Goal: Task Accomplishment & Management: Manage account settings

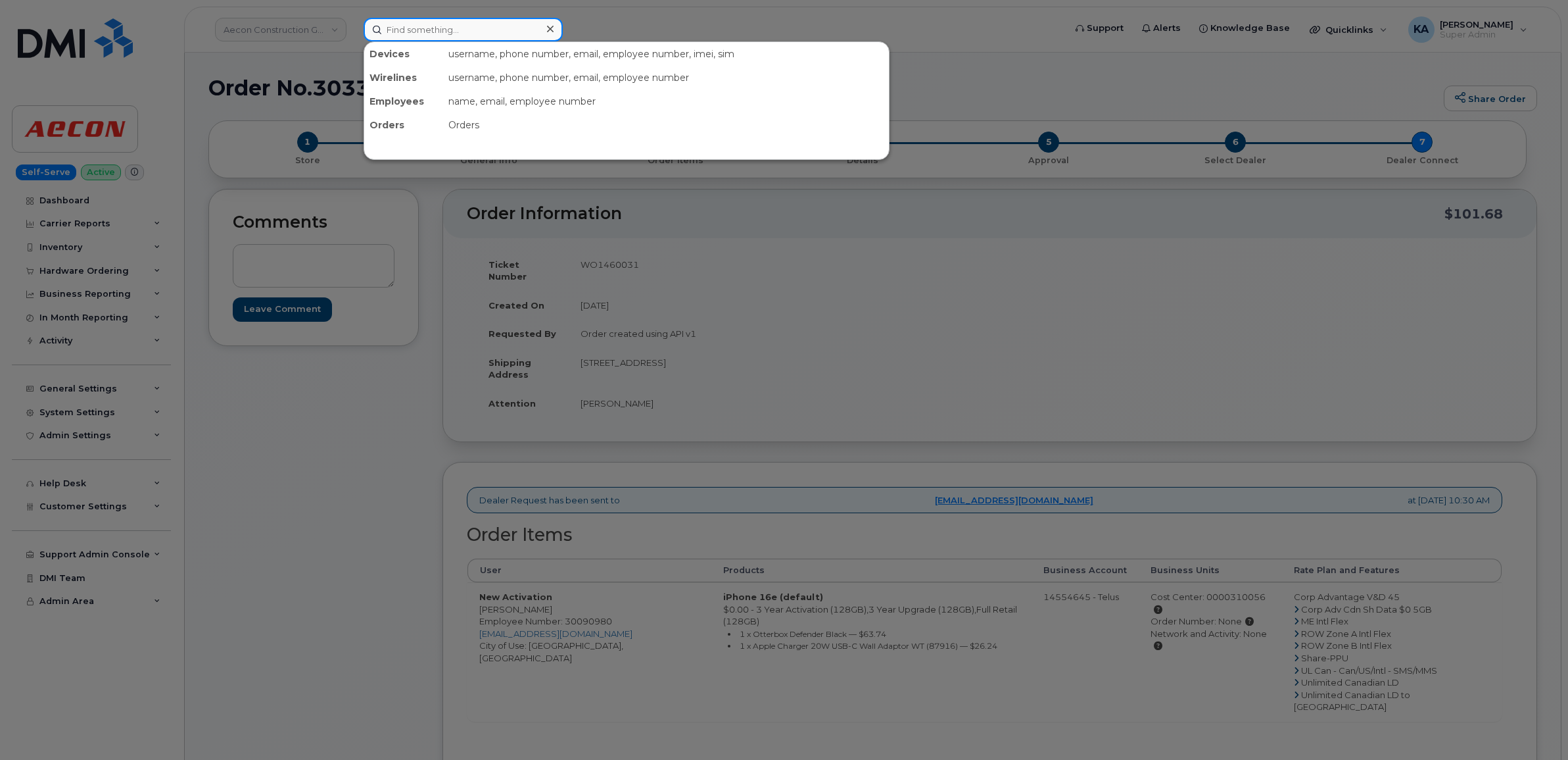
click at [441, 29] on input at bounding box center [463, 29] width 199 height 24
paste input "300481"
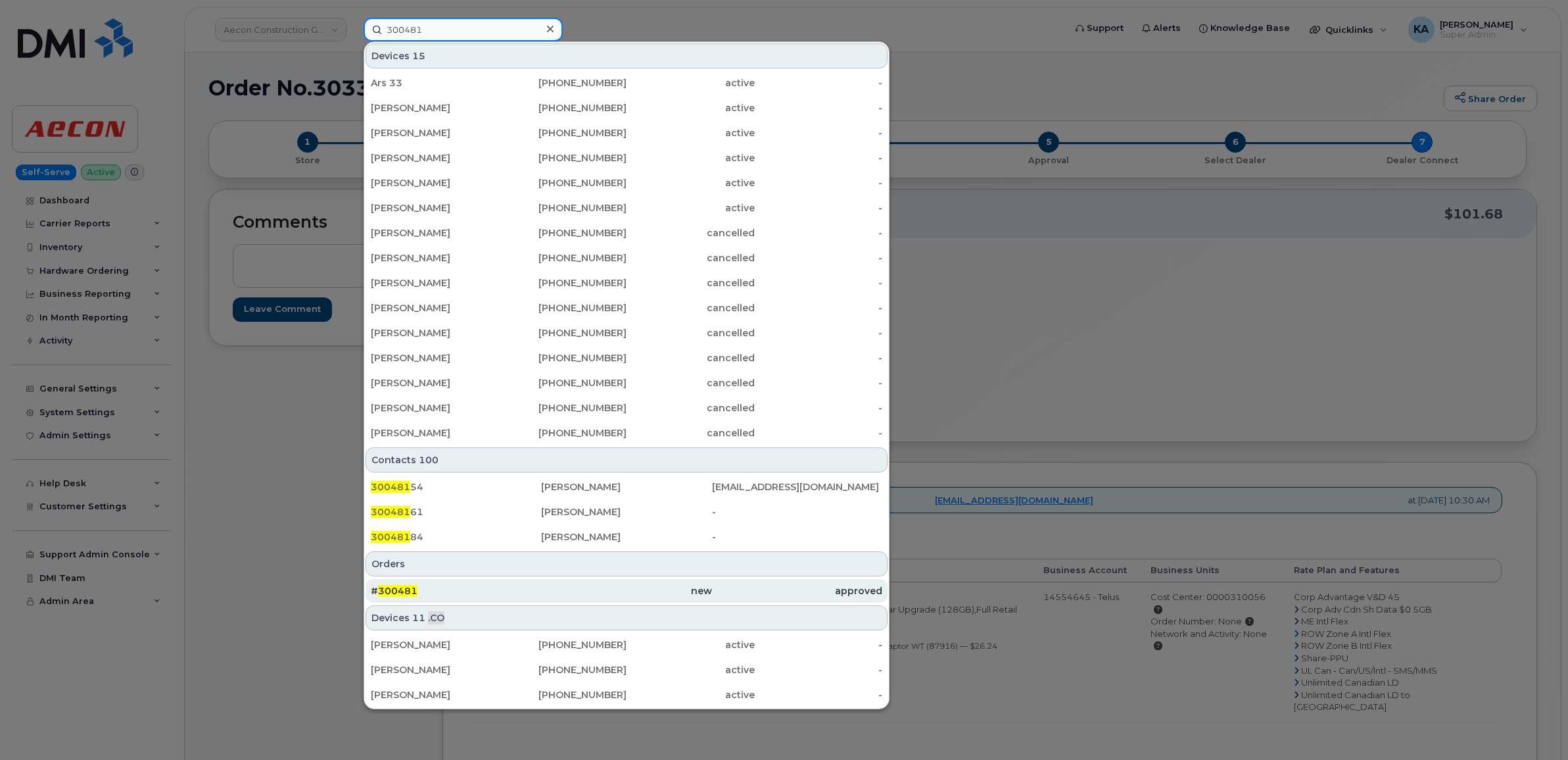
type input "300481"
click at [394, 584] on div "# 300481" at bounding box center [456, 591] width 171 height 13
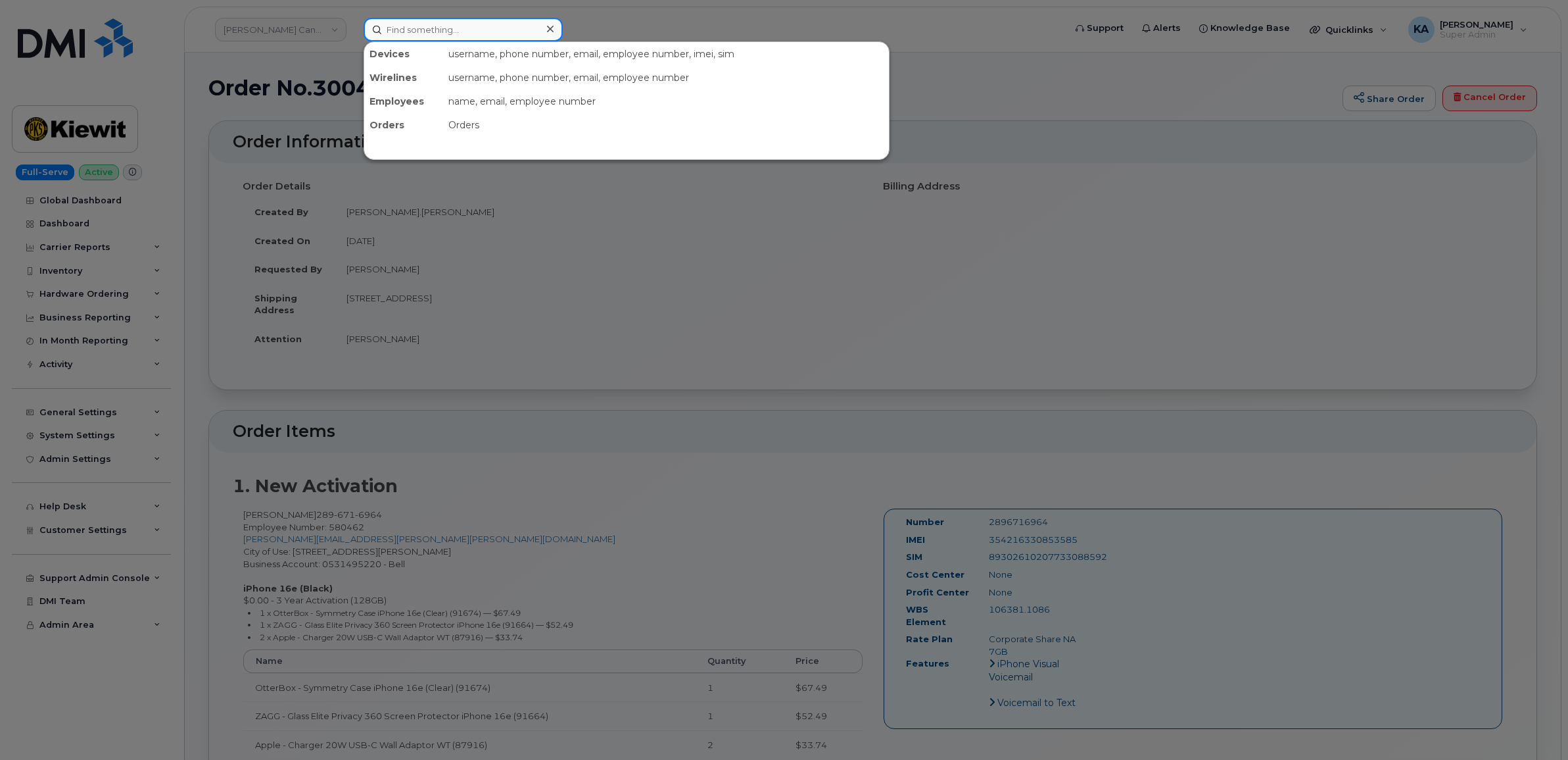
click at [427, 30] on input at bounding box center [463, 29] width 199 height 24
paste input "437) 419-5528"
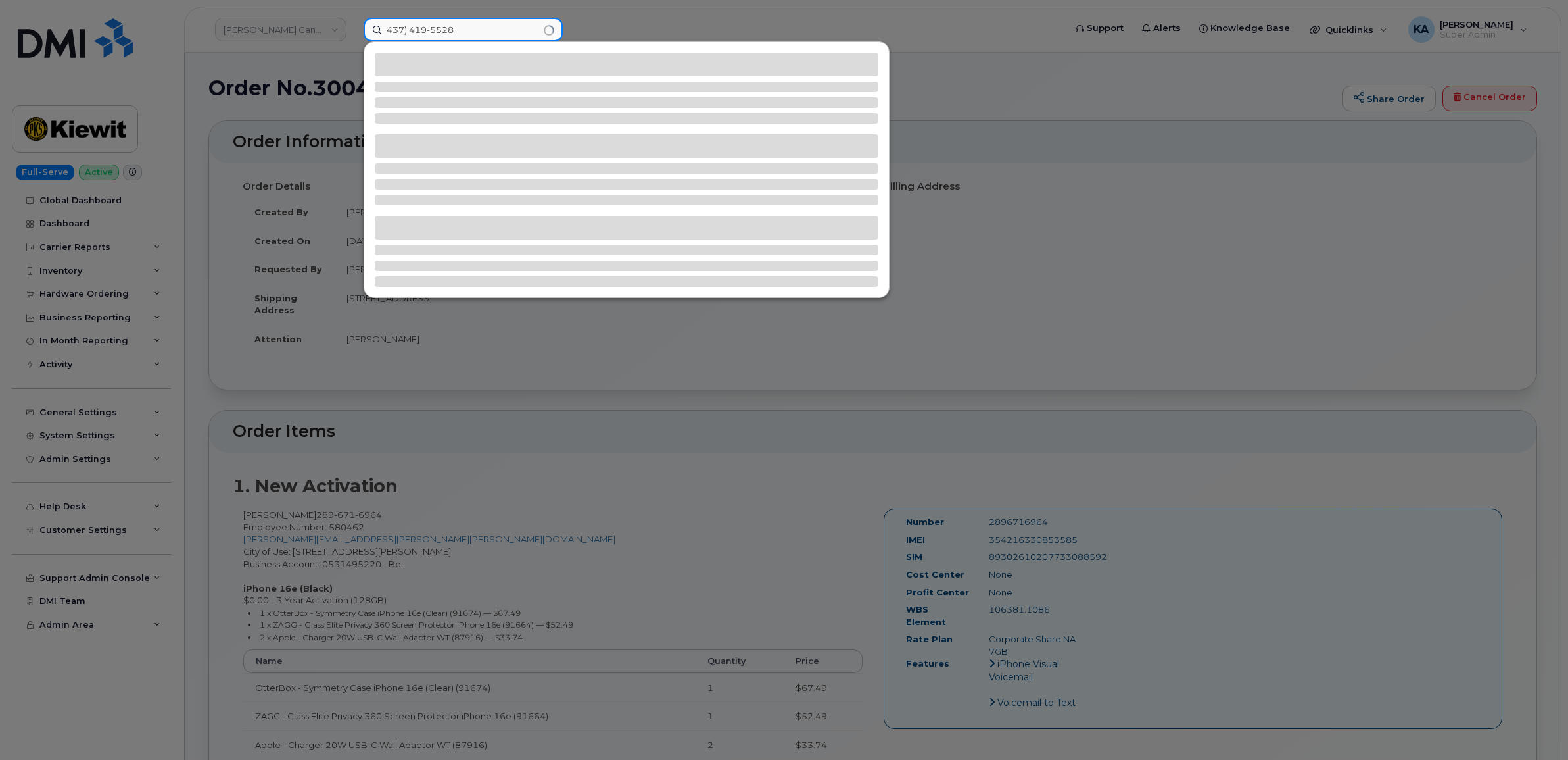
type input "437) 419-5528"
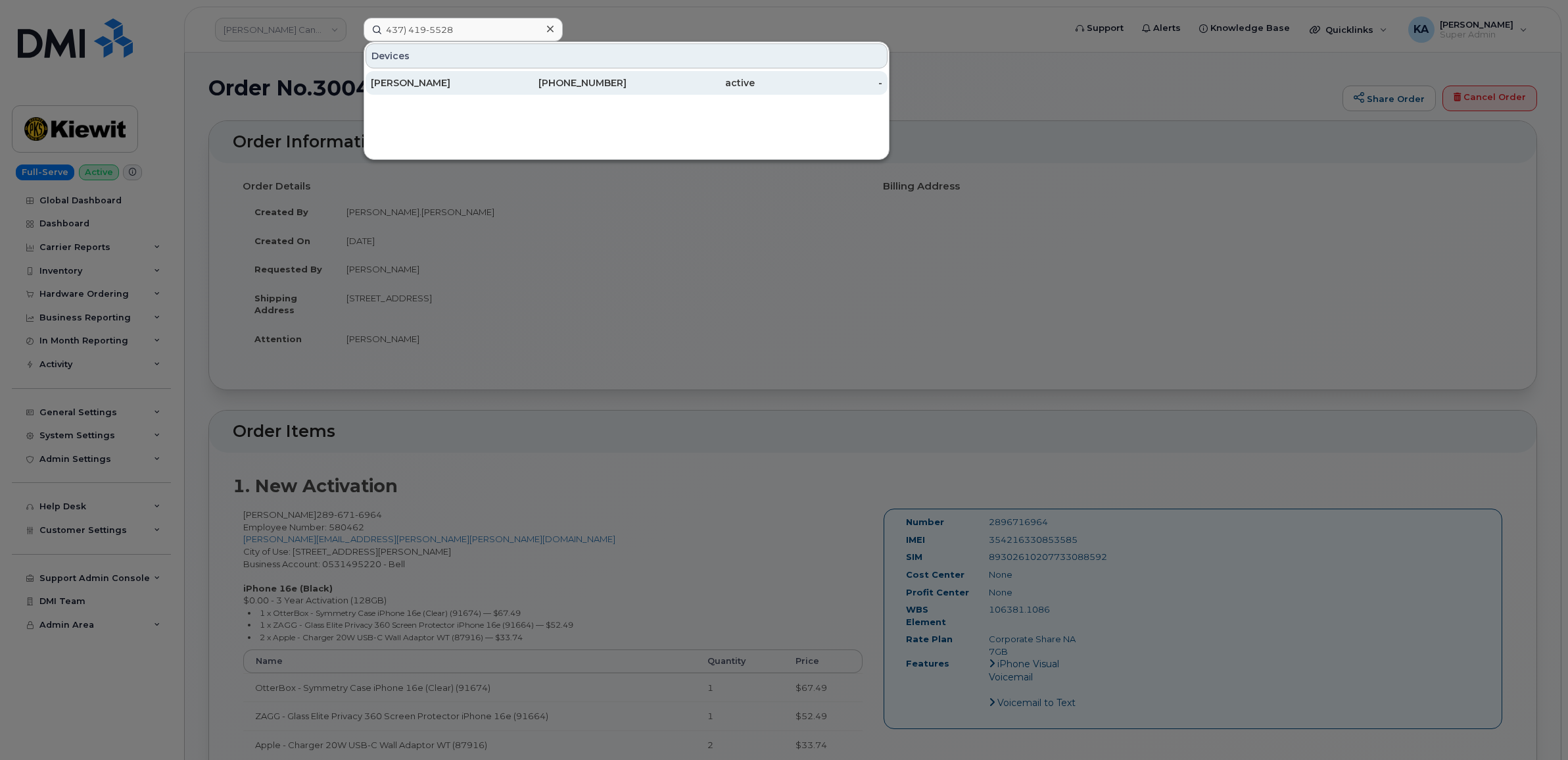
click at [416, 84] on div "[PERSON_NAME]" at bounding box center [435, 83] width 128 height 13
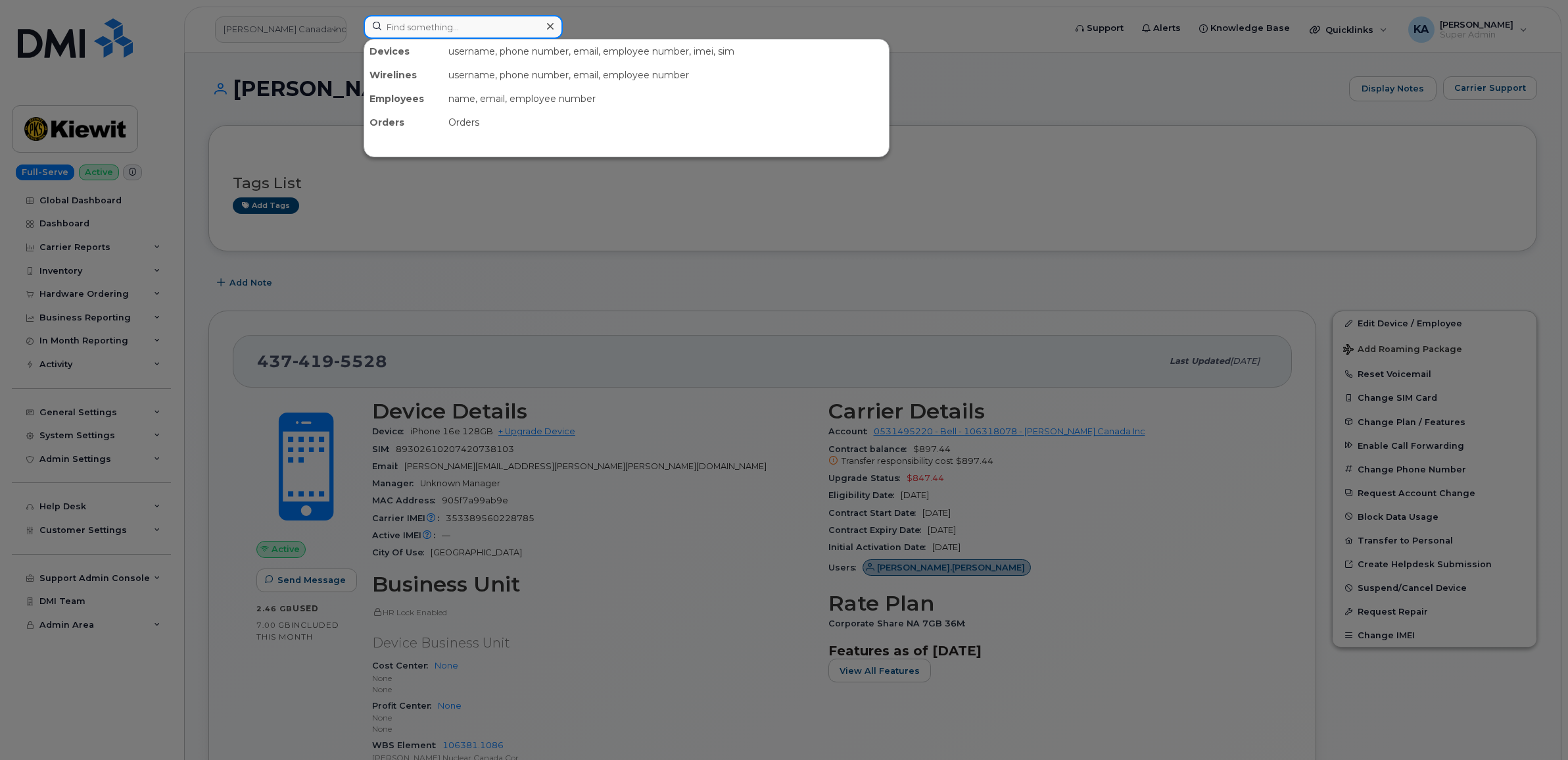
click at [431, 22] on input at bounding box center [463, 27] width 199 height 24
paste input "2896716964"
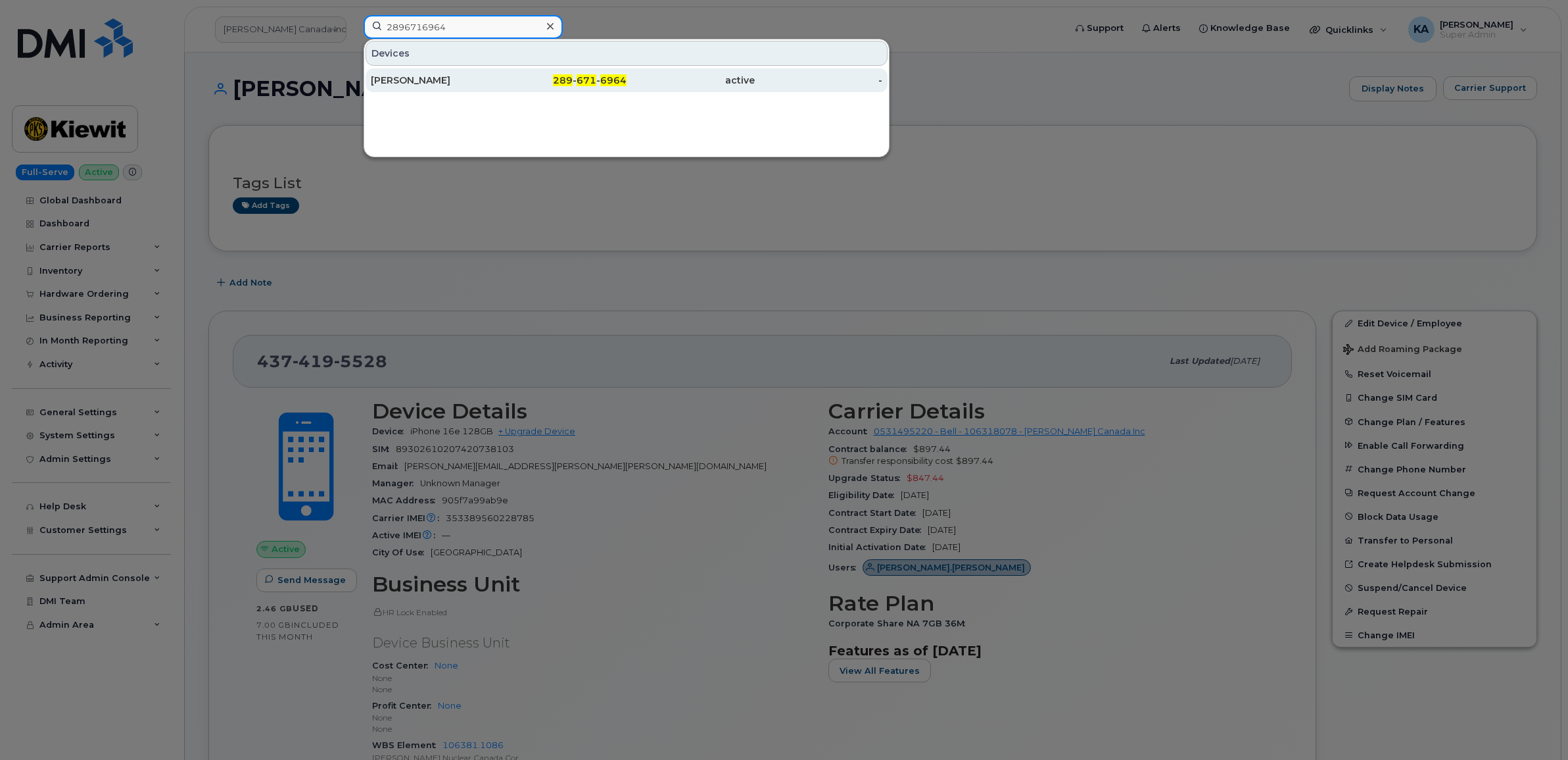
type input "2896716964"
click at [414, 77] on div "[PERSON_NAME]" at bounding box center [435, 80] width 128 height 13
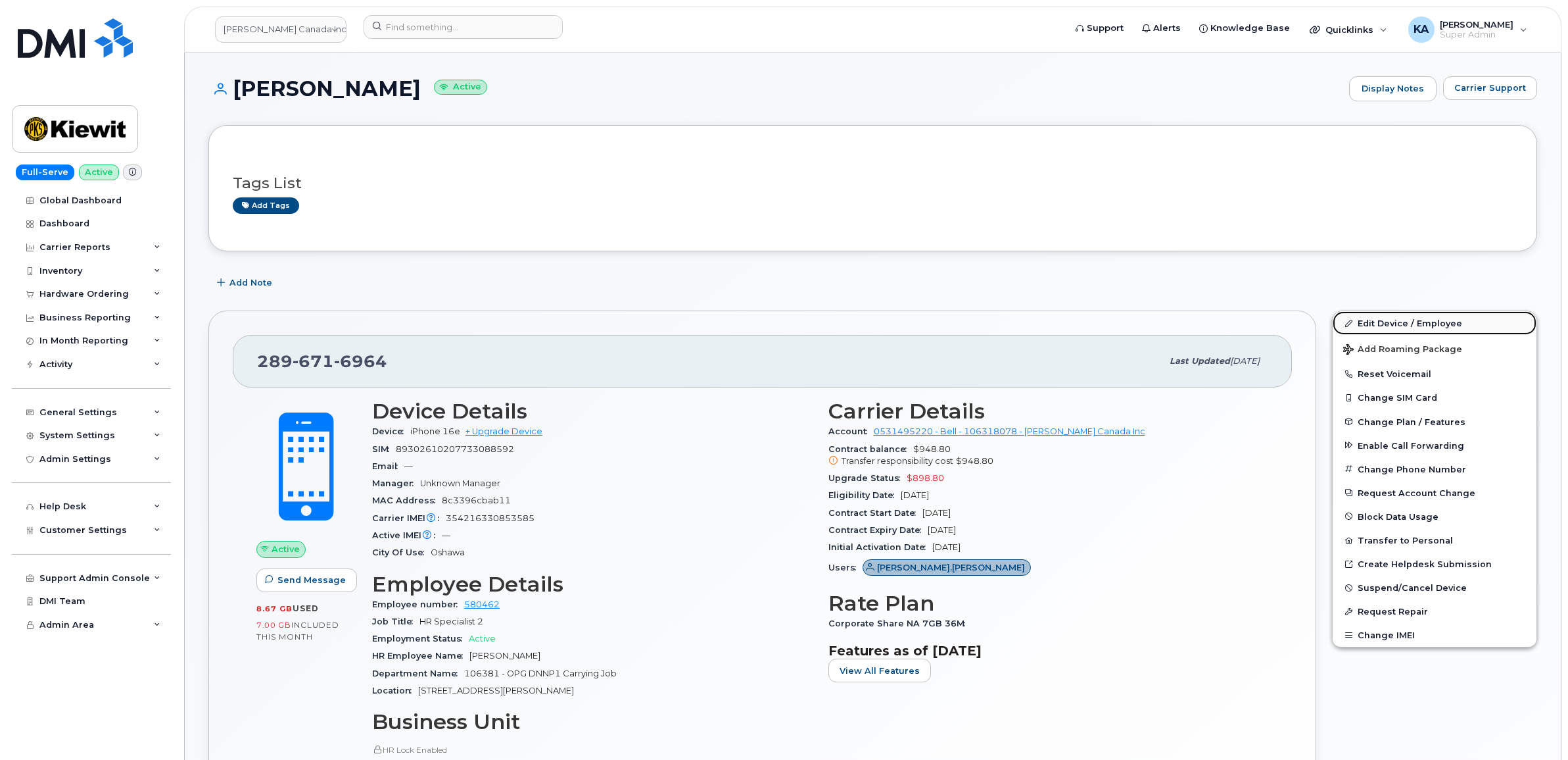
click at [1398, 322] on link "Edit Device / Employee" at bounding box center [1434, 323] width 204 height 24
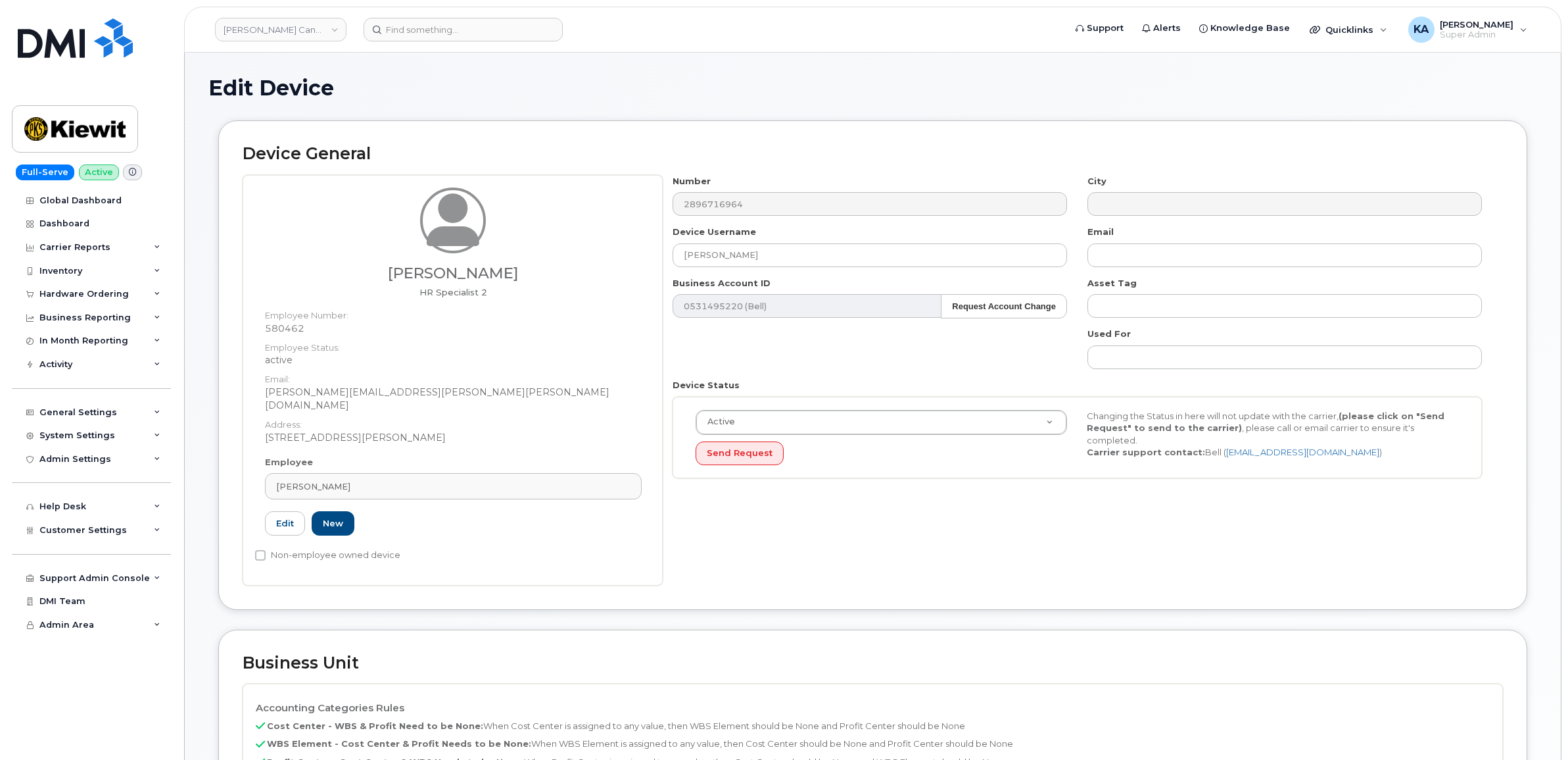
select select "14059"
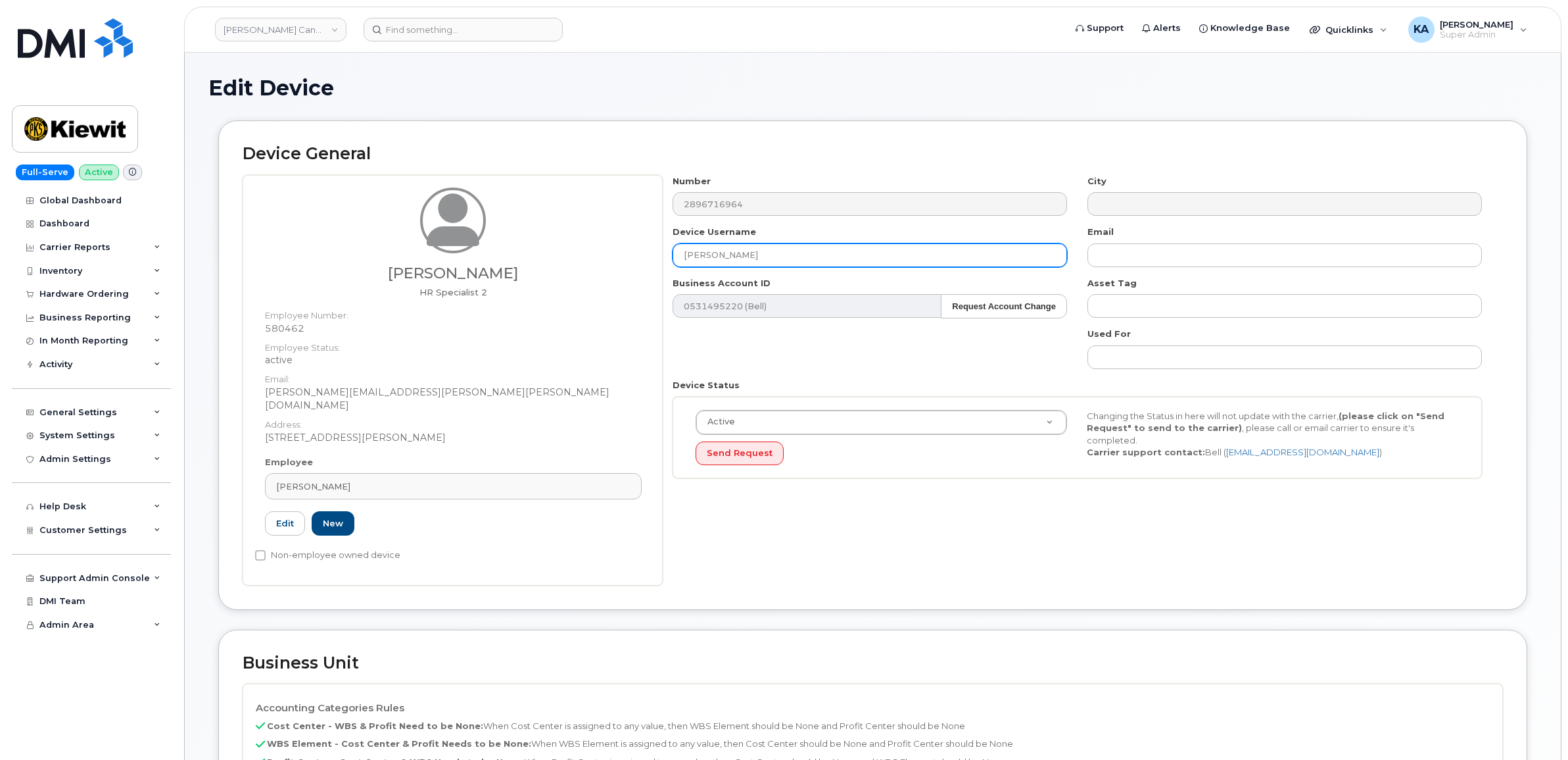
drag, startPoint x: 778, startPoint y: 249, endPoint x: 649, endPoint y: 252, distance: 129.0
click at [649, 252] on div "Courtney Robia HR Specialist 2 Employee Number: 580462 Employee Status: active …" at bounding box center [873, 380] width 1261 height 411
paste input "Oluwabusayo (Busayo) Akinsulire"
type input "Oluwabusayo (Busayo) Akinsulire"
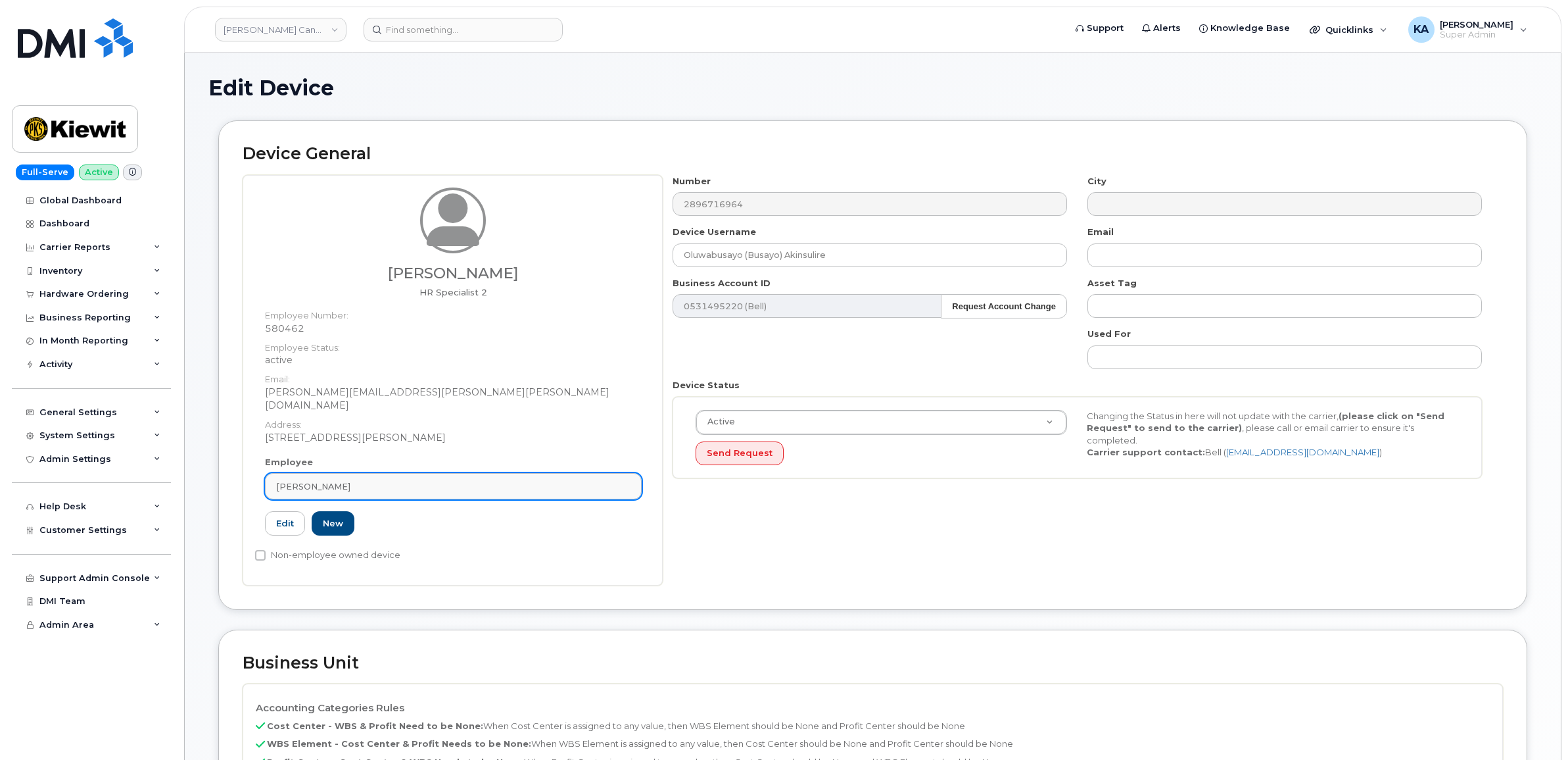
click at [363, 480] on div "Courtney Robia" at bounding box center [453, 486] width 354 height 13
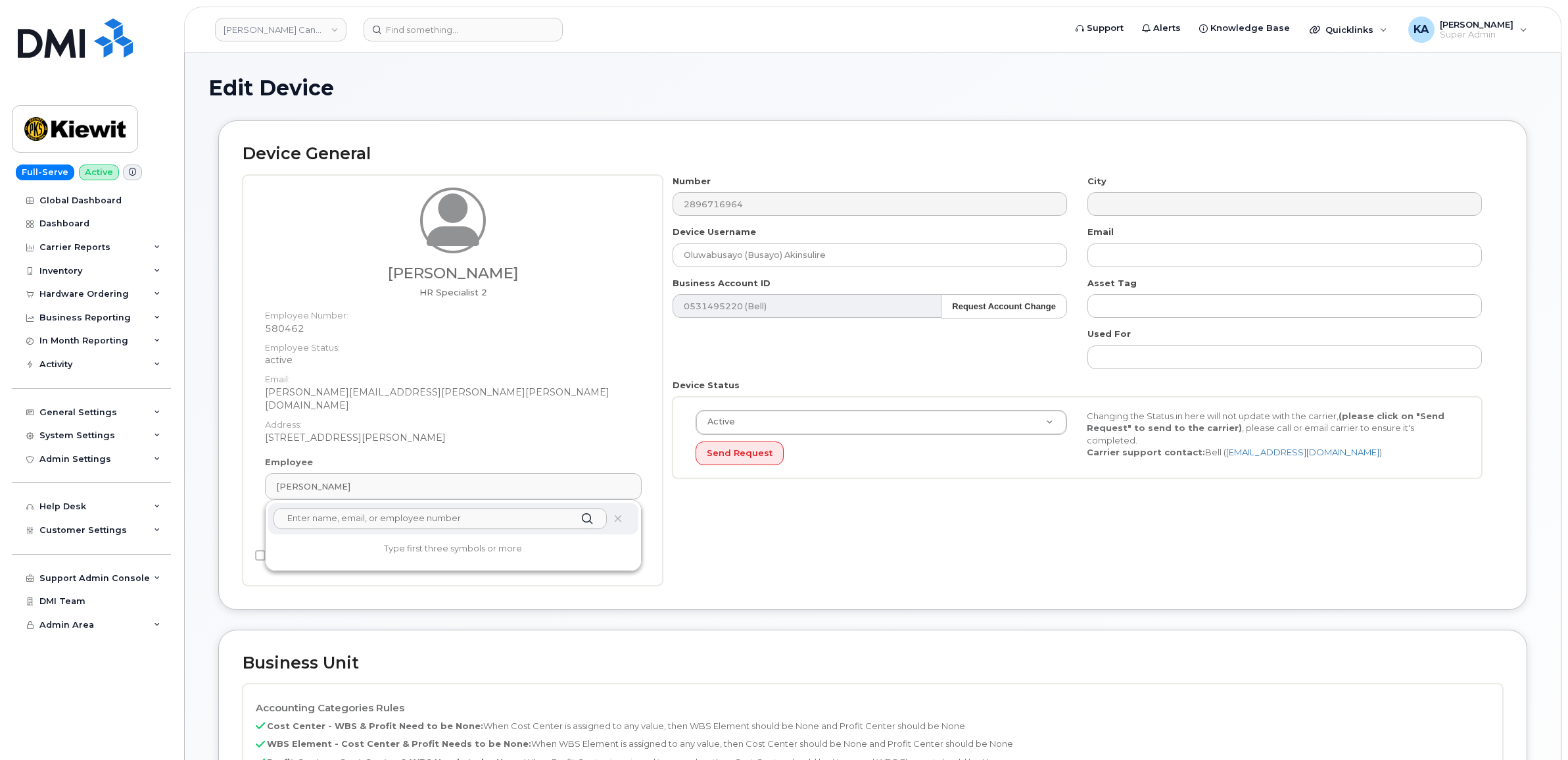
paste input "Oluwabusayo (Busayo) Akinsulire"
type input "Oluwabusayo (Busayo) Akinsulire"
click at [619, 514] on icon at bounding box center [618, 519] width 9 height 9
drag, startPoint x: 441, startPoint y: 505, endPoint x: 237, endPoint y: 494, distance: 204.3
click at [237, 494] on div "Device General Courtney Robia HR Specialist 2 Employee Number: 580462 Employee …" at bounding box center [873, 365] width 1309 height 489
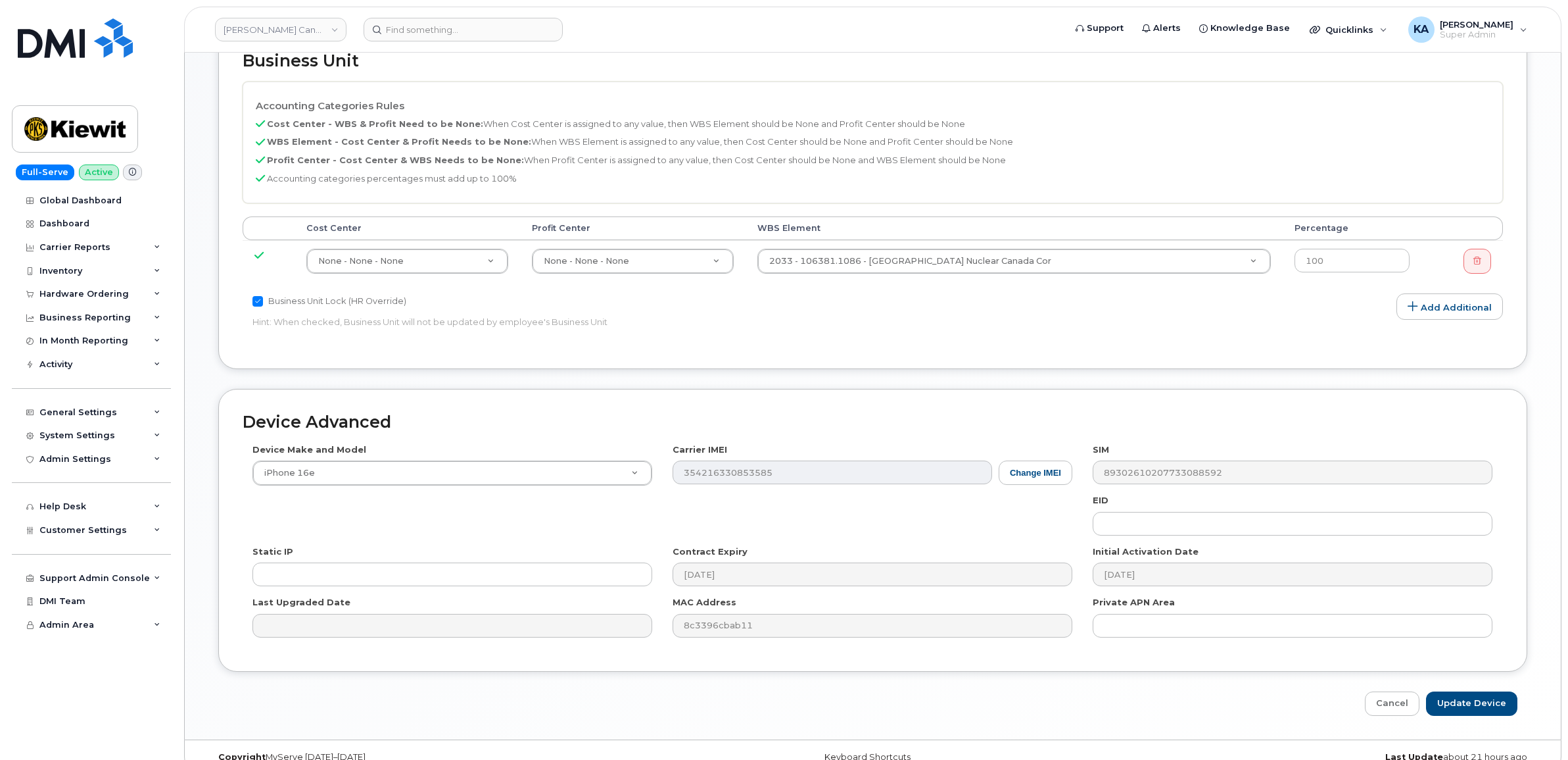
scroll to position [613, 0]
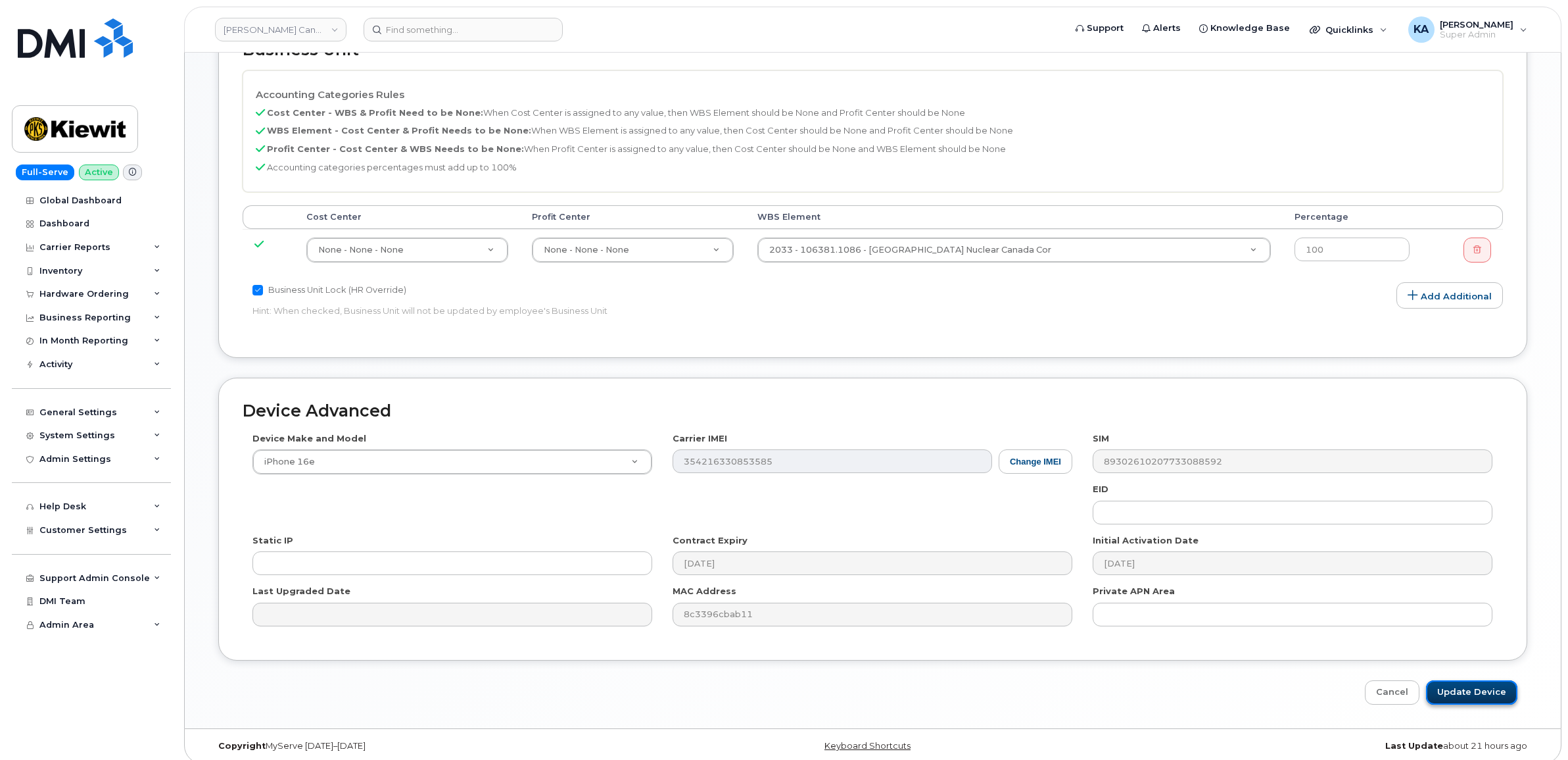
click at [1454, 680] on input "Update Device" at bounding box center [1472, 692] width 91 height 24
type input "Saving..."
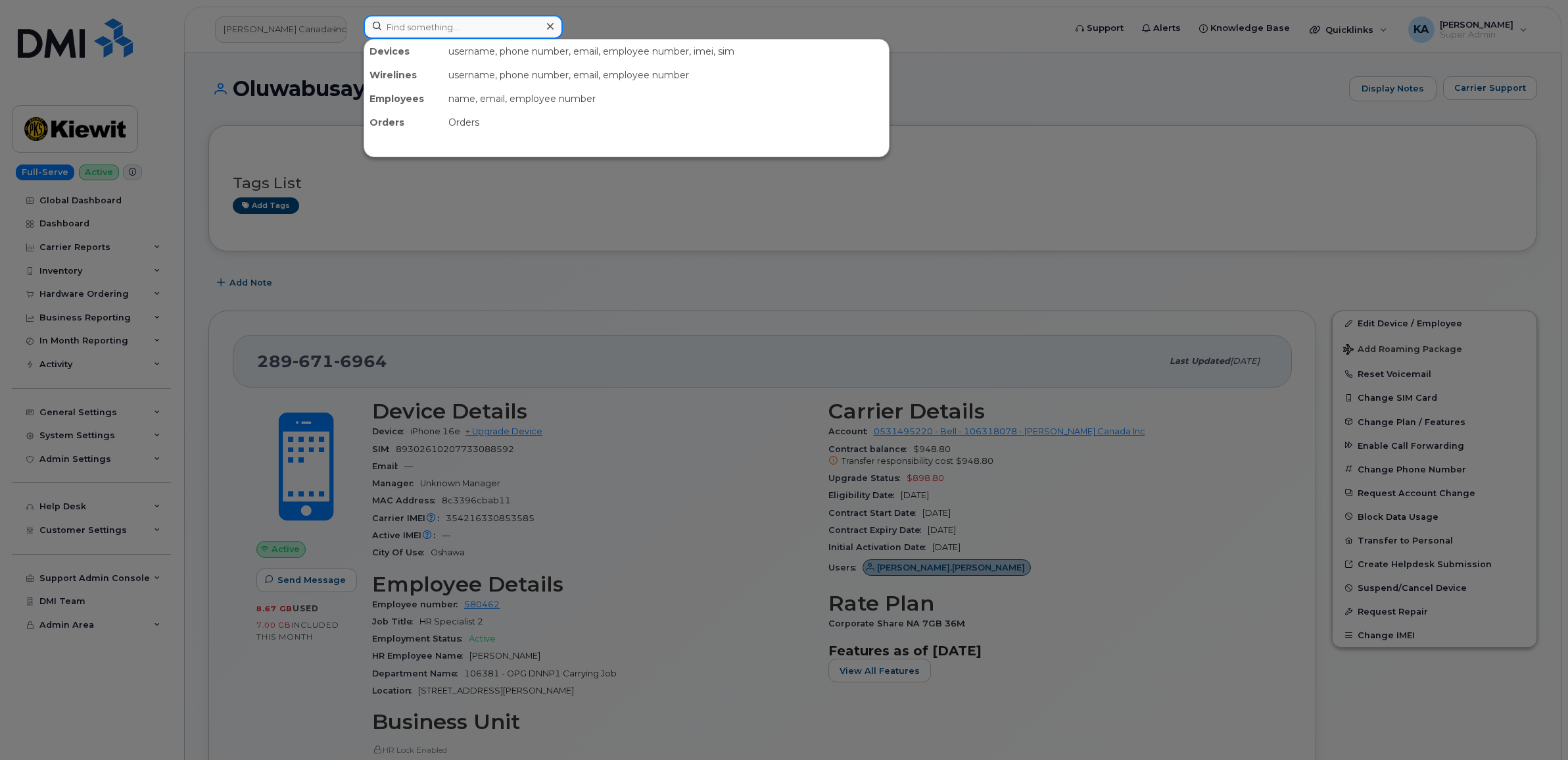
paste input "4803560267"
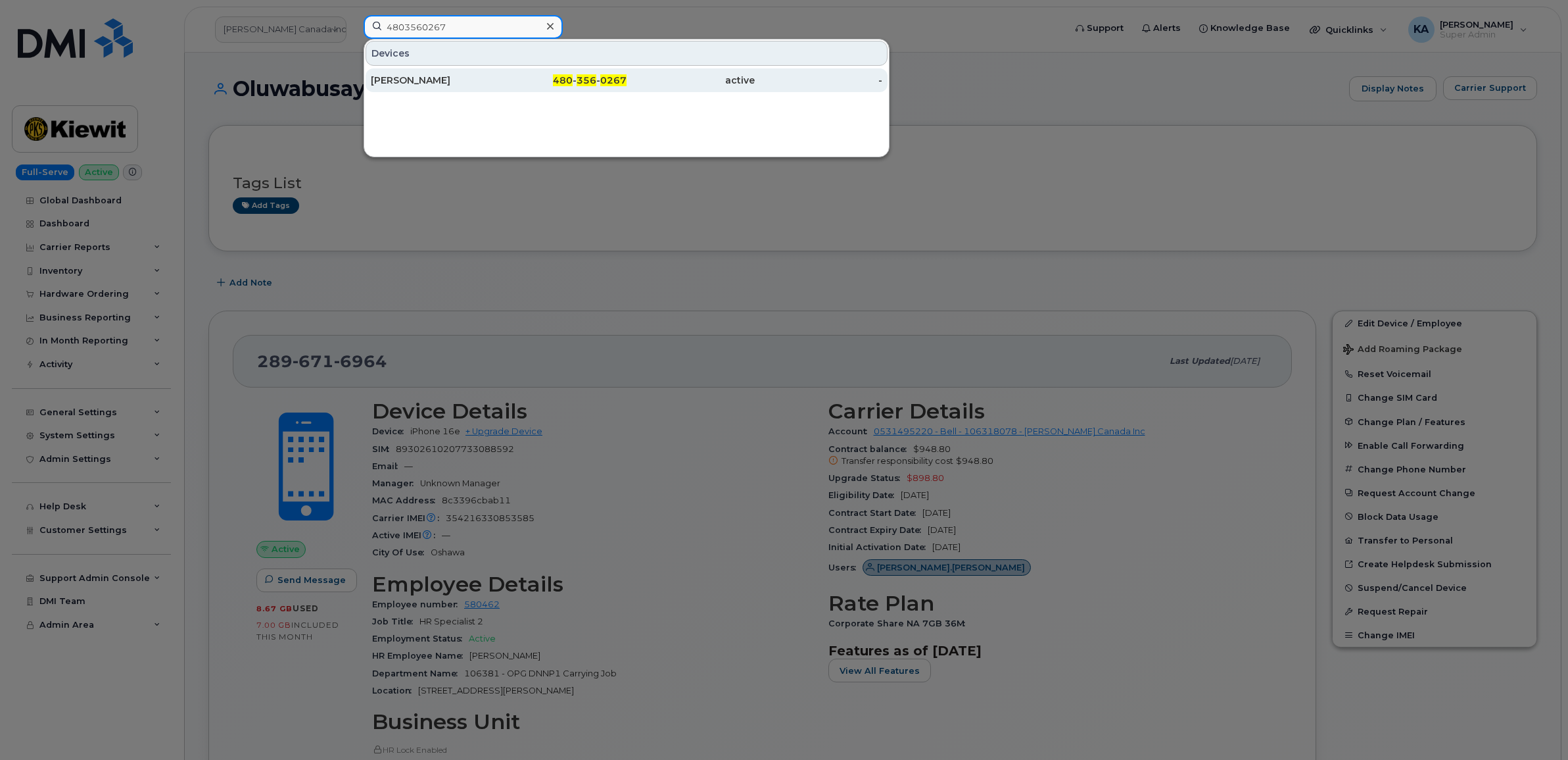
type input "4803560267"
click at [438, 79] on div "Douglas Woodcock" at bounding box center [435, 80] width 128 height 13
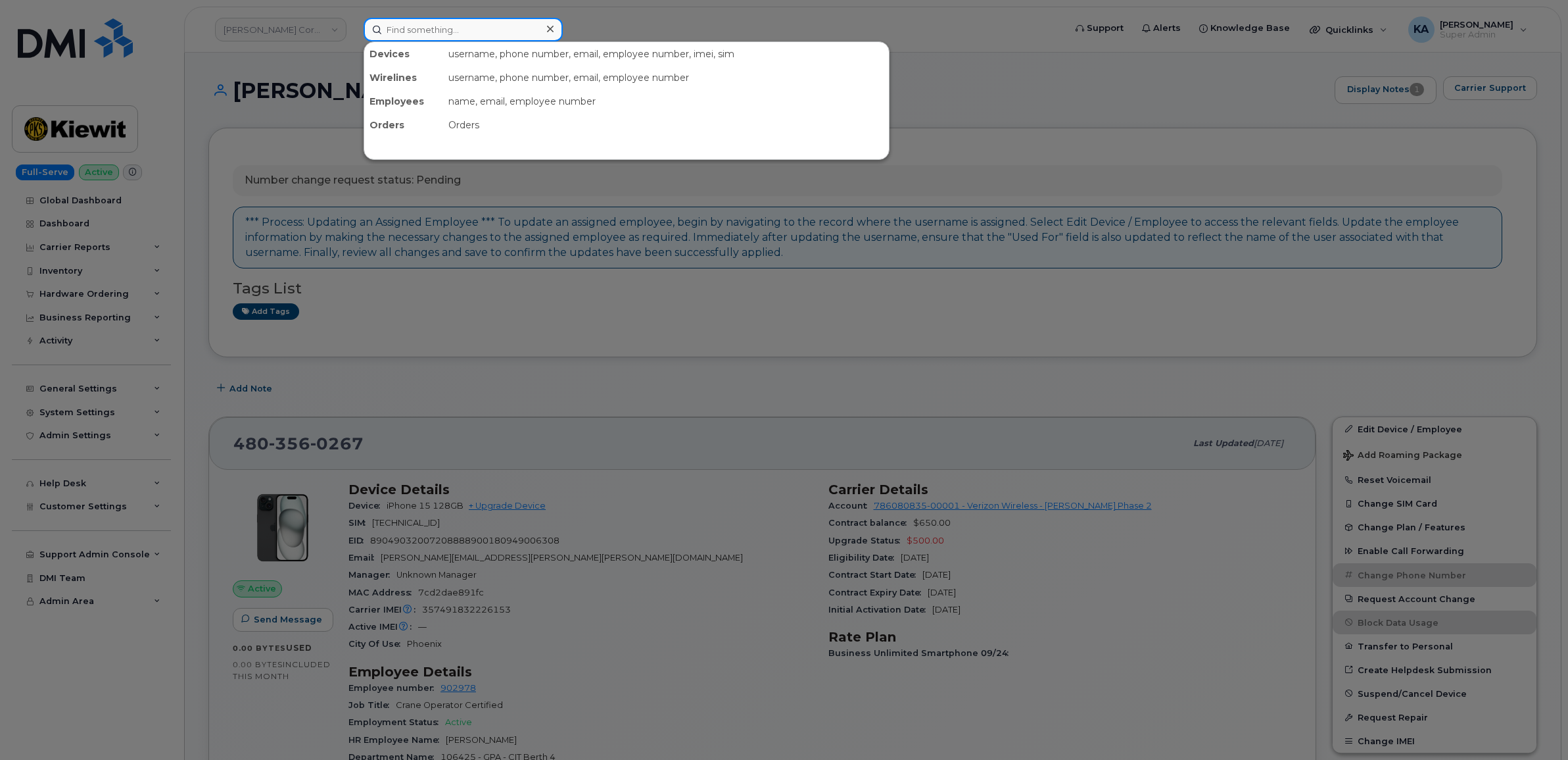
paste input "4803560267"
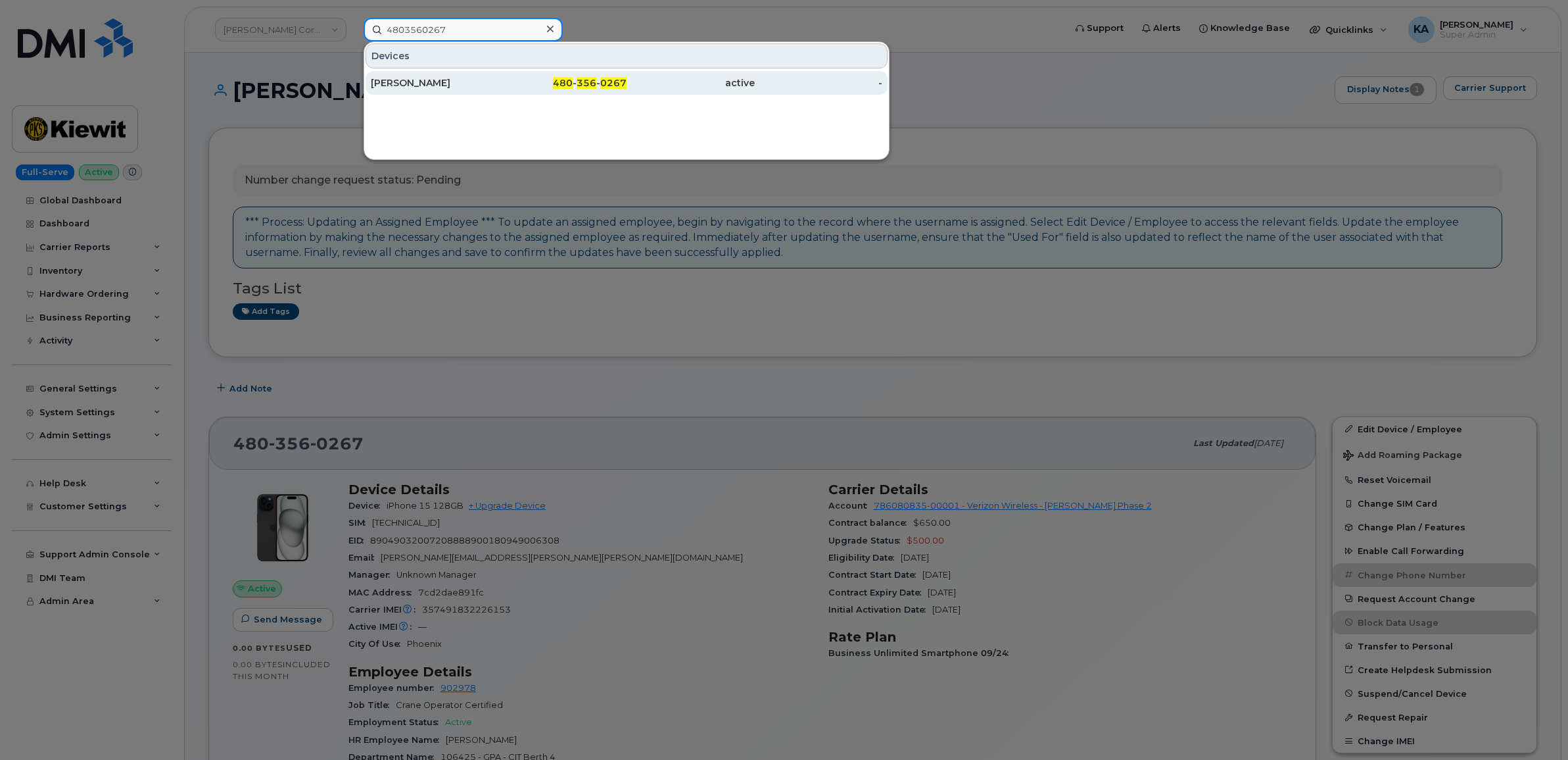
type input "4803560267"
click at [429, 81] on div "[PERSON_NAME]" at bounding box center [435, 83] width 128 height 13
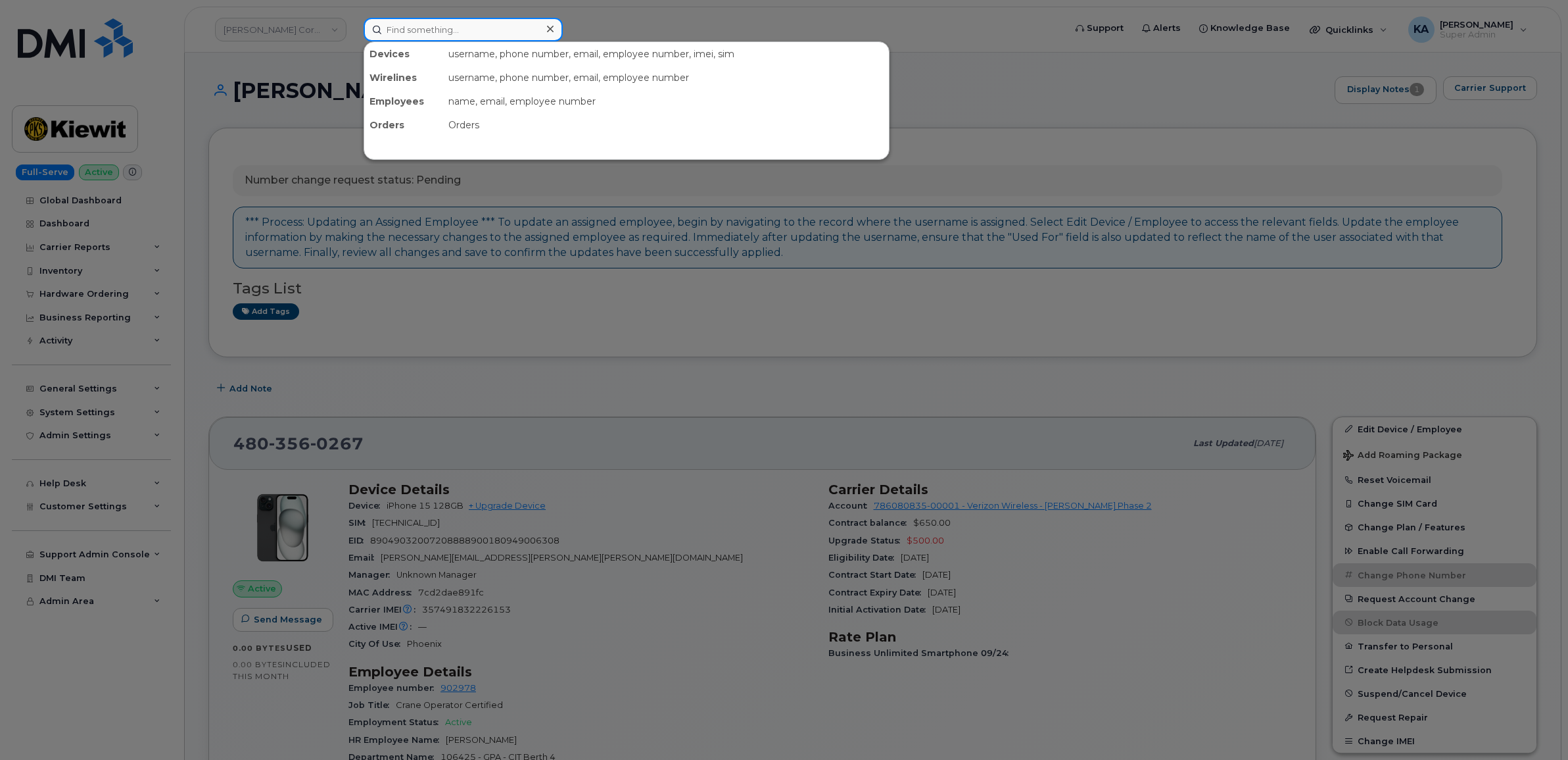
paste input "9128137485"
type input "9128137485"
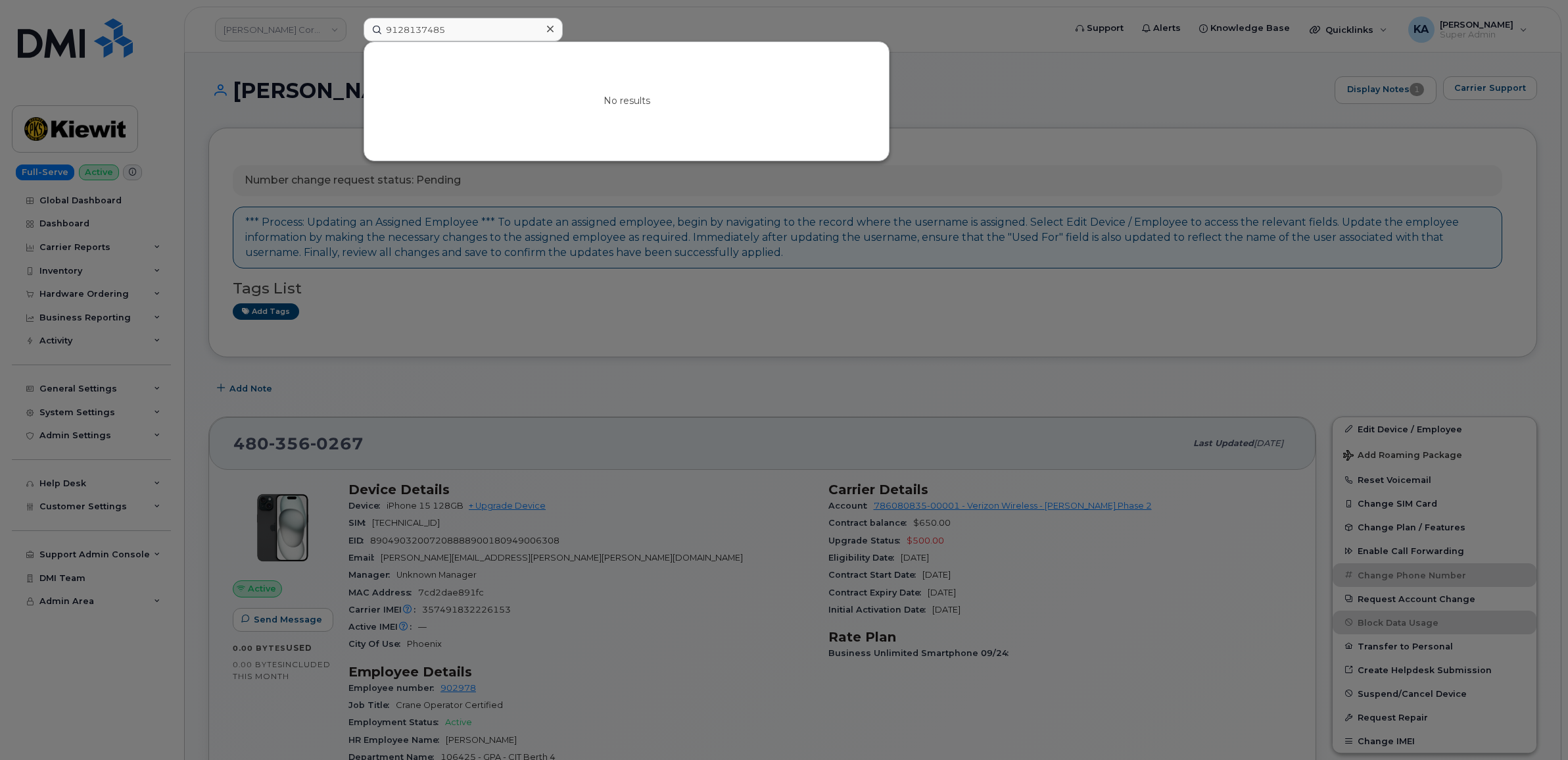
click at [698, 452] on div at bounding box center [784, 380] width 1568 height 760
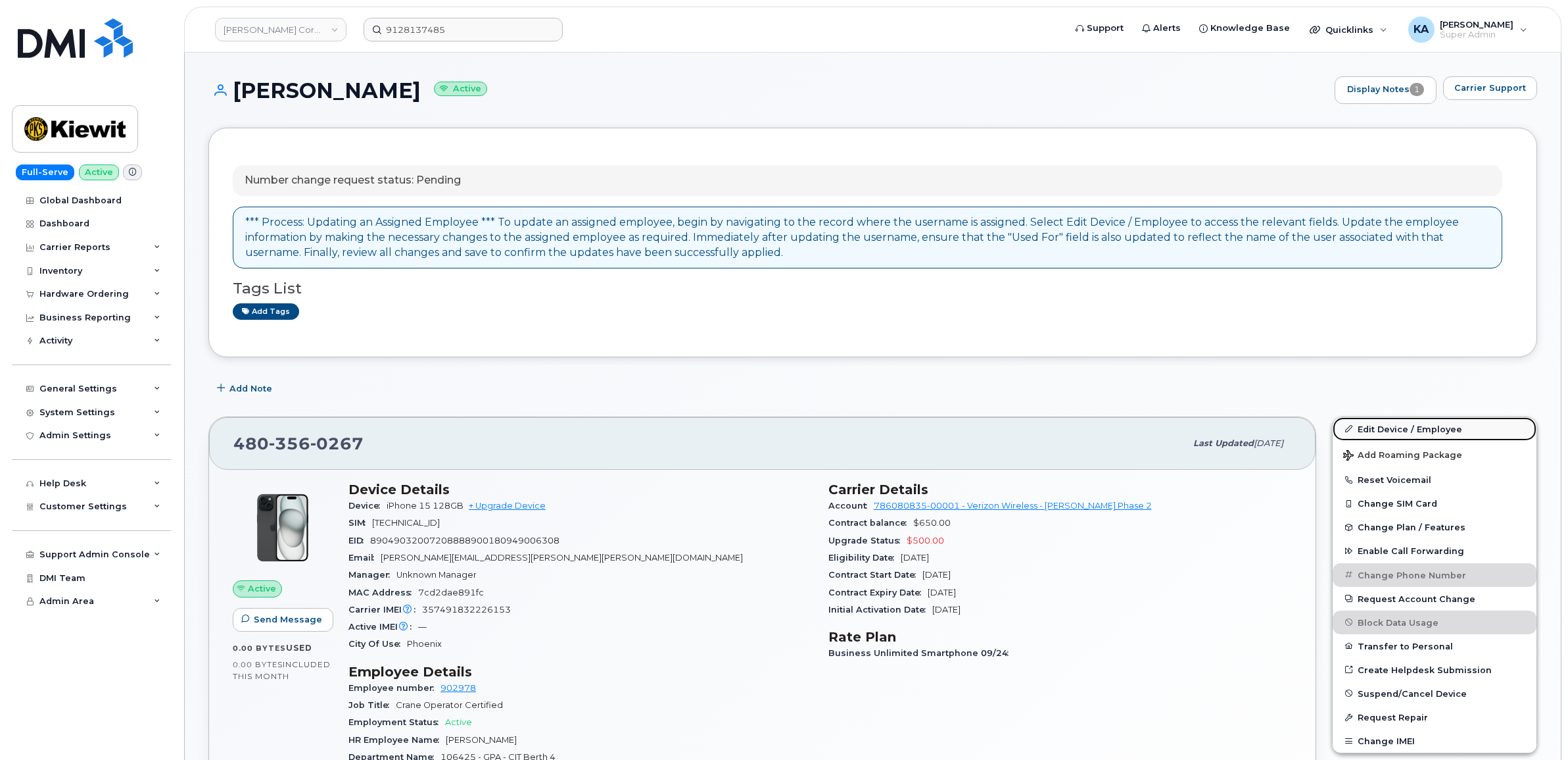
click at [1388, 431] on link "Edit Device / Employee" at bounding box center [1434, 429] width 204 height 24
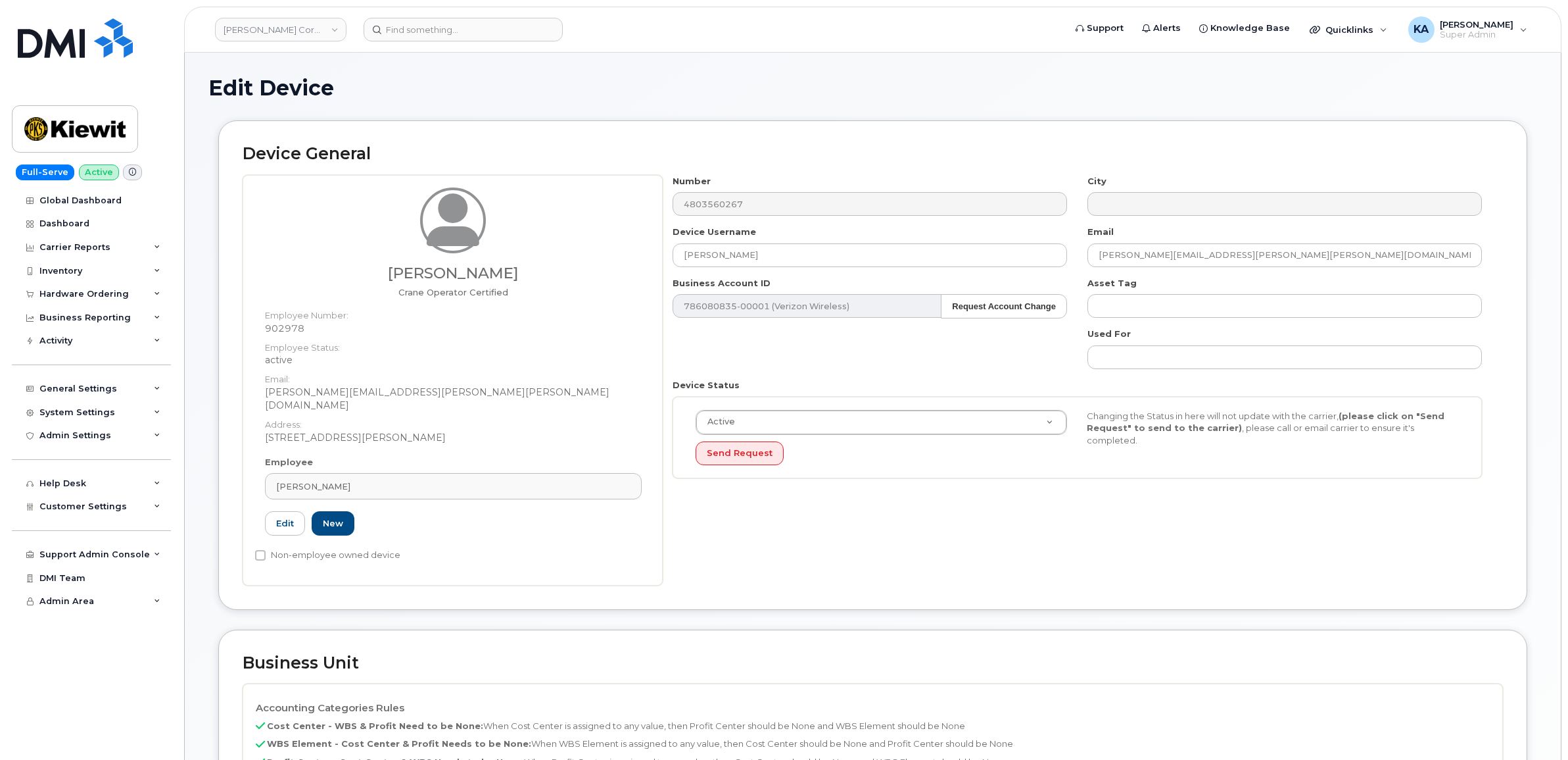
drag, startPoint x: 388, startPoint y: 467, endPoint x: 232, endPoint y: 464, distance: 156.0
click at [232, 464] on div "Device General Douglas Woodcock Crane Operator Certified Employee Number: 90297…" at bounding box center [873, 365] width 1309 height 489
click at [282, 512] on link "Edit" at bounding box center [285, 523] width 40 height 24
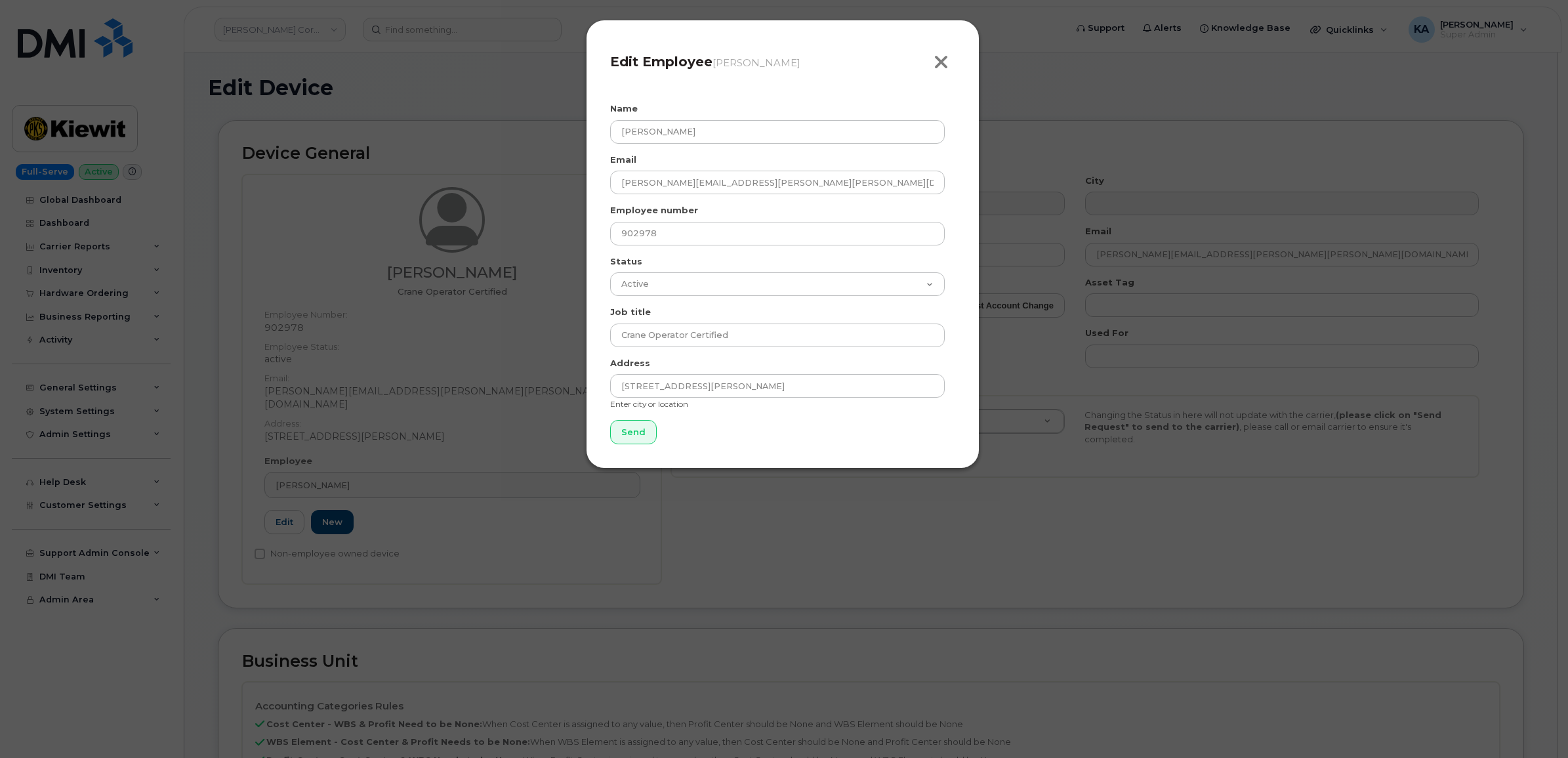
click at [938, 65] on icon "button" at bounding box center [941, 62] width 15 height 20
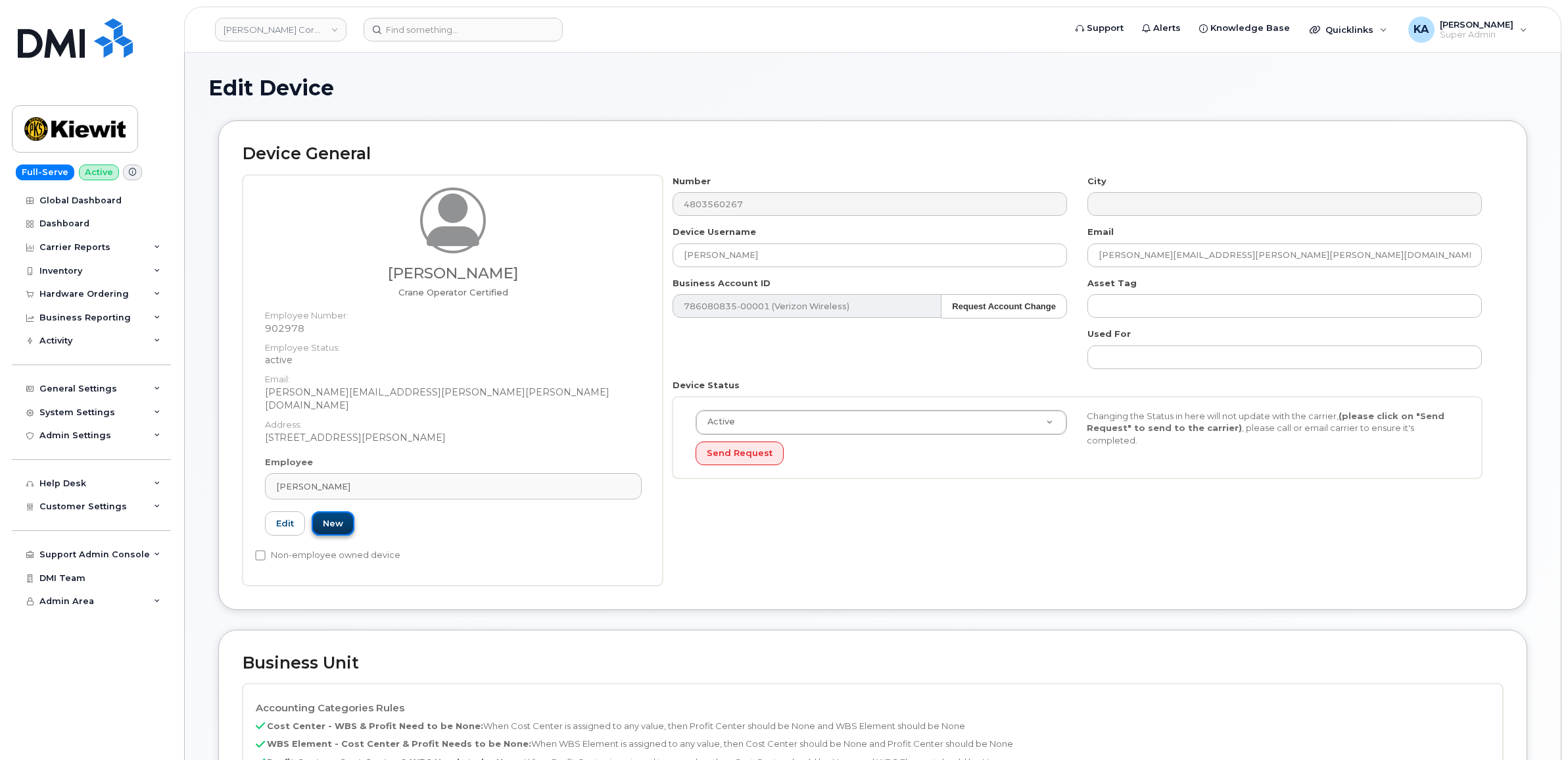
click at [329, 511] on link "New" at bounding box center [333, 523] width 43 height 24
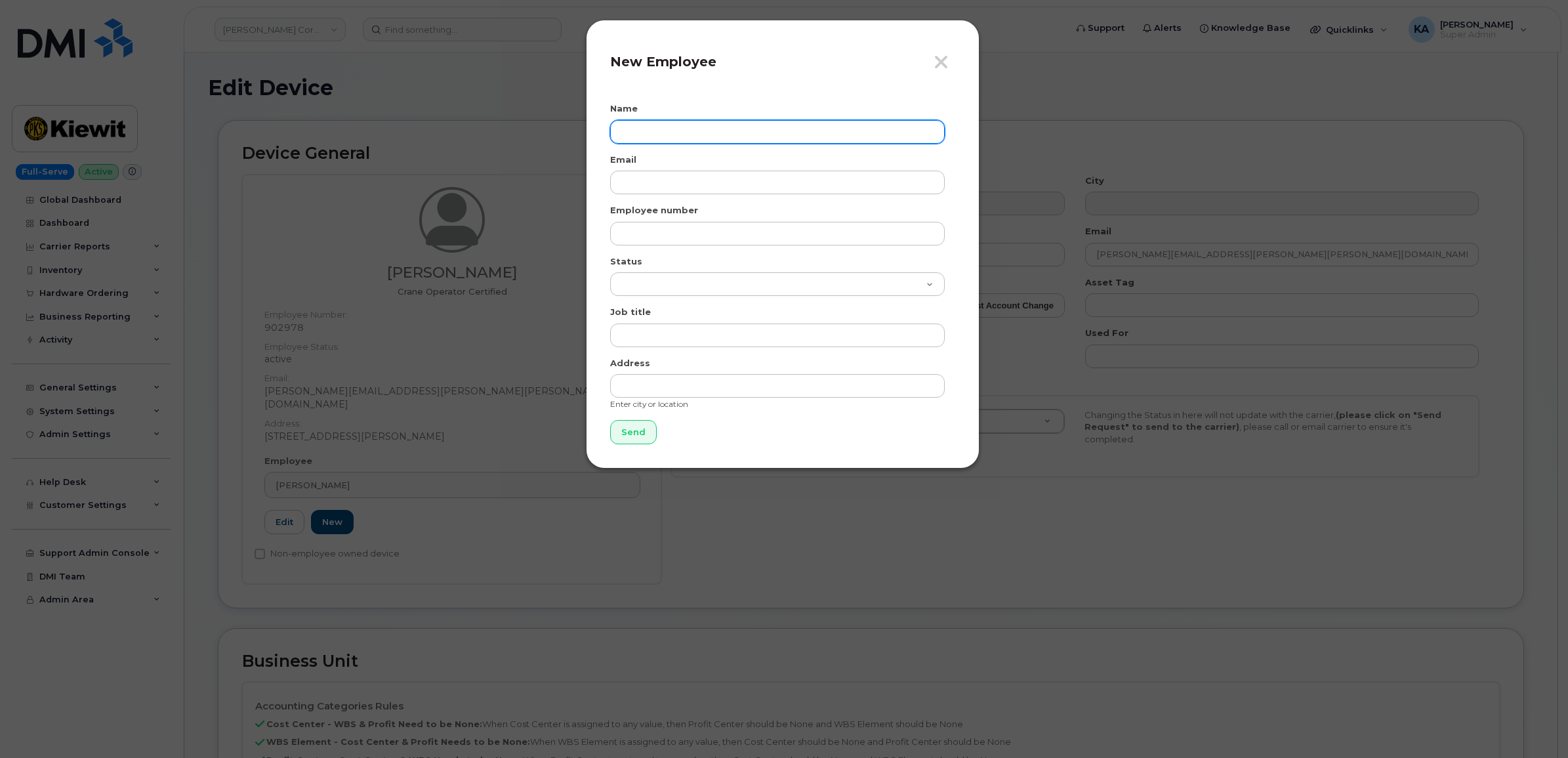
click at [654, 130] on input "text" at bounding box center [777, 132] width 335 height 23
type input "[PERSON_NAME]"
click at [941, 65] on icon "button" at bounding box center [941, 62] width 15 height 20
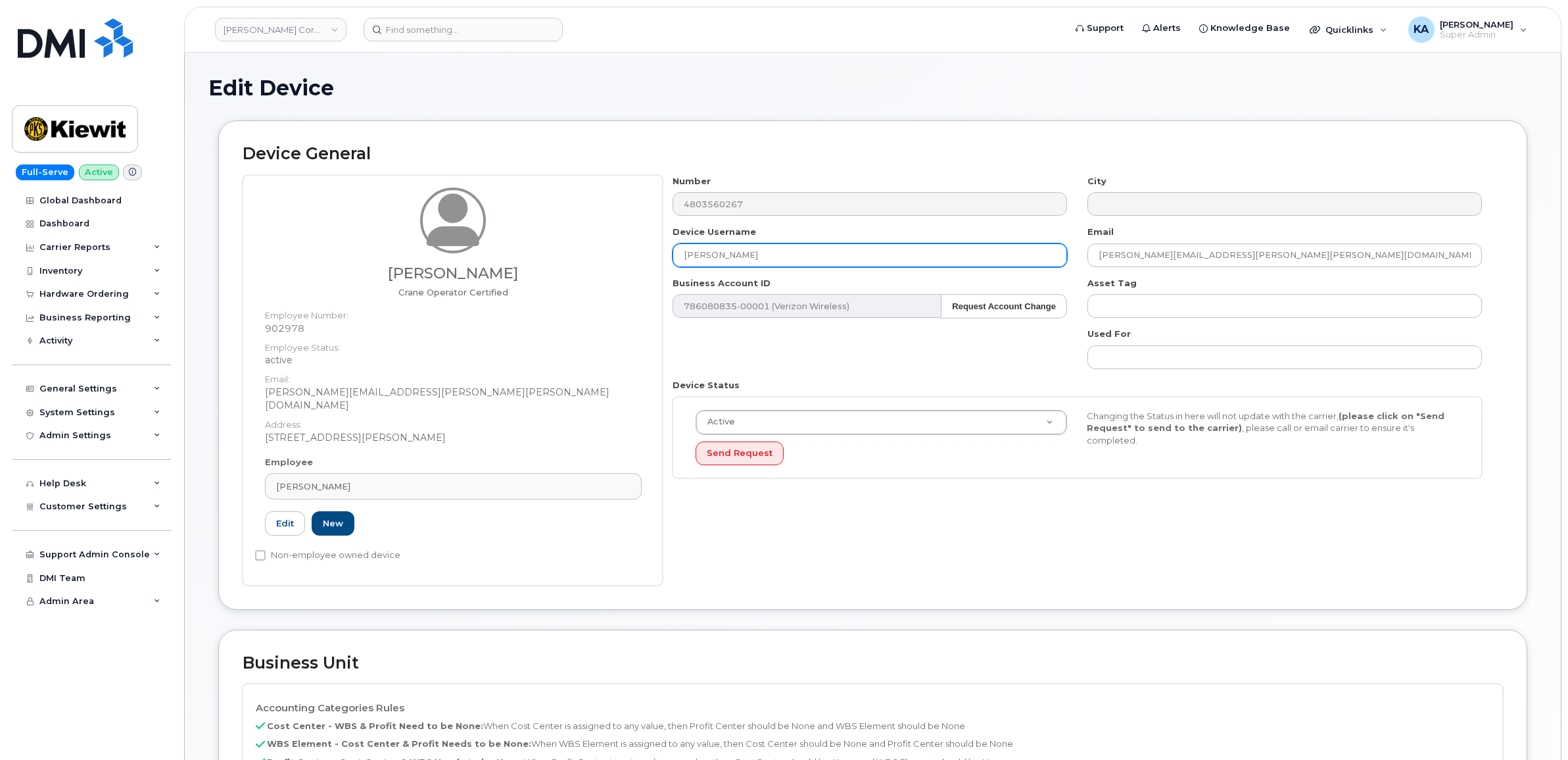
drag, startPoint x: 777, startPoint y: 247, endPoint x: 609, endPoint y: 253, distance: 168.1
click at [609, 253] on div "Douglas Woodcock Crane Operator Certified Employee Number: 902978 Employee Stat…" at bounding box center [873, 380] width 1261 height 411
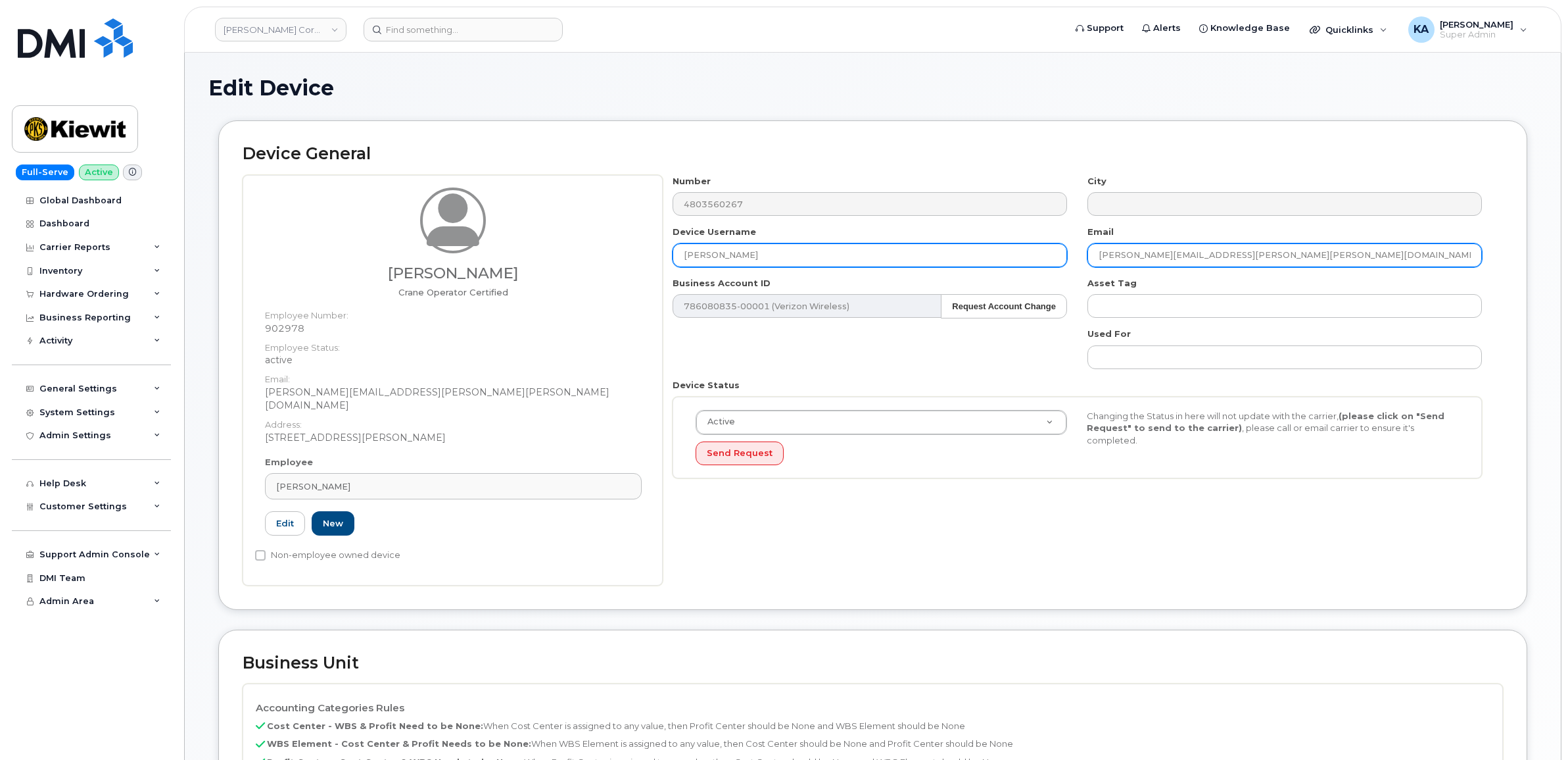
type input "Jesse Sueper"
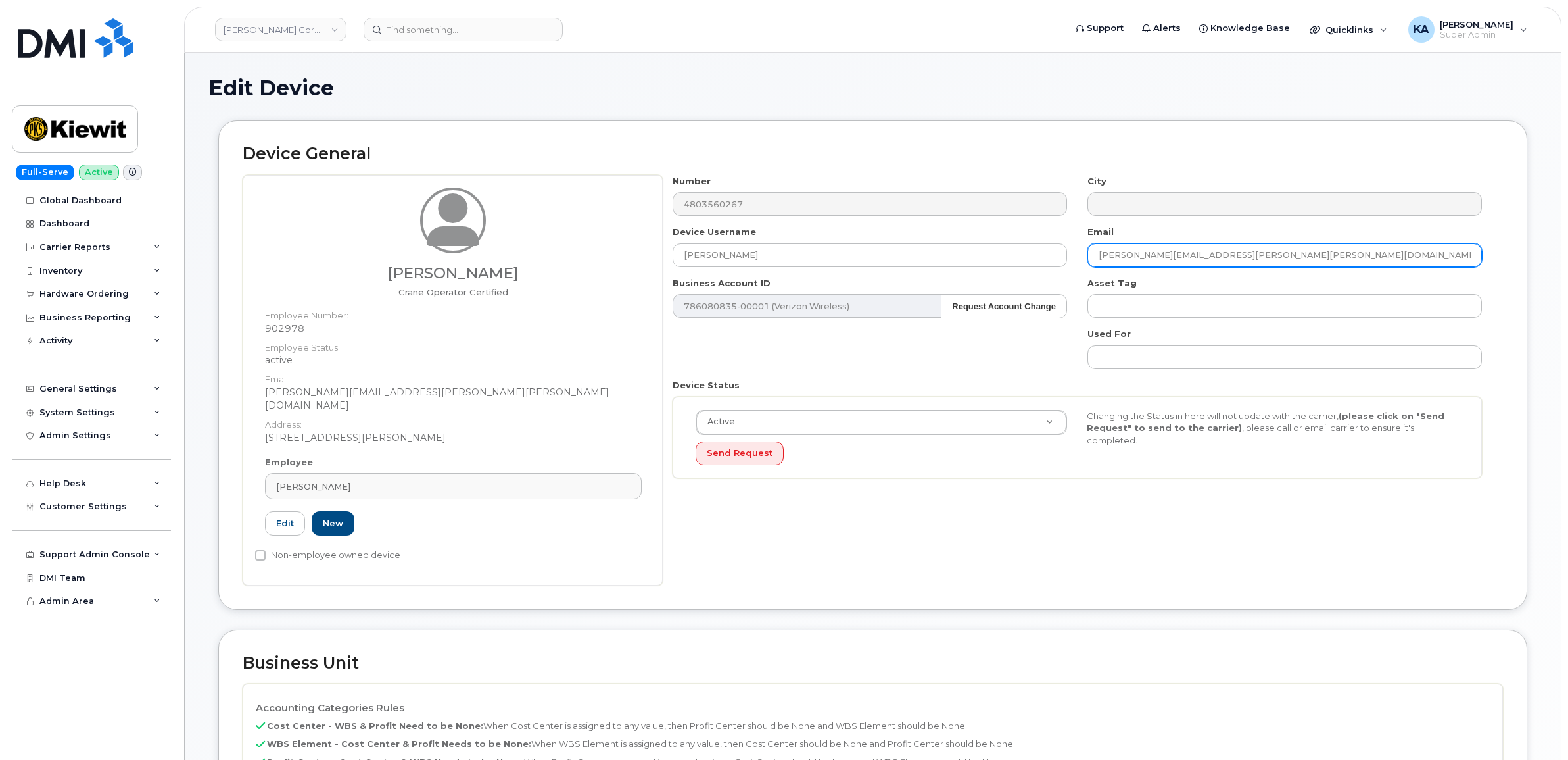
drag, startPoint x: 1176, startPoint y: 252, endPoint x: 1071, endPoint y: 255, distance: 105.0
click at [1075, 254] on div "Number 4803560267 City Device Username Jesse Sueper Email douglas.woodcock@kiew…" at bounding box center [1077, 332] width 830 height 313
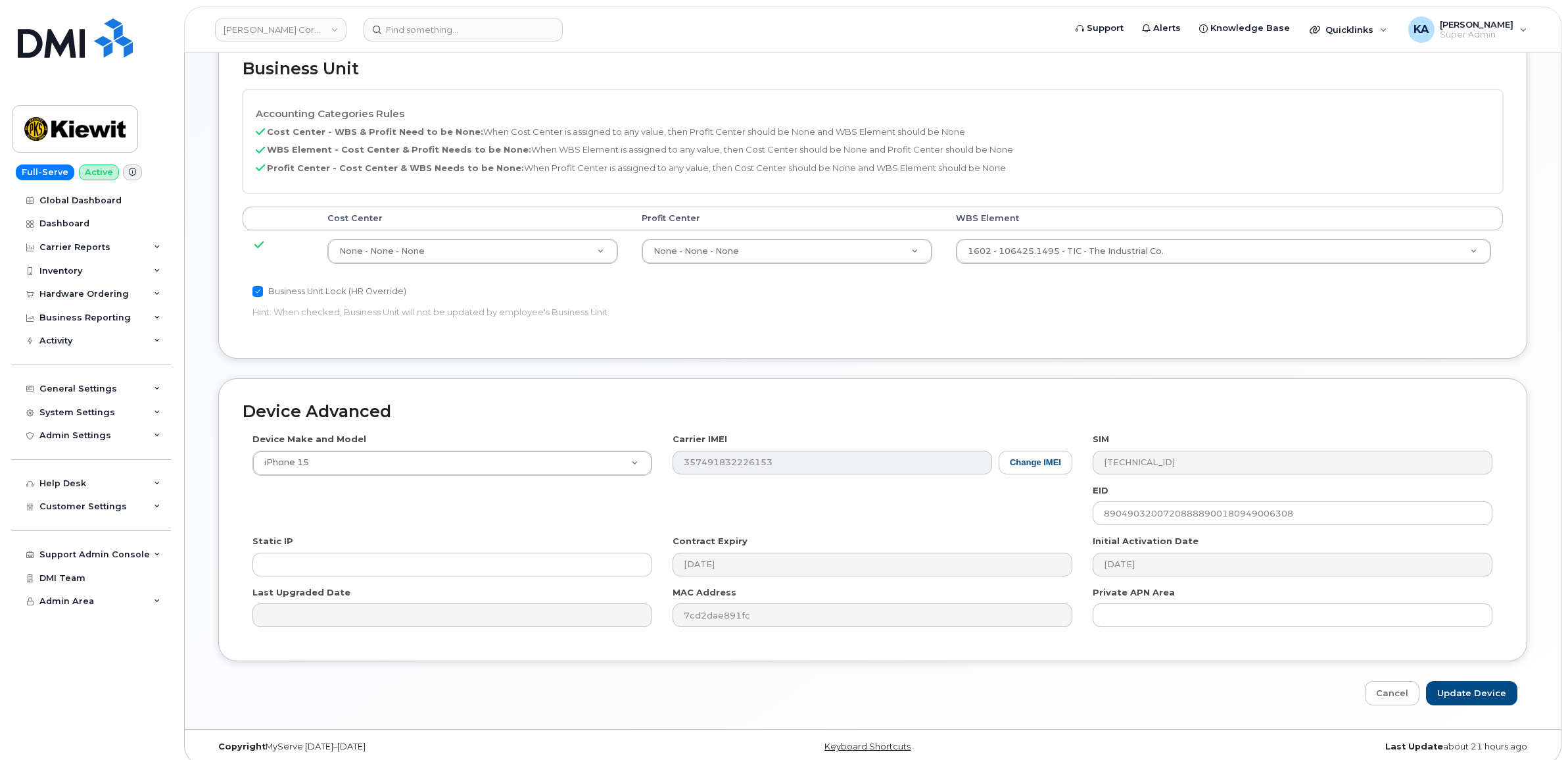
scroll to position [595, 0]
type input "Jesse.Sueper@kiewit.com"
click at [1464, 680] on input "Update Device" at bounding box center [1472, 692] width 91 height 24
type input "Saving..."
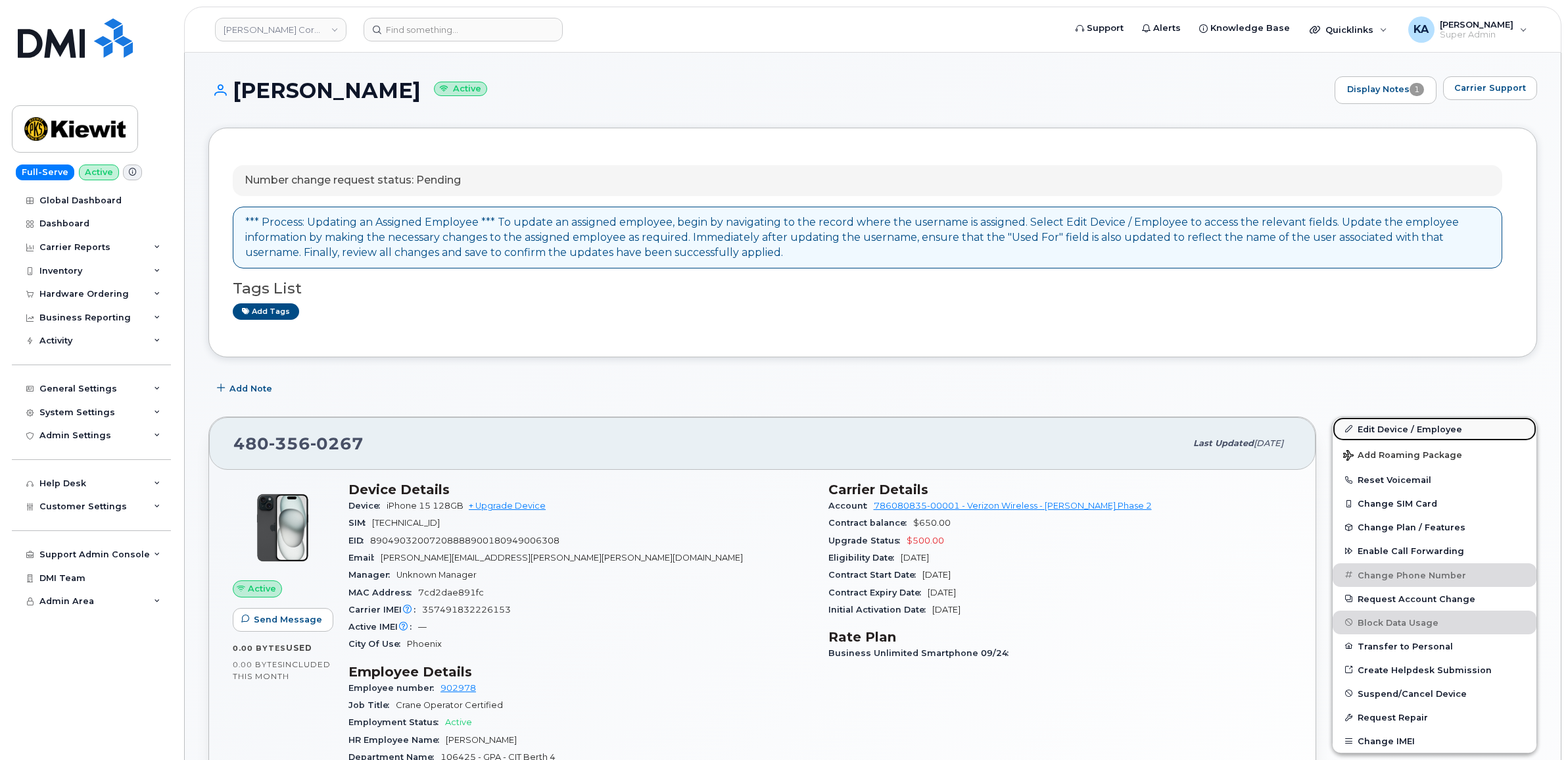
click at [1399, 429] on link "Edit Device / Employee" at bounding box center [1434, 429] width 204 height 24
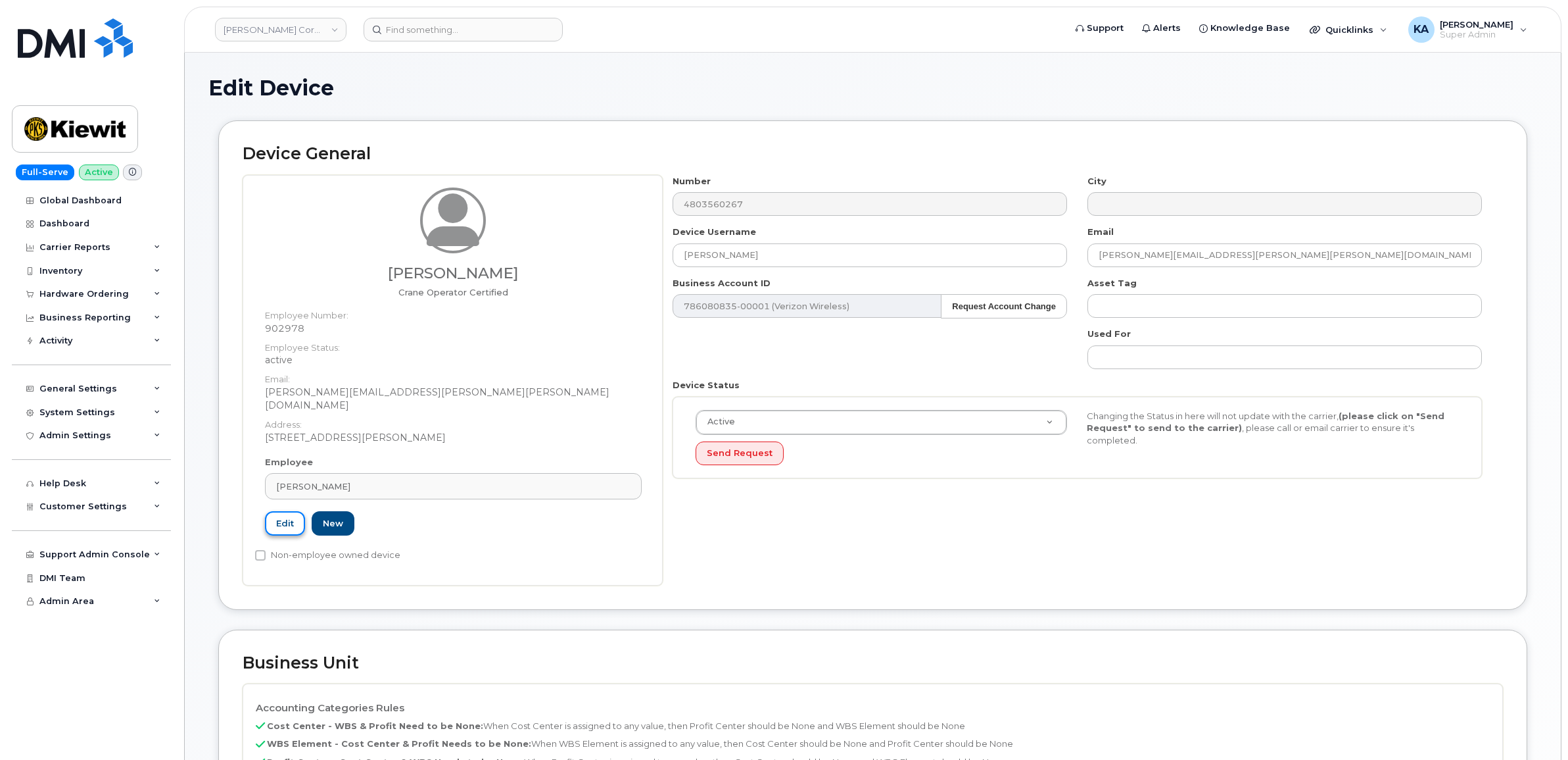
click at [277, 511] on link "Edit" at bounding box center [285, 523] width 40 height 24
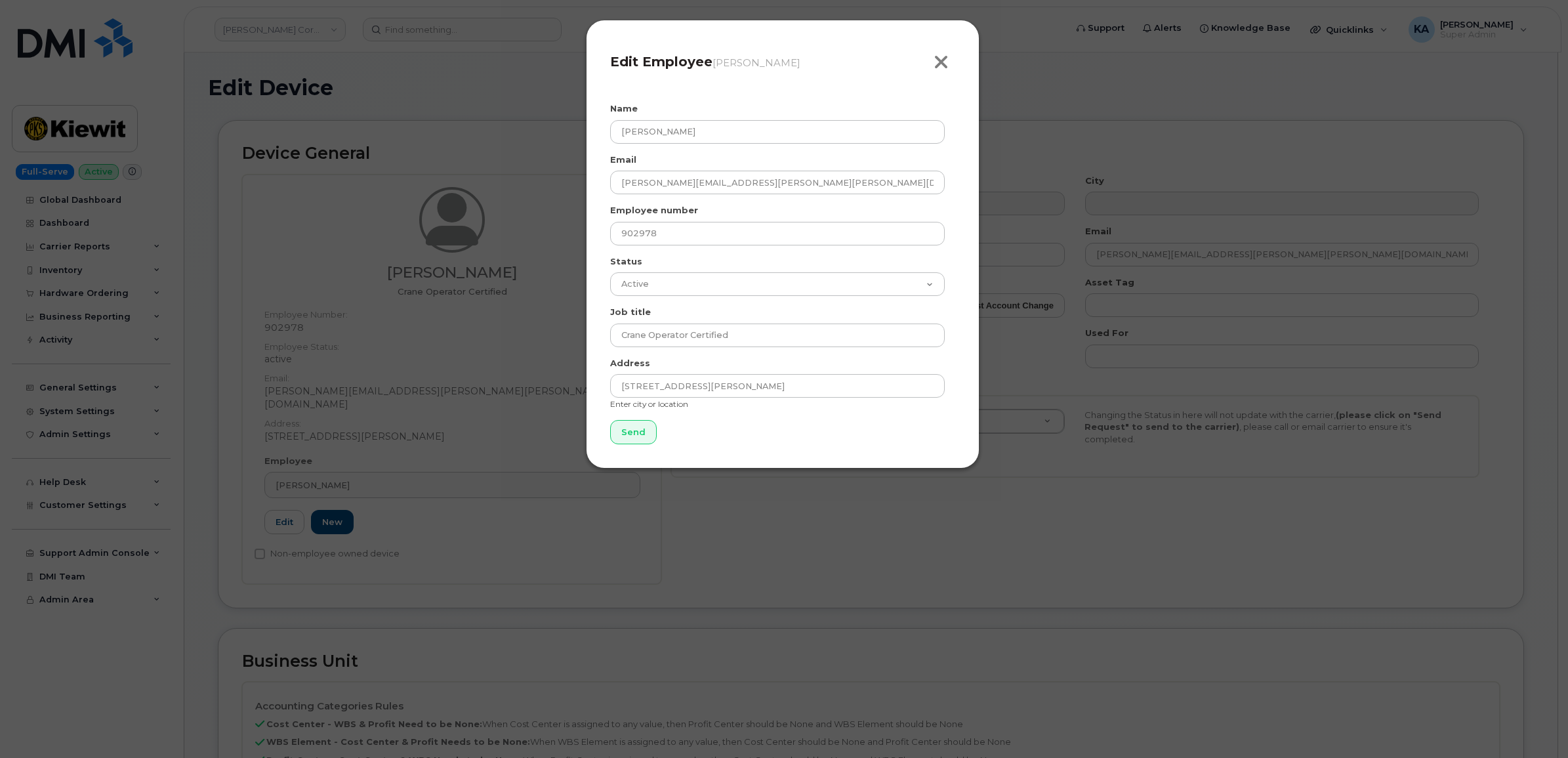
click at [943, 63] on icon "button" at bounding box center [941, 62] width 15 height 20
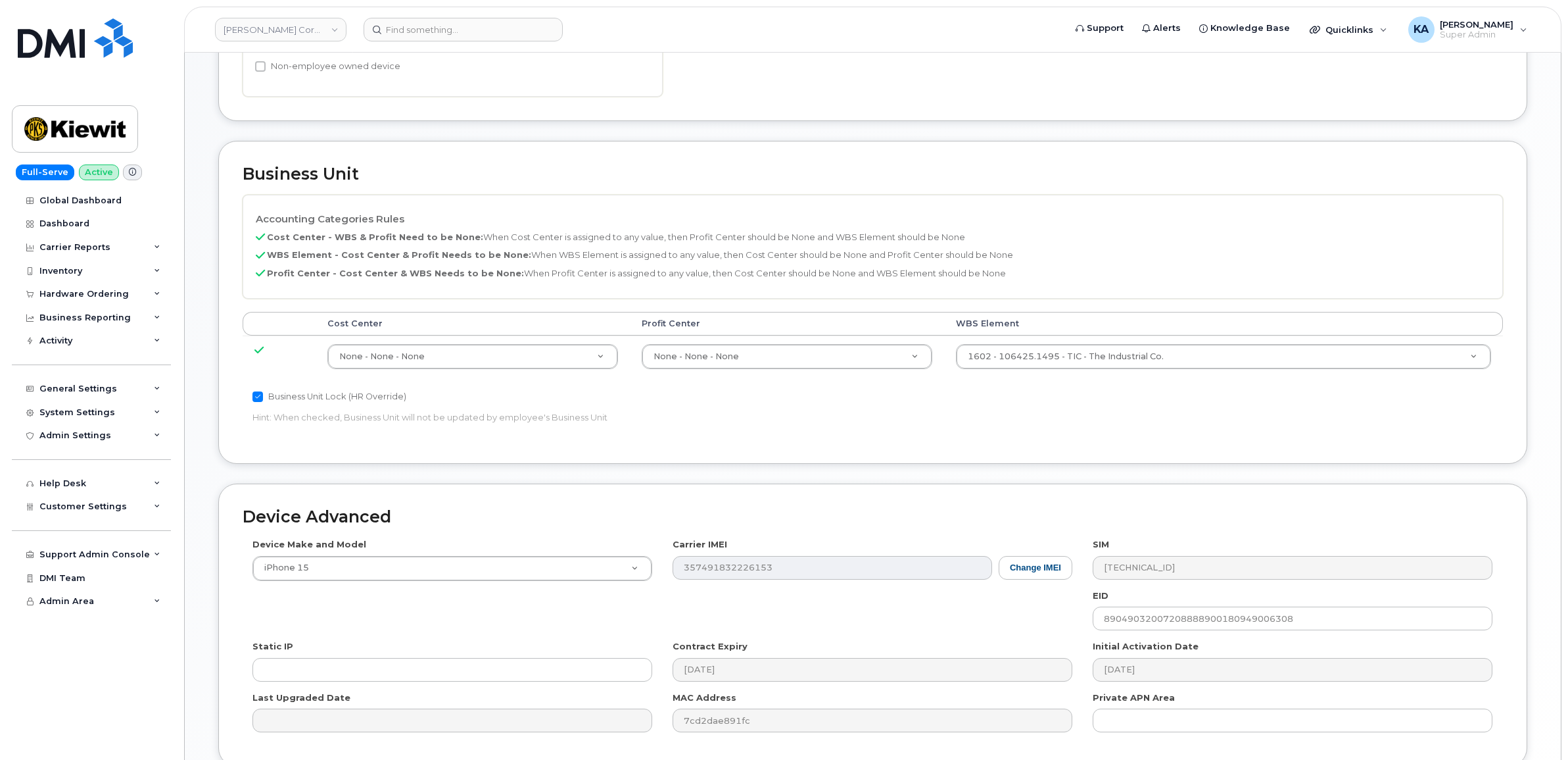
scroll to position [595, 0]
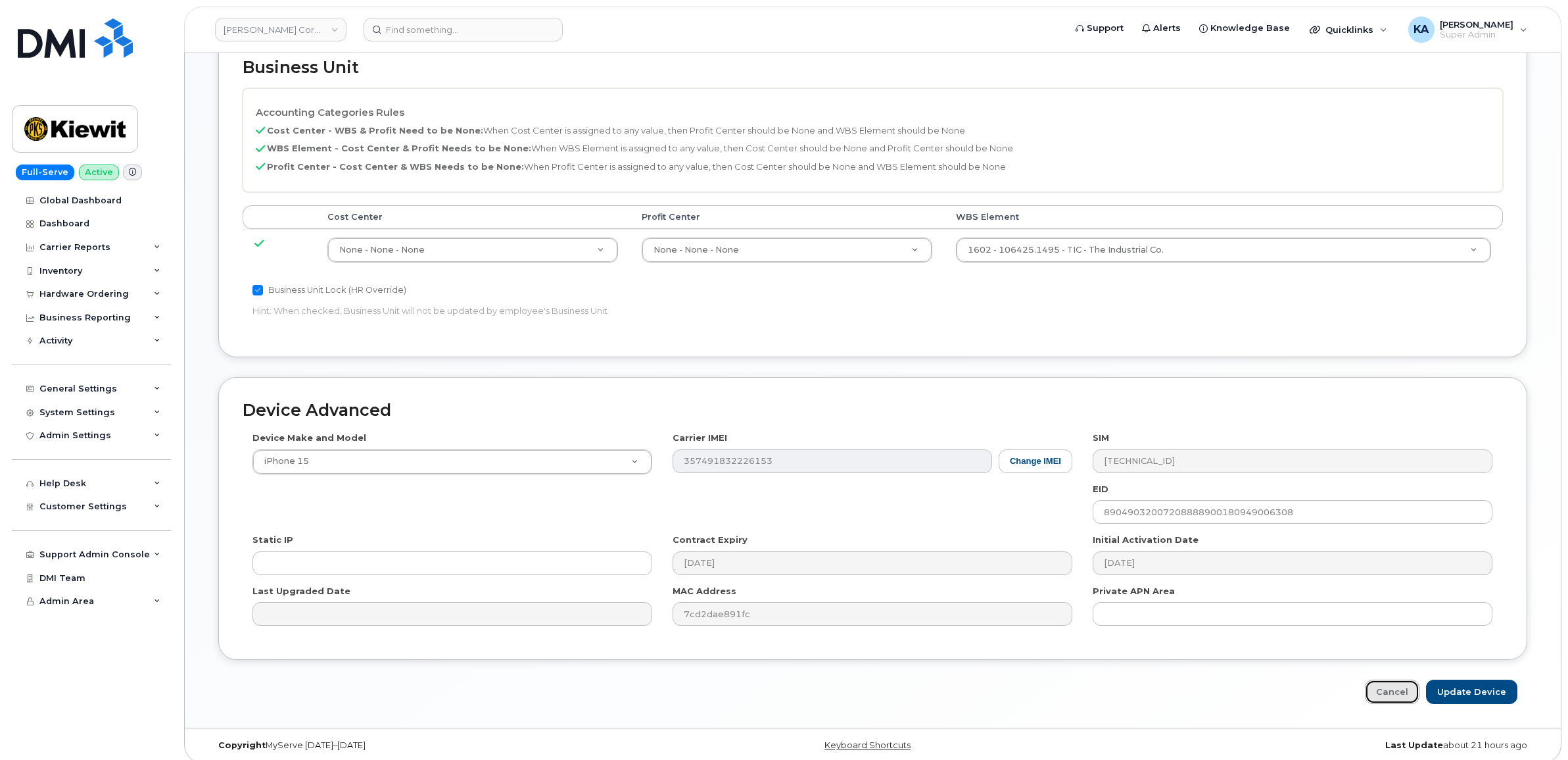
click at [1397, 680] on link "Cancel" at bounding box center [1392, 692] width 54 height 24
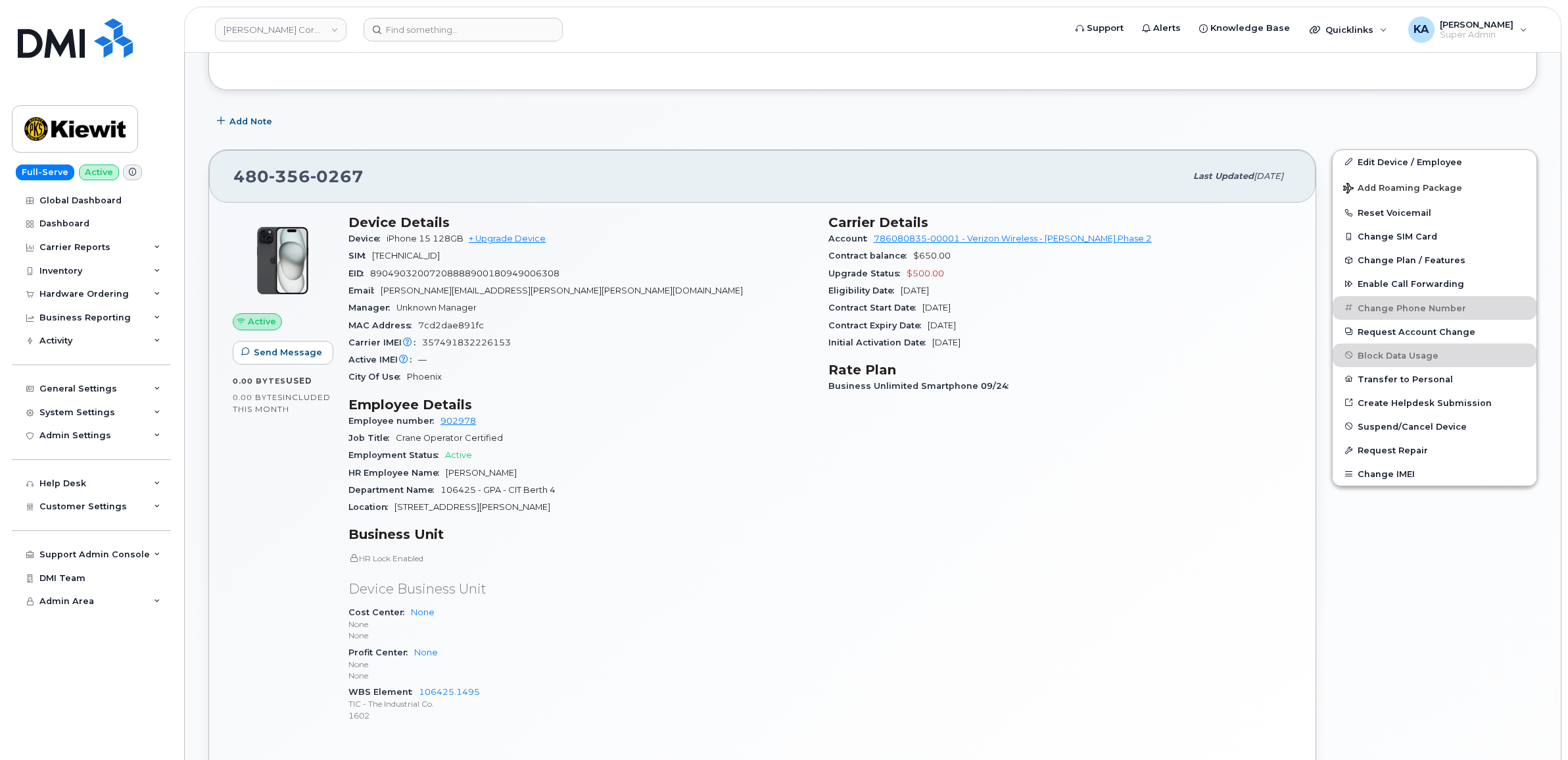
scroll to position [266, 0]
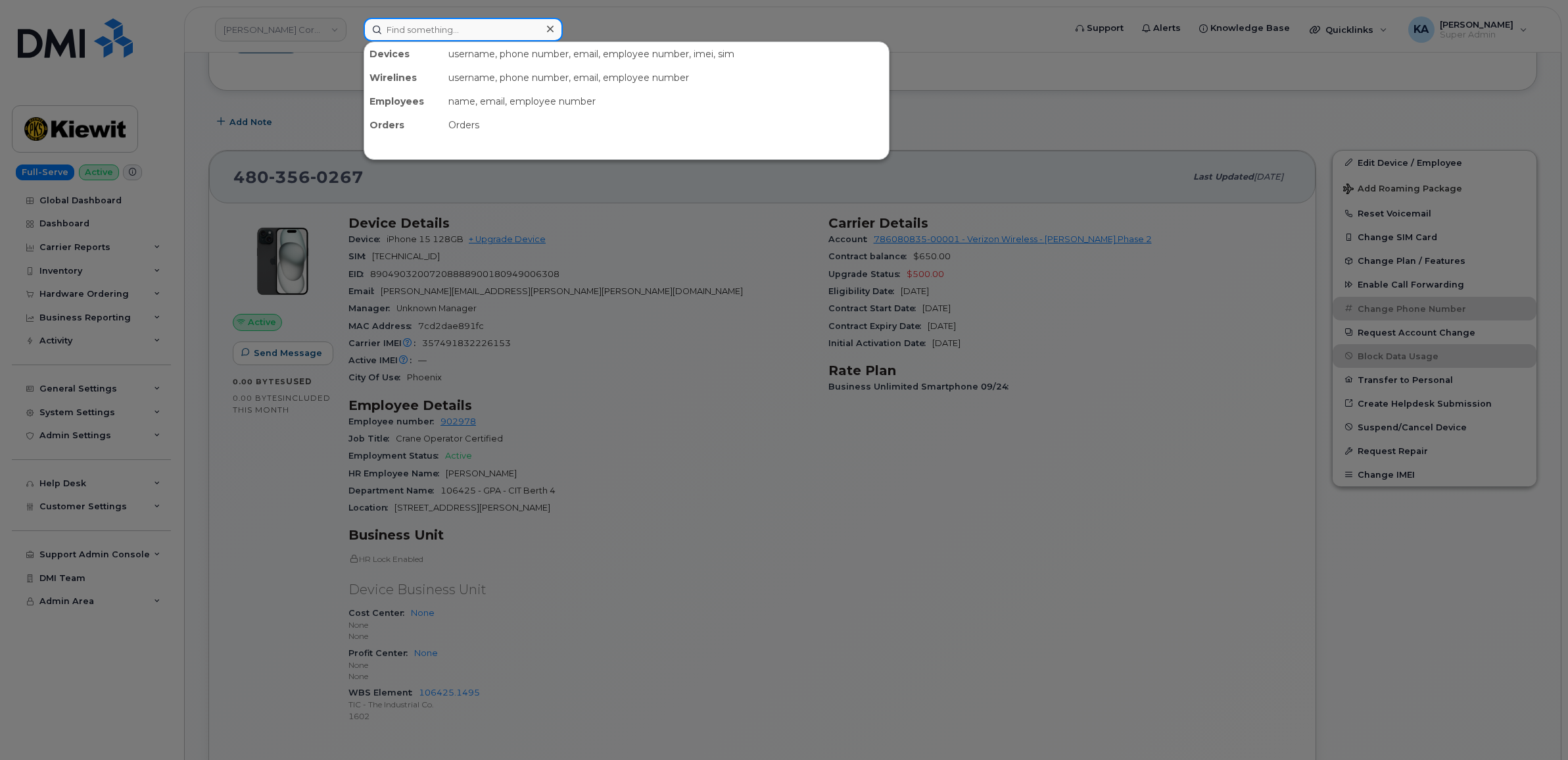
click at [419, 27] on input at bounding box center [463, 29] width 199 height 24
paste input "301) 467-0014"
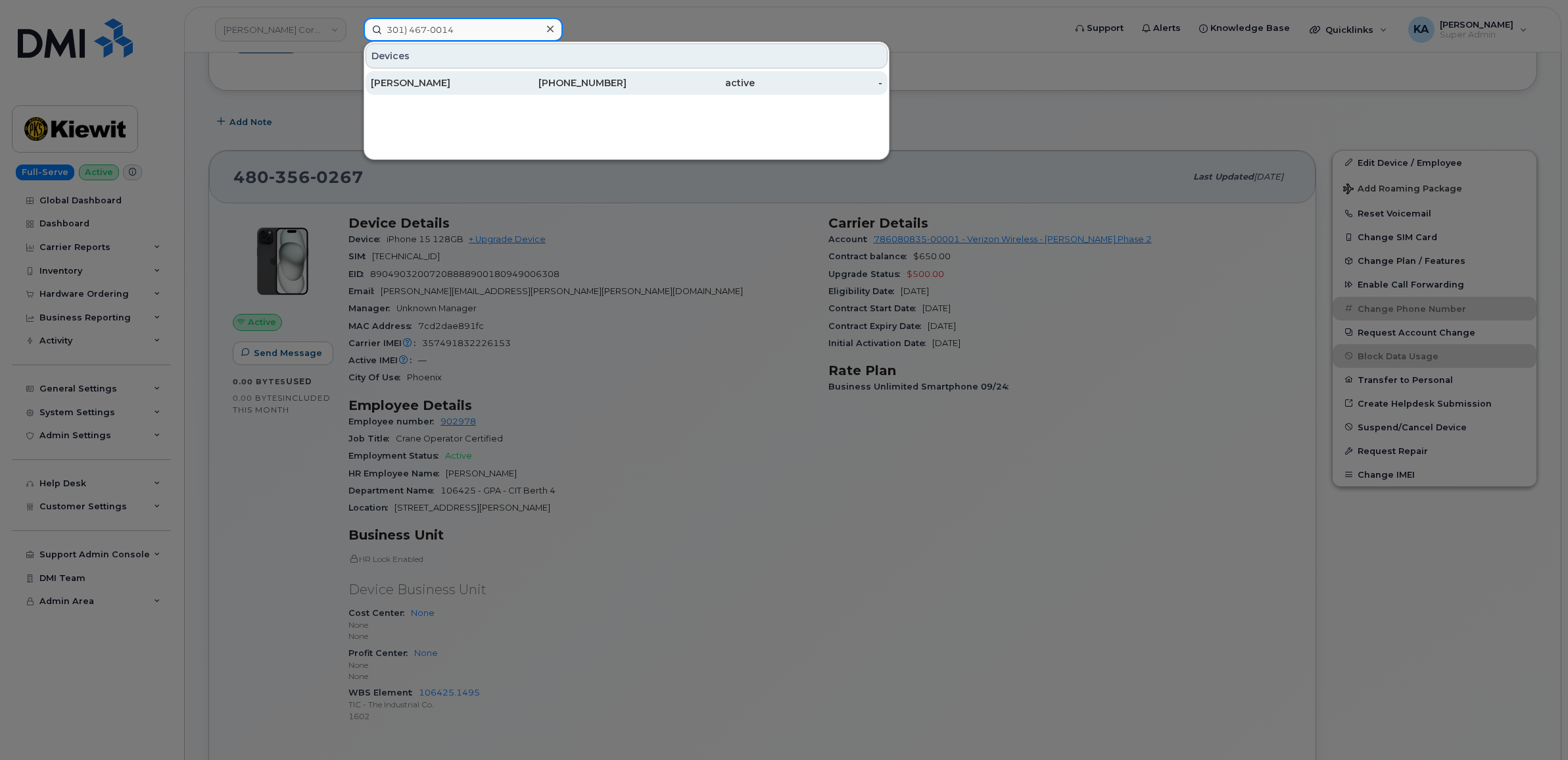
type input "301) 467-0014"
click at [396, 84] on div "[PERSON_NAME]" at bounding box center [435, 83] width 128 height 13
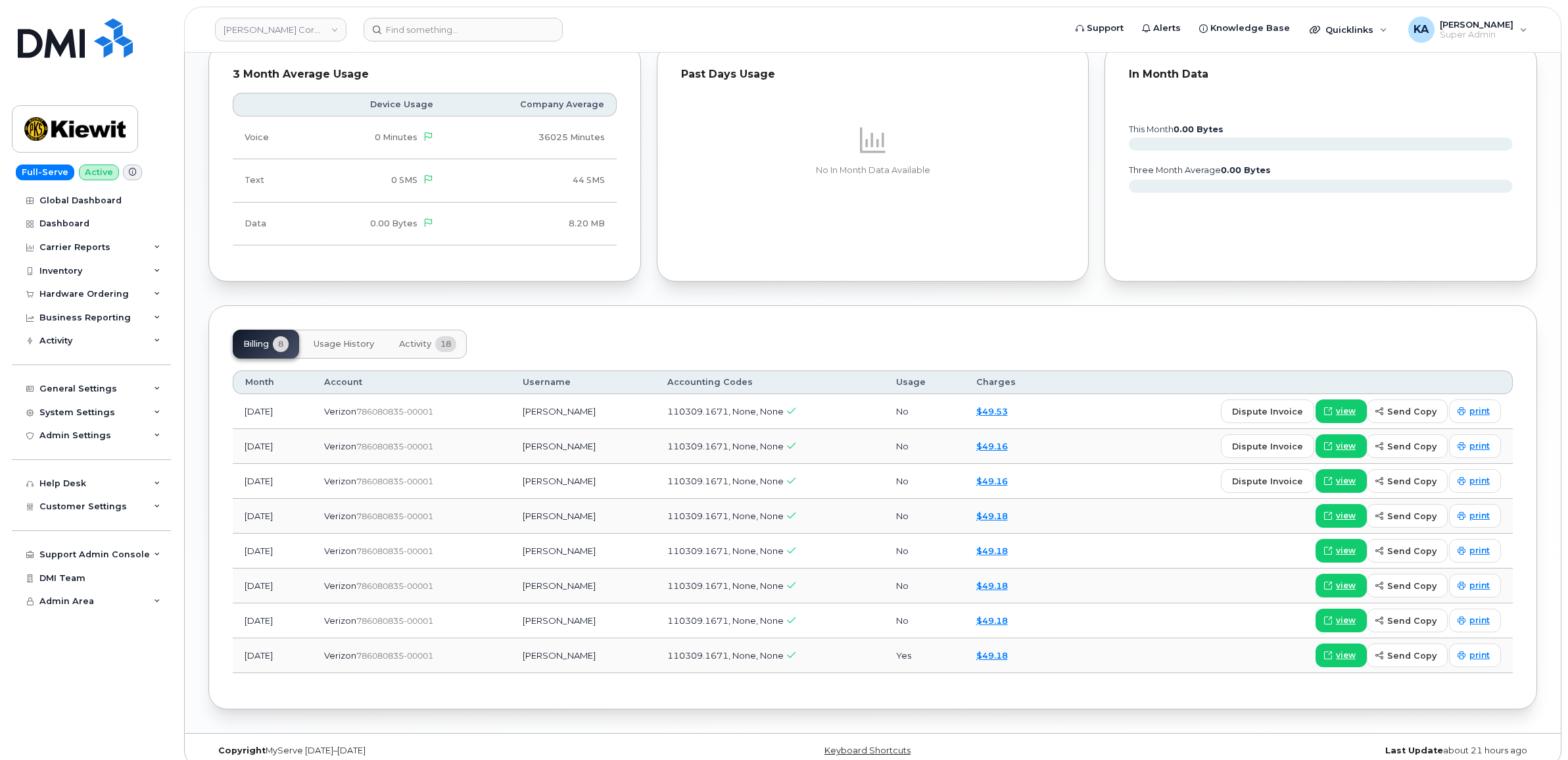
scroll to position [1130, 0]
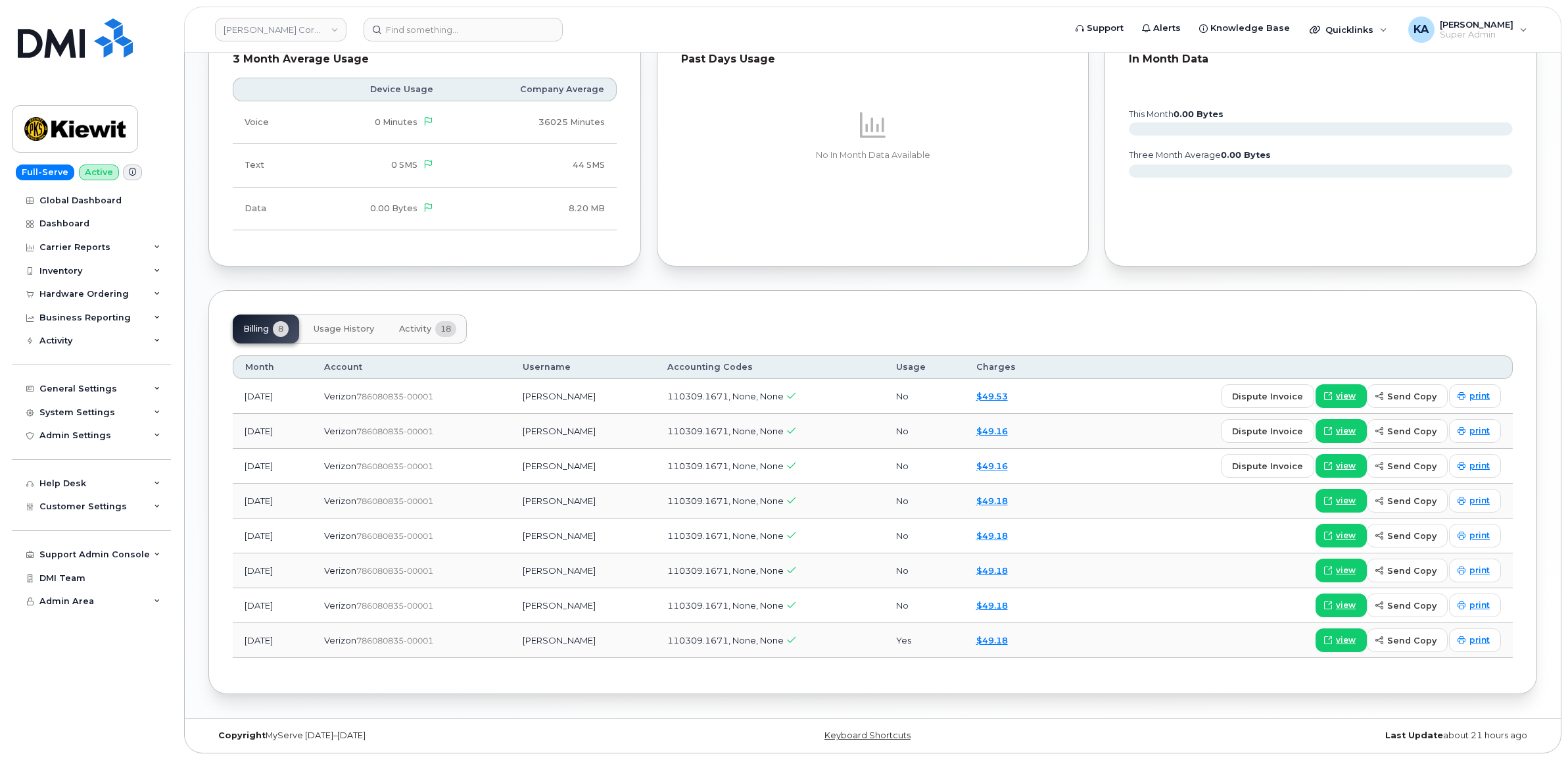
click at [425, 329] on span "Activity" at bounding box center [416, 329] width 32 height 10
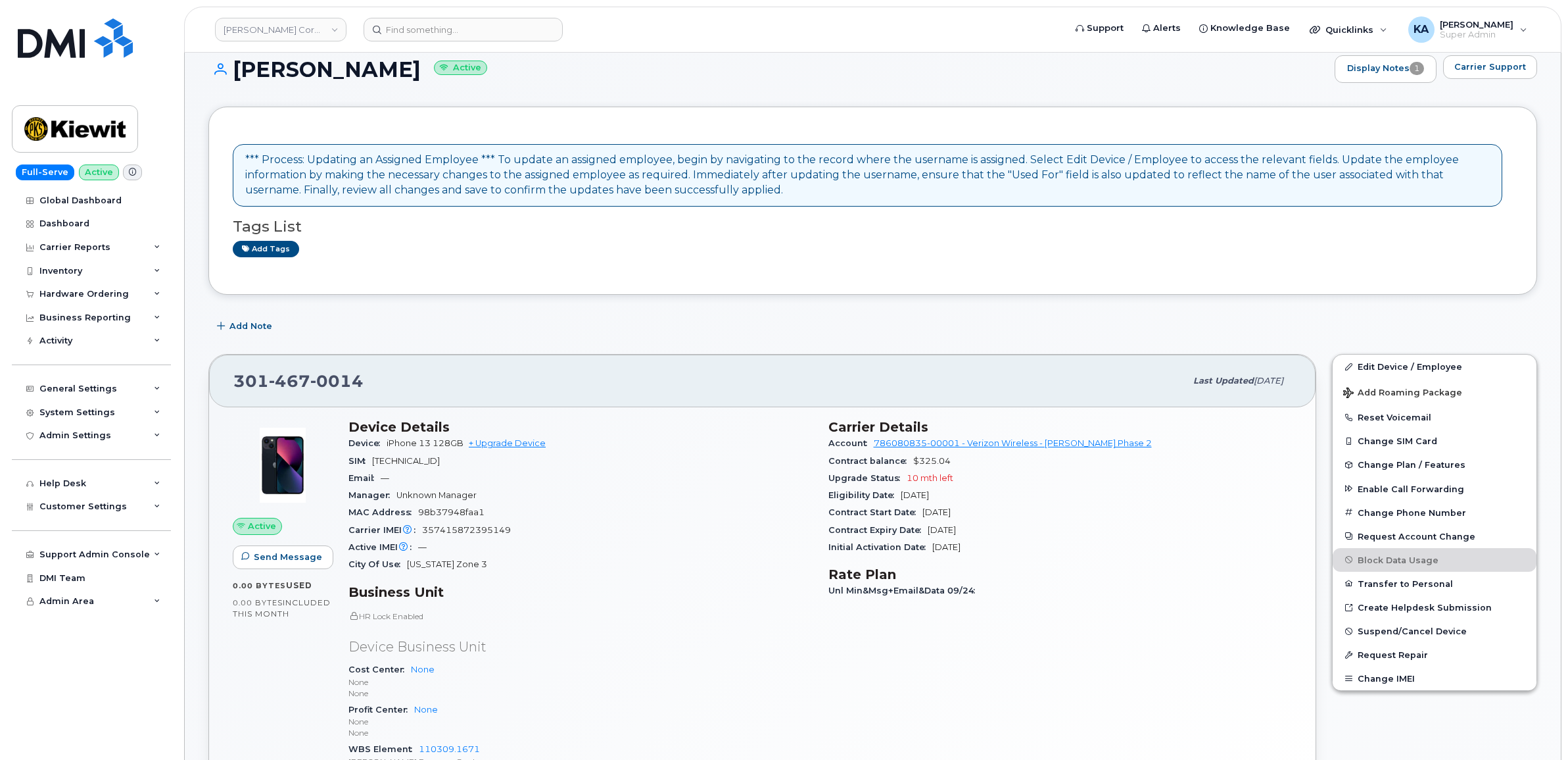
scroll to position [0, 0]
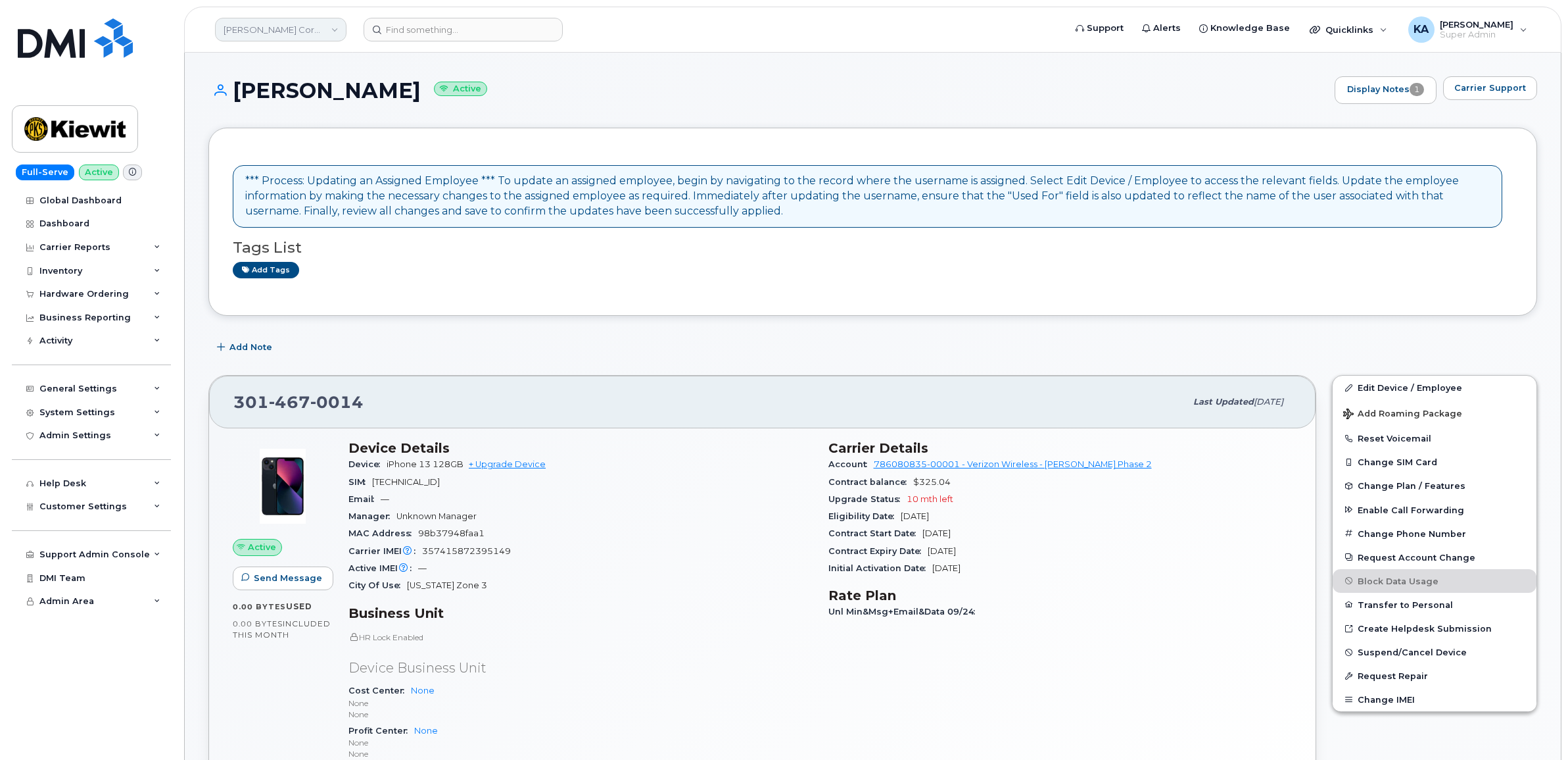
click at [267, 28] on link "[PERSON_NAME] Corporation" at bounding box center [280, 29] width 132 height 24
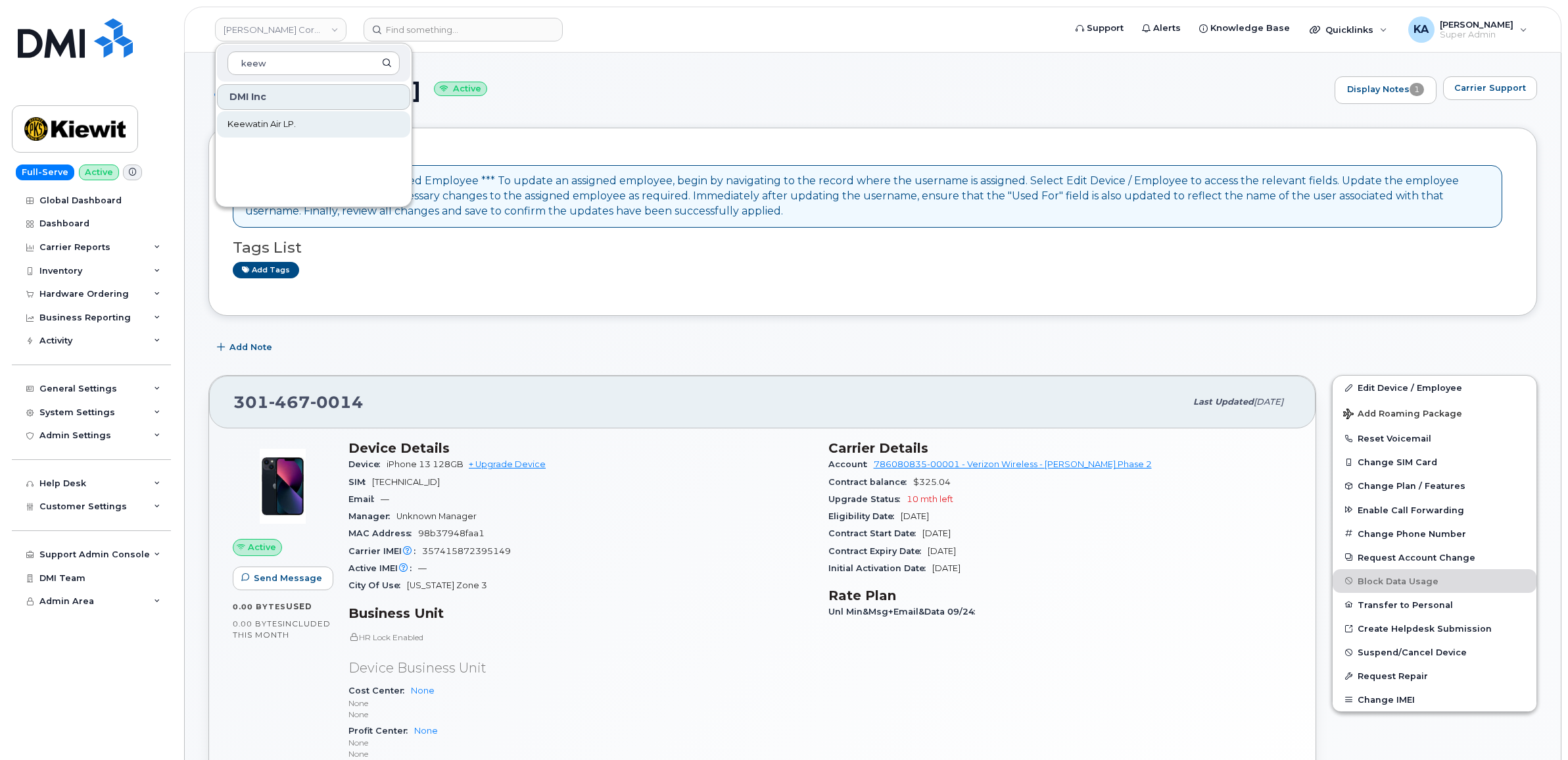
type input "keew"
click at [260, 124] on span "Keewatin Air LP." at bounding box center [261, 124] width 68 height 13
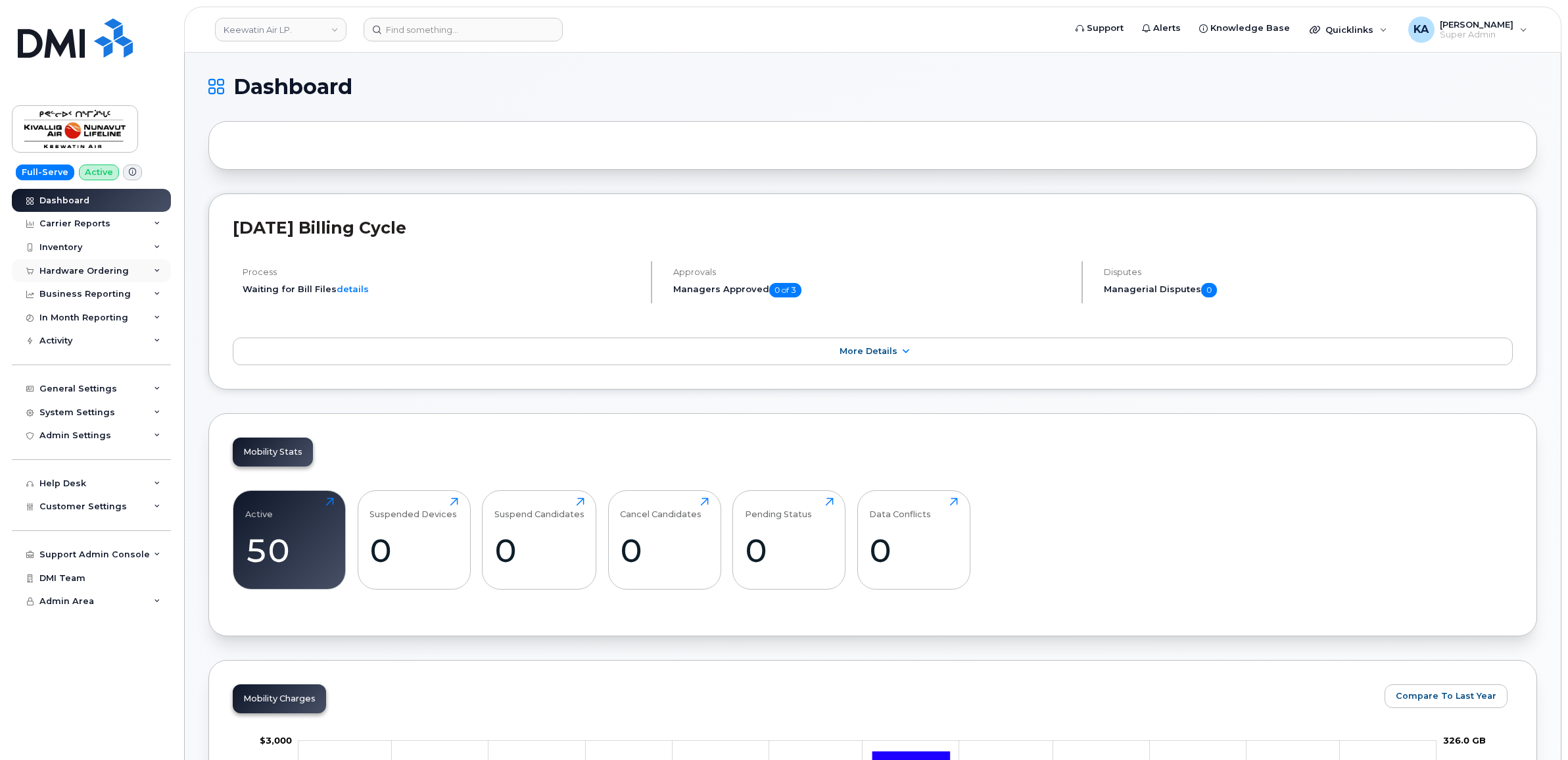
click at [64, 271] on div "Hardware Ordering" at bounding box center [85, 271] width 90 height 10
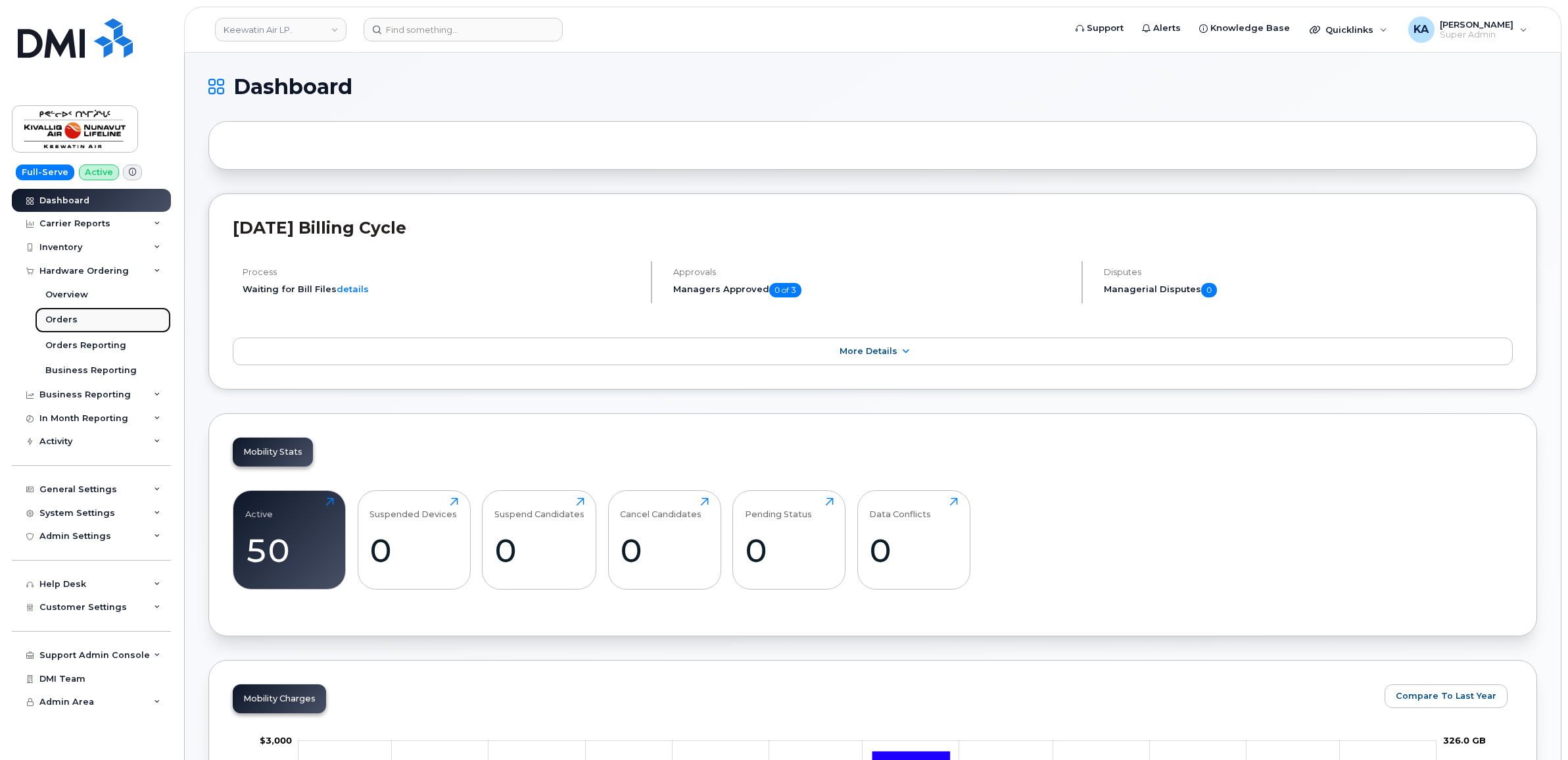
click at [59, 316] on div "Orders" at bounding box center [62, 319] width 32 height 12
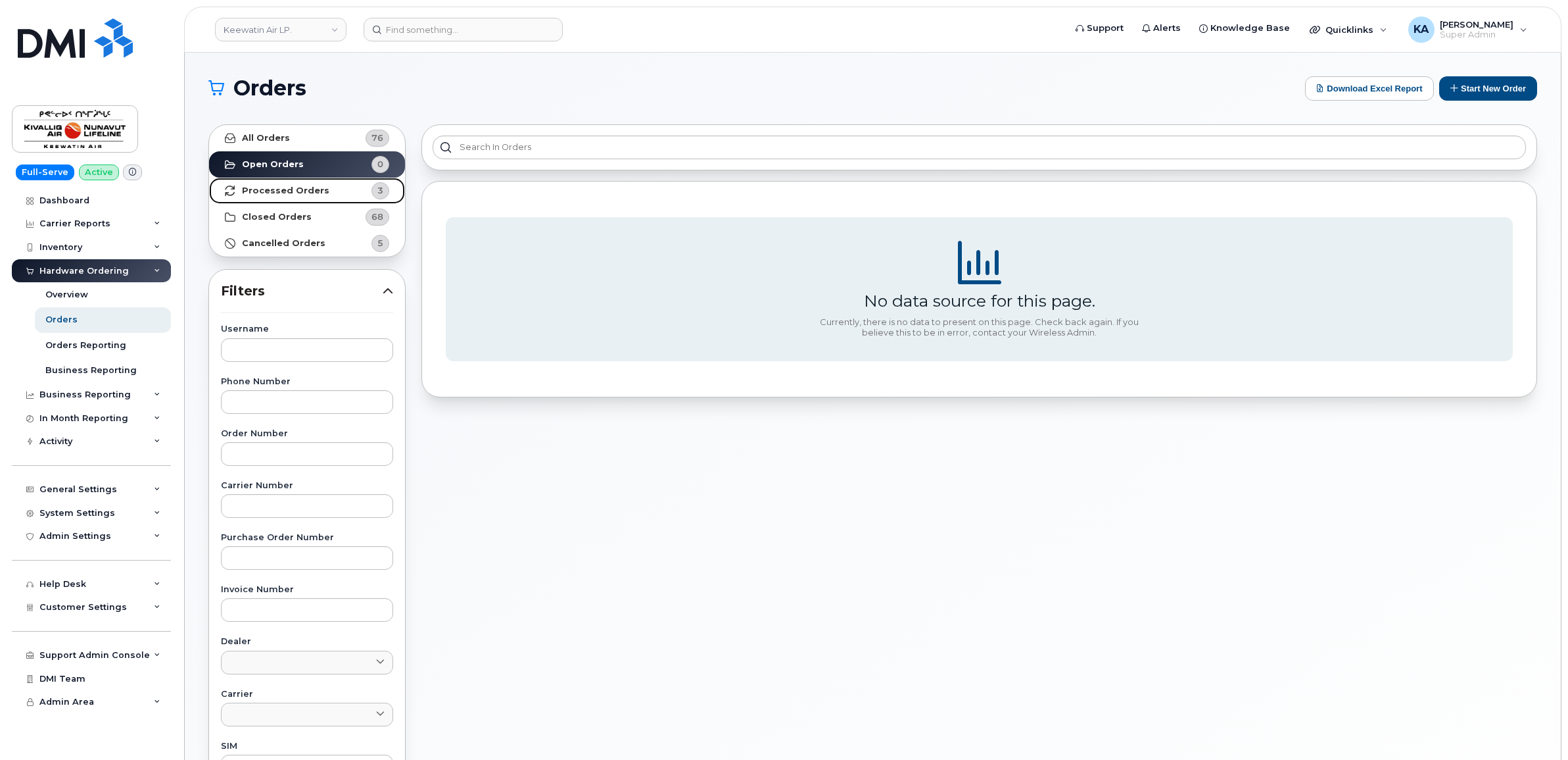
click at [273, 186] on strong "Processed Orders" at bounding box center [285, 191] width 88 height 10
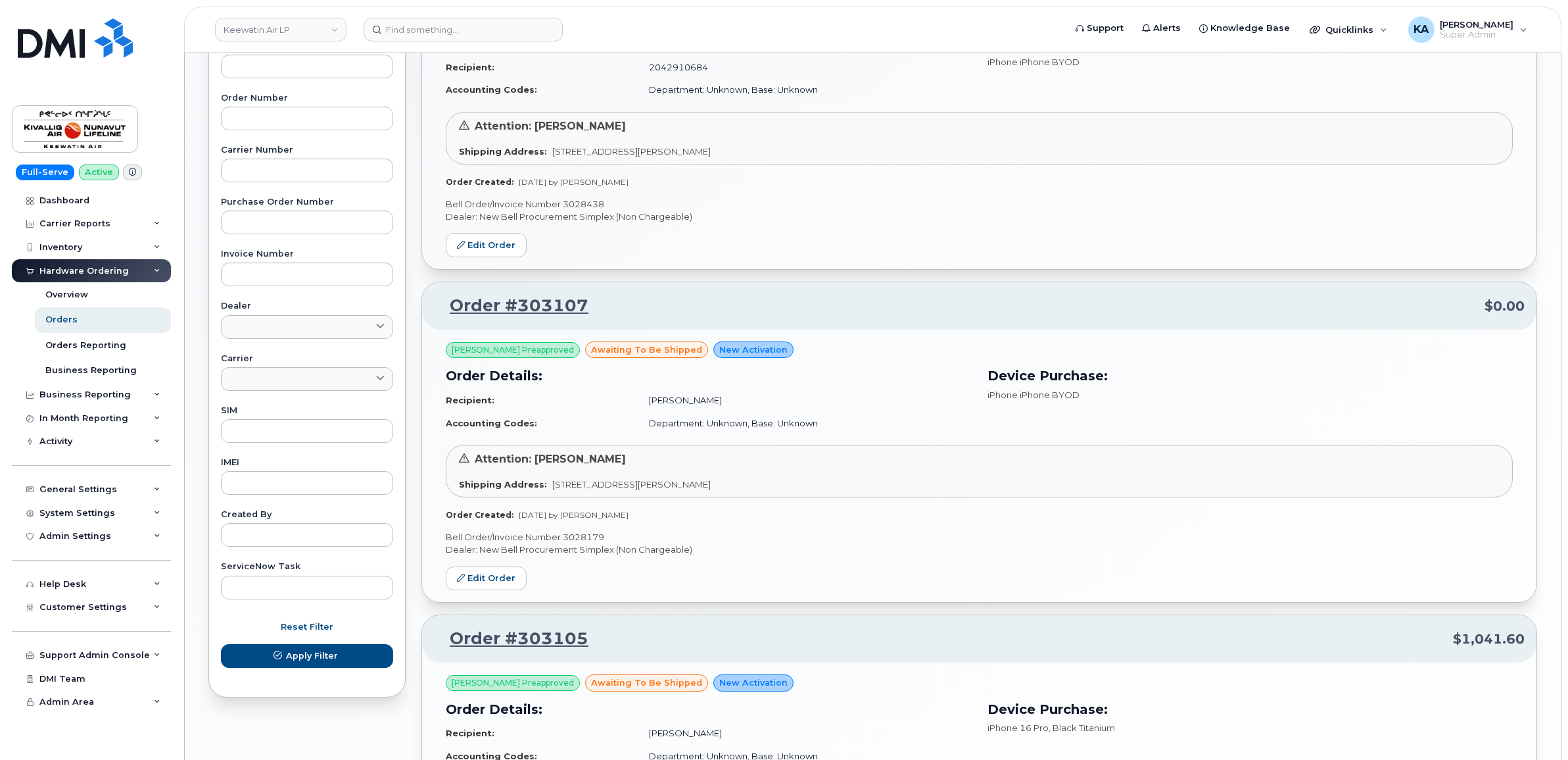
scroll to position [593, 0]
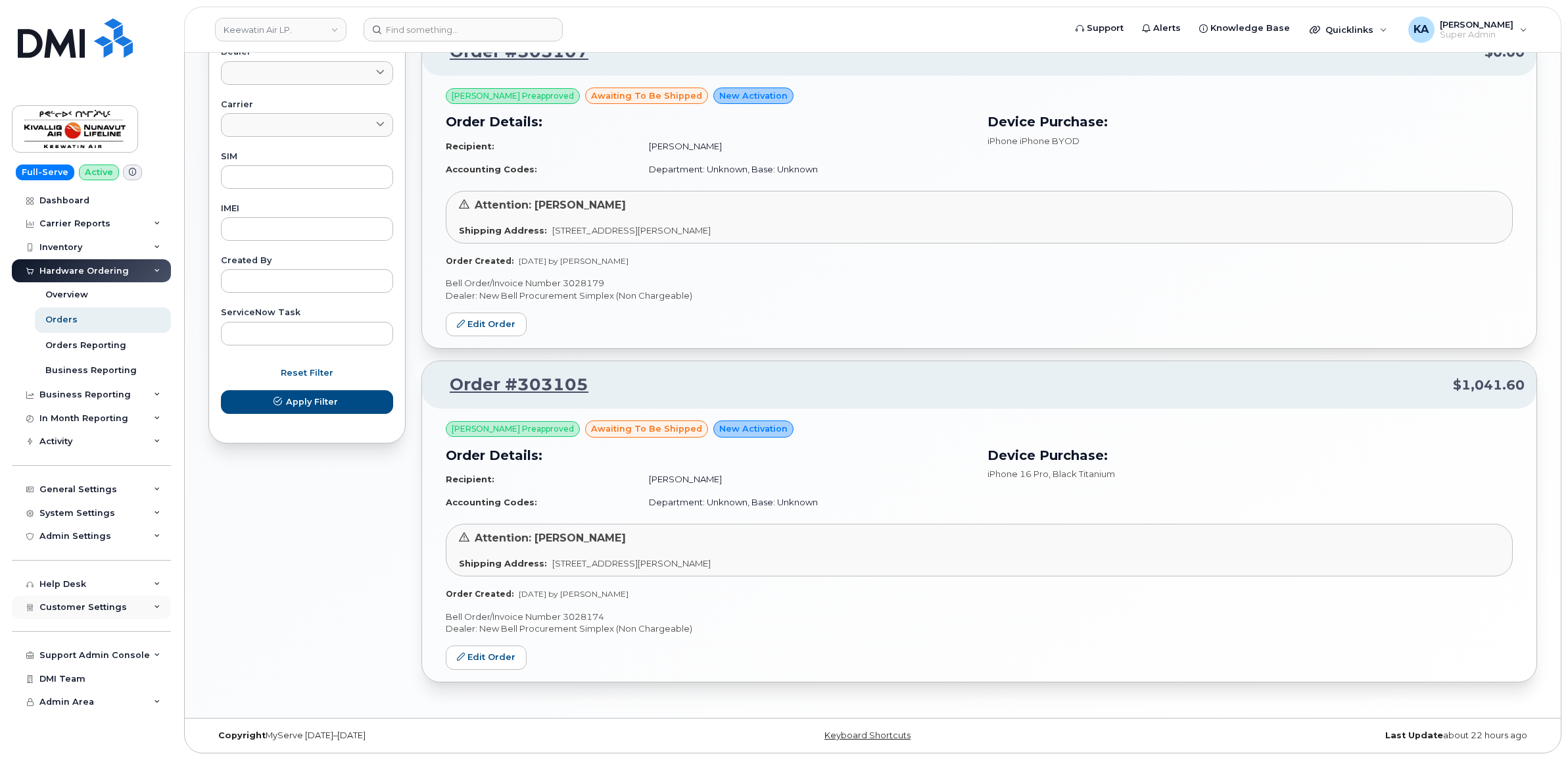
click at [77, 609] on span "Customer Settings" at bounding box center [83, 606] width 88 height 10
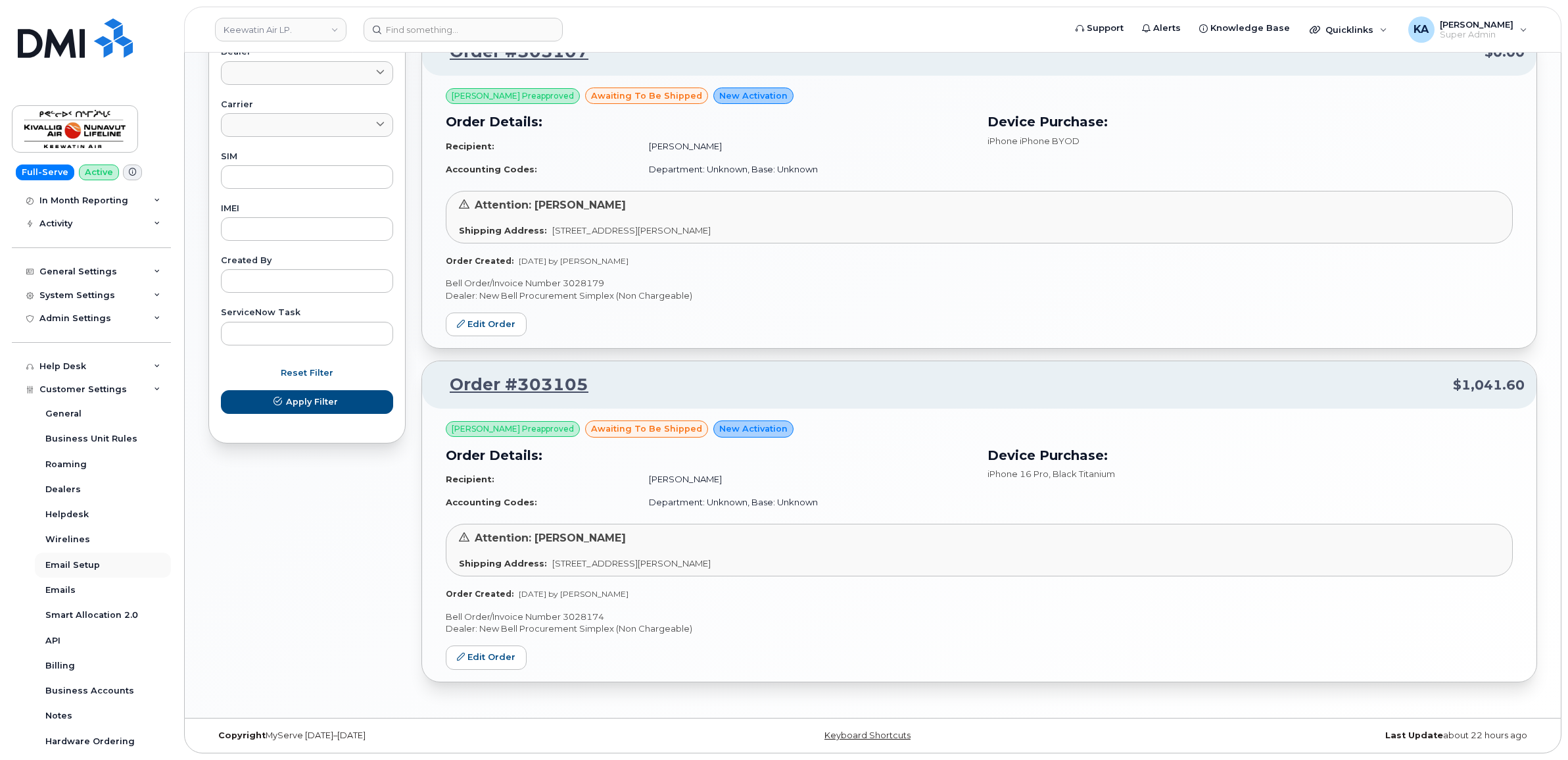
scroll to position [246, 0]
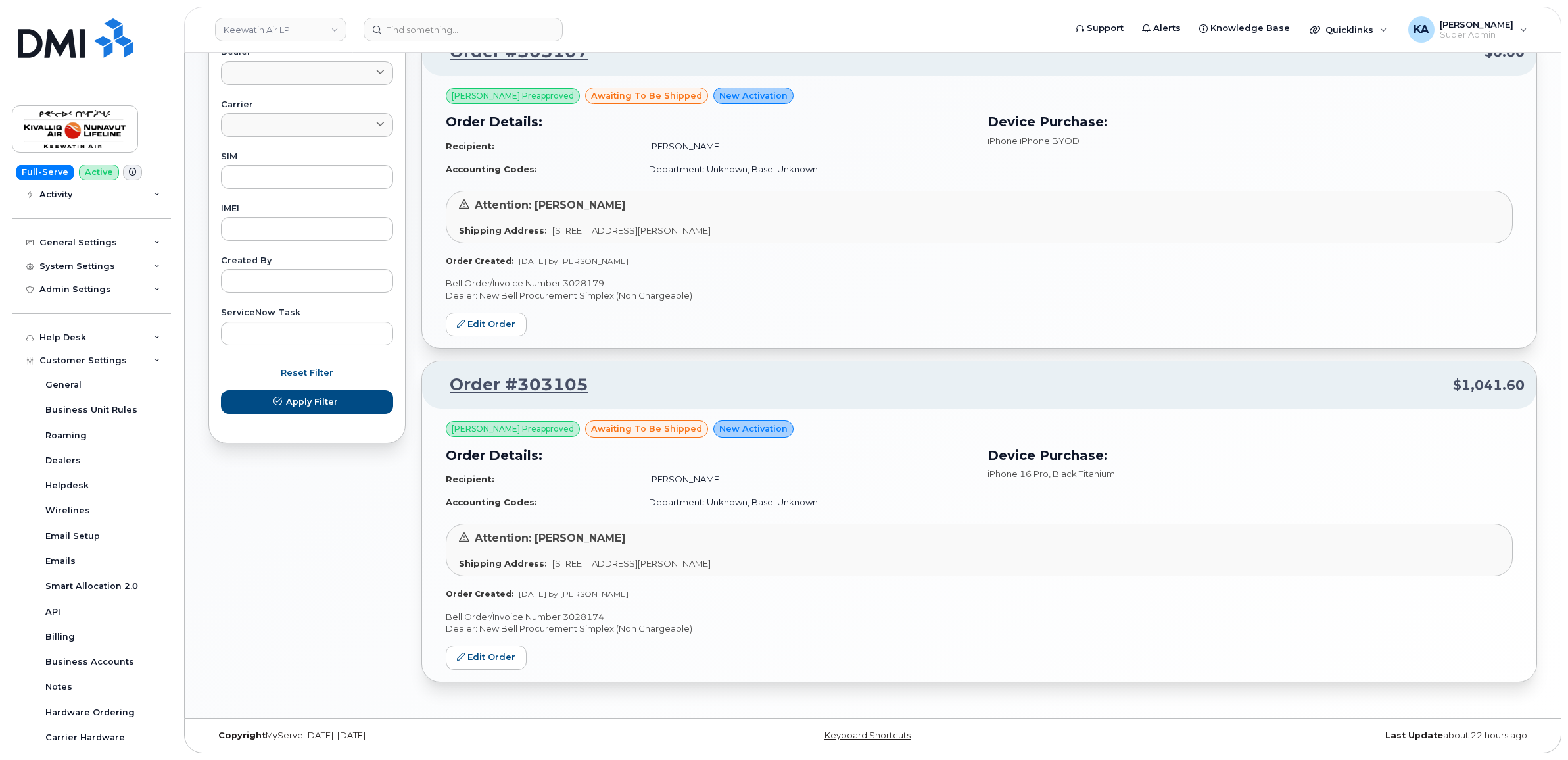
click at [587, 614] on p "Bell Order/Invoice Number 3028174" at bounding box center [979, 617] width 1067 height 13
copy p "3028174"
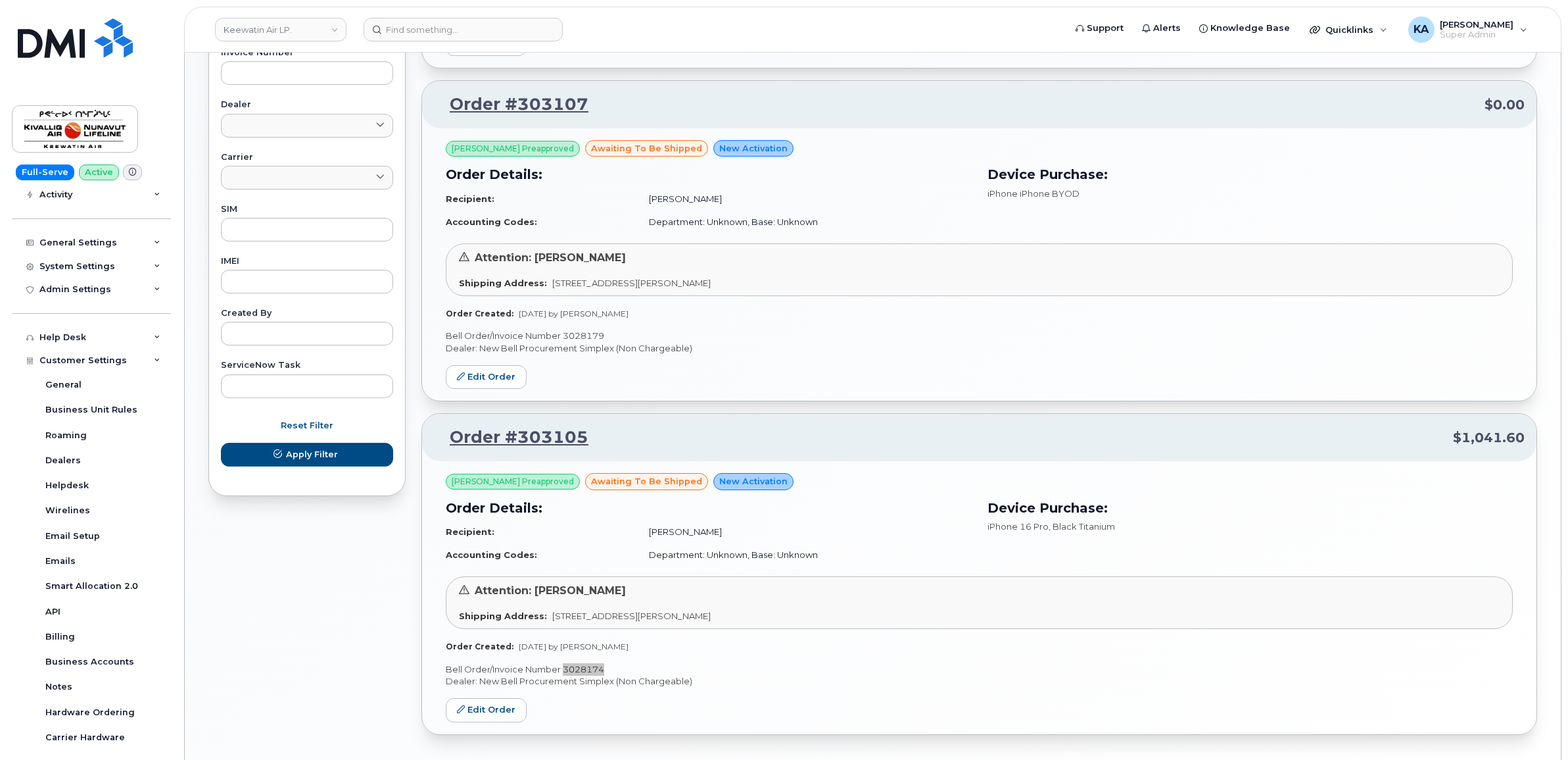
scroll to position [511, 0]
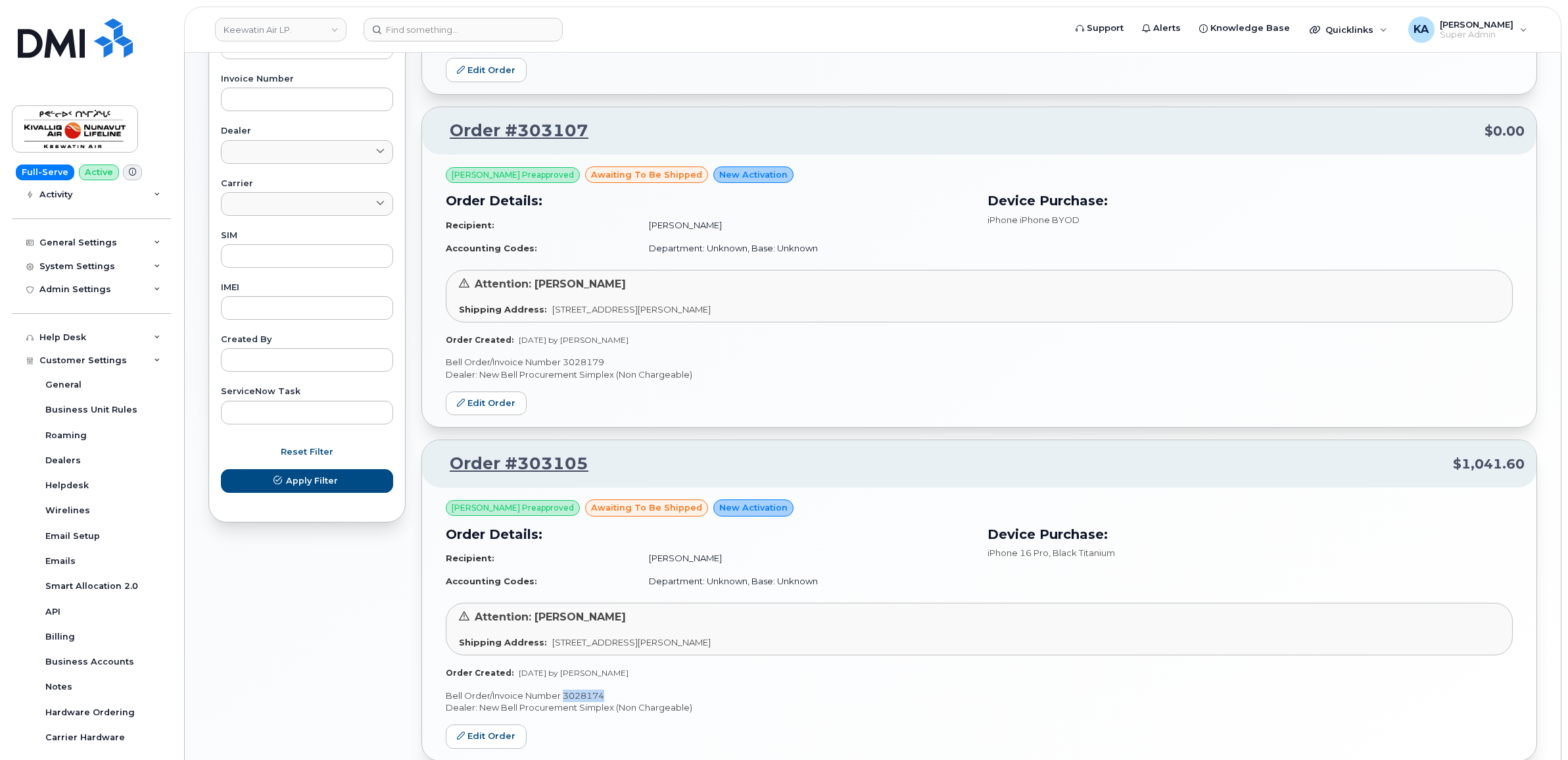
click at [579, 362] on p "Bell Order/Invoice Number 3028179" at bounding box center [979, 362] width 1067 height 13
copy p "3028179"
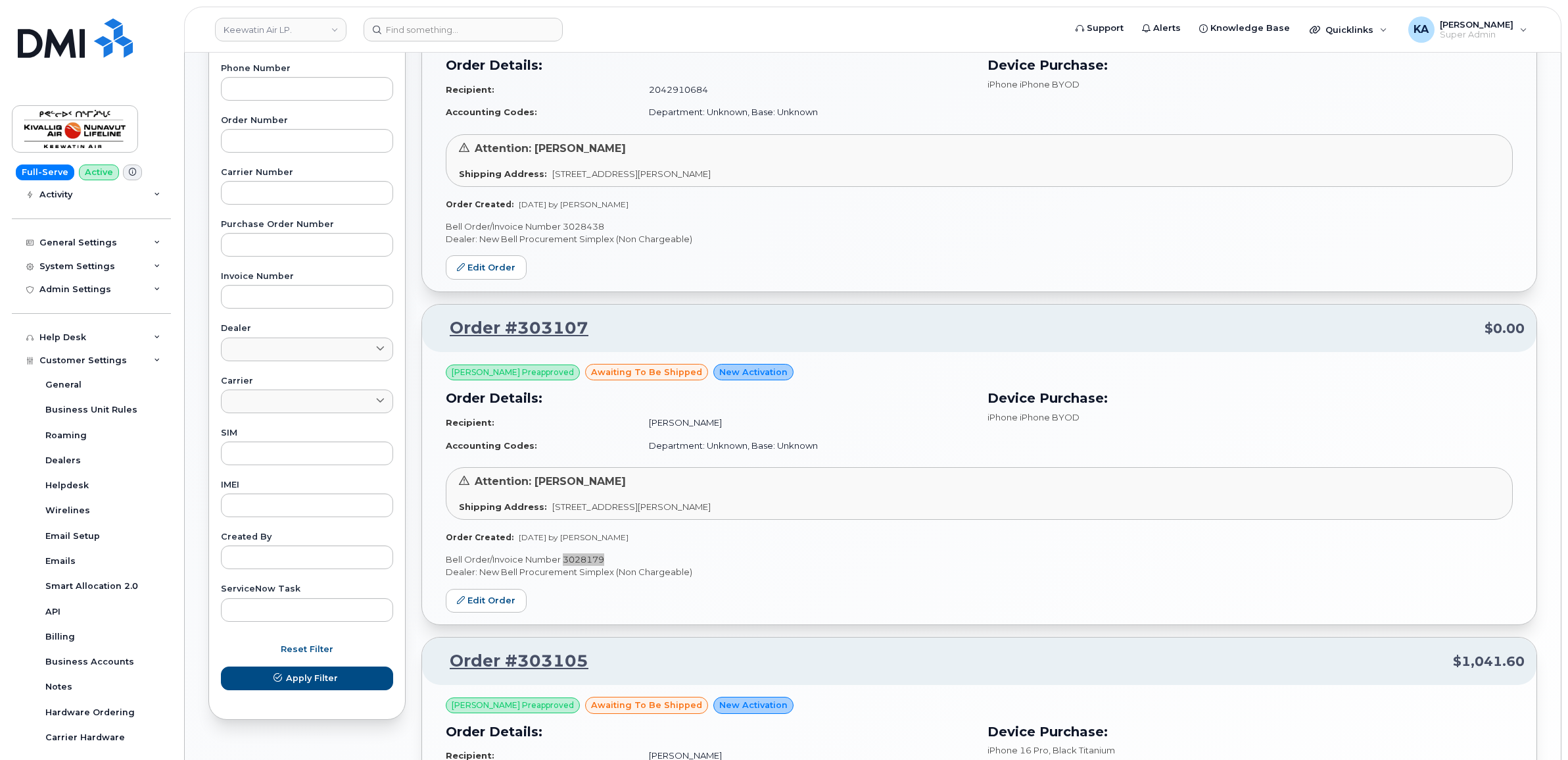
scroll to position [264, 0]
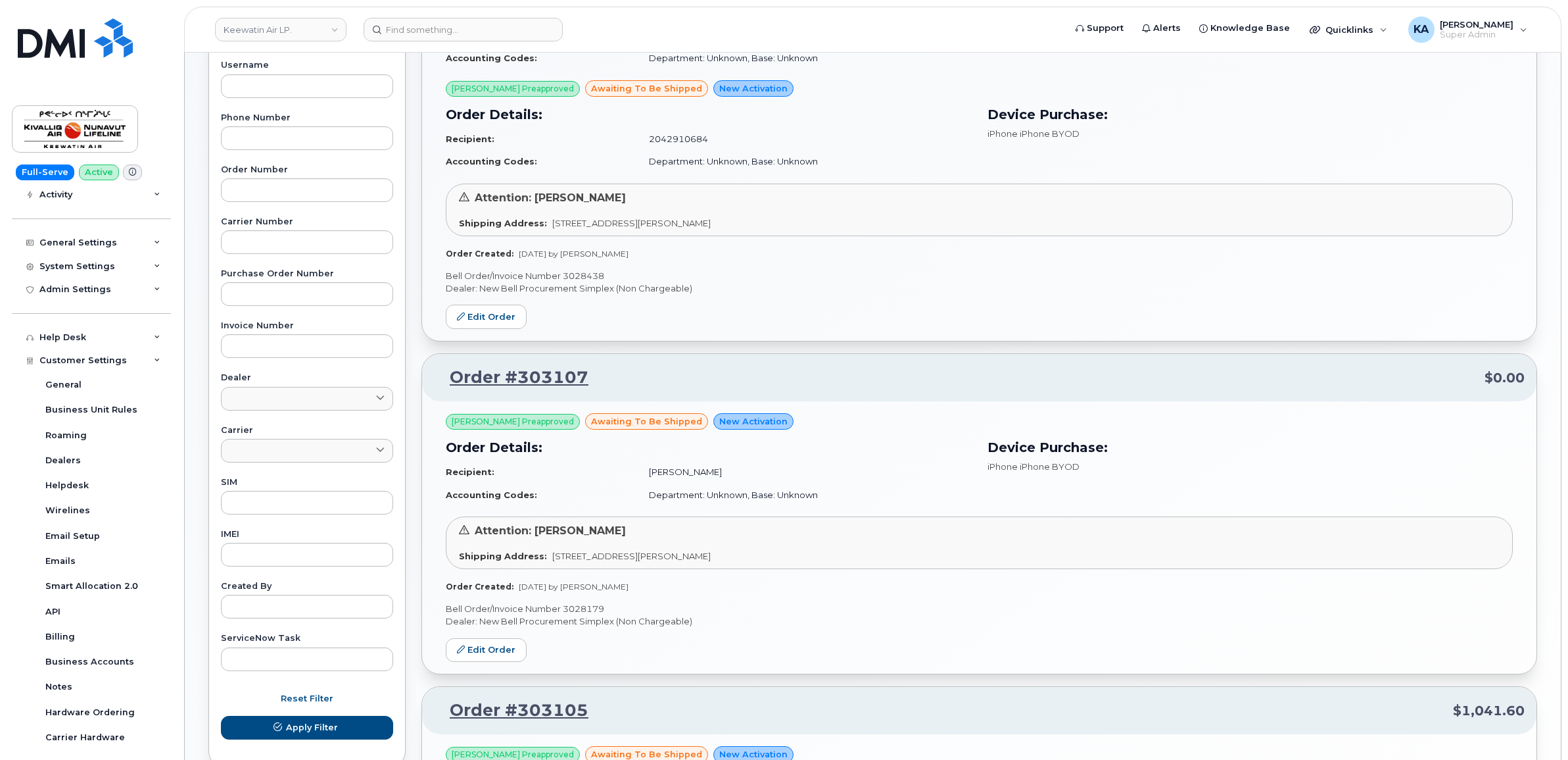
click at [586, 275] on p "Bell Order/Invoice Number 3028438" at bounding box center [979, 276] width 1067 height 13
copy p "3028438"
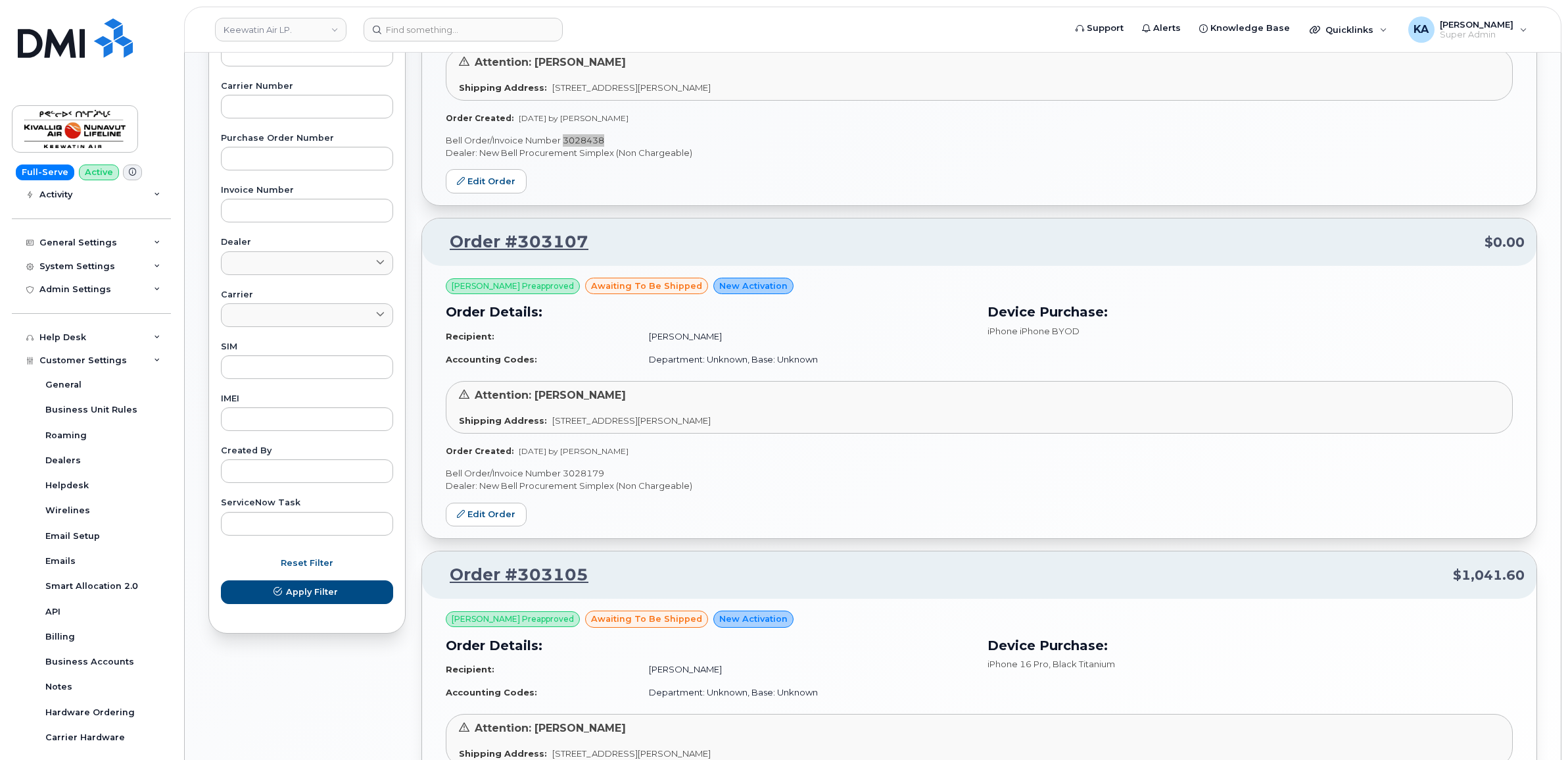
scroll to position [428, 0]
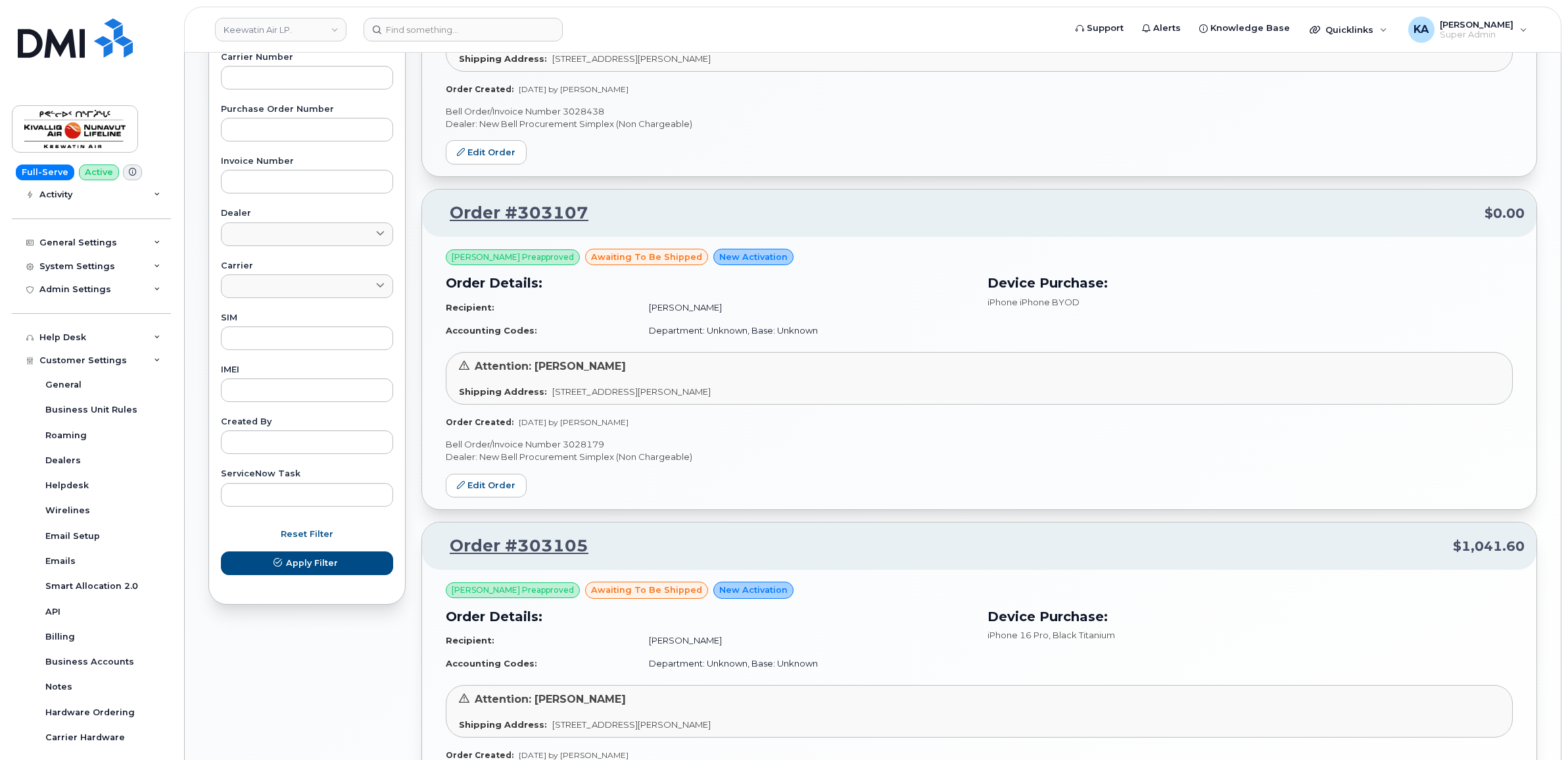
click at [576, 444] on p "Bell Order/Invoice Number 3028179" at bounding box center [979, 444] width 1067 height 13
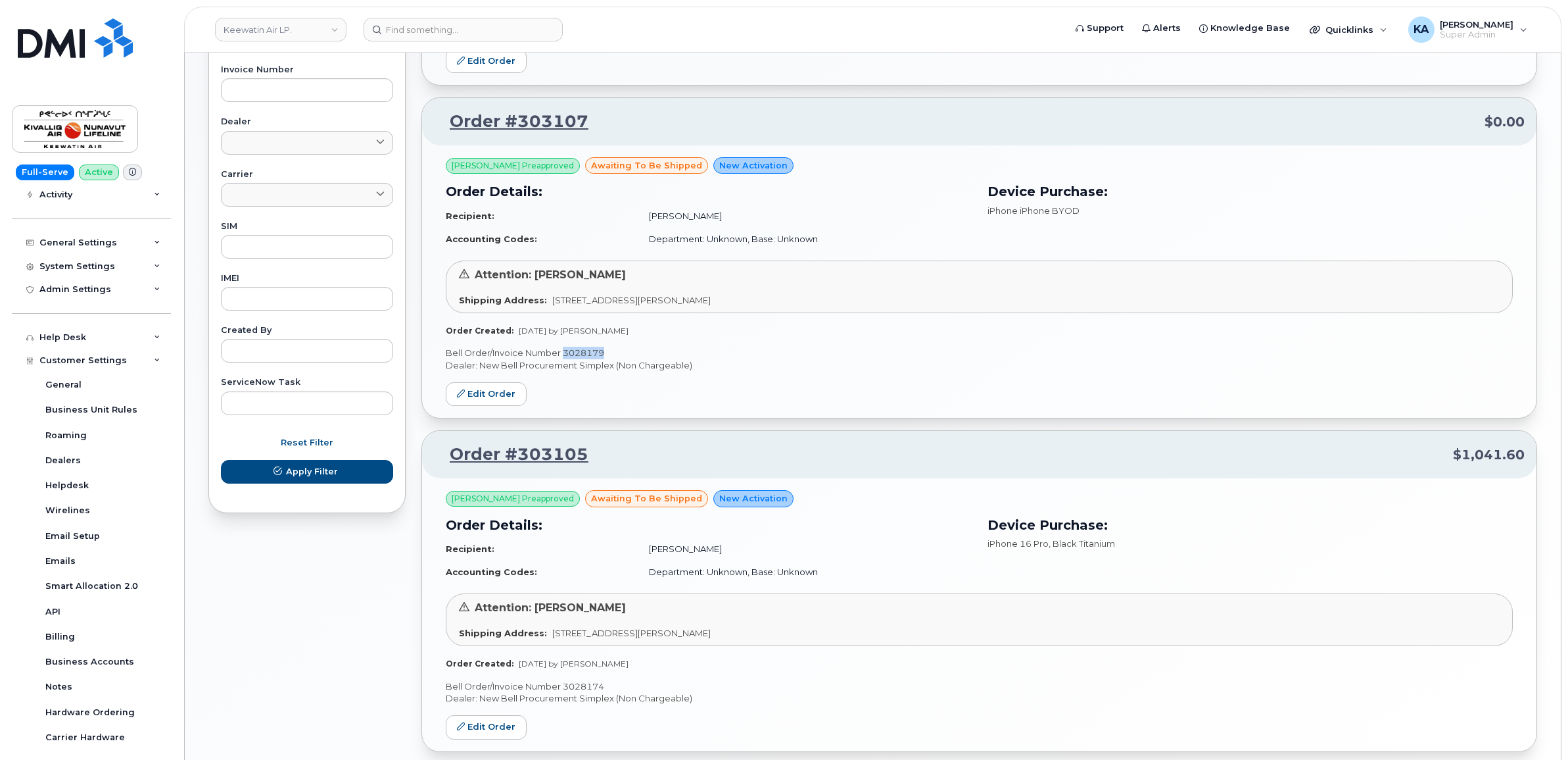
scroll to position [264, 0]
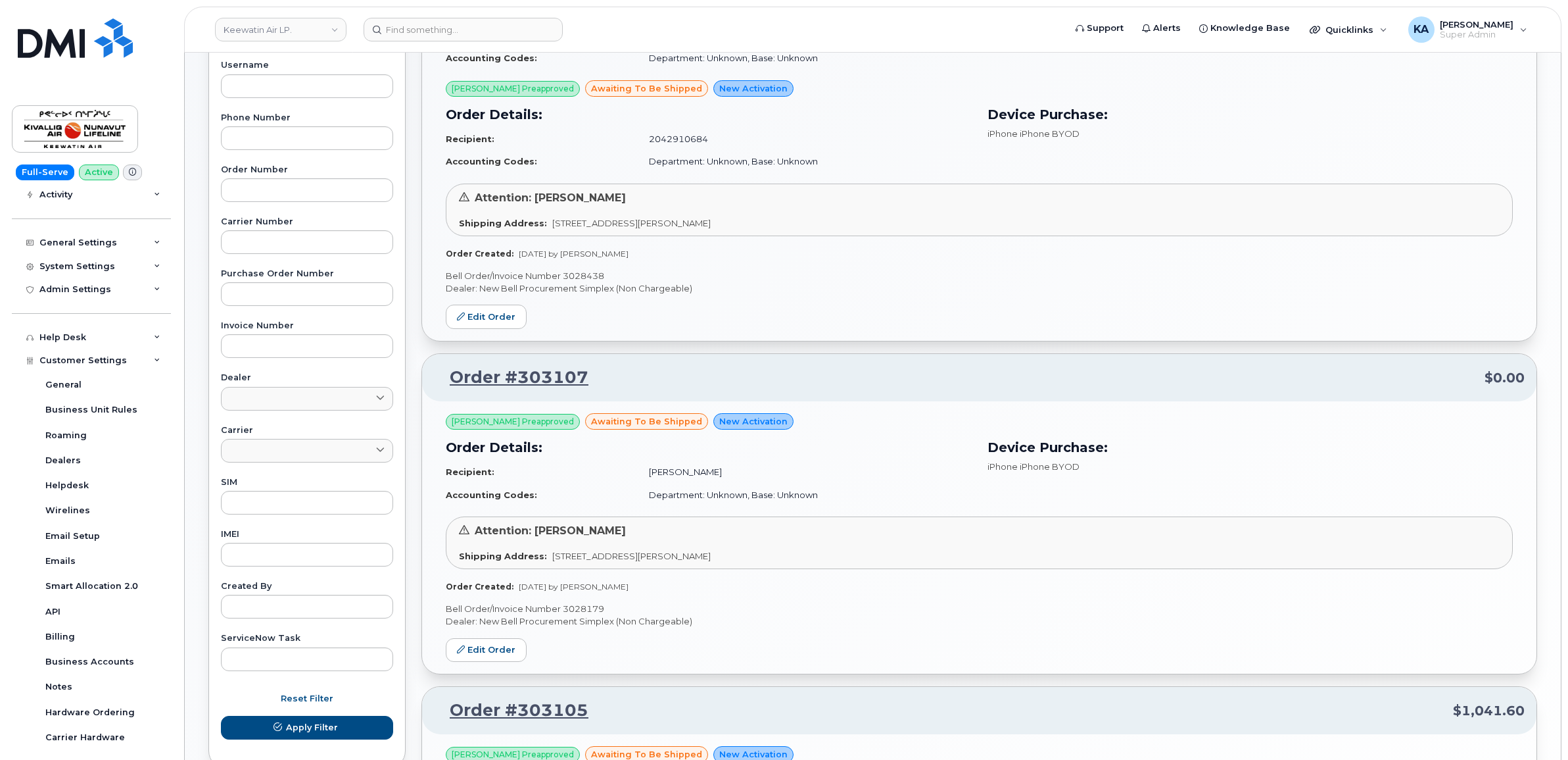
click at [576, 274] on p "Bell Order/Invoice Number 3028438" at bounding box center [979, 276] width 1067 height 13
copy p "3028438"
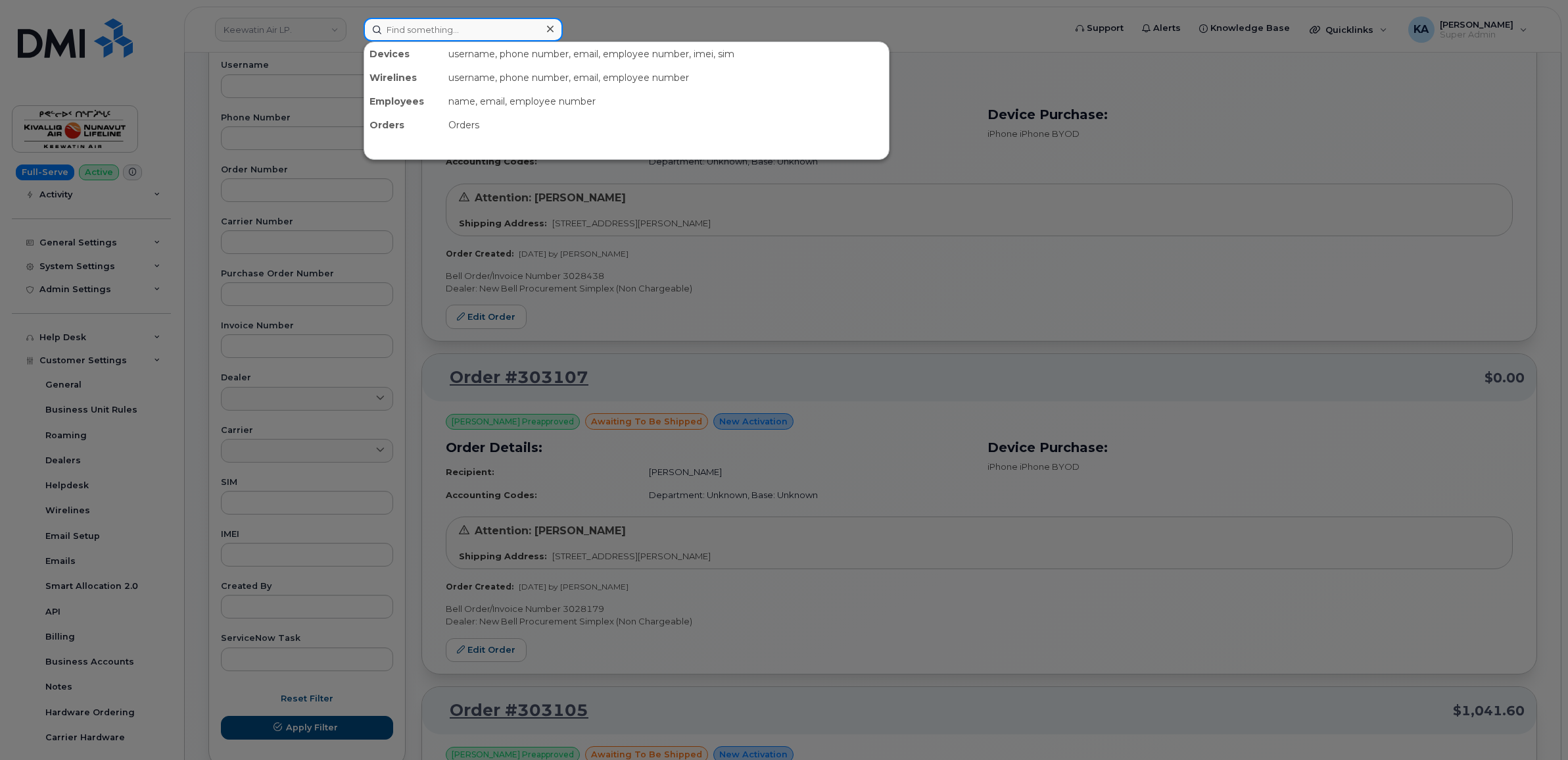
click at [442, 24] on input at bounding box center [463, 29] width 199 height 24
paste input "204.782.7533"
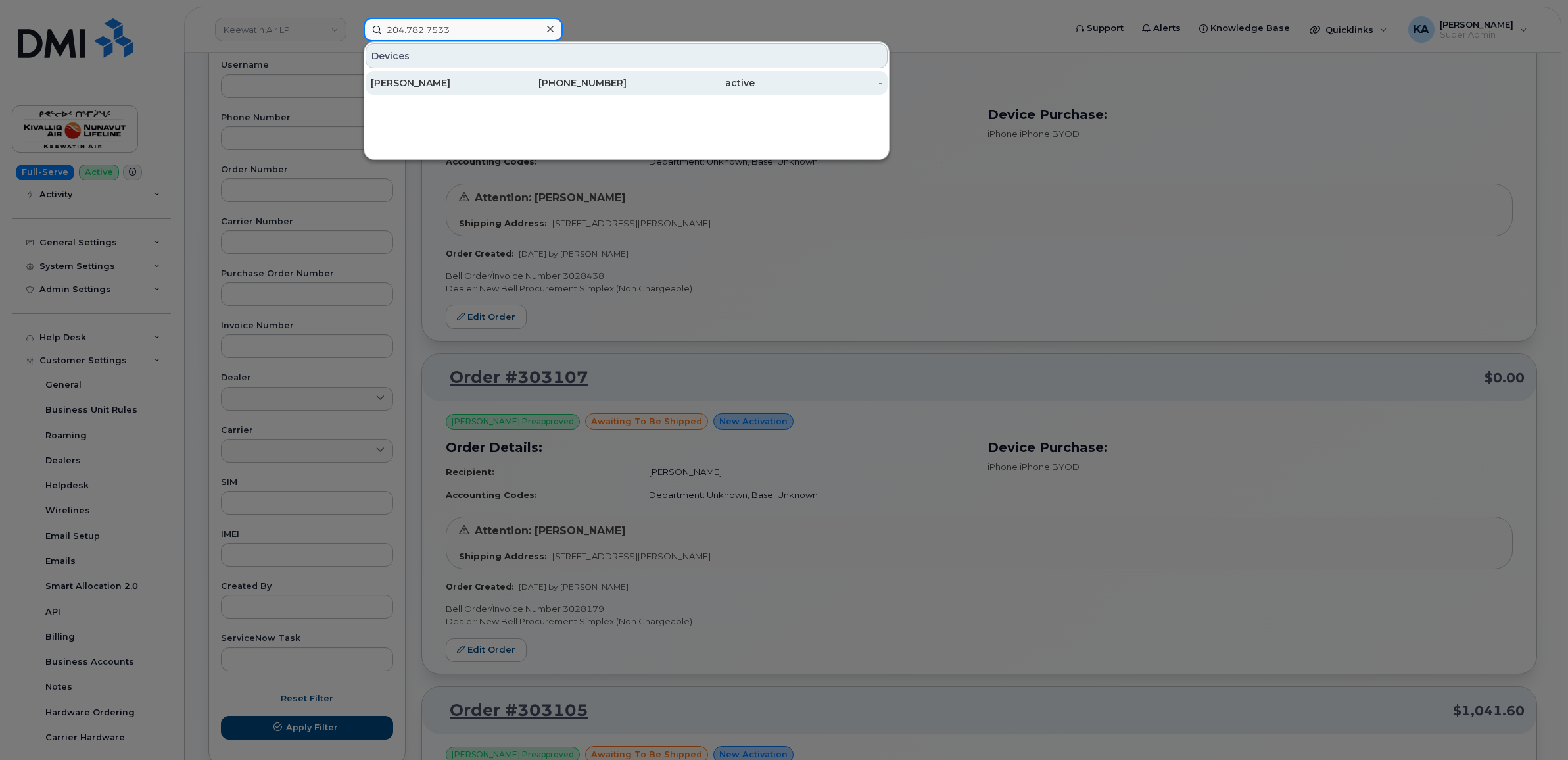
type input "204.782.7533"
click at [426, 81] on div "Jason Kendall" at bounding box center [435, 83] width 128 height 13
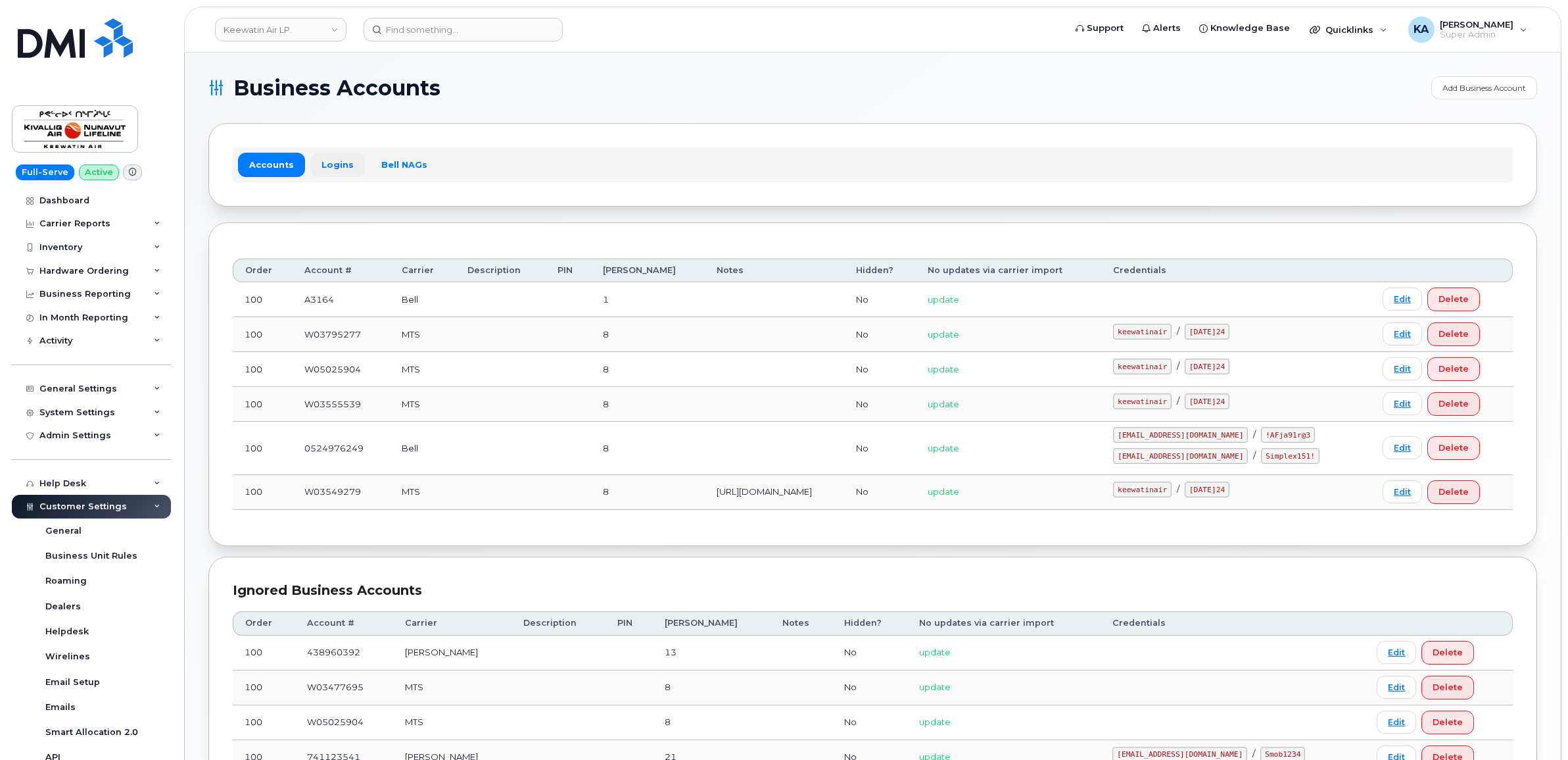
click at [330, 162] on link "Logins" at bounding box center [338, 164] width 54 height 24
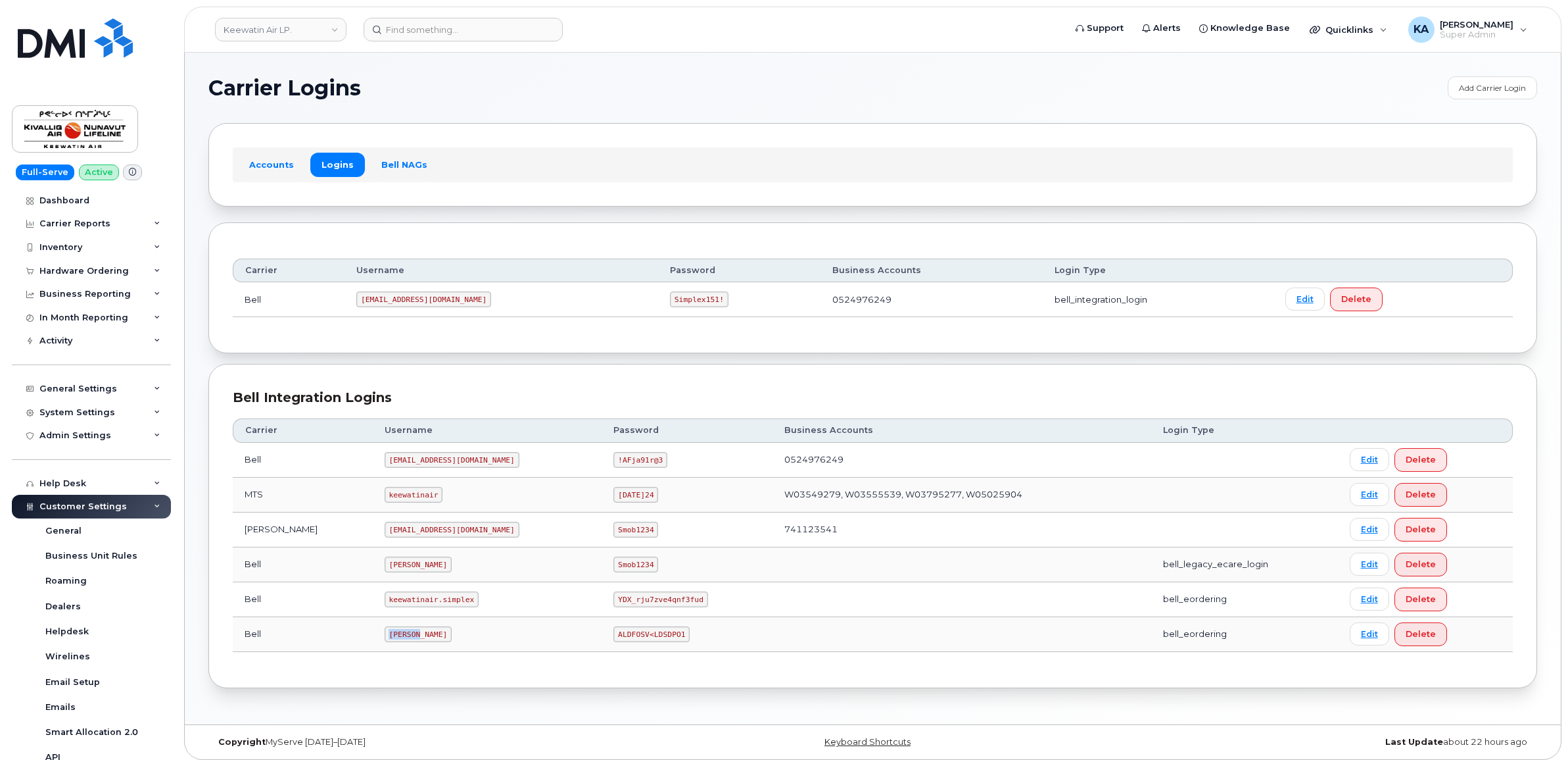
drag, startPoint x: 335, startPoint y: 638, endPoint x: 376, endPoint y: 645, distance: 41.6
click at [376, 645] on td "C.Lakey" at bounding box center [488, 634] width 229 height 35
copy code "C.Lakey"
drag, startPoint x: 517, startPoint y: 636, endPoint x: 588, endPoint y: 646, distance: 71.7
click at [602, 646] on td "ALDFOSV<LDSDPO1" at bounding box center [687, 634] width 171 height 35
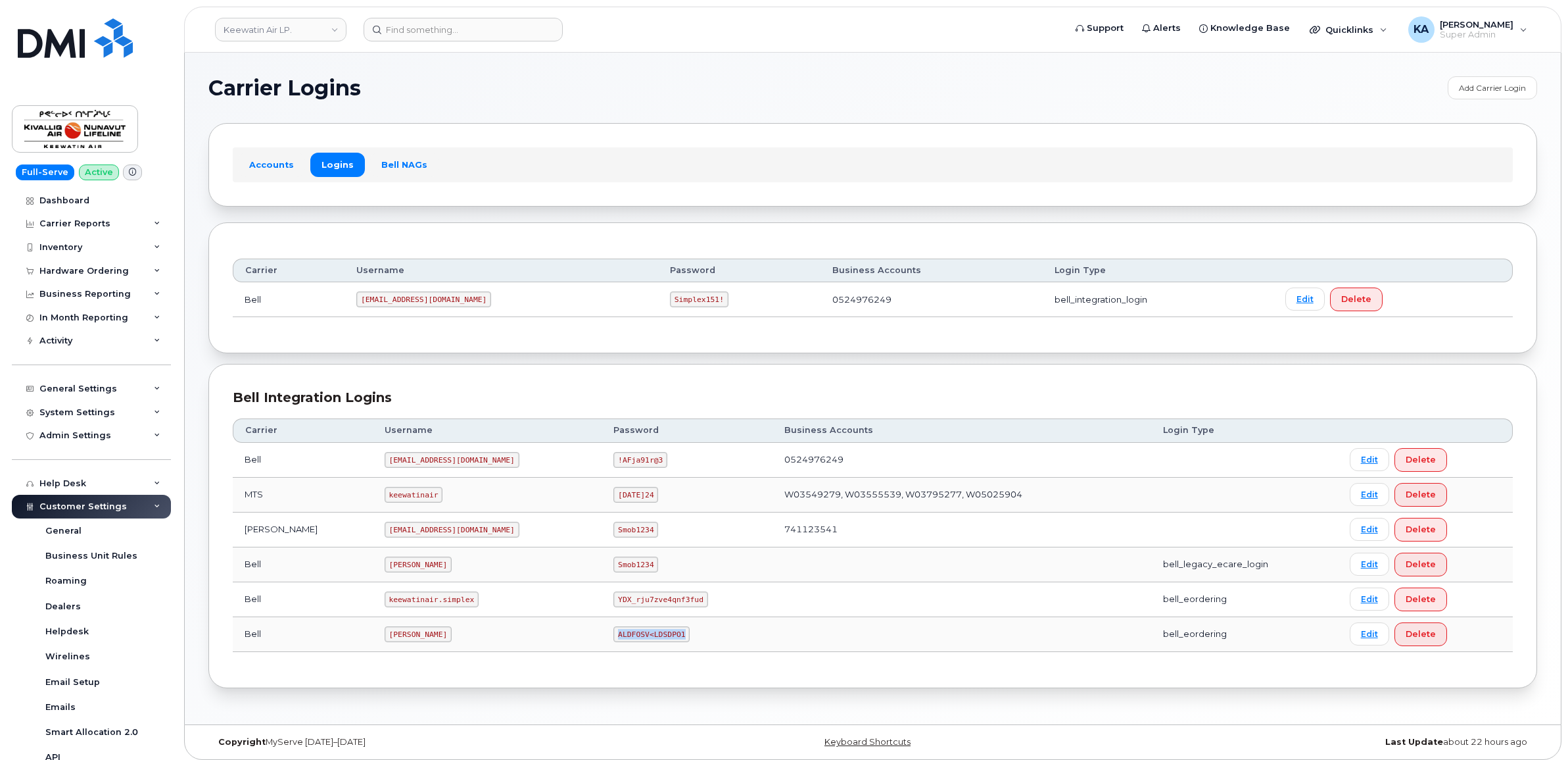
copy code "ALDFOSV<LDSDPO1"
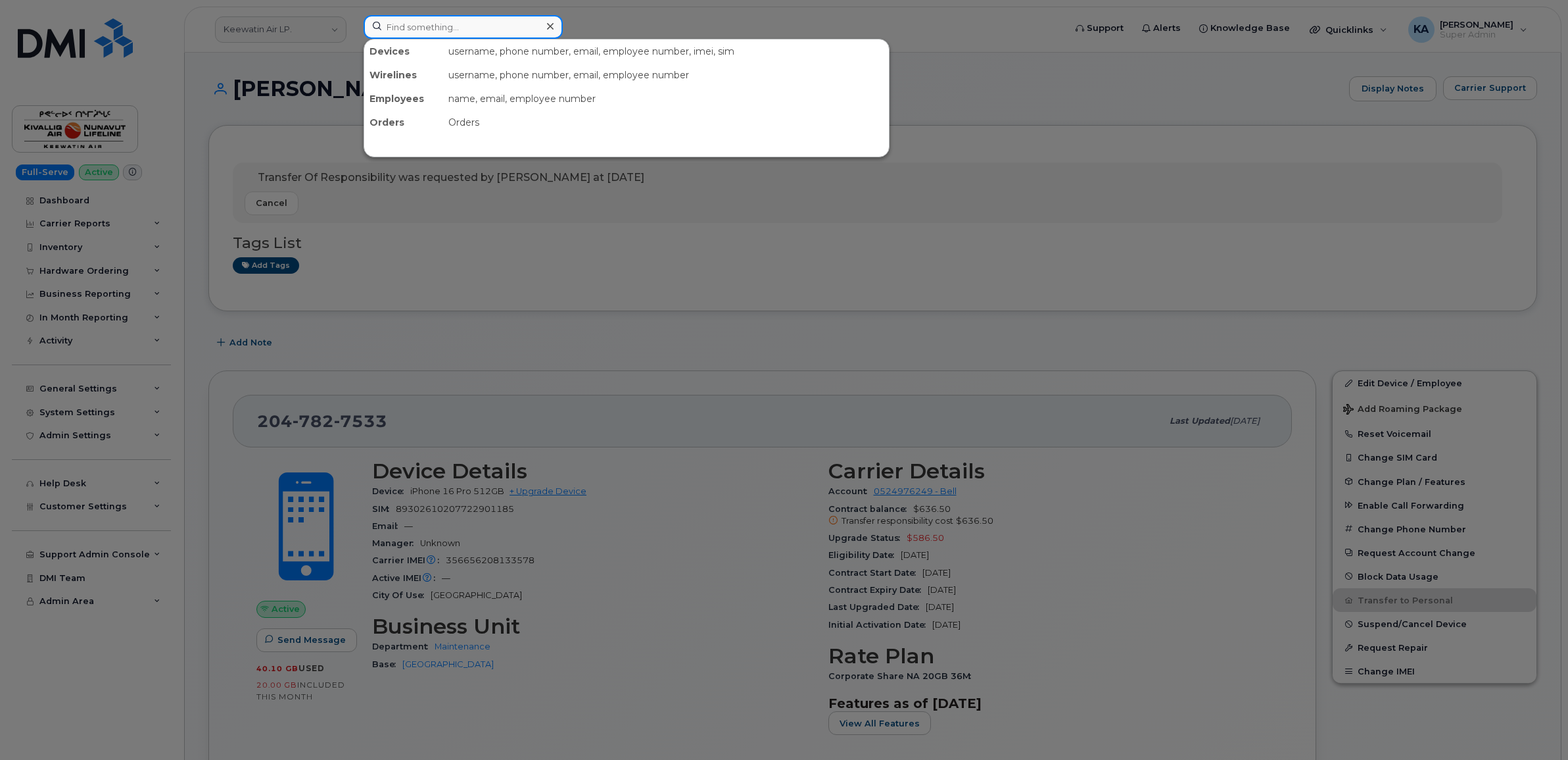
click at [411, 29] on input at bounding box center [463, 27] width 199 height 24
paste input "5045596698"
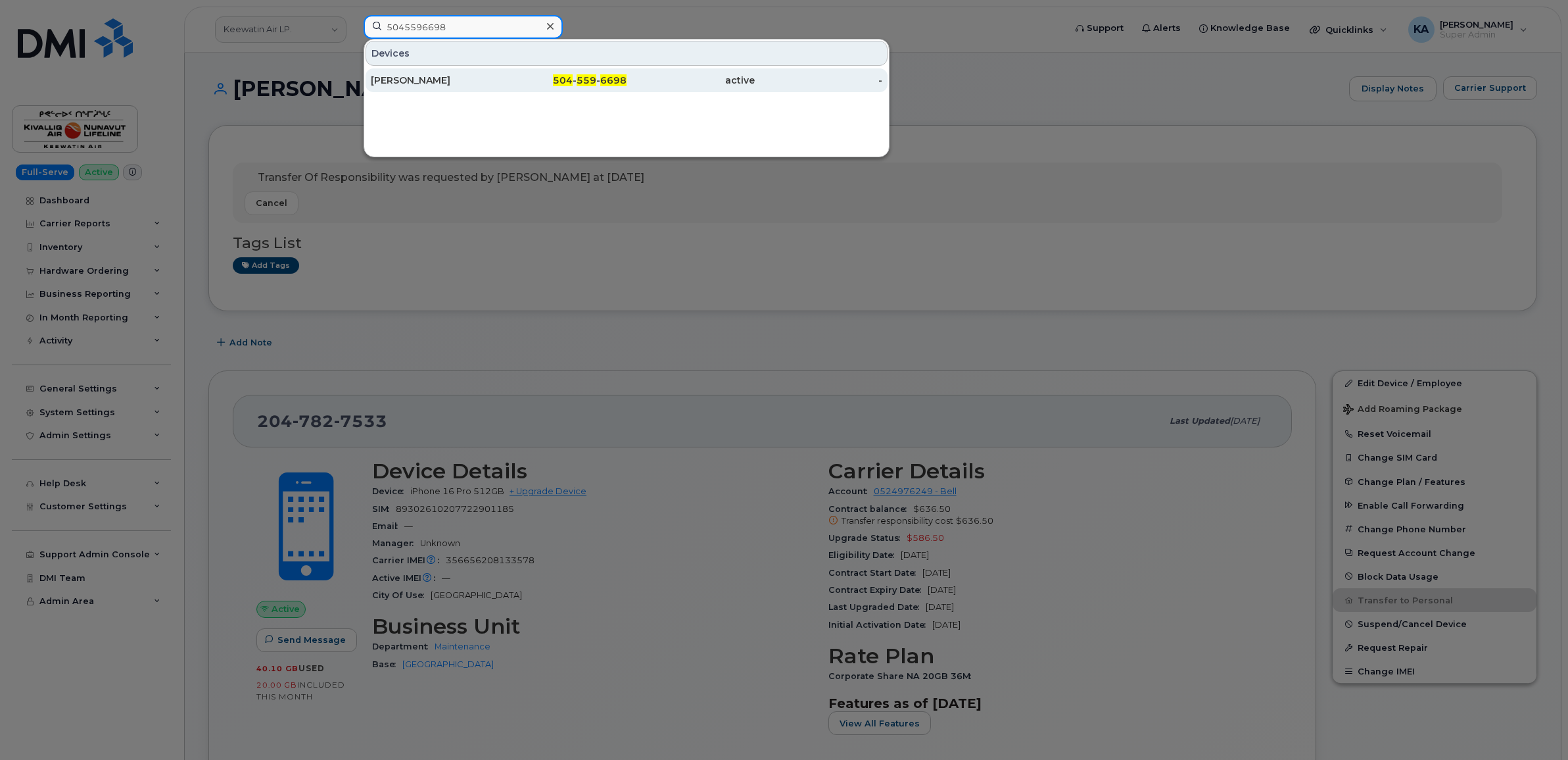
type input "5045596698"
click at [396, 79] on div "[PERSON_NAME]" at bounding box center [435, 80] width 128 height 13
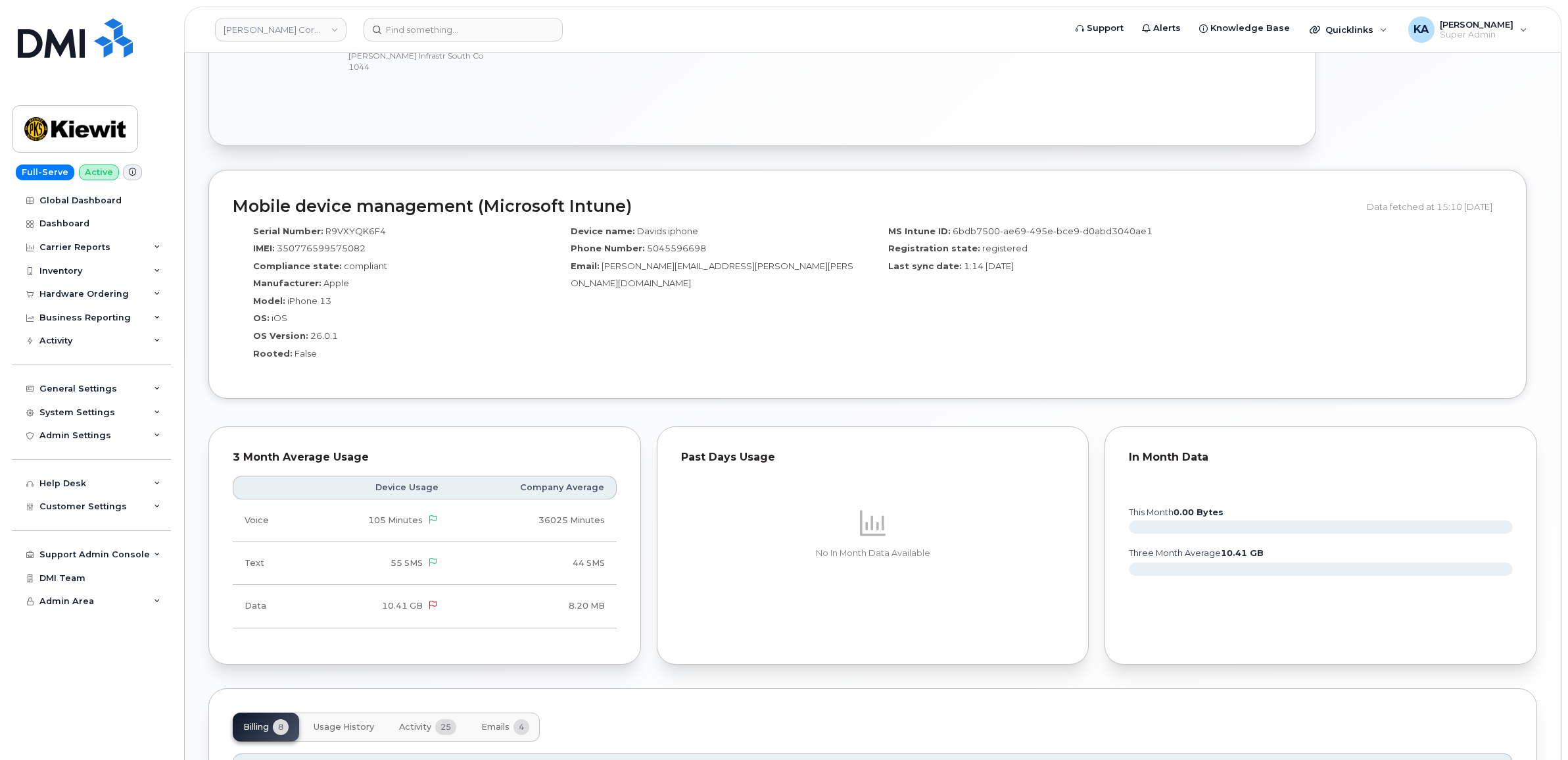
scroll to position [1069, 0]
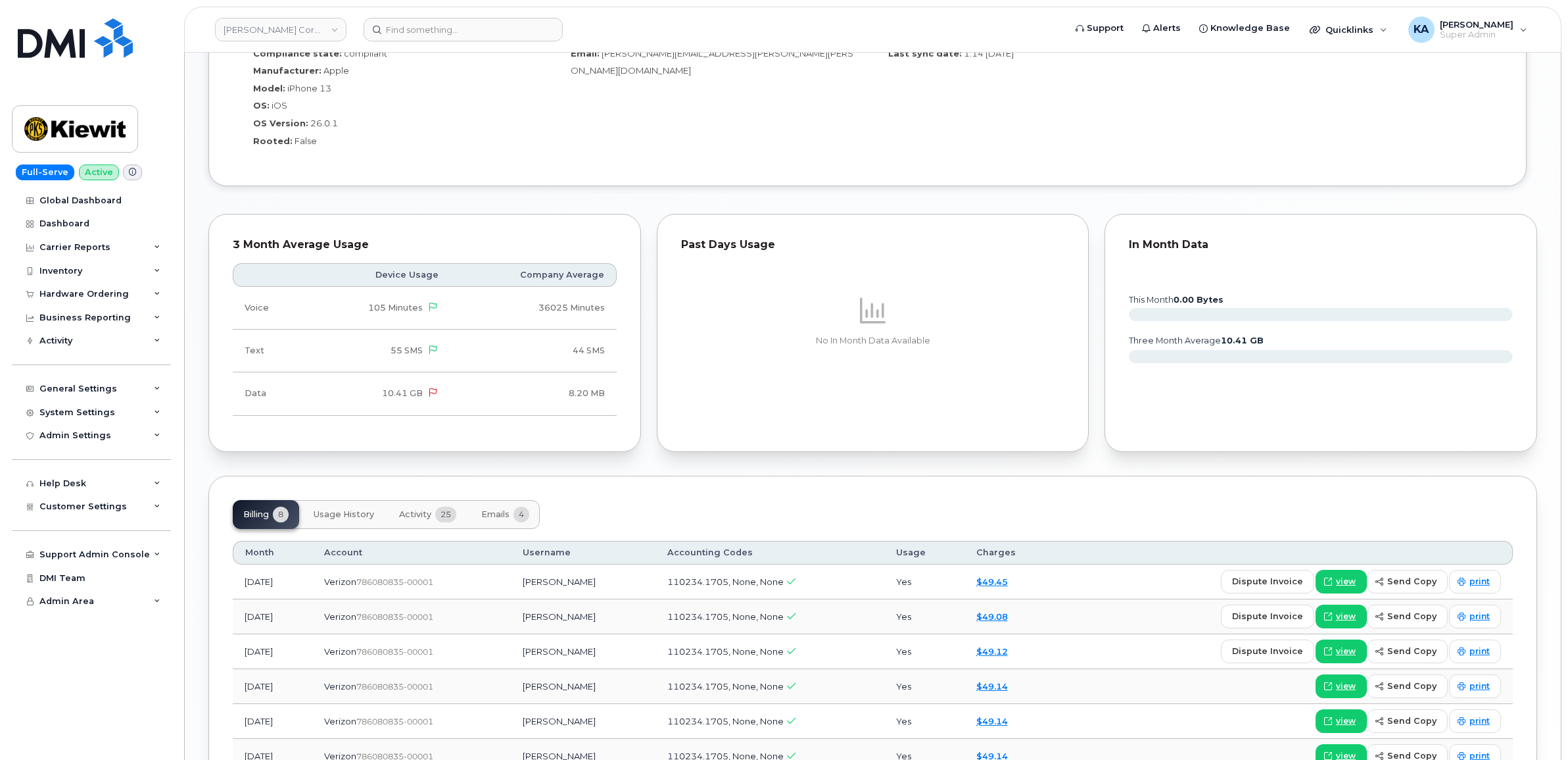
click at [501, 519] on span "Emails" at bounding box center [495, 514] width 28 height 10
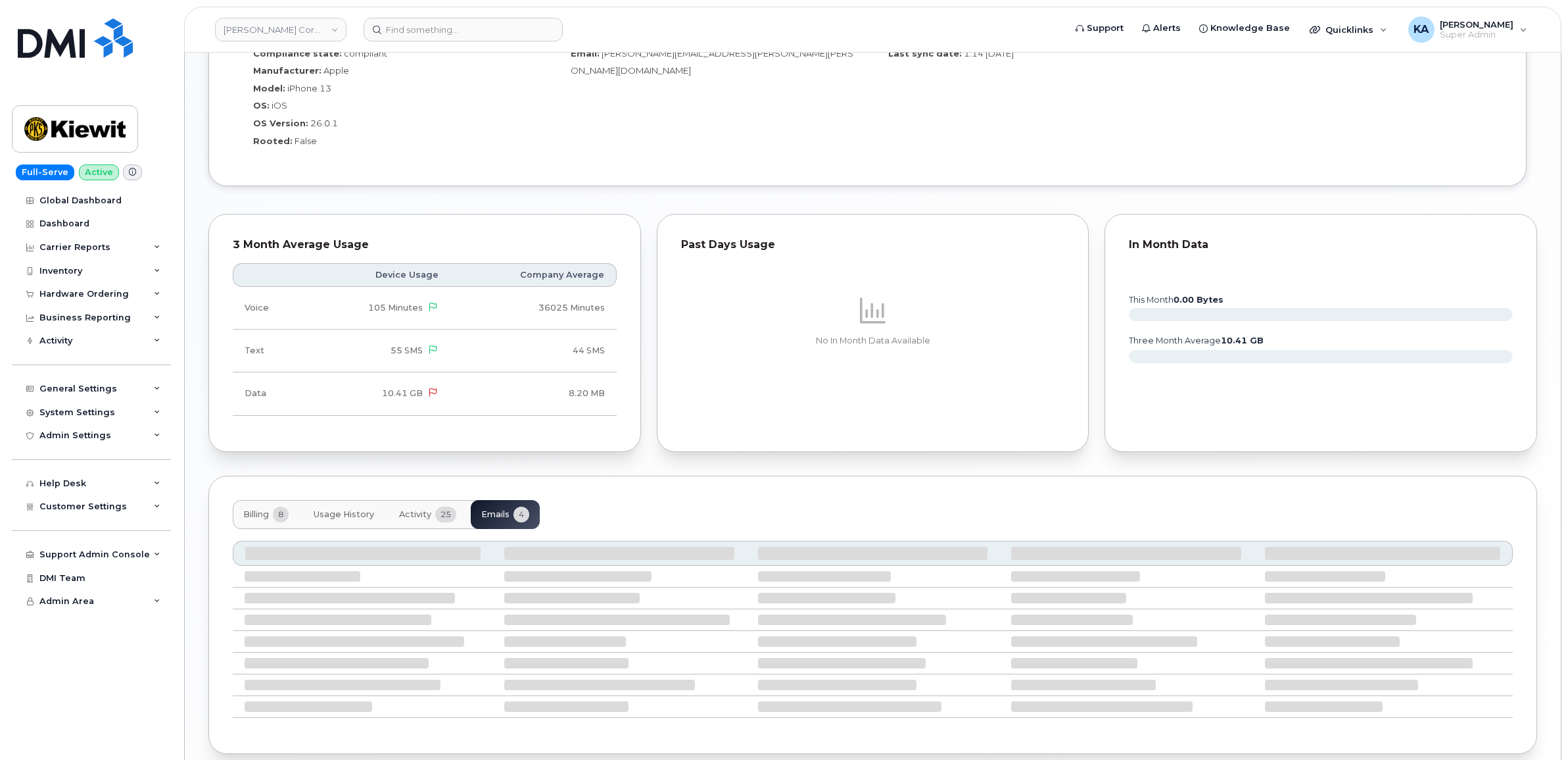
scroll to position [980, 0]
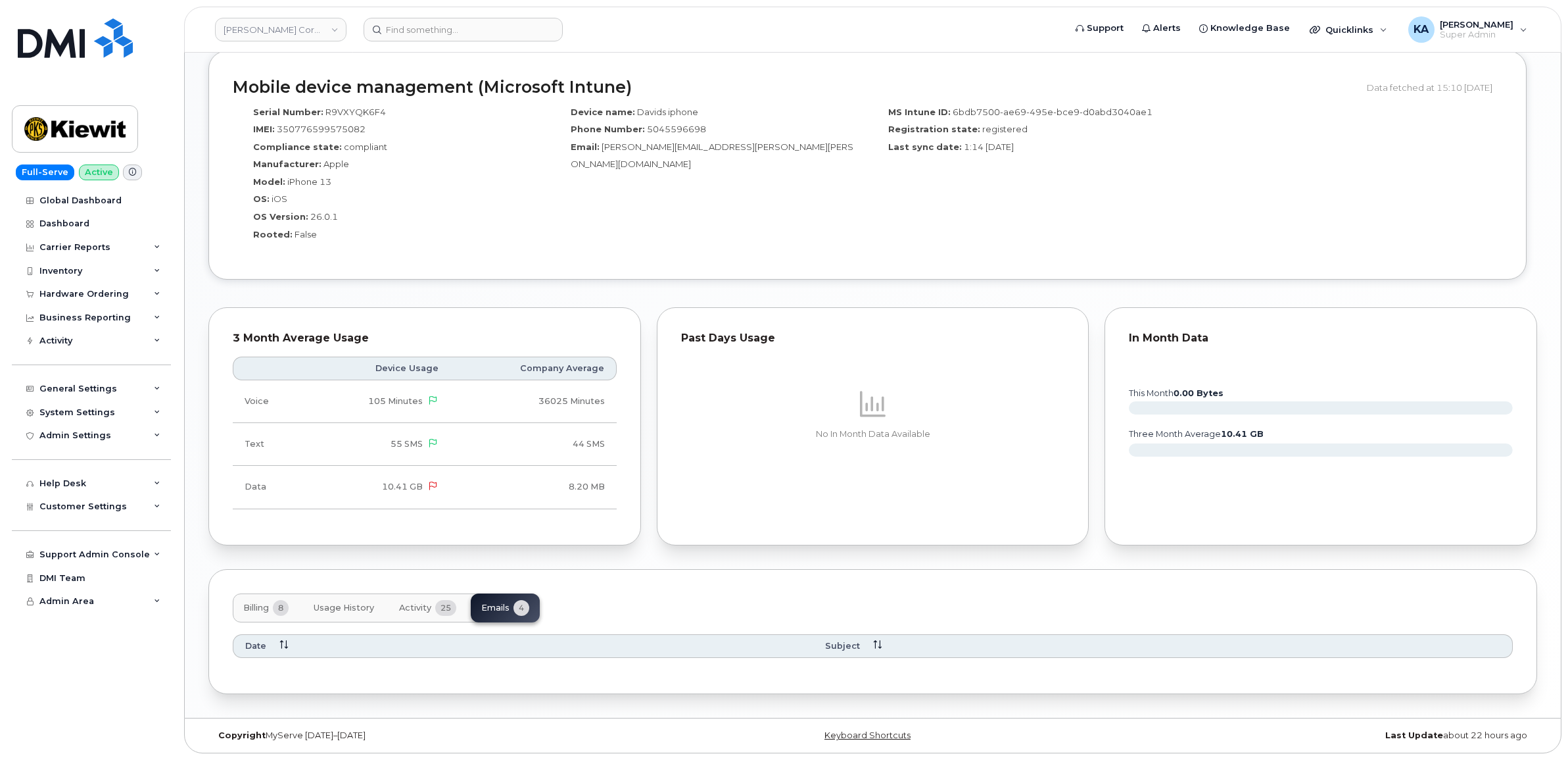
click at [425, 607] on span "Activity" at bounding box center [416, 608] width 32 height 10
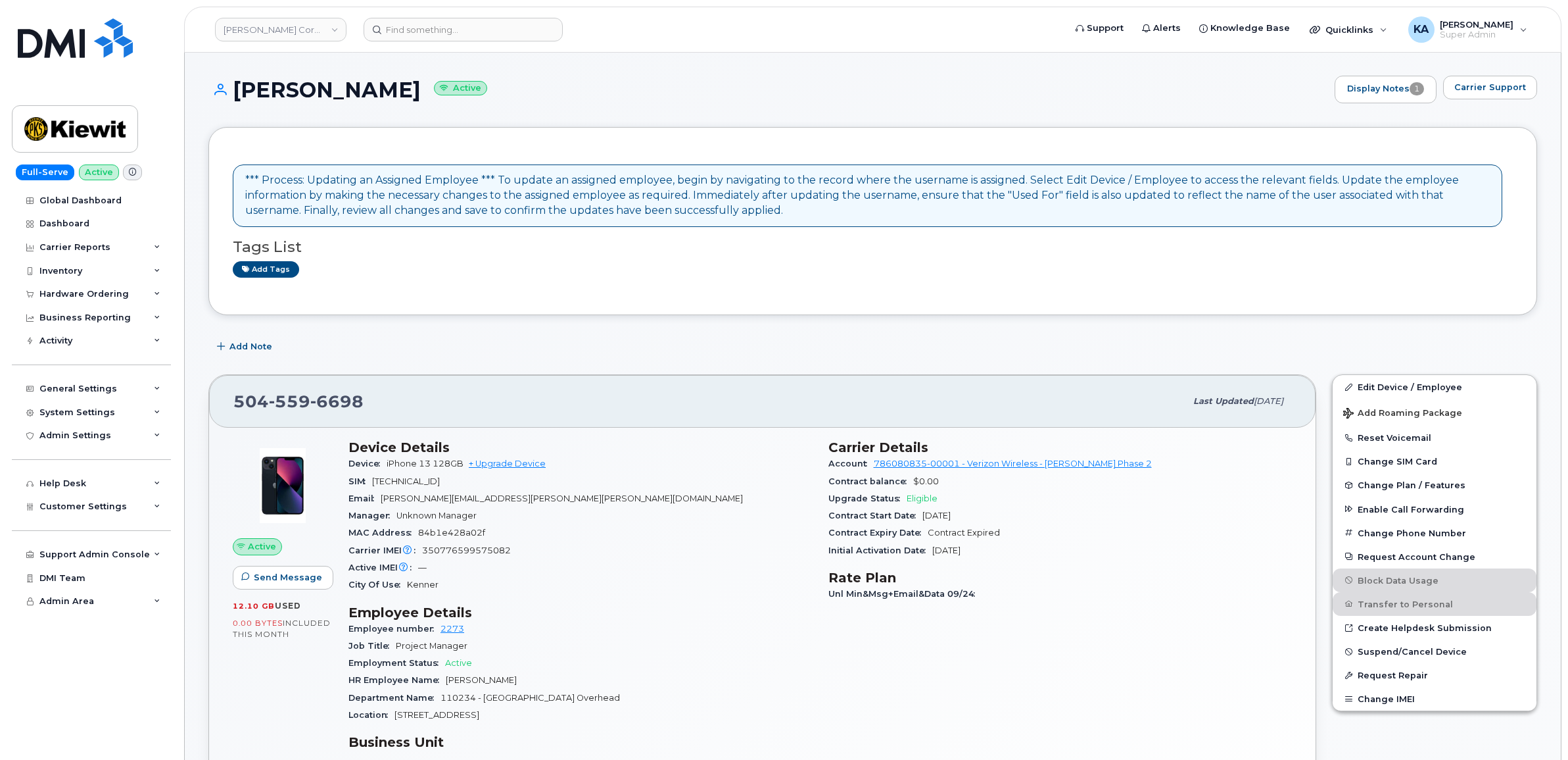
scroll to position [0, 0]
click at [1375, 390] on link "Edit Device / Employee" at bounding box center [1434, 388] width 204 height 24
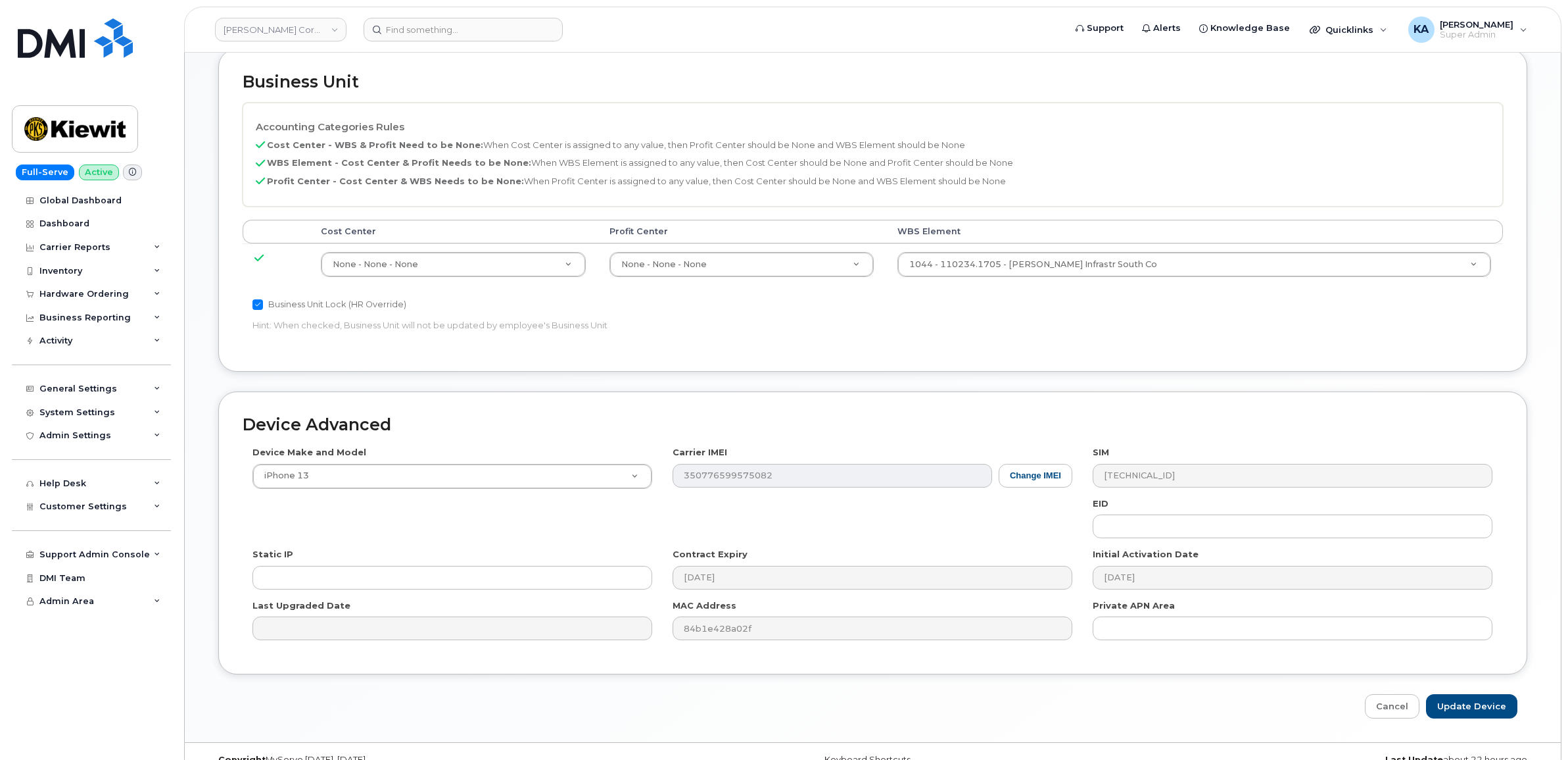
scroll to position [595, 0]
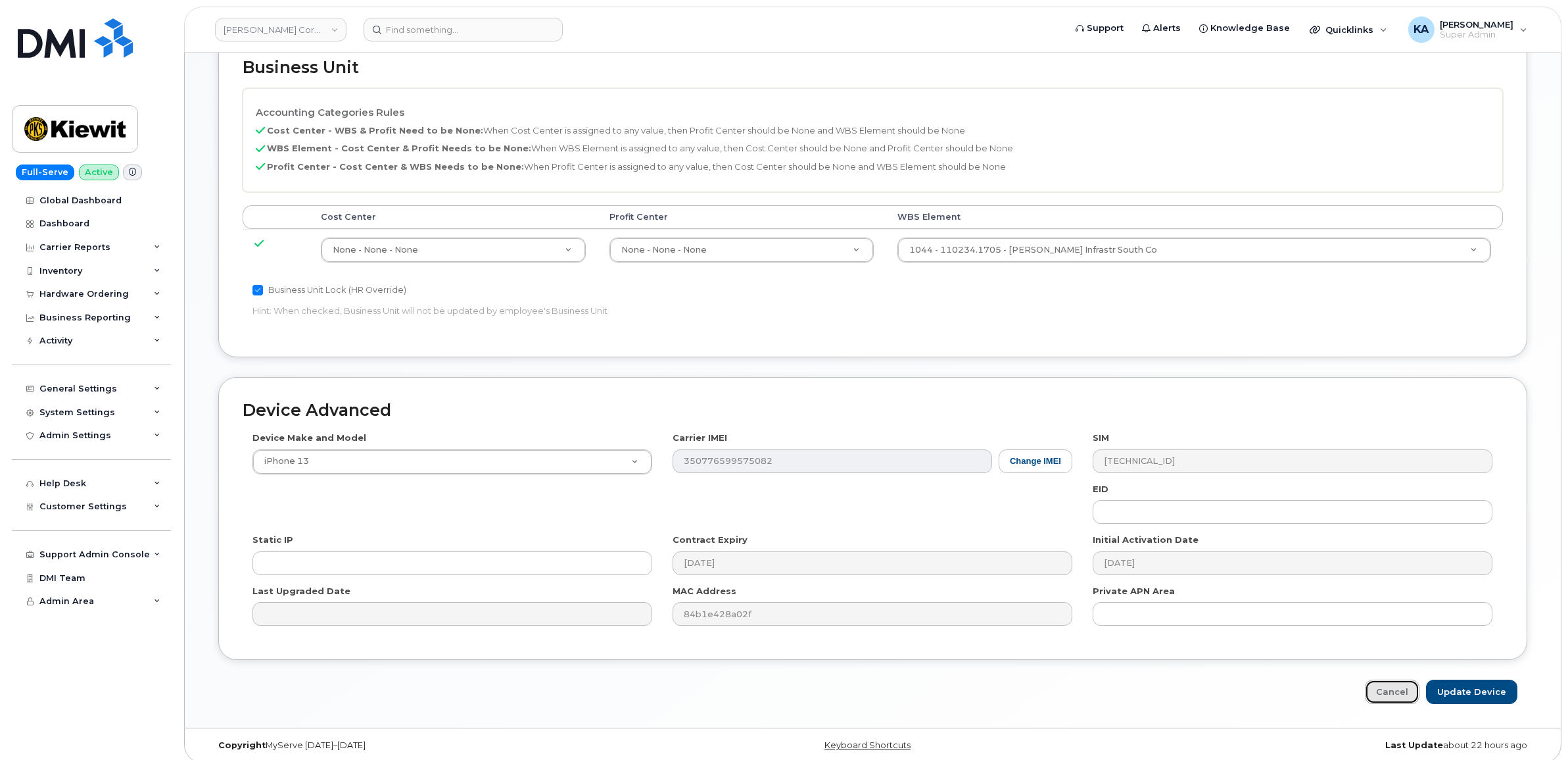
click at [1401, 683] on link "Cancel" at bounding box center [1392, 692] width 54 height 24
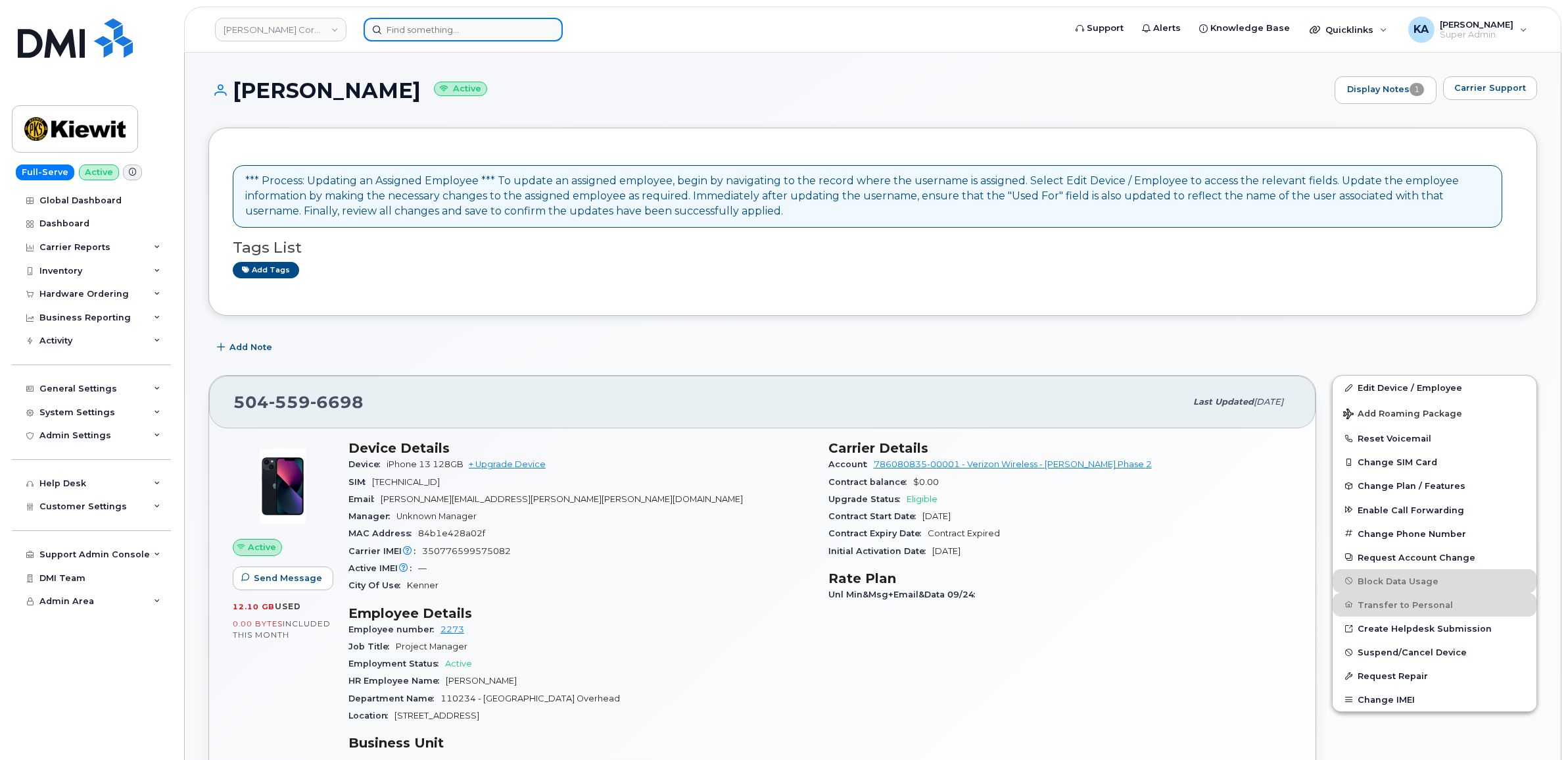
click at [401, 25] on input at bounding box center [463, 29] width 199 height 24
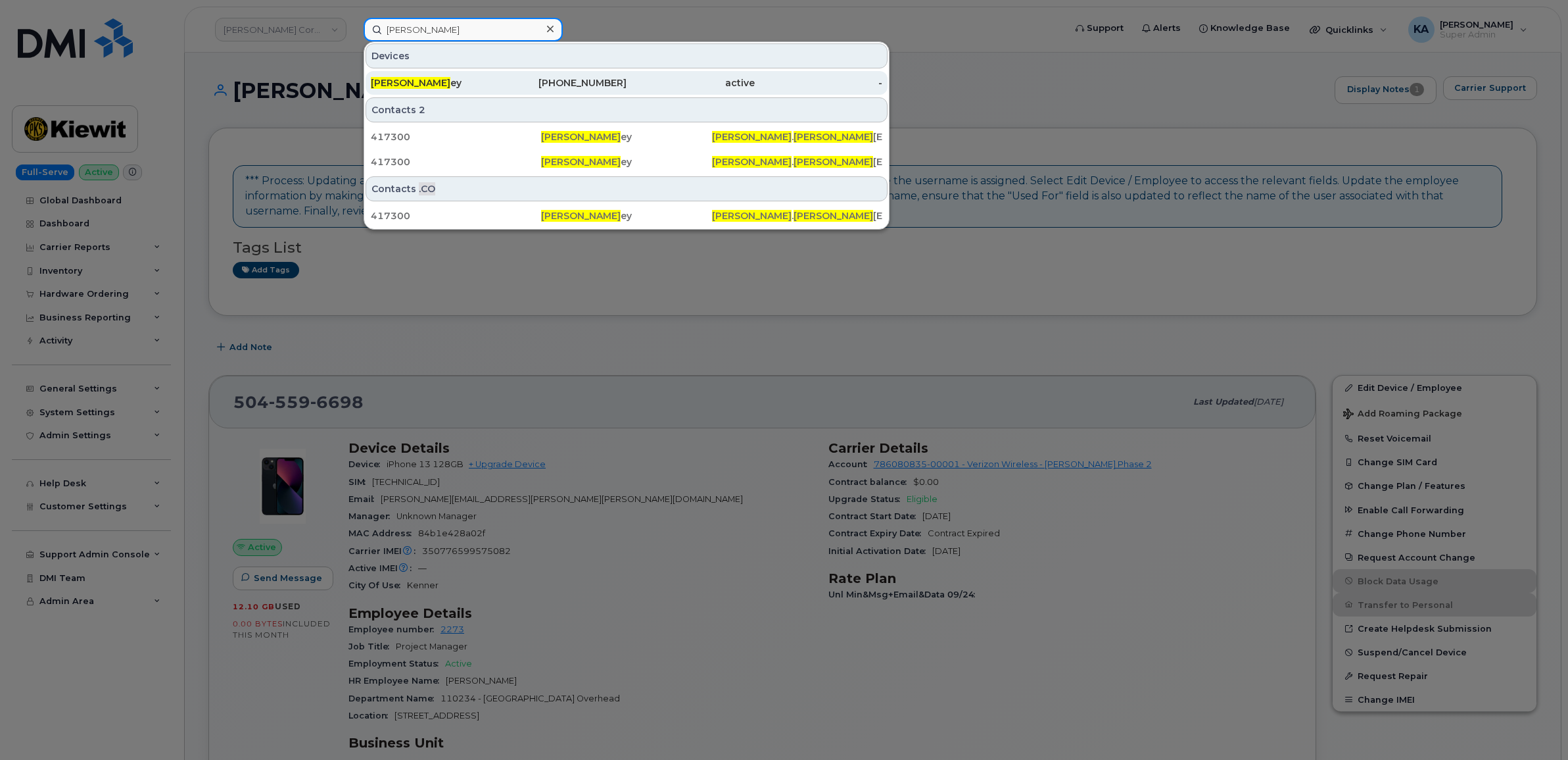
type input "[PERSON_NAME]"
click at [423, 77] on div "[PERSON_NAME] ey" at bounding box center [435, 83] width 128 height 13
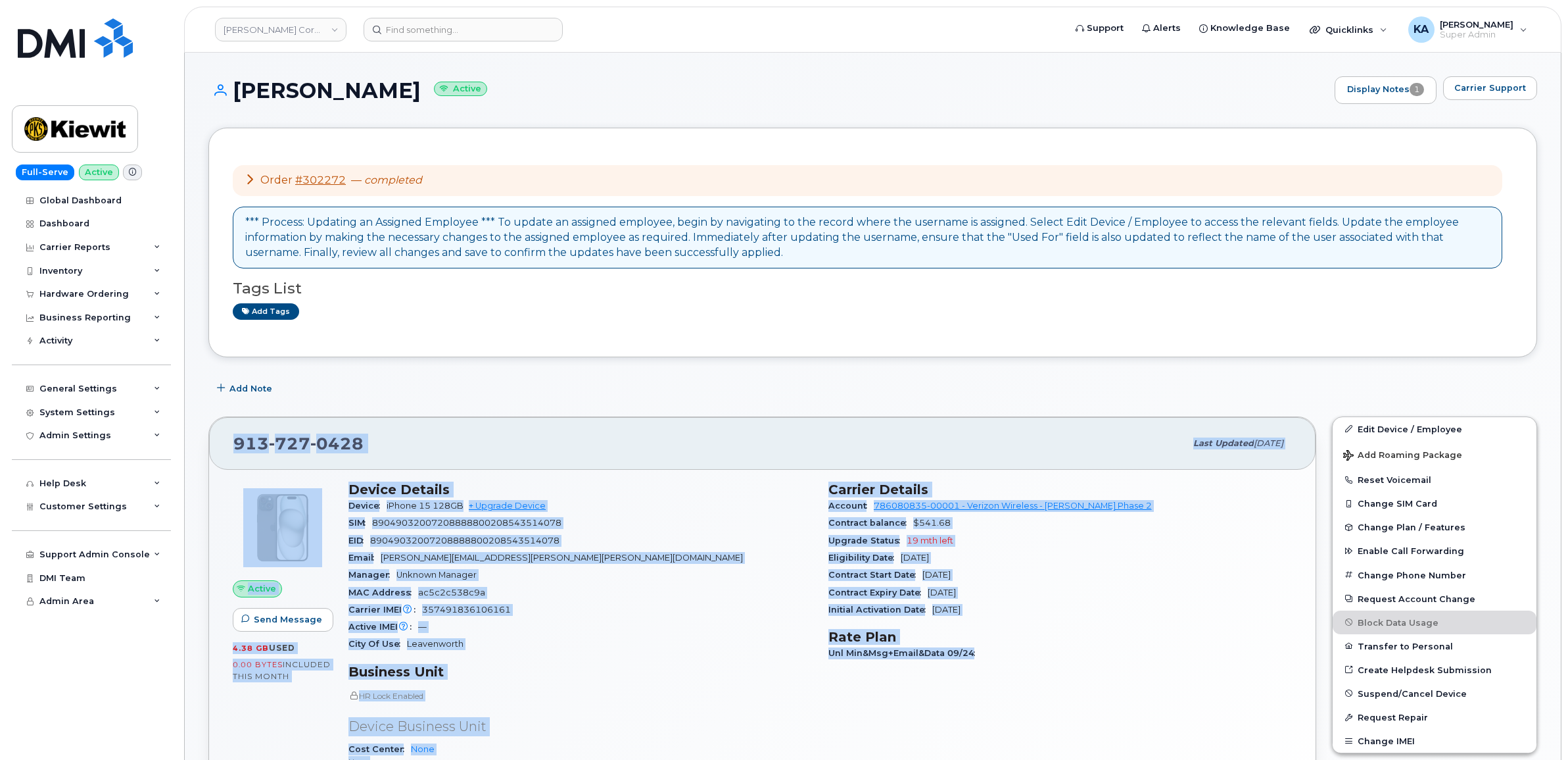
drag, startPoint x: 231, startPoint y: 442, endPoint x: 1029, endPoint y: 660, distance: 827.2
click at [1029, 660] on div "913 727 0428 Last updated Oct 09, 2025 Active Send Message 4.38 GB  used 0.00 B…" at bounding box center [762, 673] width 1108 height 514
copy div "913 727 0428 Last updated Oct 09, 2025 Active Send Message 4.38 GB  used 0.00 B…"
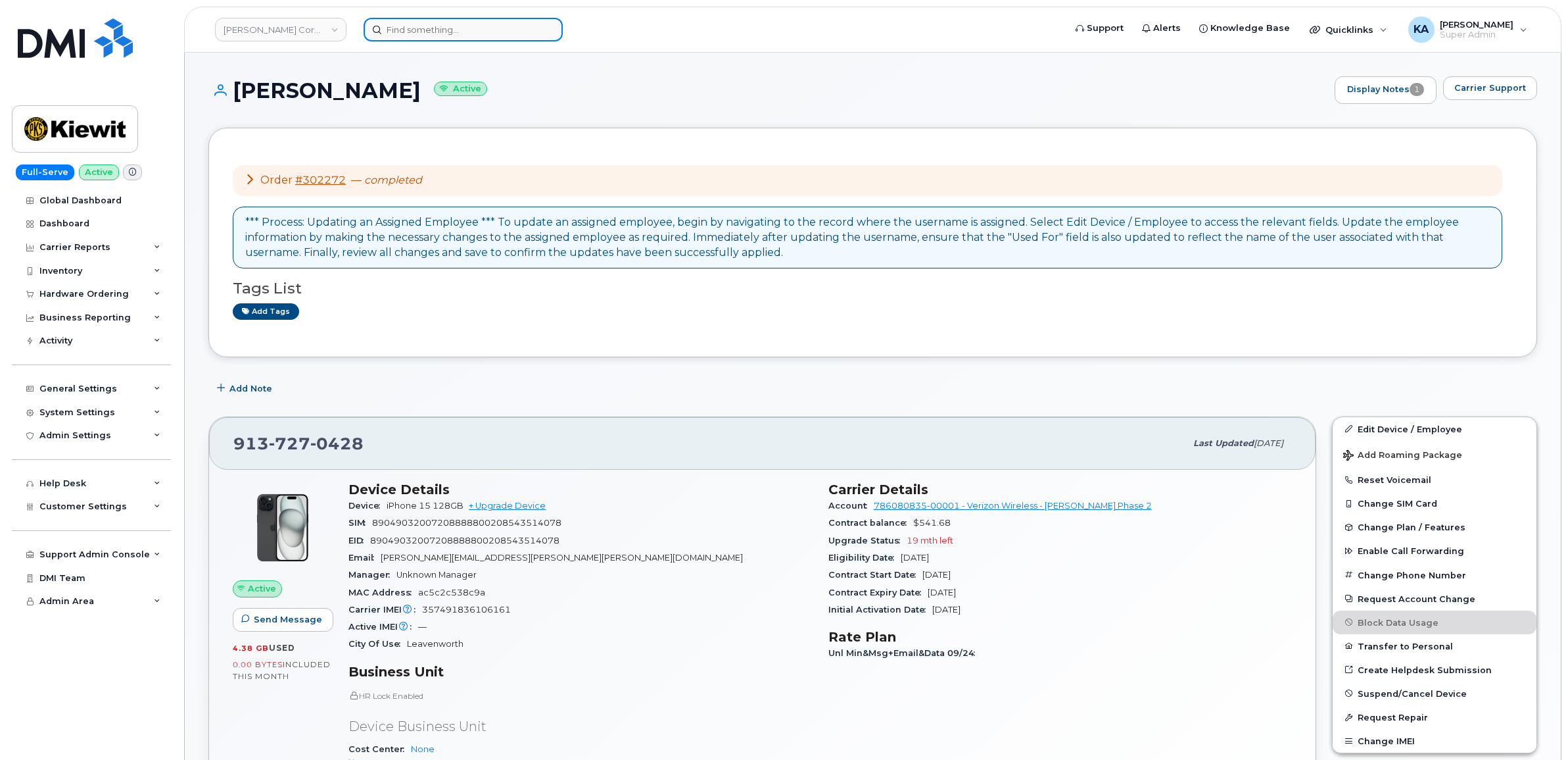
click at [438, 28] on input at bounding box center [463, 29] width 199 height 24
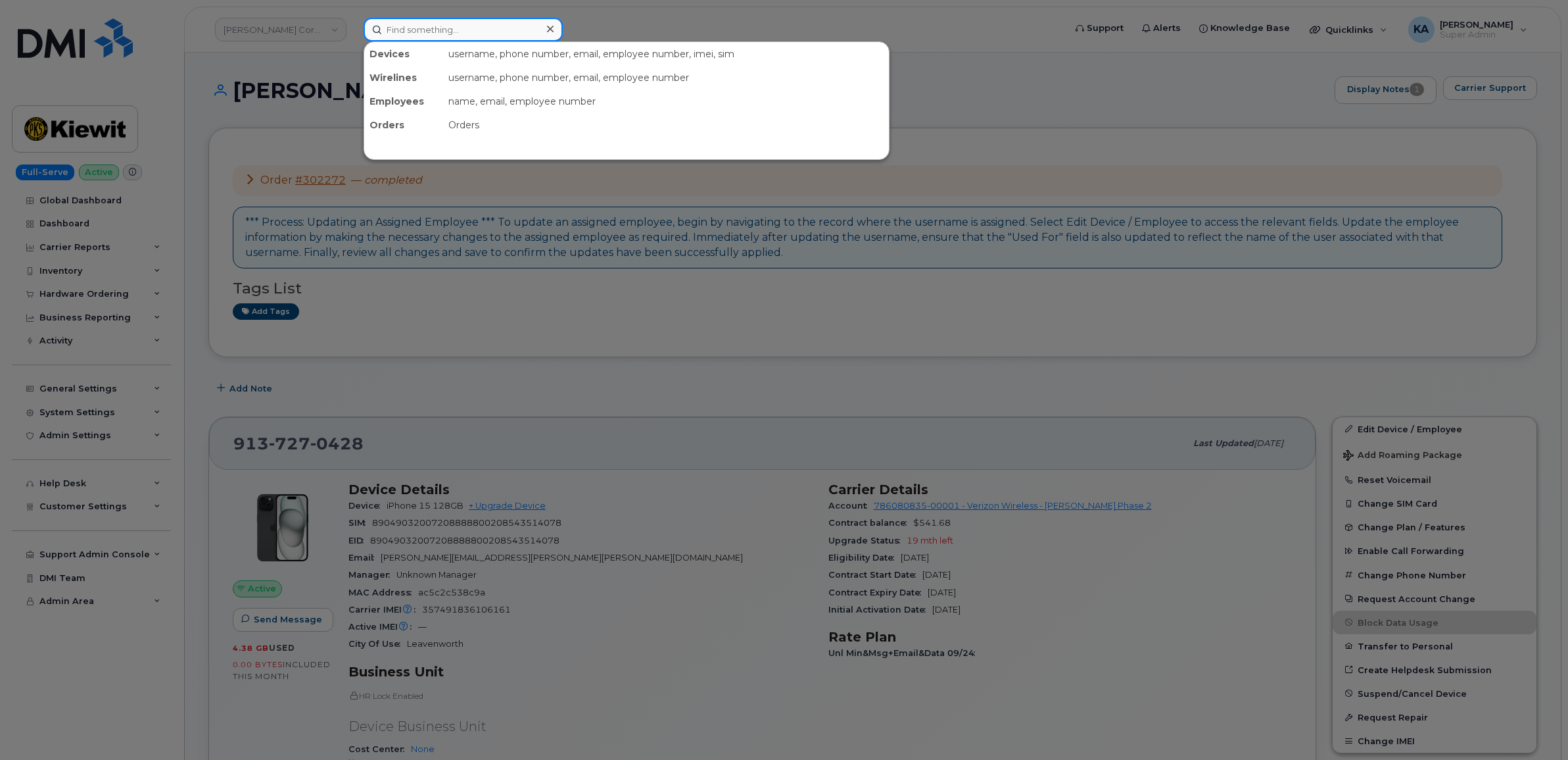
paste input "7804052644"
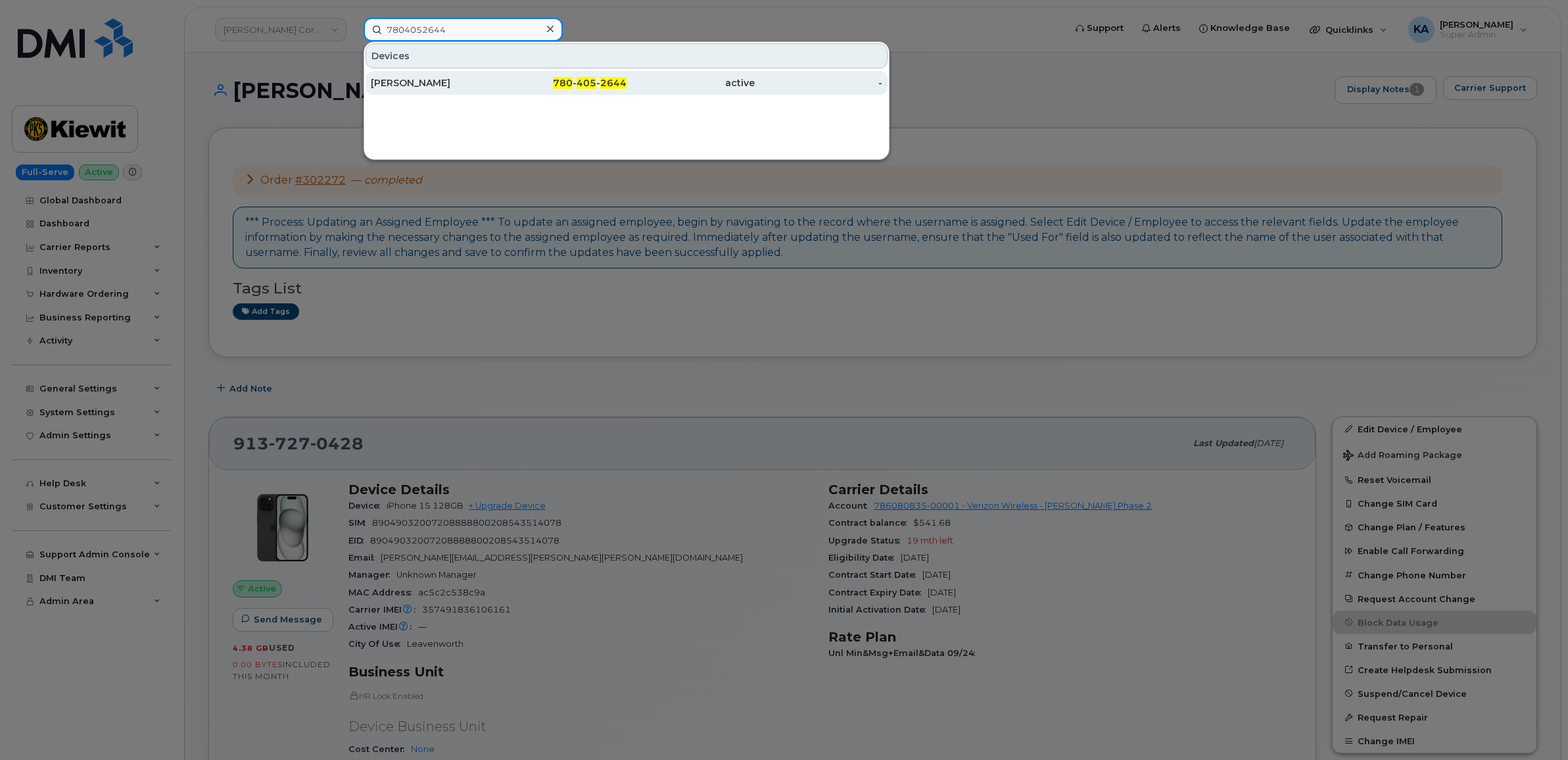
type input "7804052644"
click at [416, 77] on div "[PERSON_NAME]" at bounding box center [435, 83] width 128 height 13
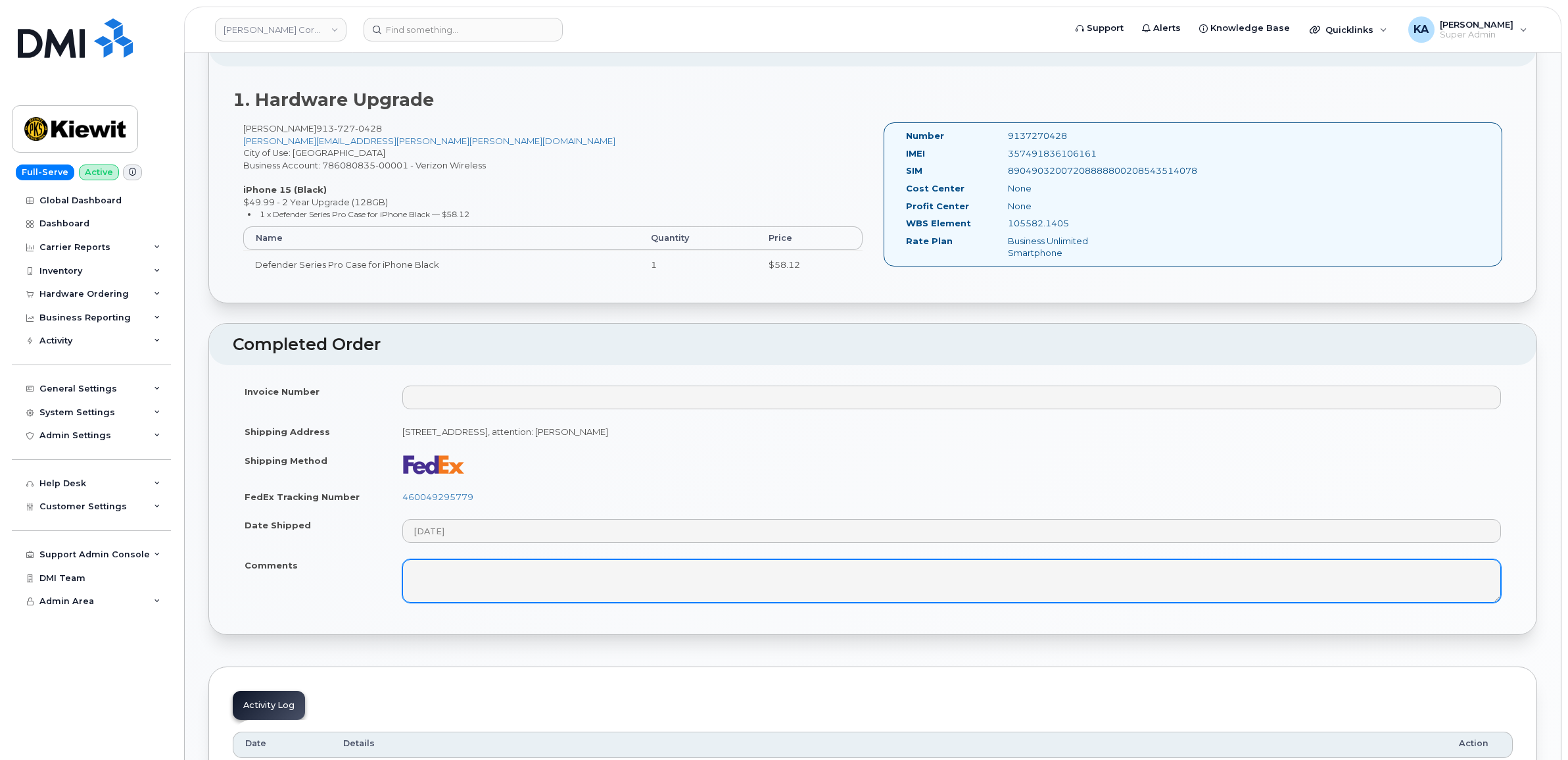
scroll to position [411, 0]
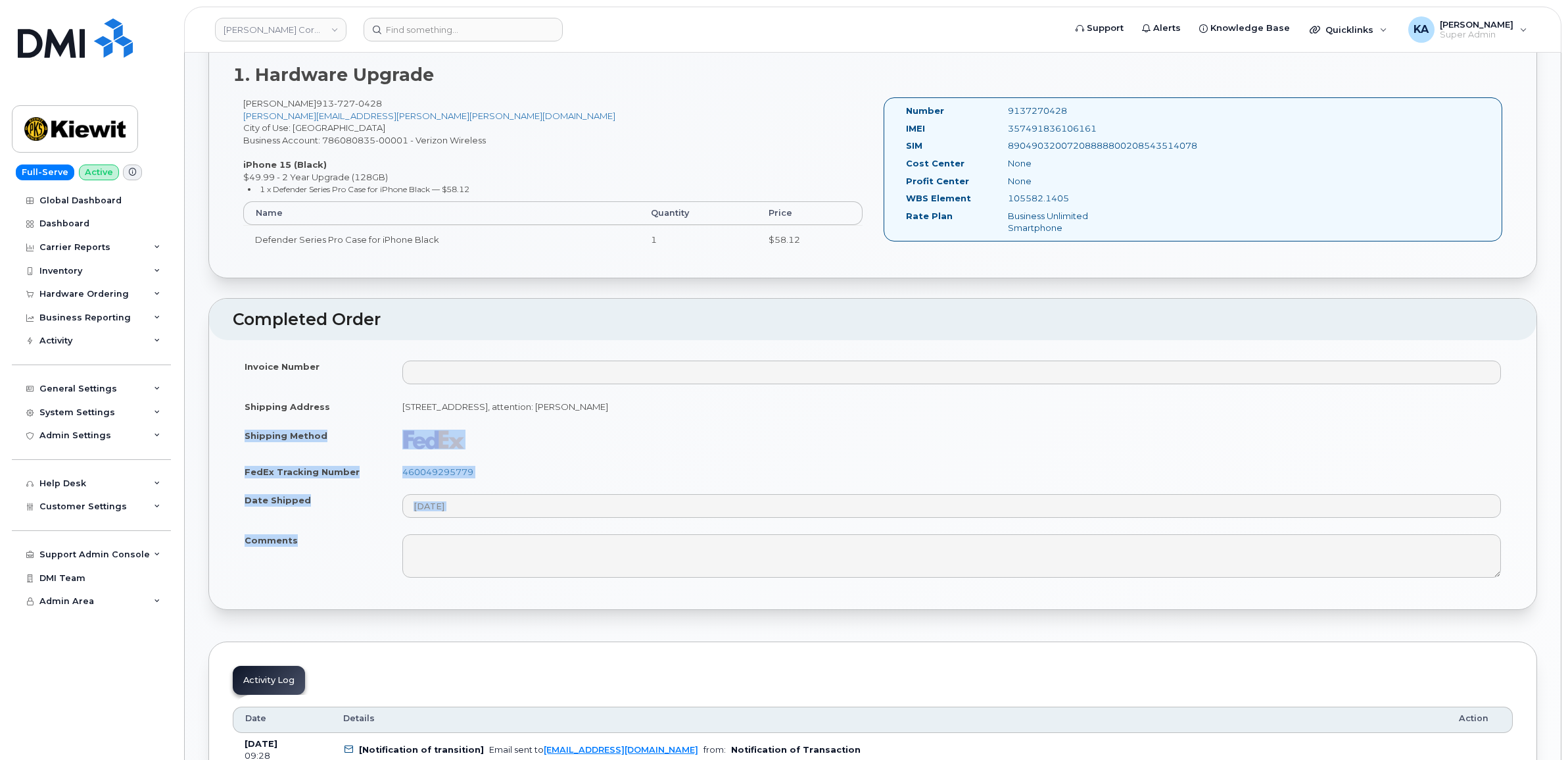
drag, startPoint x: 237, startPoint y: 434, endPoint x: 376, endPoint y: 550, distance: 181.0
click at [376, 550] on tbody "Invoice Number Shipping Address [STREET_ADDRESS], attention: [PERSON_NAME] Ship…" at bounding box center [872, 468] width 1280 height 233
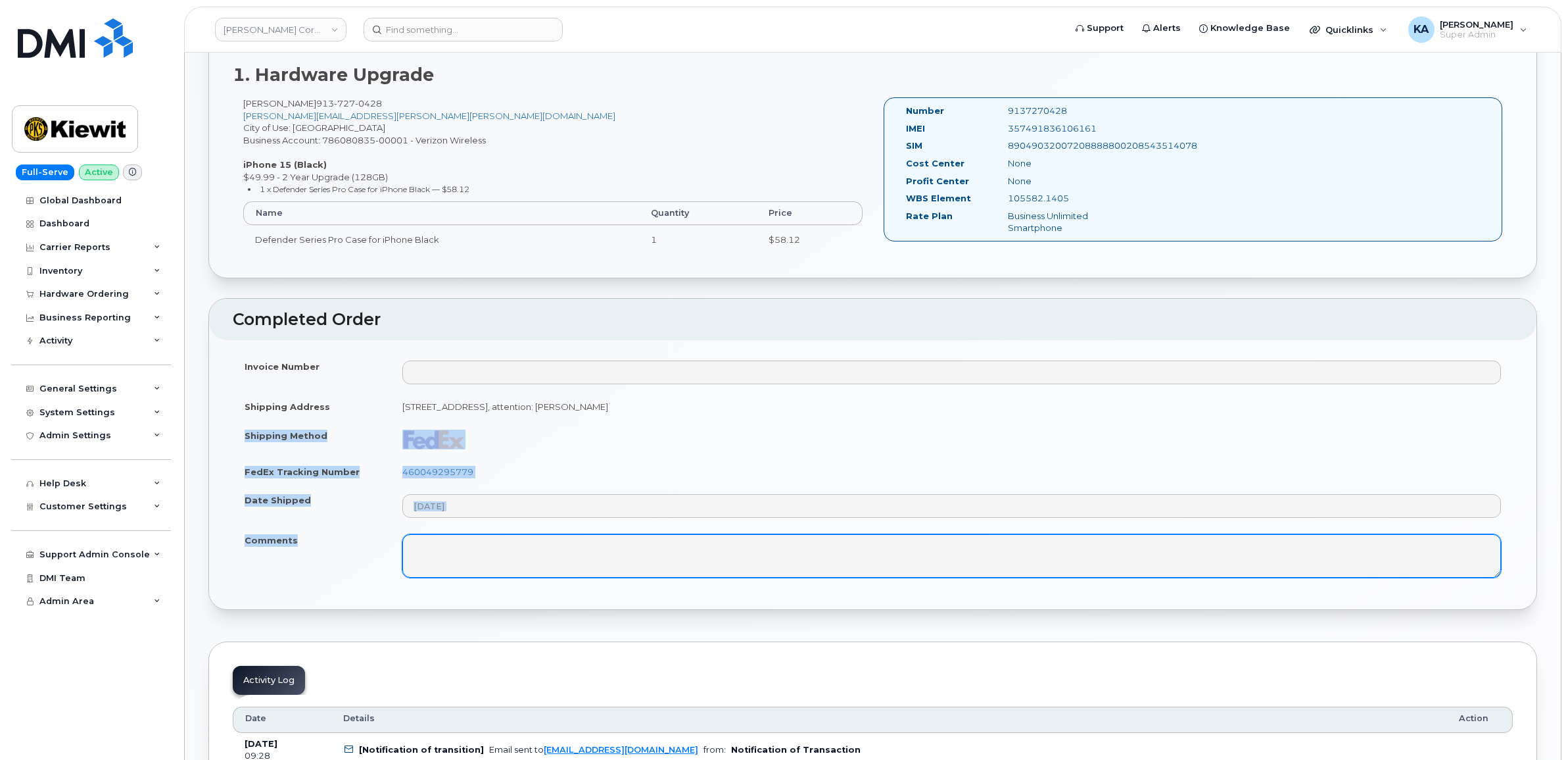
copy tbody "Shipping Method FedEx Tracking Number 460049295779 Date Shipped Comments"
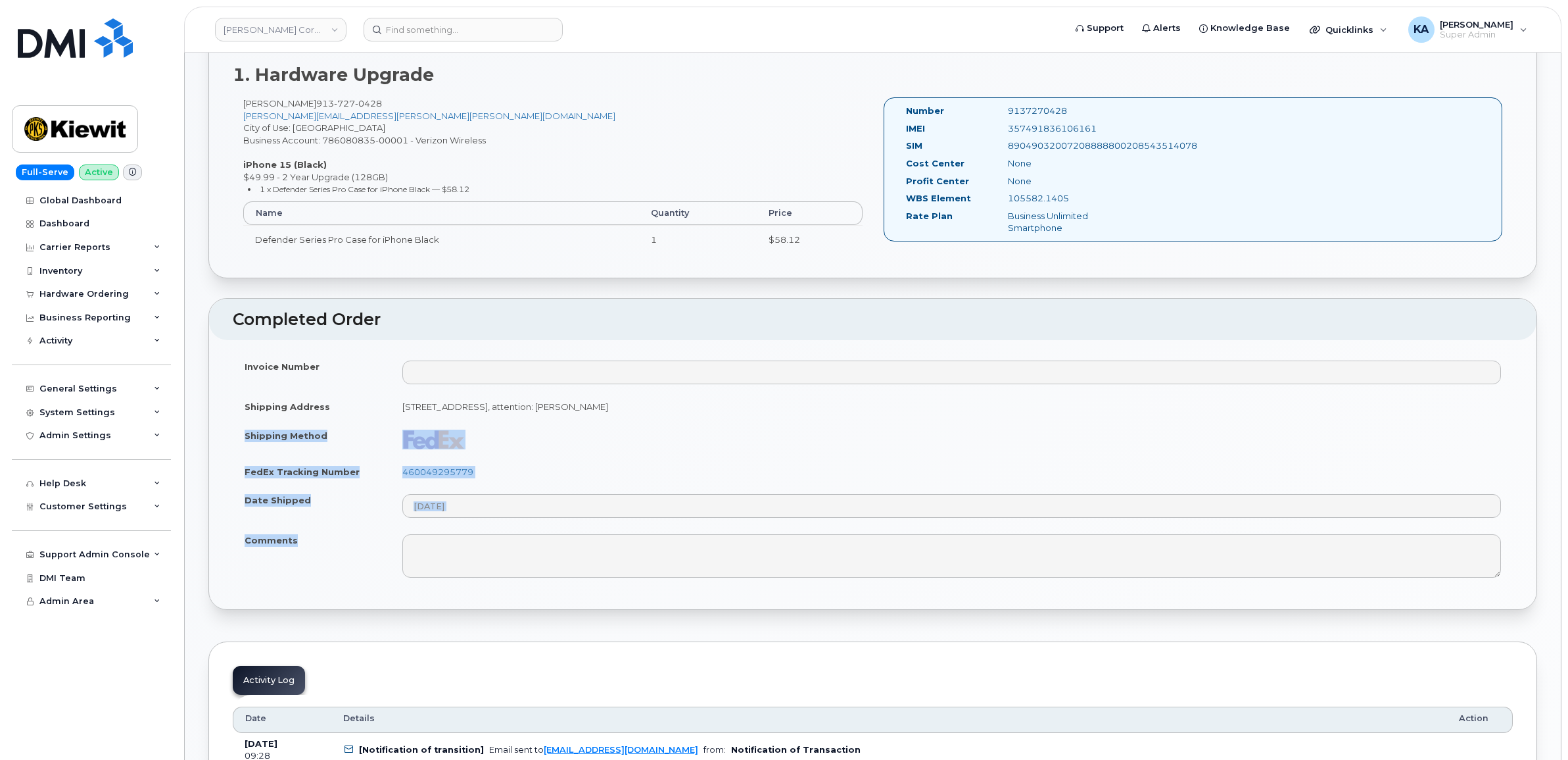
drag, startPoint x: 903, startPoint y: 113, endPoint x: 1083, endPoint y: 235, distance: 217.4
click at [1083, 234] on div "Number 9137270428 IMEI [TECHNICAL_ID] SIM 89049032007208888800208543514078 Cost…" at bounding box center [1019, 169] width 245 height 129
copy div "Number 9137270428 IMEI [TECHNICAL_ID] SIM 89049032007208888800208543514078 Cost…"
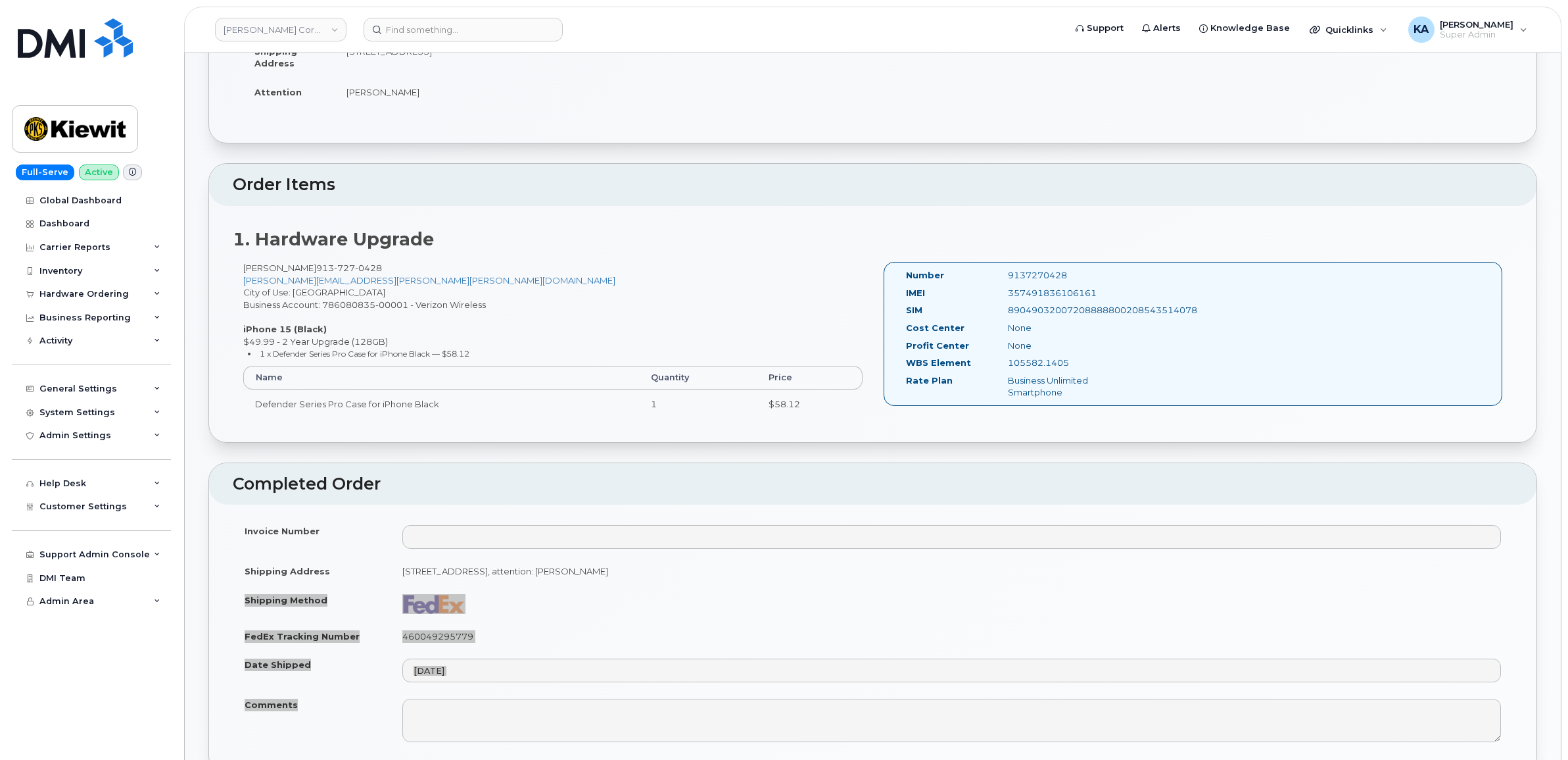
scroll to position [0, 0]
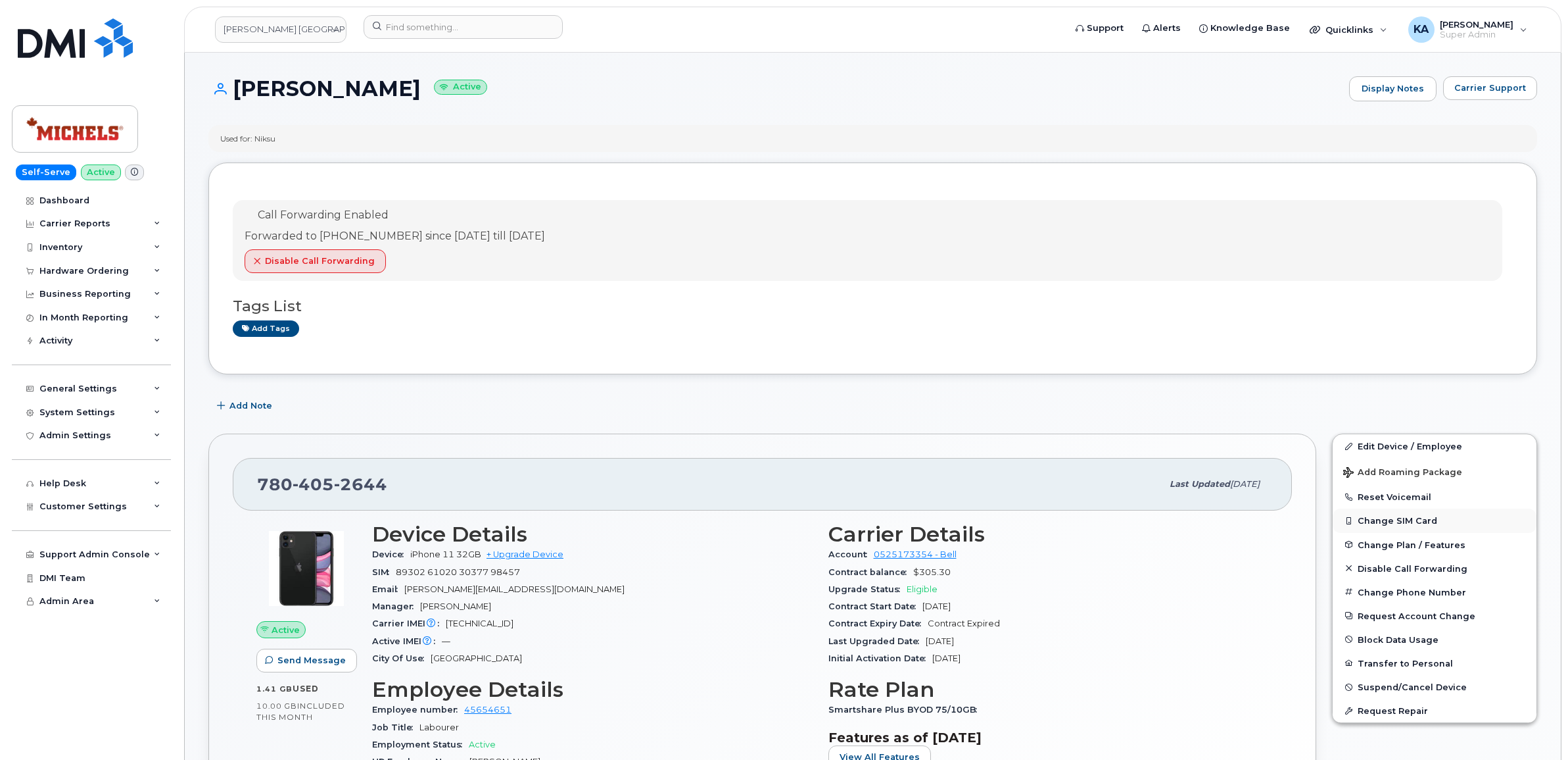
click at [1397, 519] on button "Change SIM Card" at bounding box center [1434, 520] width 204 height 24
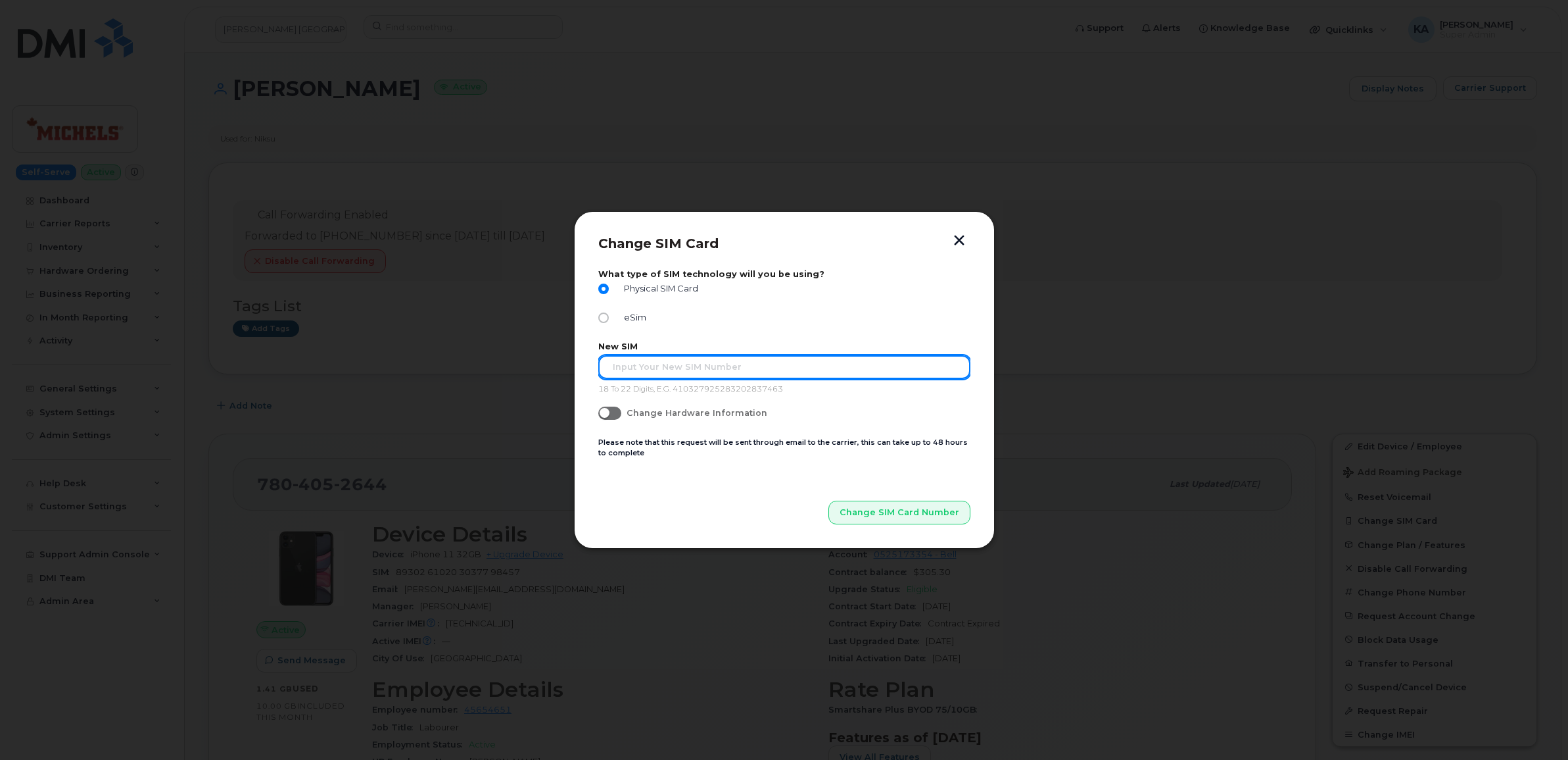
click at [632, 366] on input "text" at bounding box center [785, 367] width 372 height 24
click at [658, 370] on input "text" at bounding box center [785, 367] width 372 height 24
paste input "89302610207413141547"
type input "89302610207413141547"
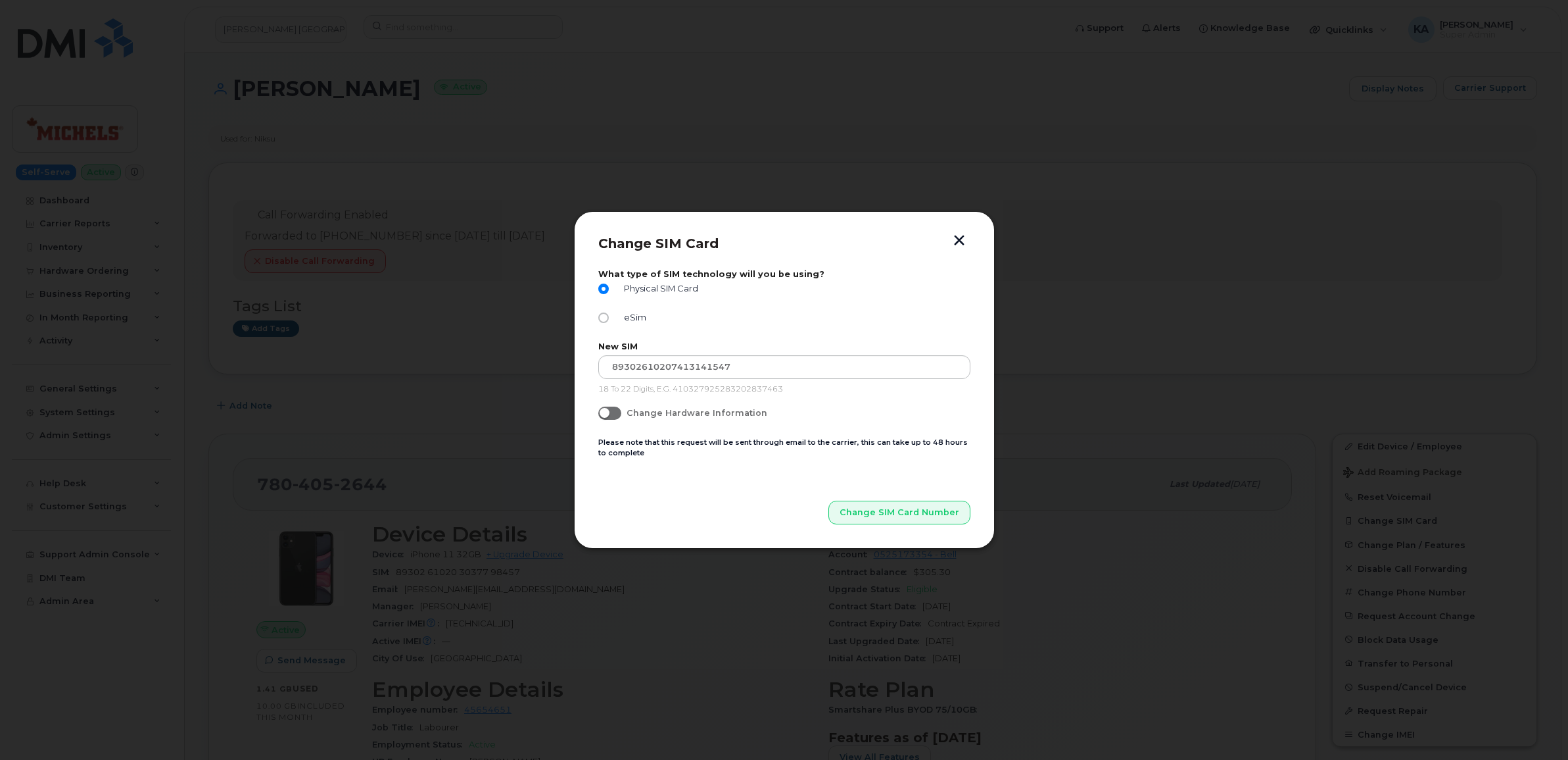
click at [615, 413] on span at bounding box center [610, 413] width 23 height 13
click at [609, 413] on input "Change Hardware Information" at bounding box center [604, 412] width 10 height 10
checkbox input "true"
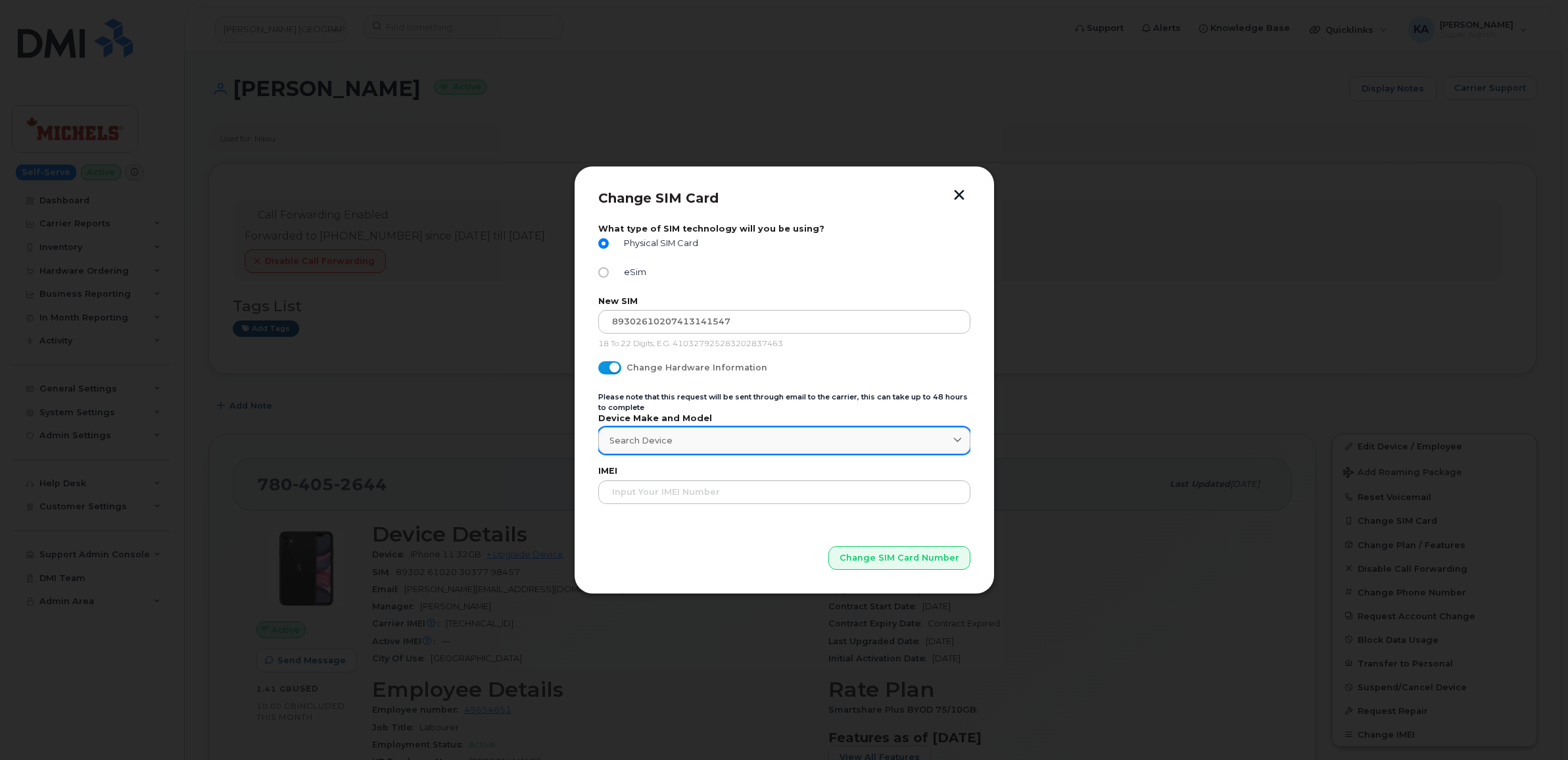
click at [948, 445] on div "Search Device" at bounding box center [785, 440] width 350 height 13
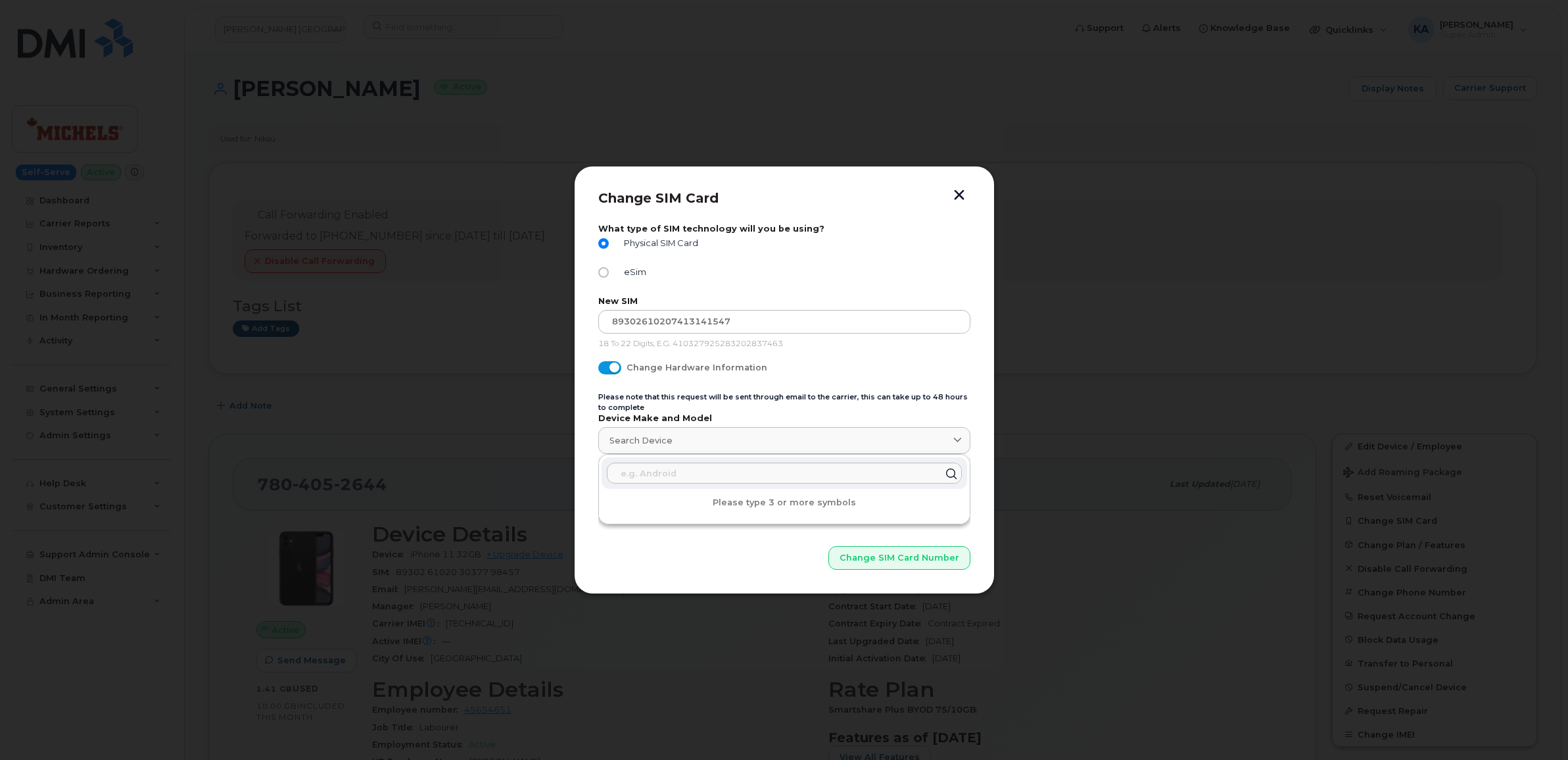
click at [963, 388] on form "What type of SIM technology will you be using? Physical SIM Card eSim New SIM 8…" at bounding box center [785, 397] width 372 height 346
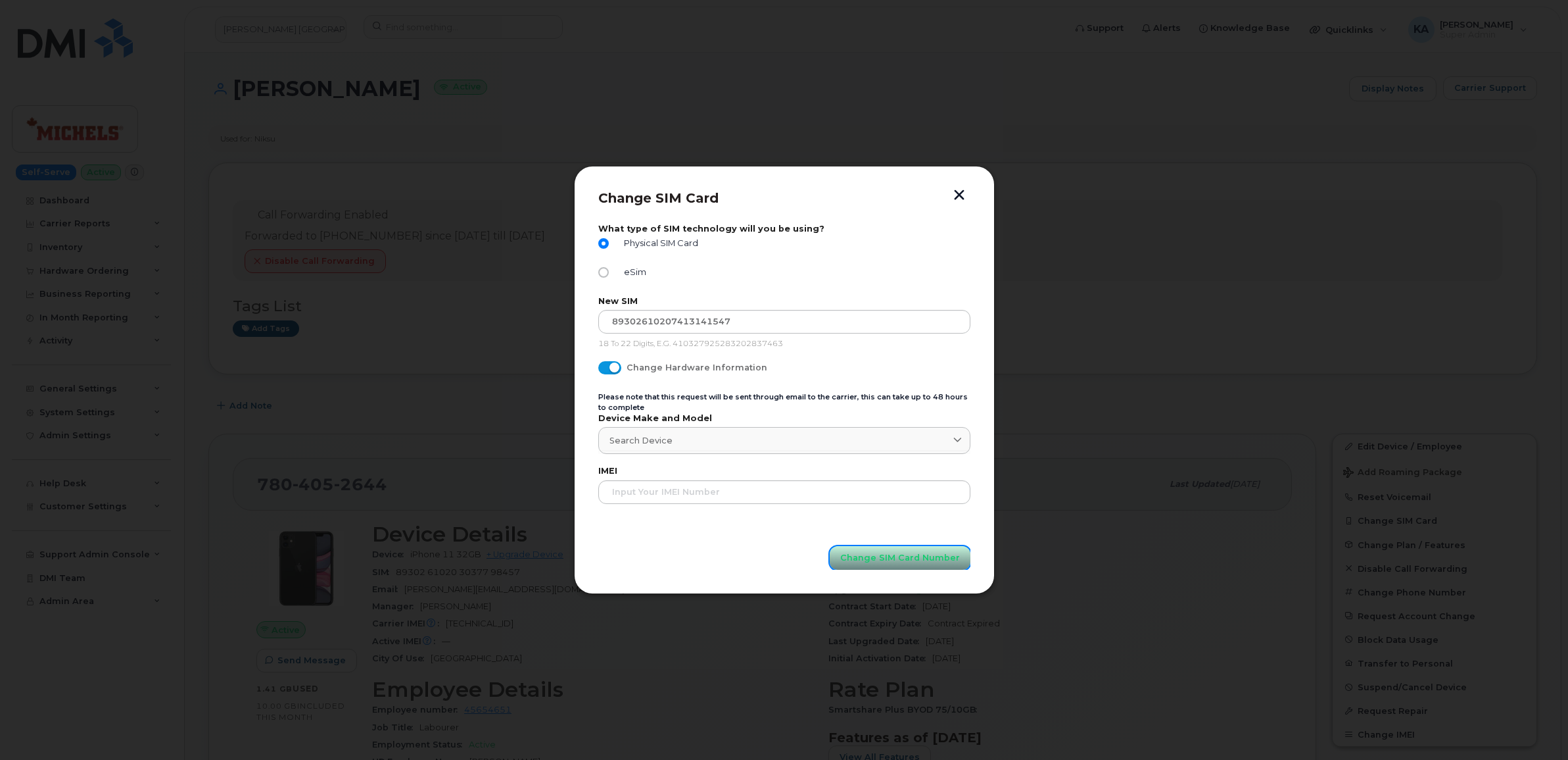
click at [878, 555] on span "Change SIM Card Number" at bounding box center [900, 557] width 120 height 13
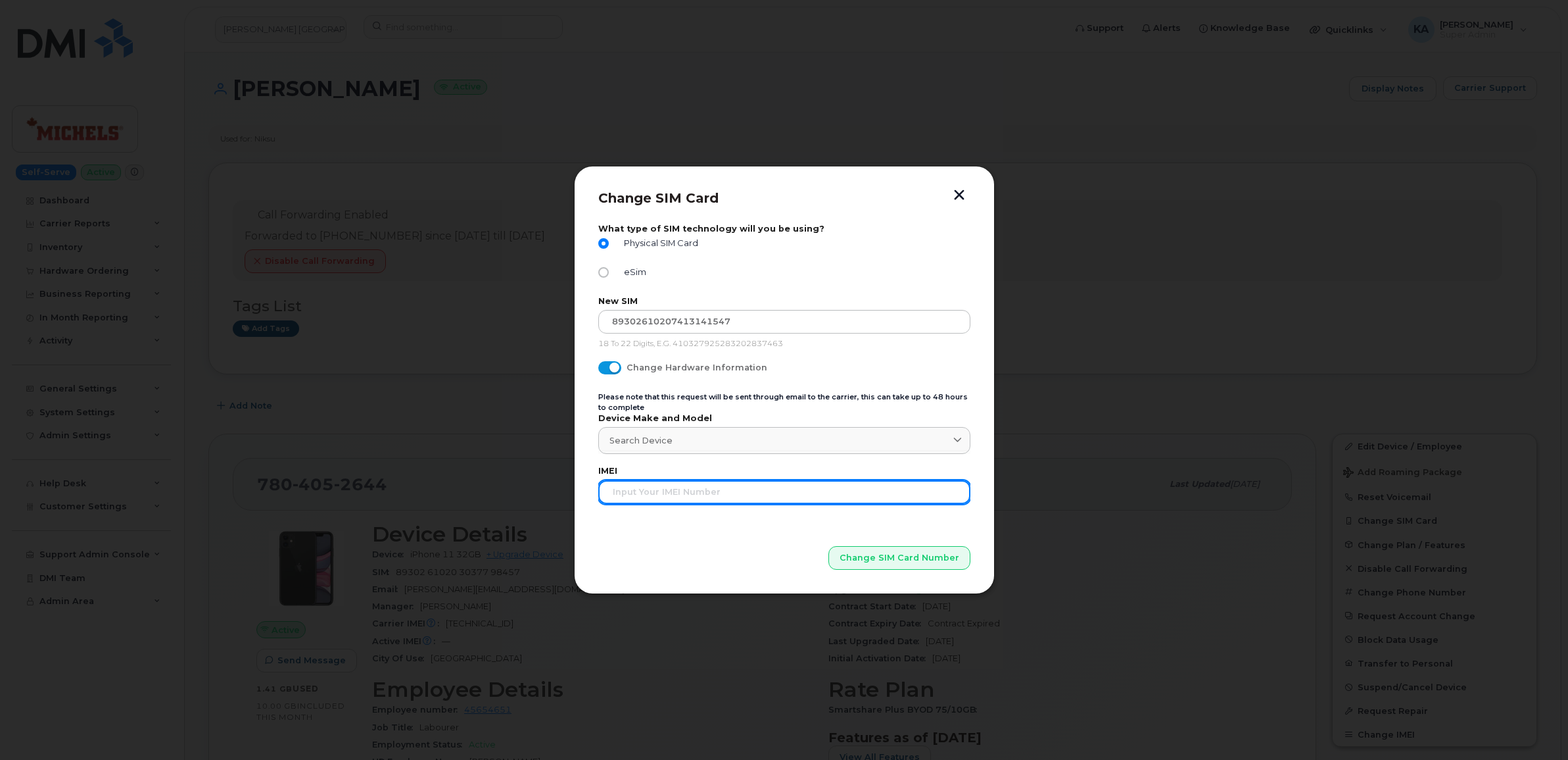
click at [688, 498] on input "text" at bounding box center [785, 492] width 372 height 24
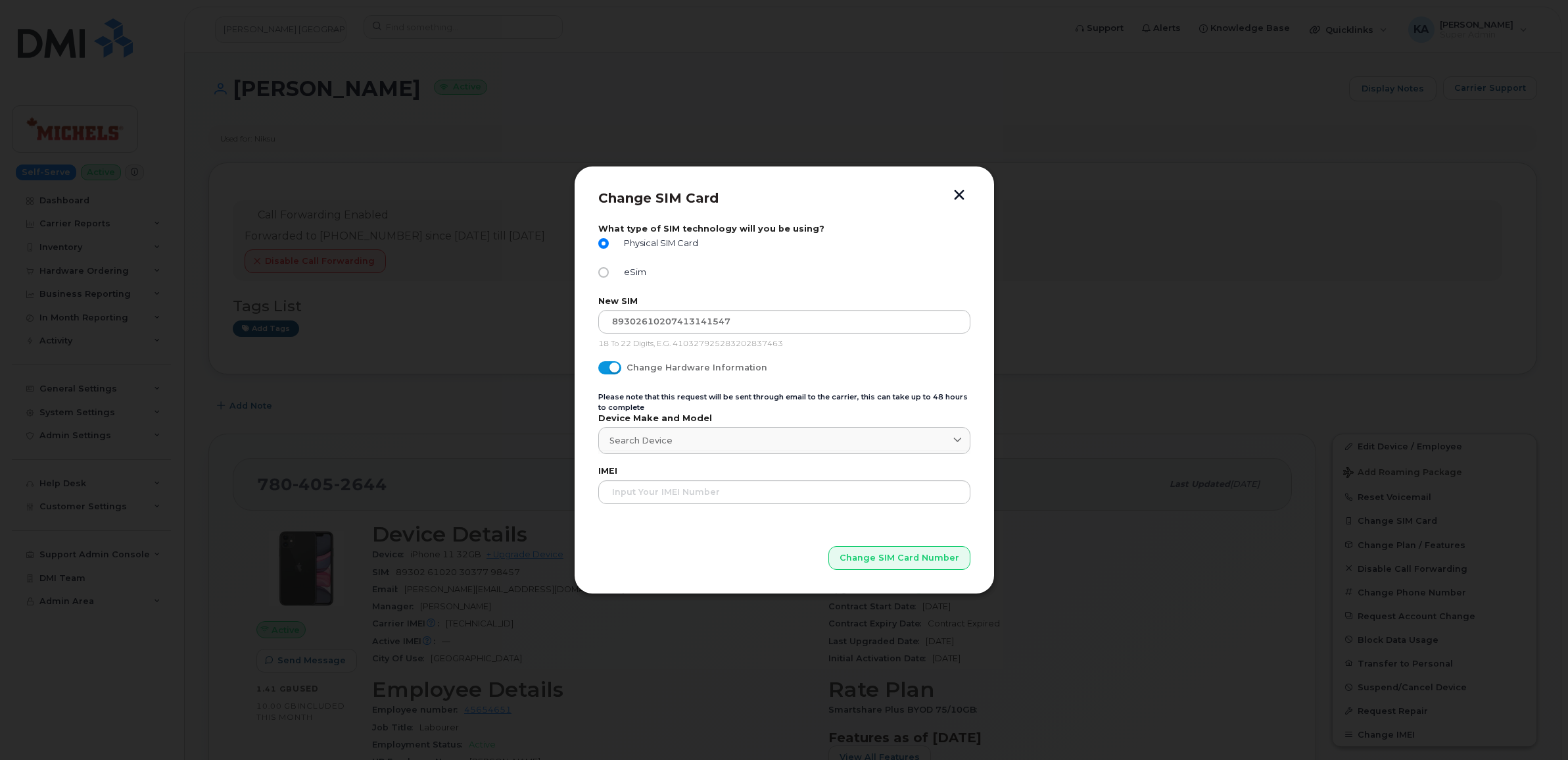
click at [667, 550] on p "Change SIM Card Number" at bounding box center [785, 536] width 372 height 65
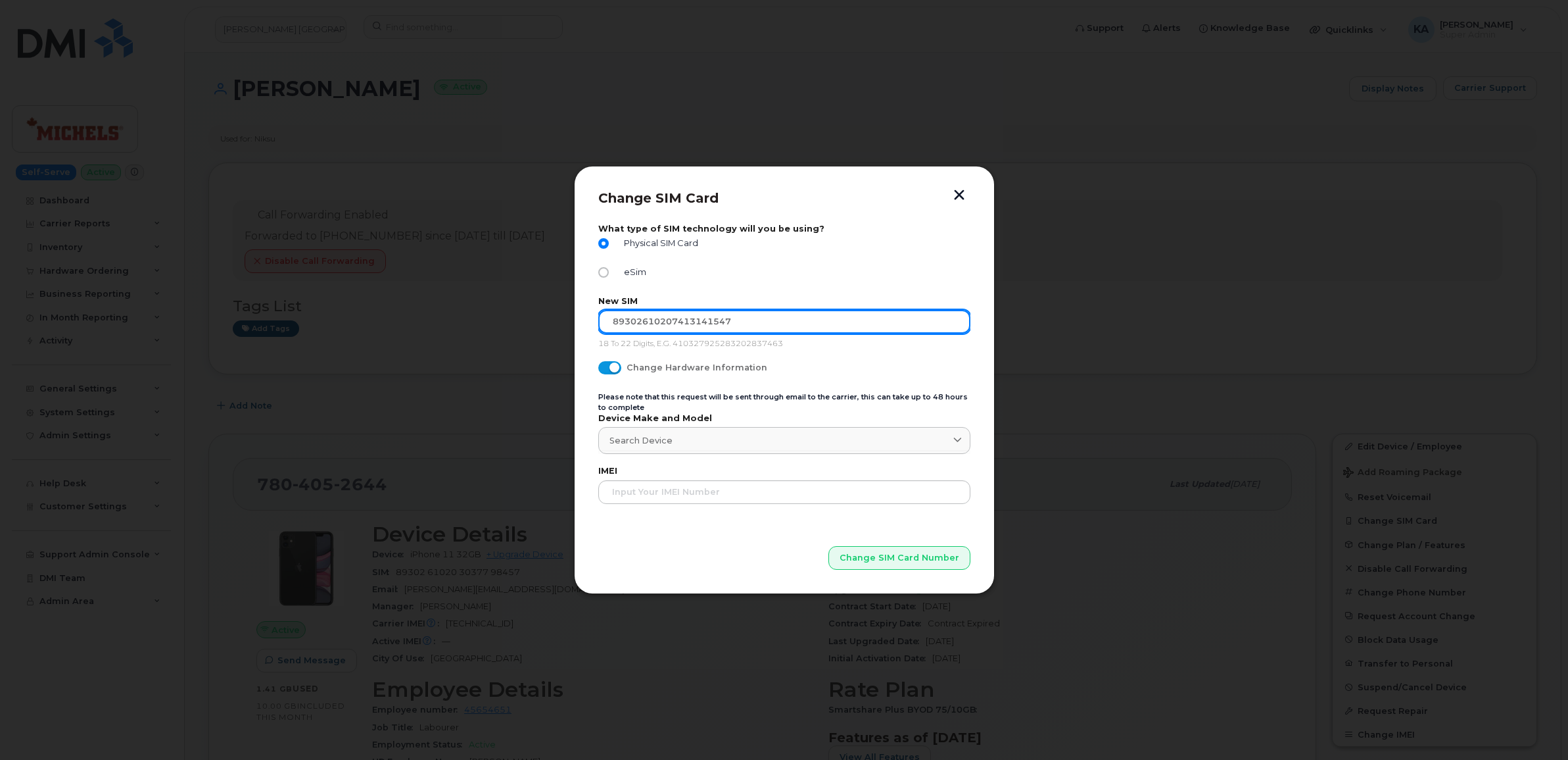
click at [605, 324] on input "89302610207413141547" at bounding box center [785, 322] width 372 height 24
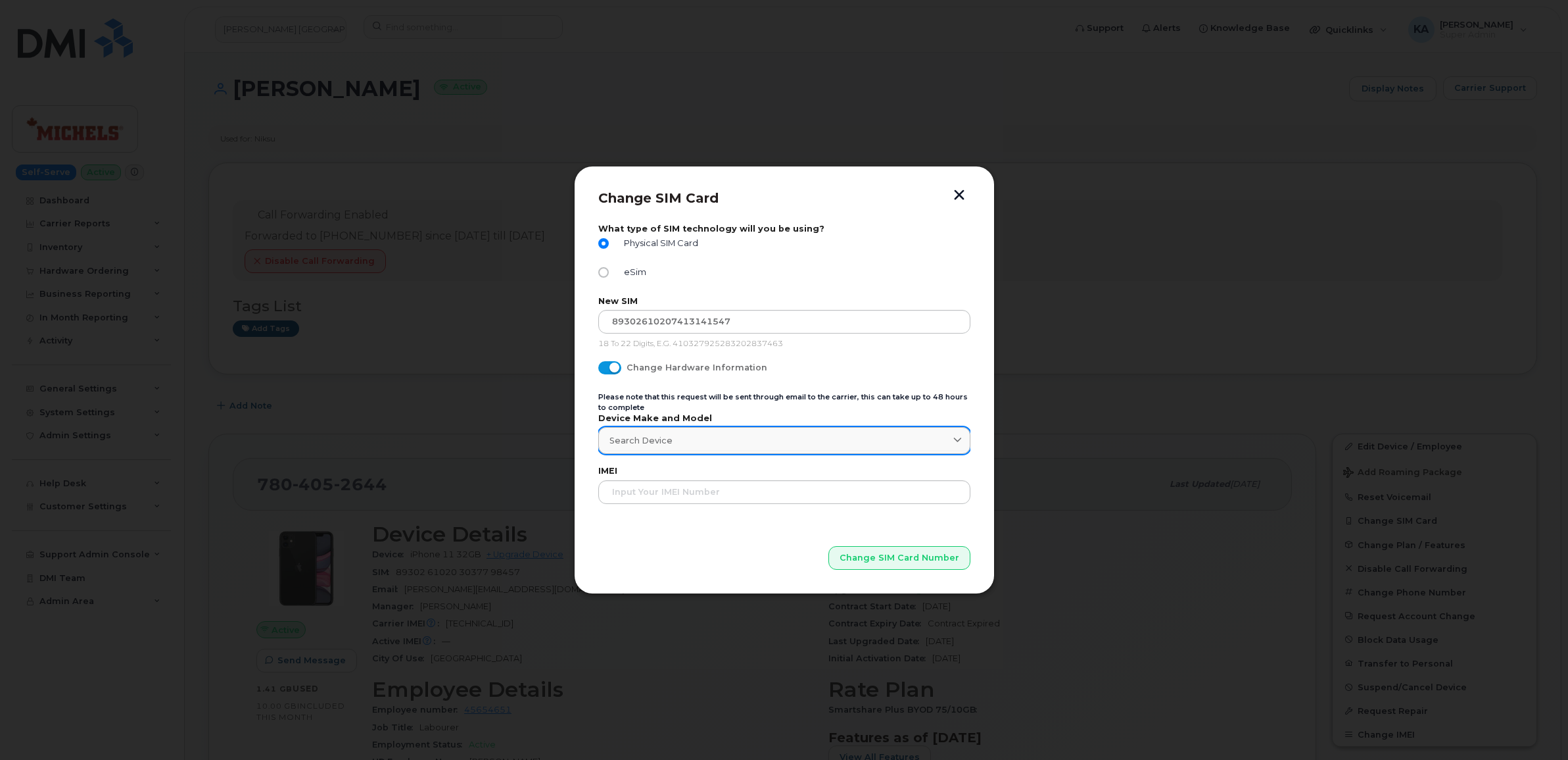
click at [682, 446] on div "Search Device" at bounding box center [785, 440] width 350 height 13
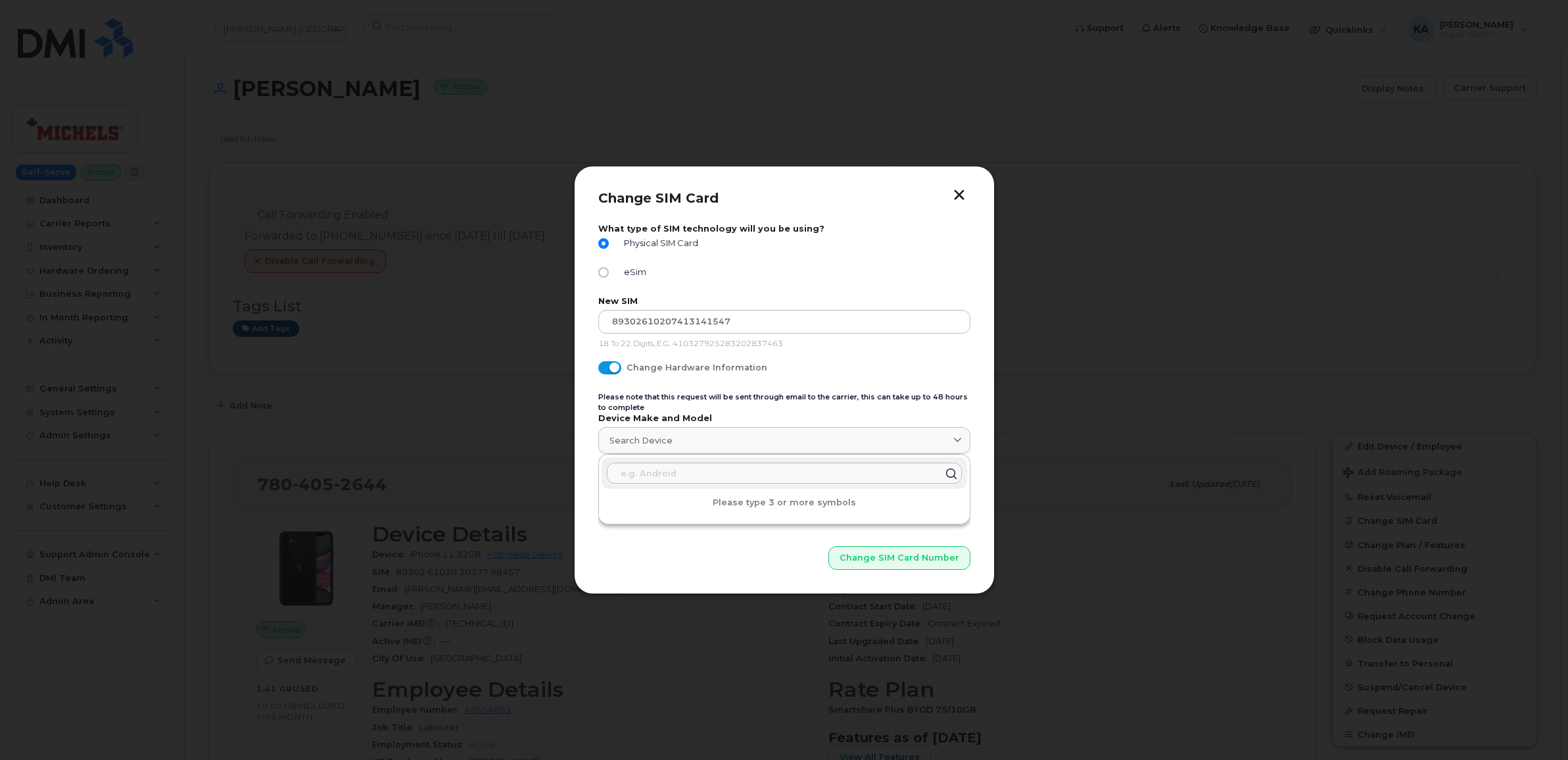
click at [958, 196] on button "button" at bounding box center [959, 196] width 20 height 14
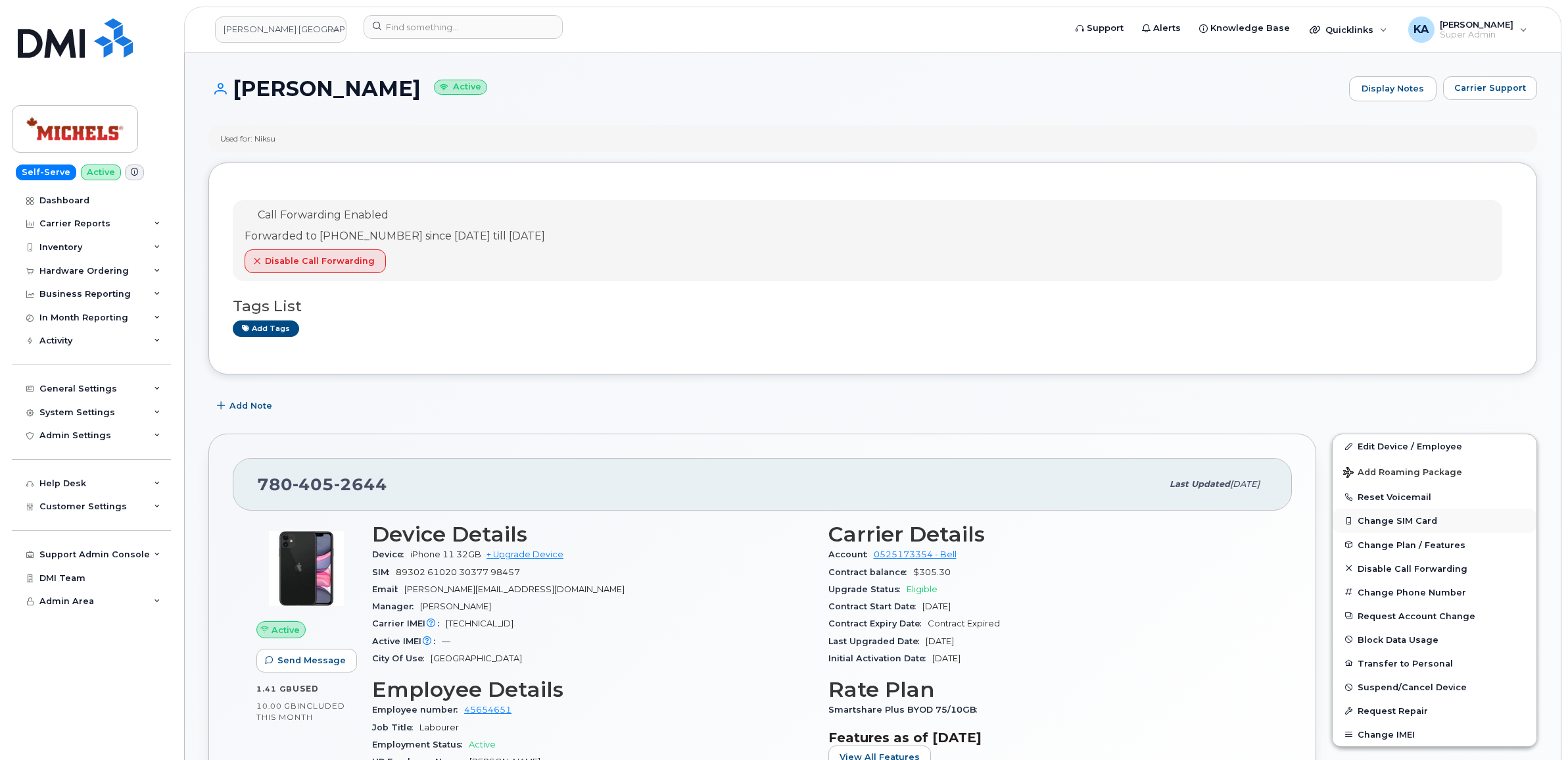
click at [1378, 522] on button "Change SIM Card" at bounding box center [1434, 520] width 204 height 24
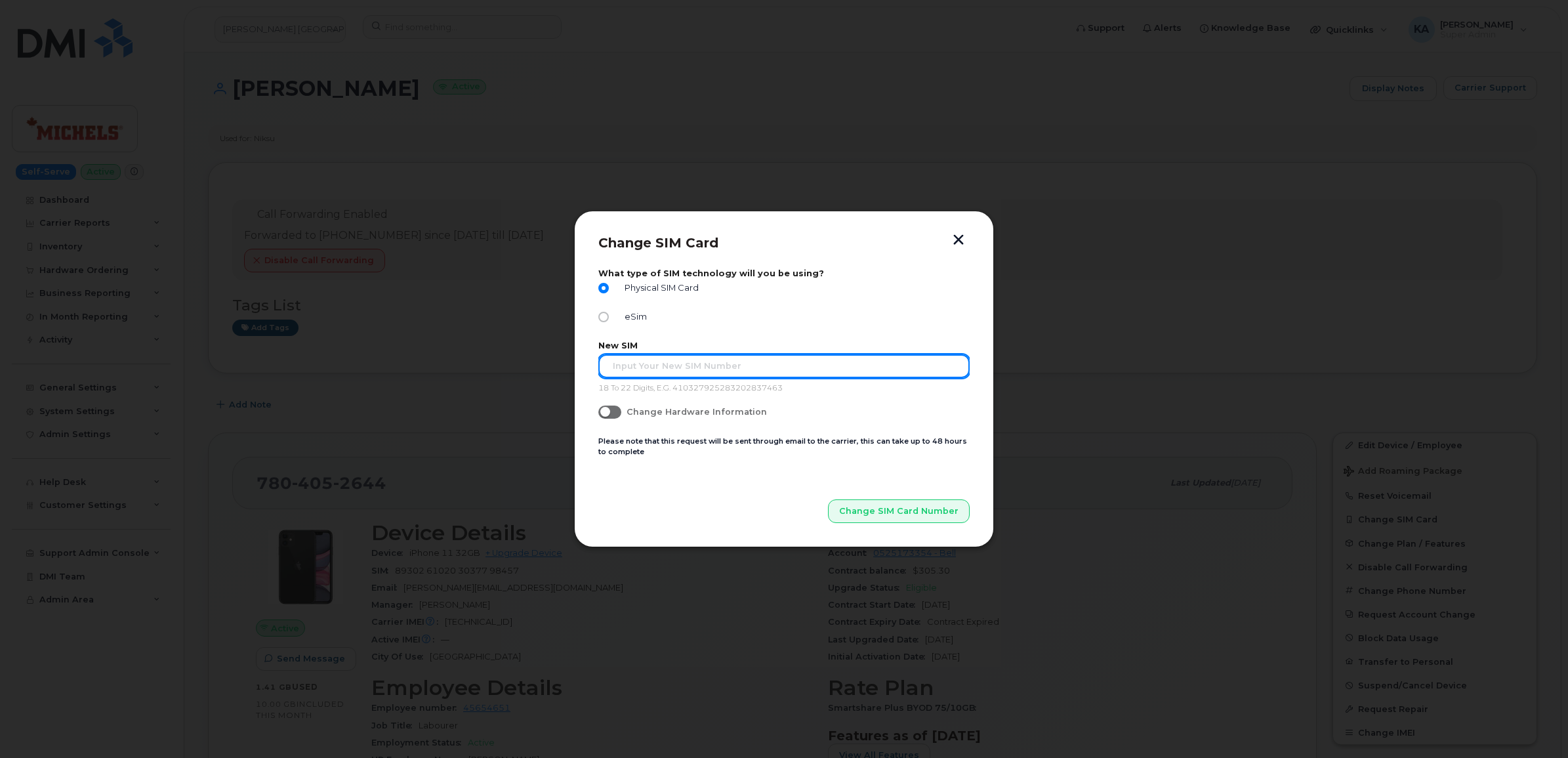
click at [643, 371] on input "text" at bounding box center [784, 366] width 371 height 23
paste input "89302610207413141547"
type input "89302610207413141547"
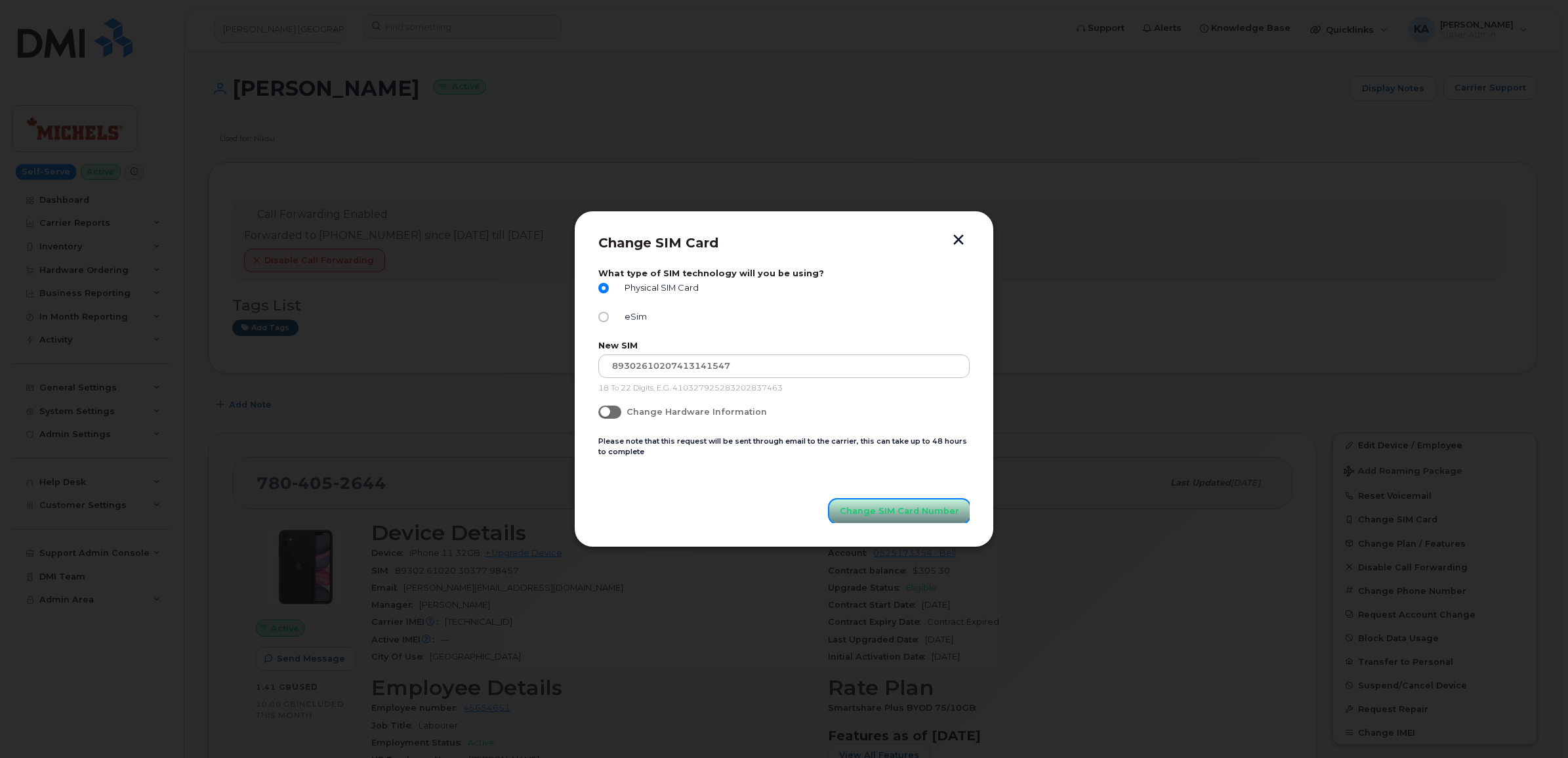
click at [888, 514] on span "Change SIM Card Number" at bounding box center [899, 511] width 120 height 12
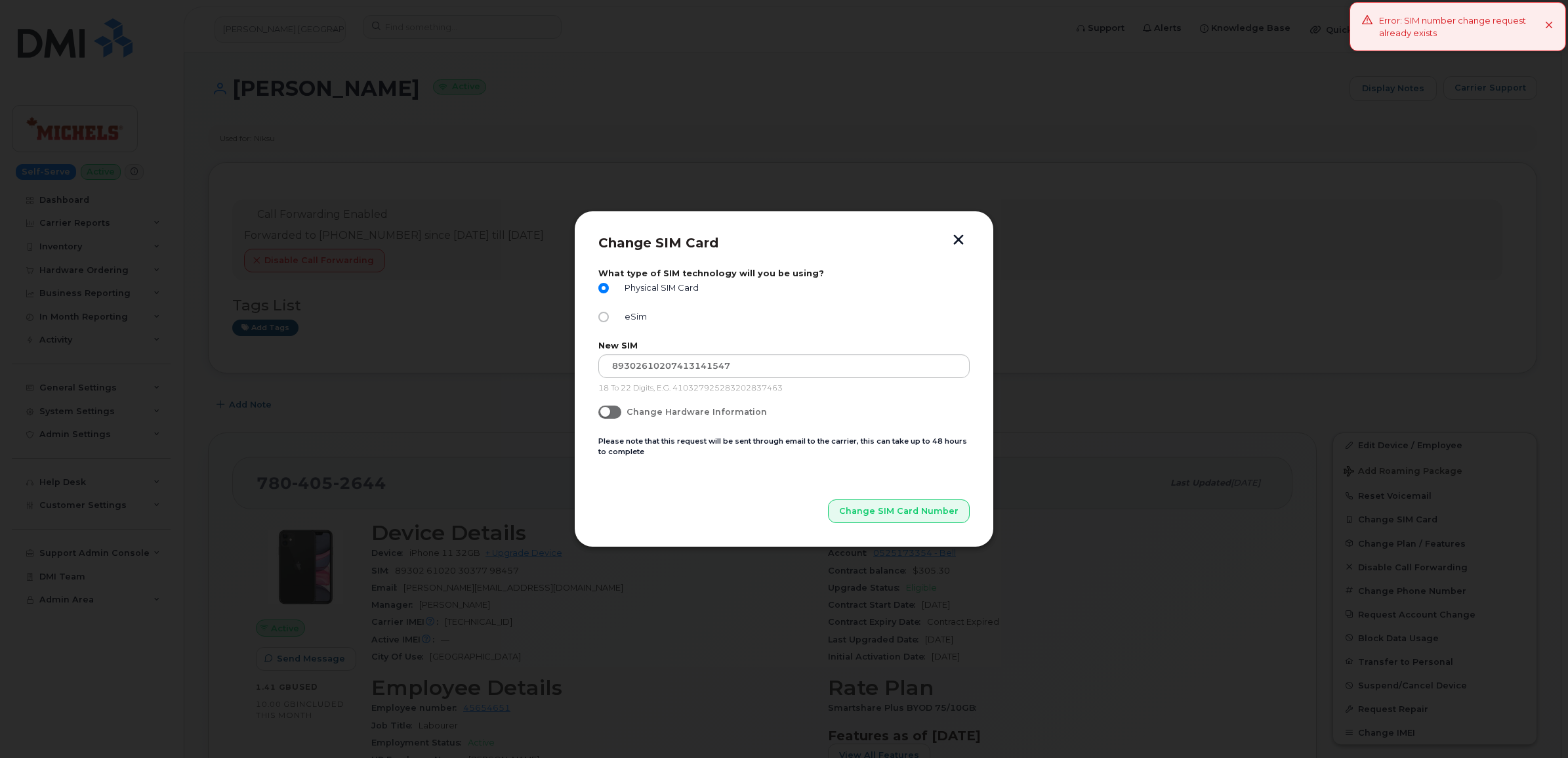
click at [1545, 23] on icon at bounding box center [1549, 26] width 9 height 9
click at [958, 237] on button "button" at bounding box center [958, 241] width 20 height 14
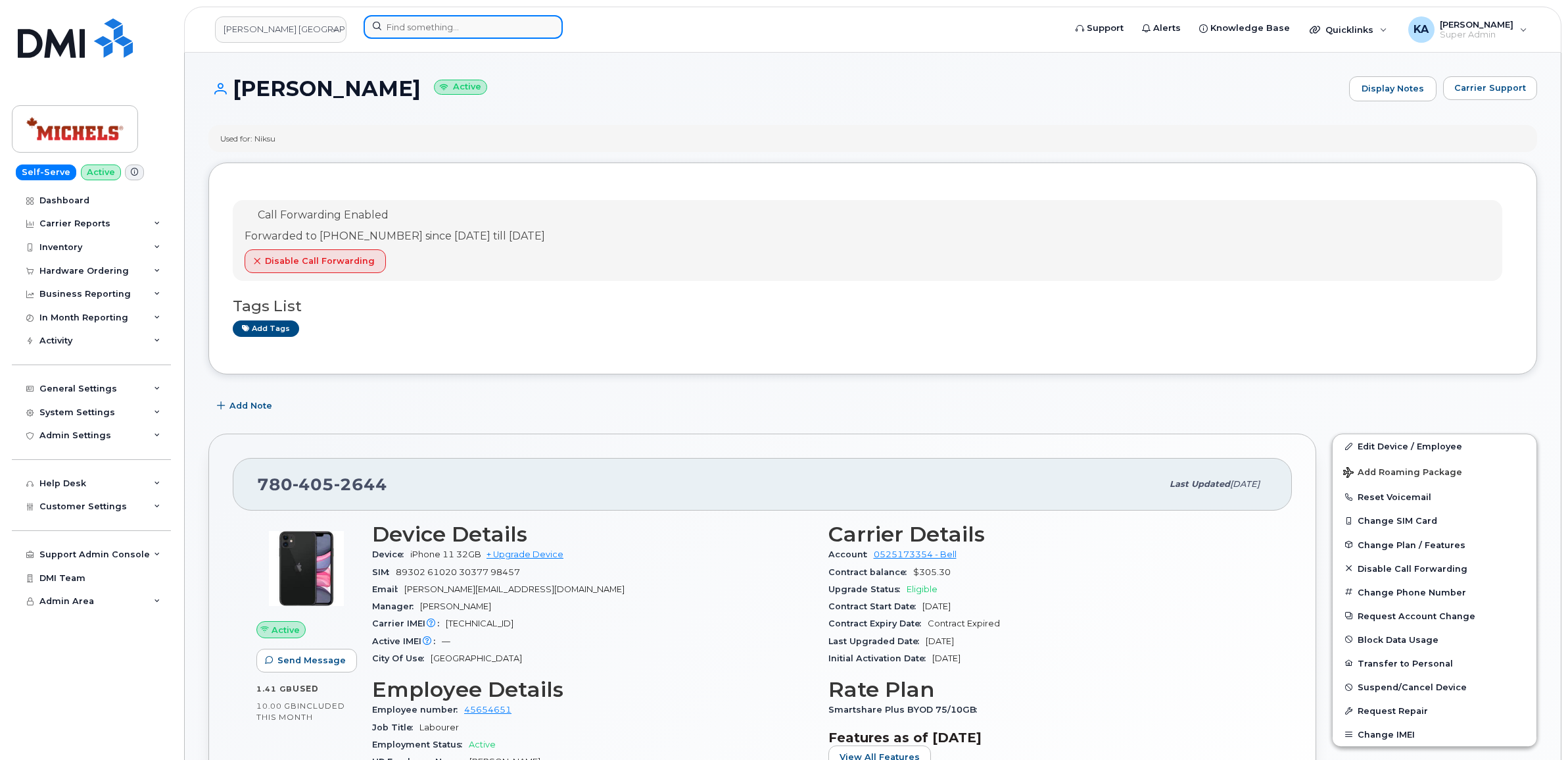
click at [449, 30] on input at bounding box center [463, 27] width 199 height 24
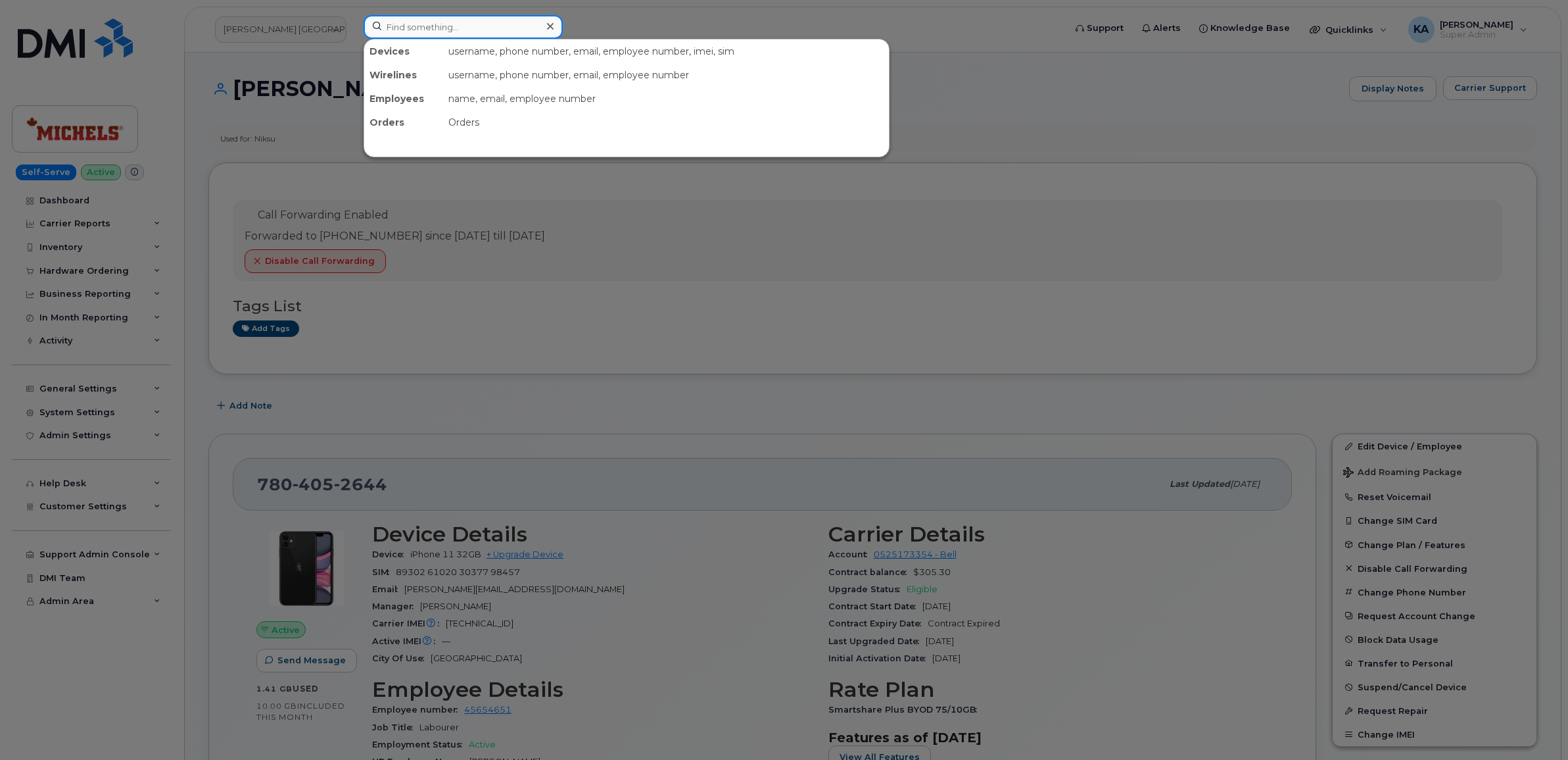
paste input "8194711652"
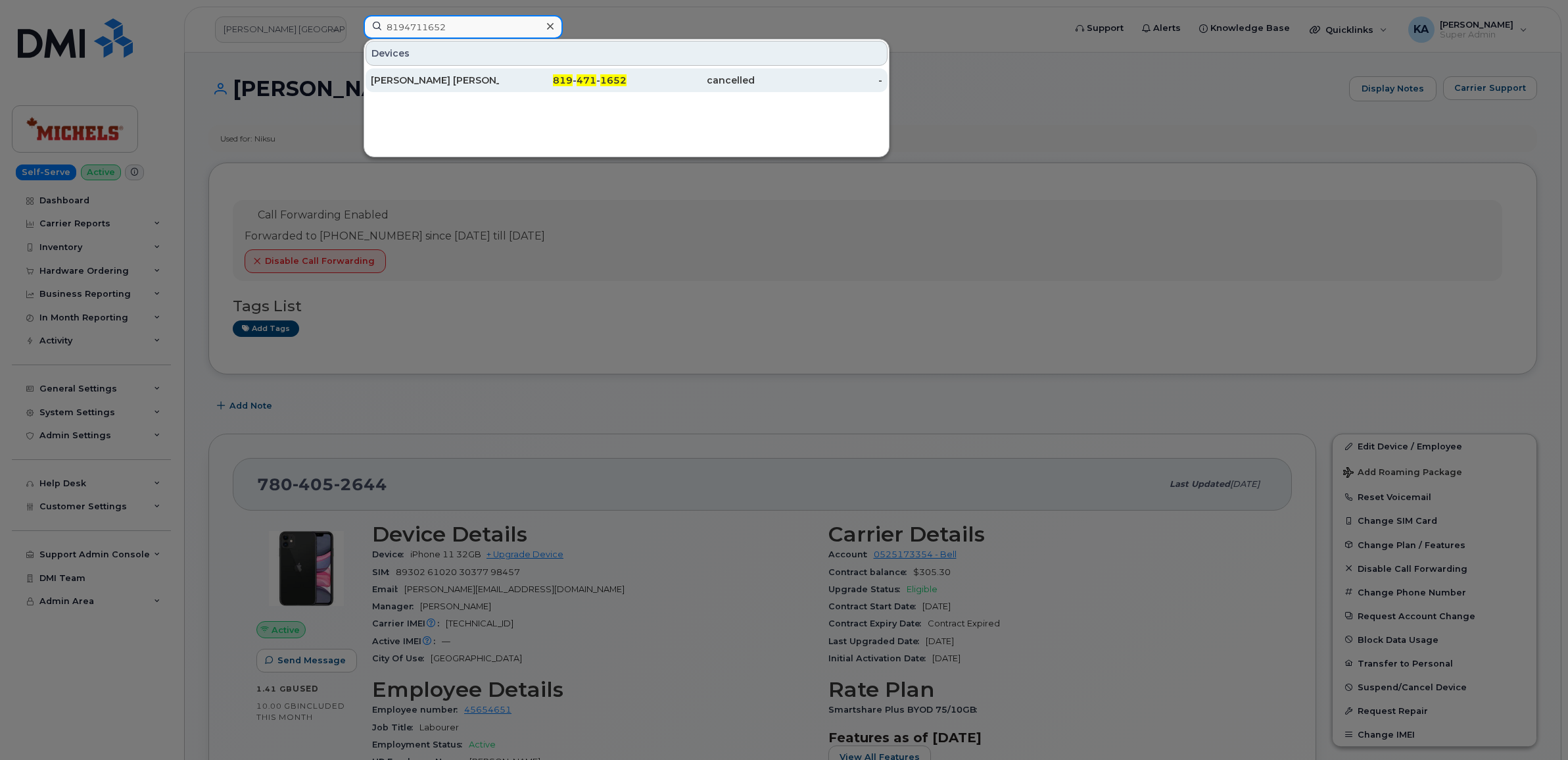
type input "8194711652"
click at [419, 83] on div "Hady Ould Demba Anne" at bounding box center [435, 80] width 128 height 13
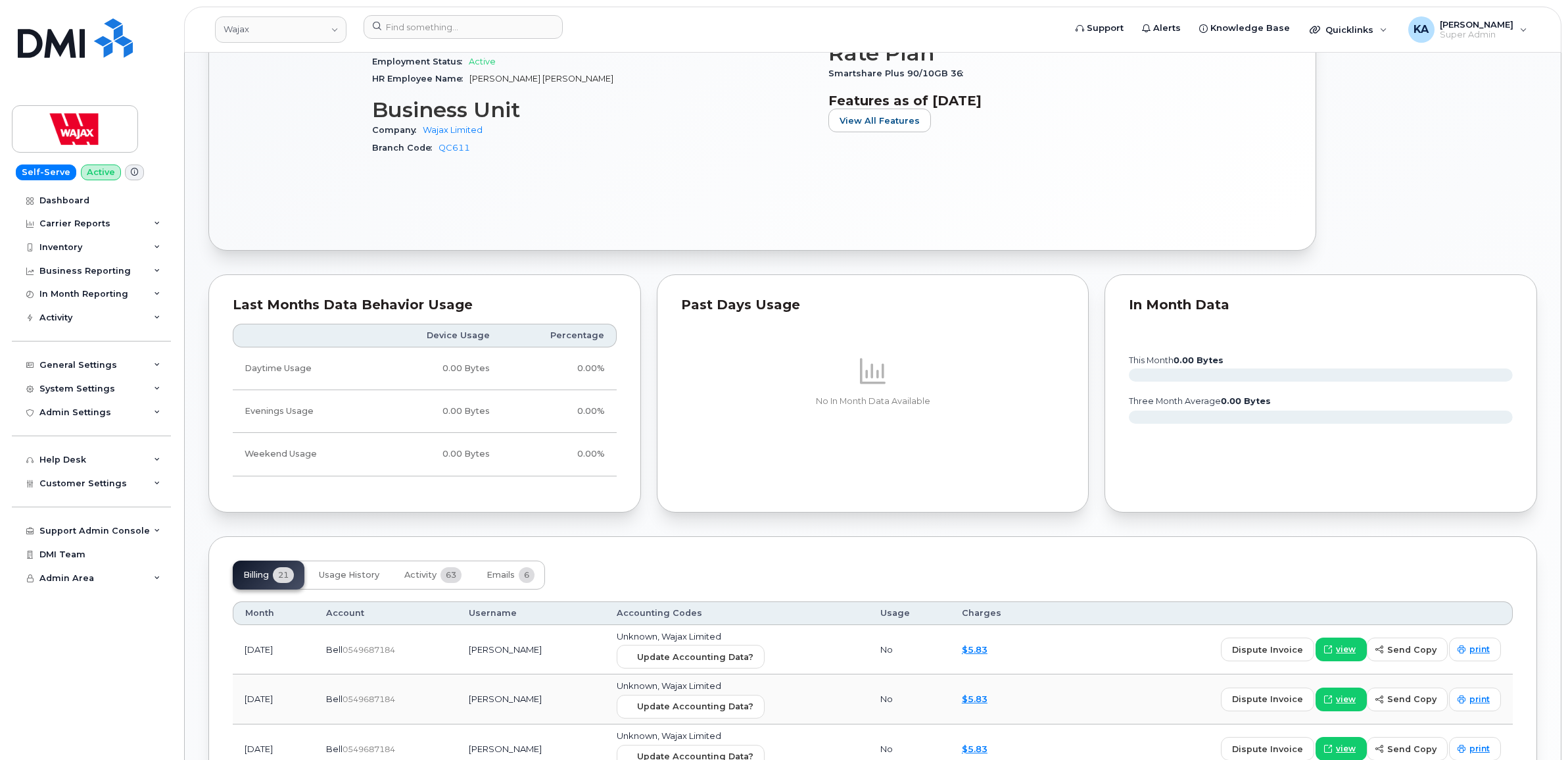
scroll to position [823, 0]
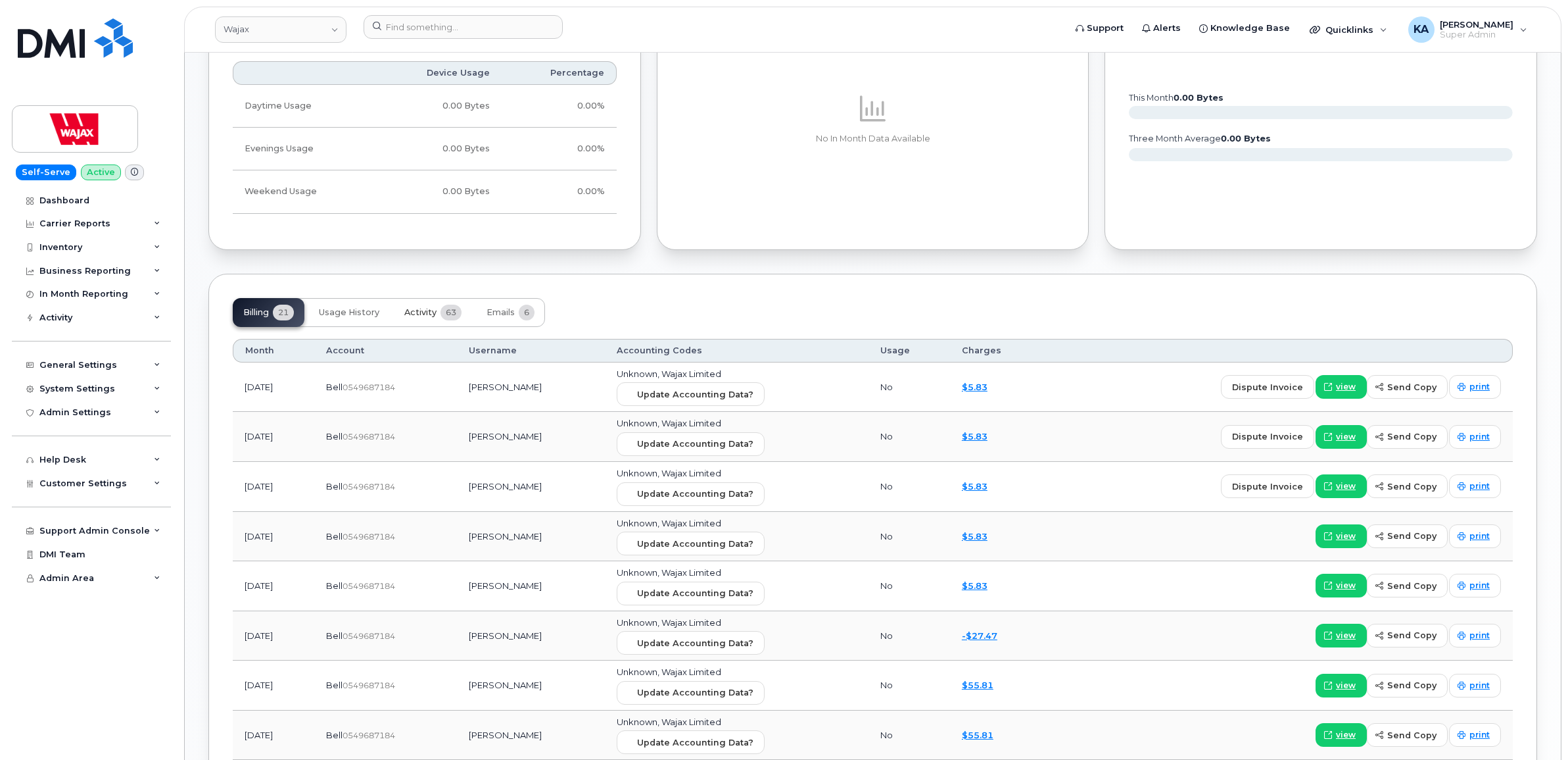
click at [421, 316] on span "Activity" at bounding box center [421, 313] width 32 height 10
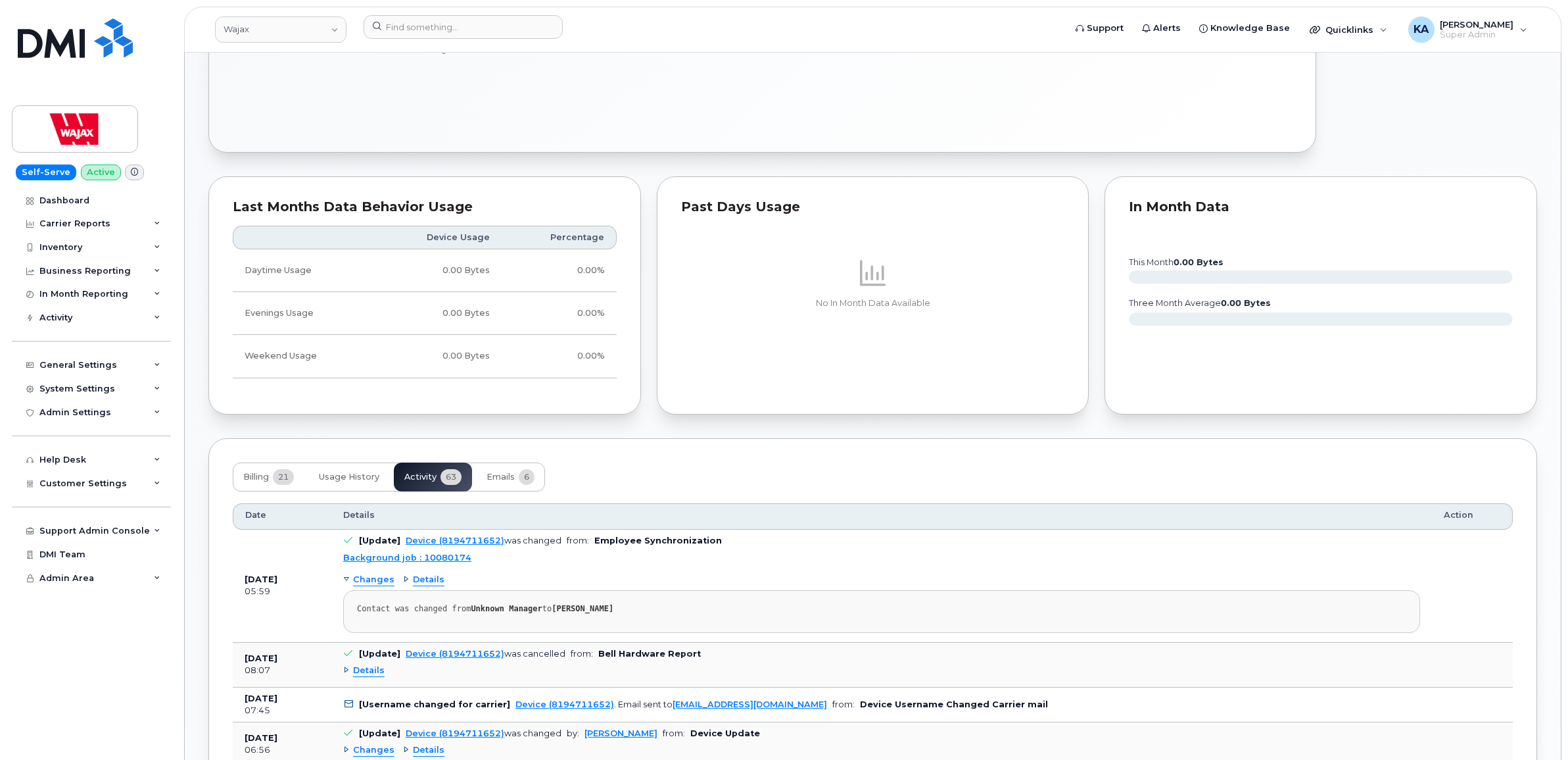
scroll to position [740, 0]
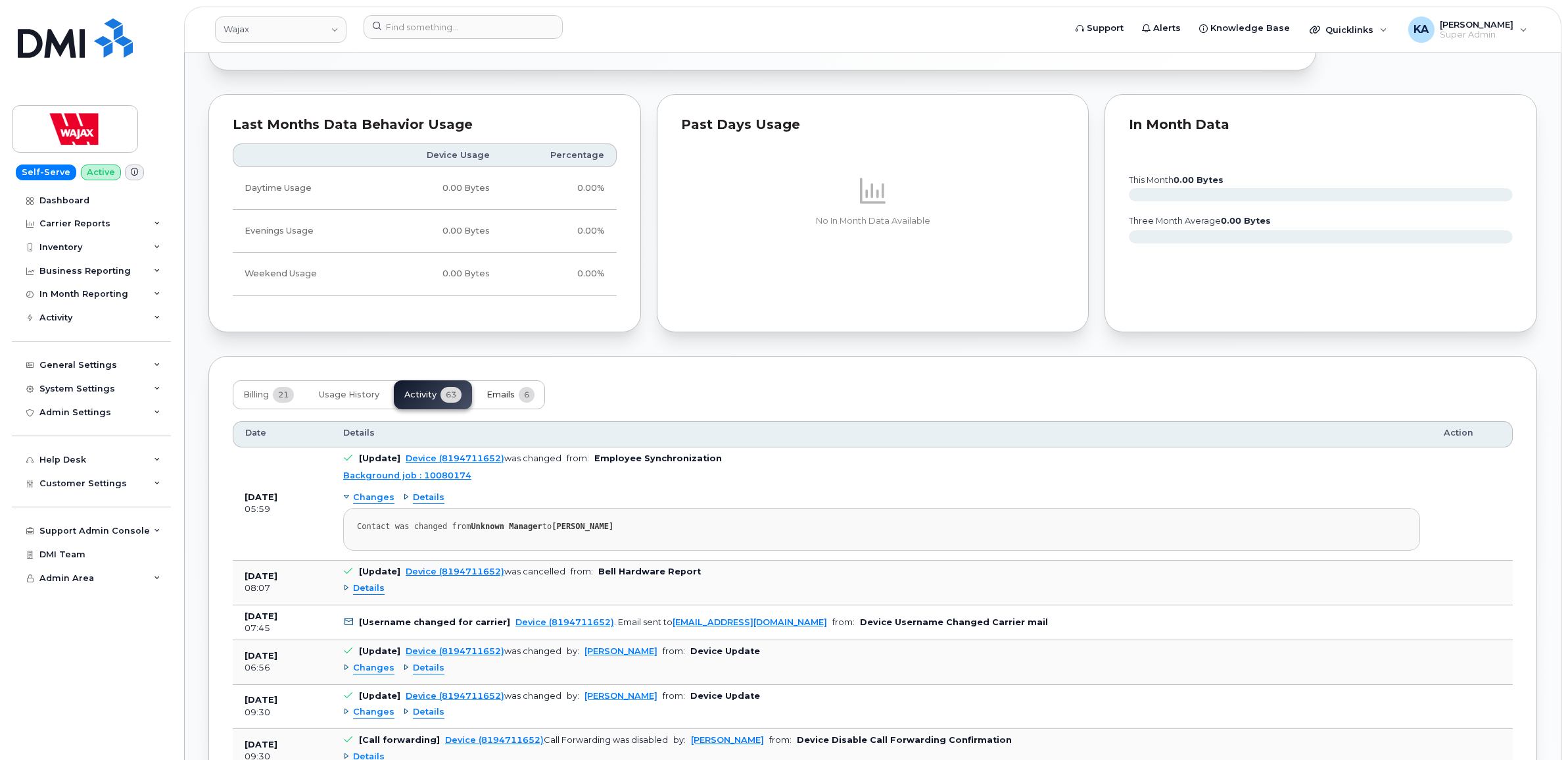
click at [511, 399] on span "Emails" at bounding box center [501, 394] width 28 height 10
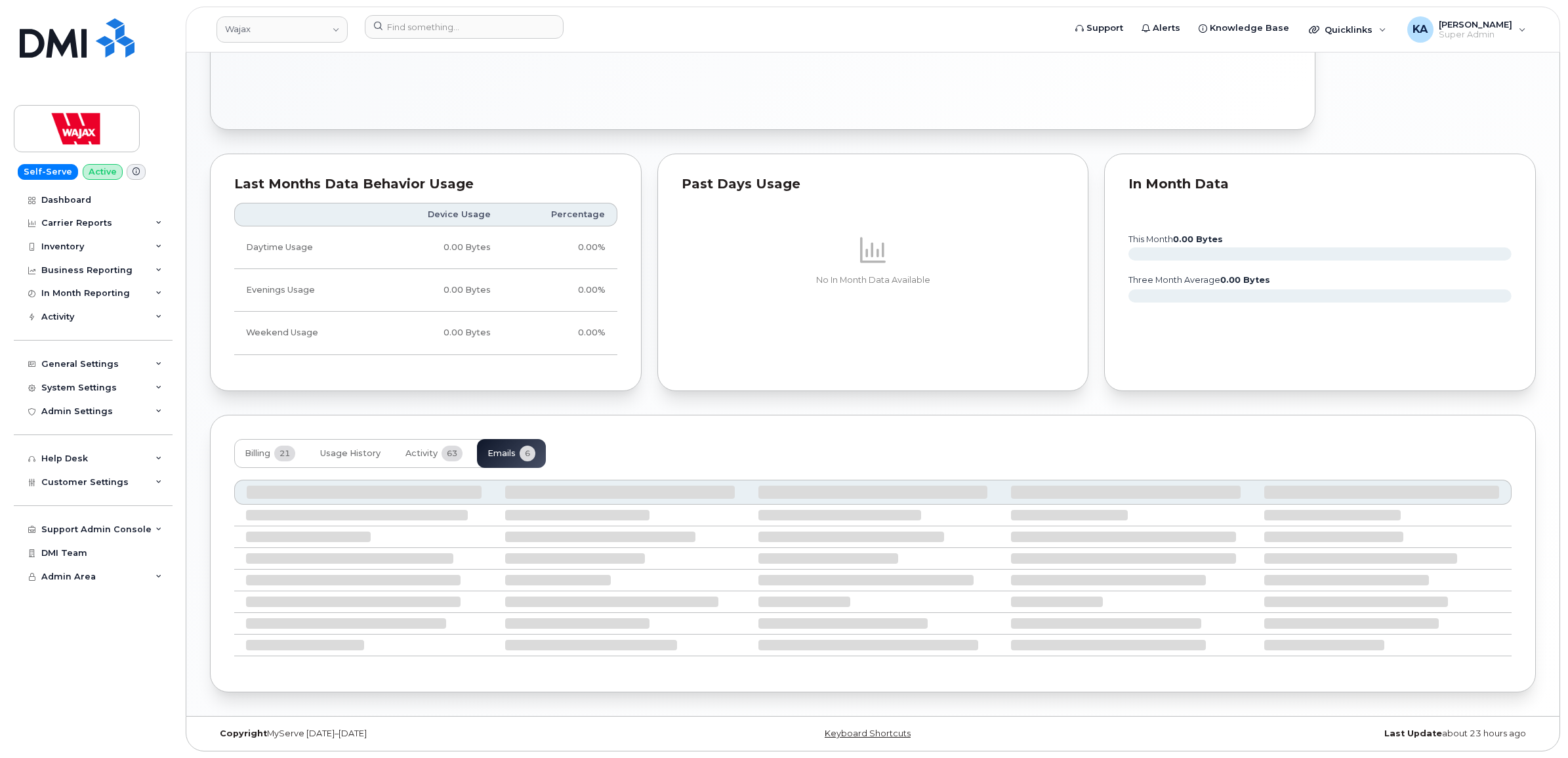
scroll to position [670, 0]
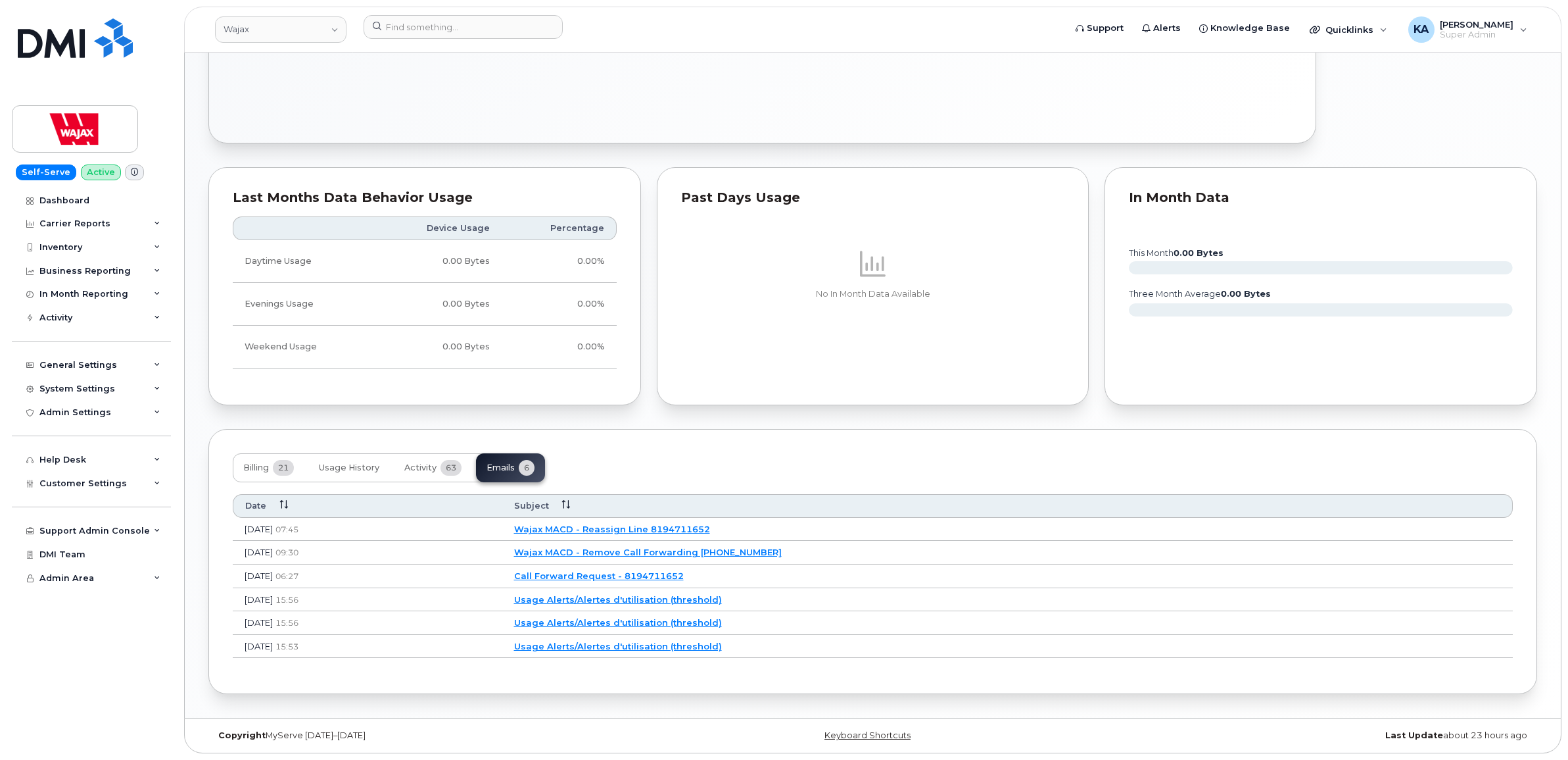
click at [705, 525] on link "Wajax MACD - Reassign Line 8194711652" at bounding box center [612, 529] width 196 height 10
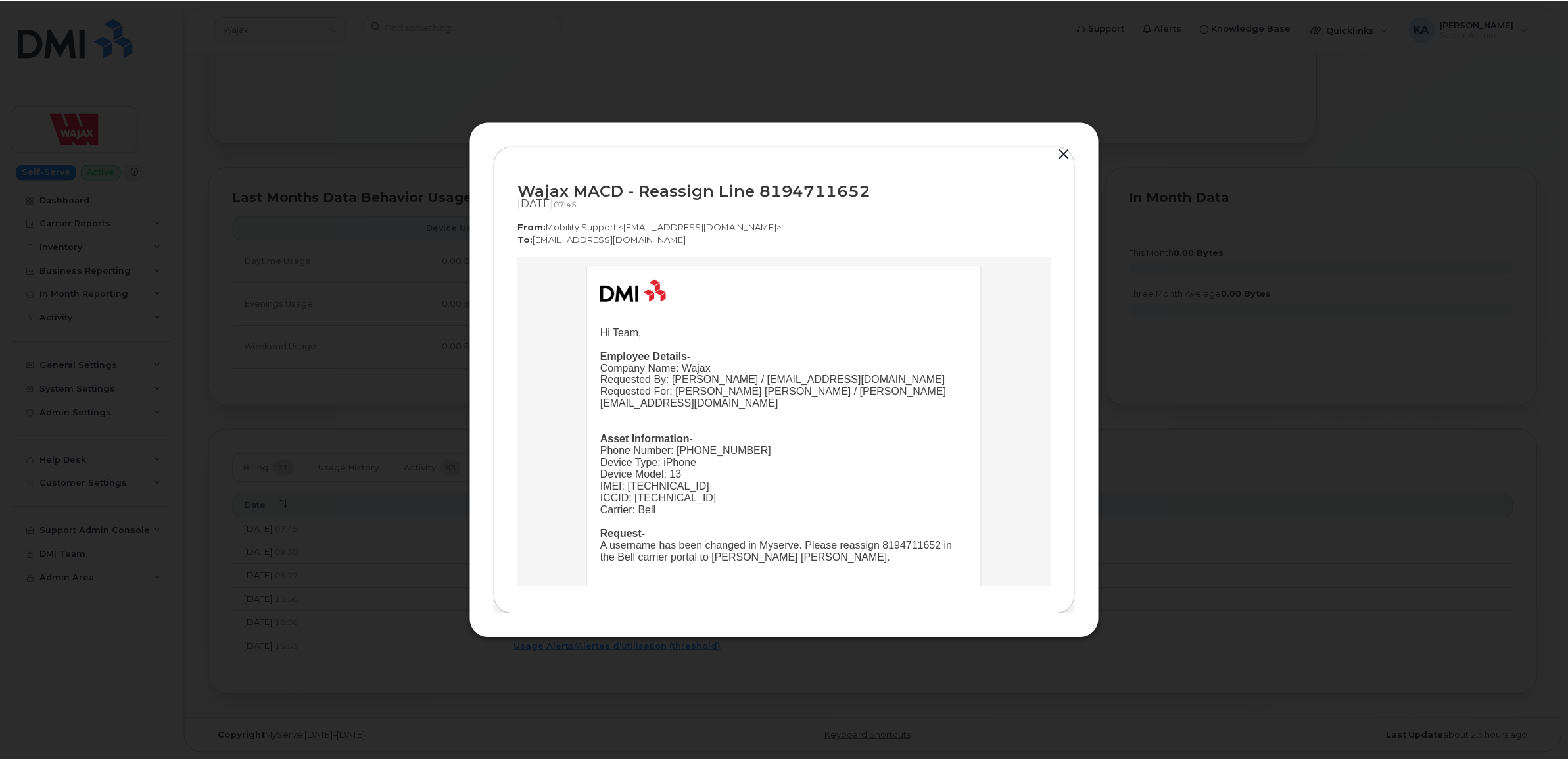
scroll to position [82, 0]
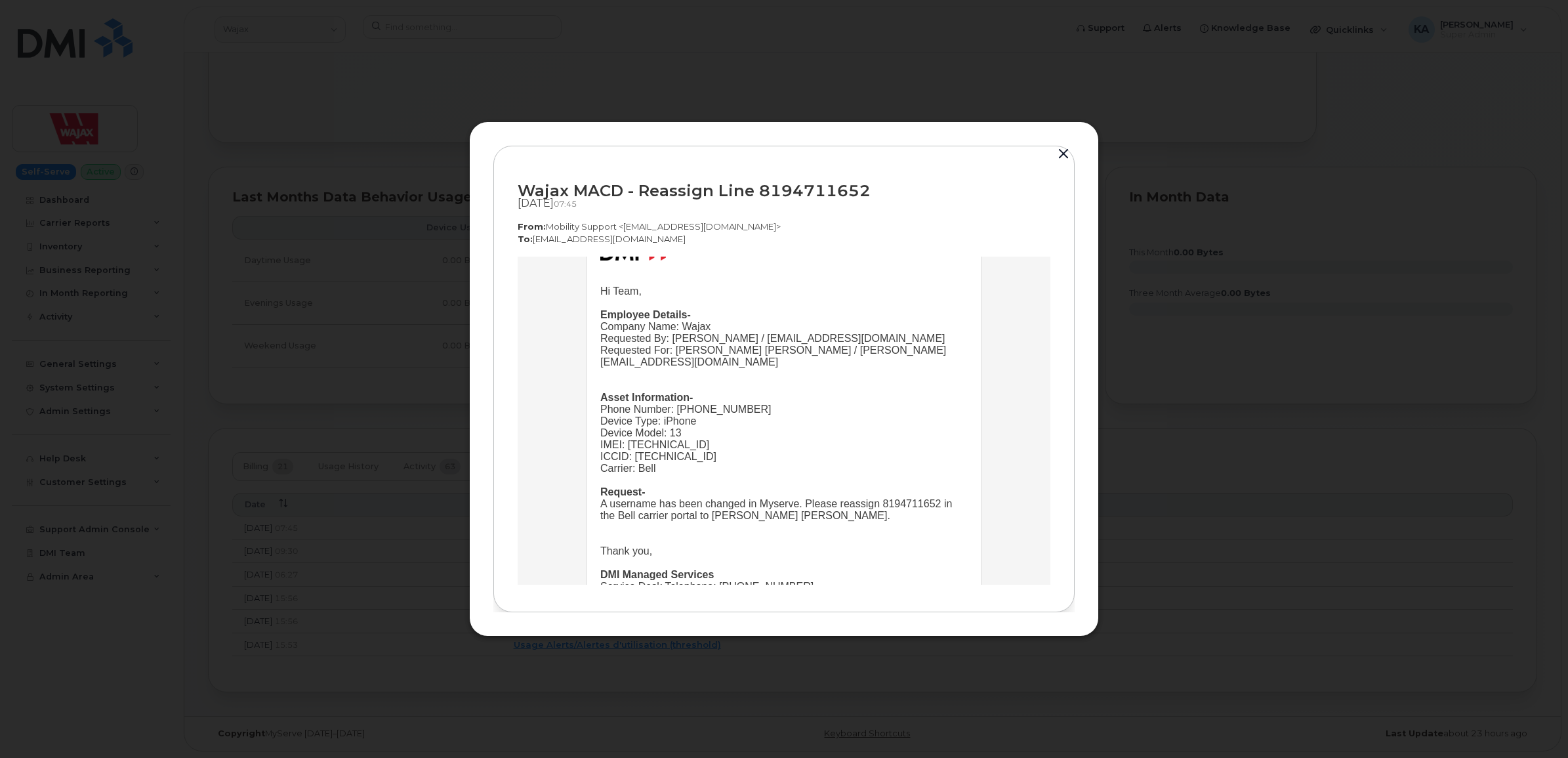
click at [1062, 148] on button "button" at bounding box center [1063, 154] width 20 height 18
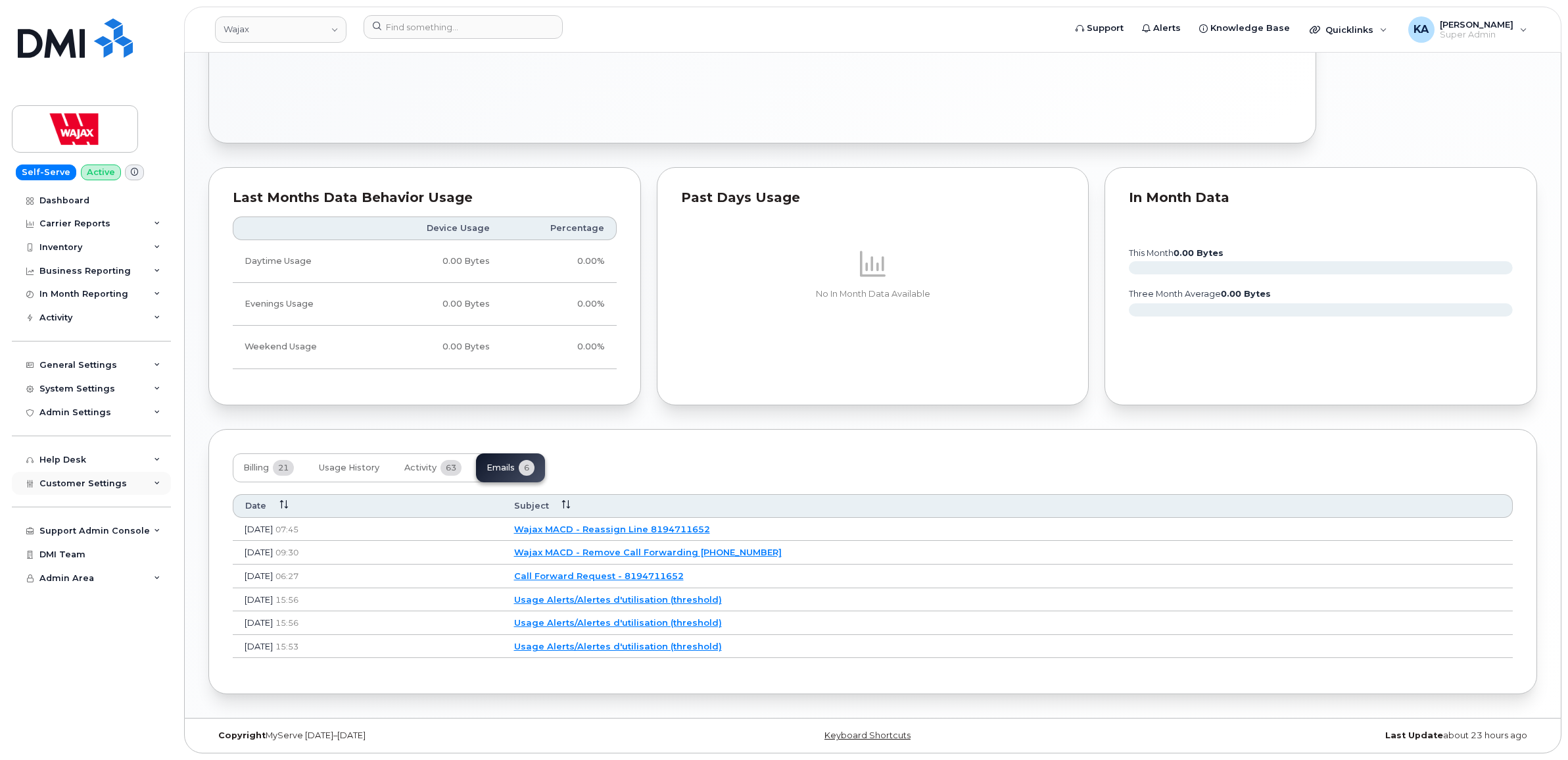
click at [48, 483] on span "Customer Settings" at bounding box center [83, 483] width 88 height 10
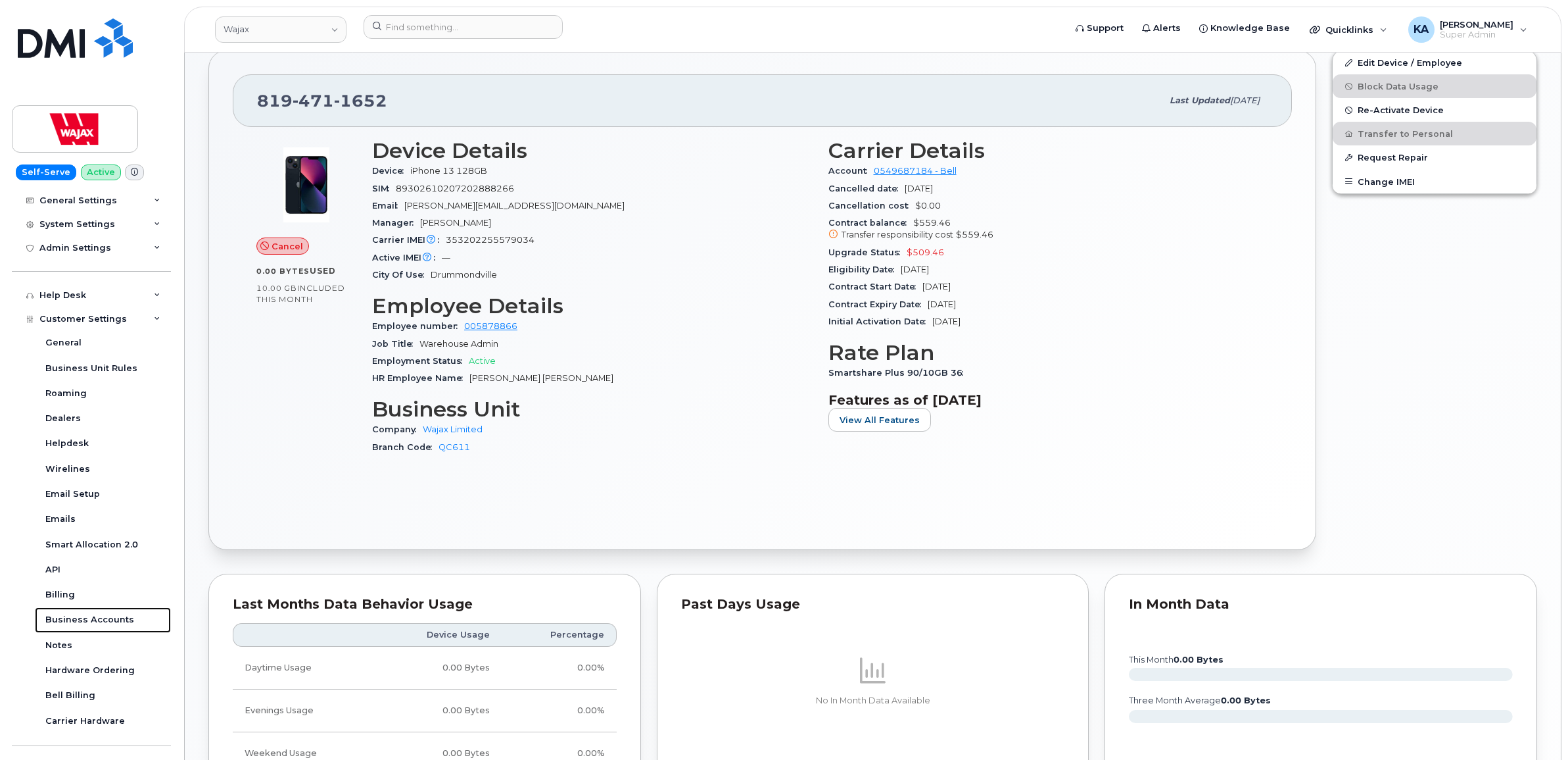
scroll to position [0, 0]
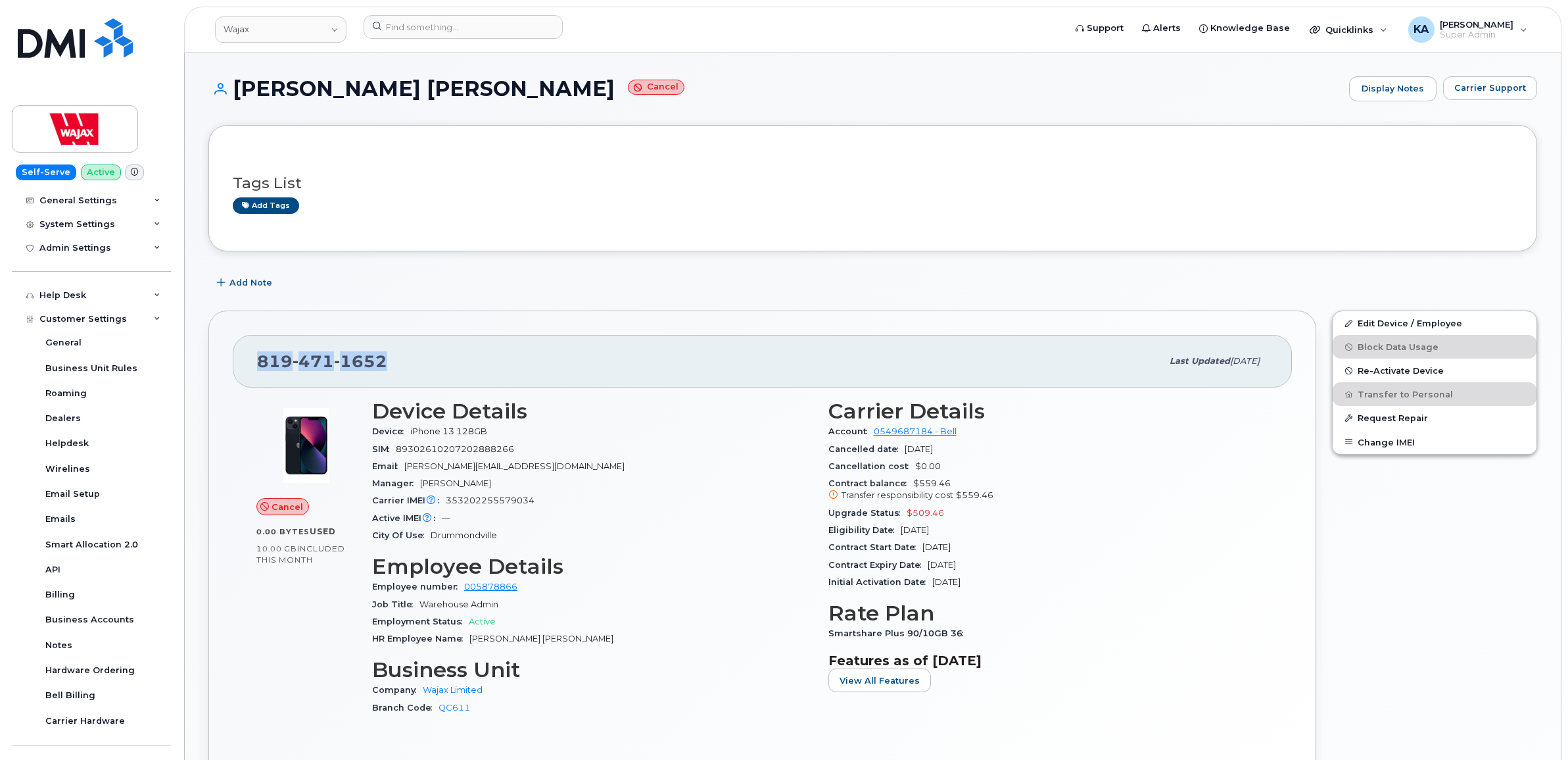
drag, startPoint x: 389, startPoint y: 366, endPoint x: 261, endPoint y: 369, distance: 128.0
click at [261, 369] on div "819 471 1652" at bounding box center [710, 361] width 905 height 28
copy span "819 471 1652"
click at [257, 31] on link "Wajax" at bounding box center [280, 29] width 132 height 26
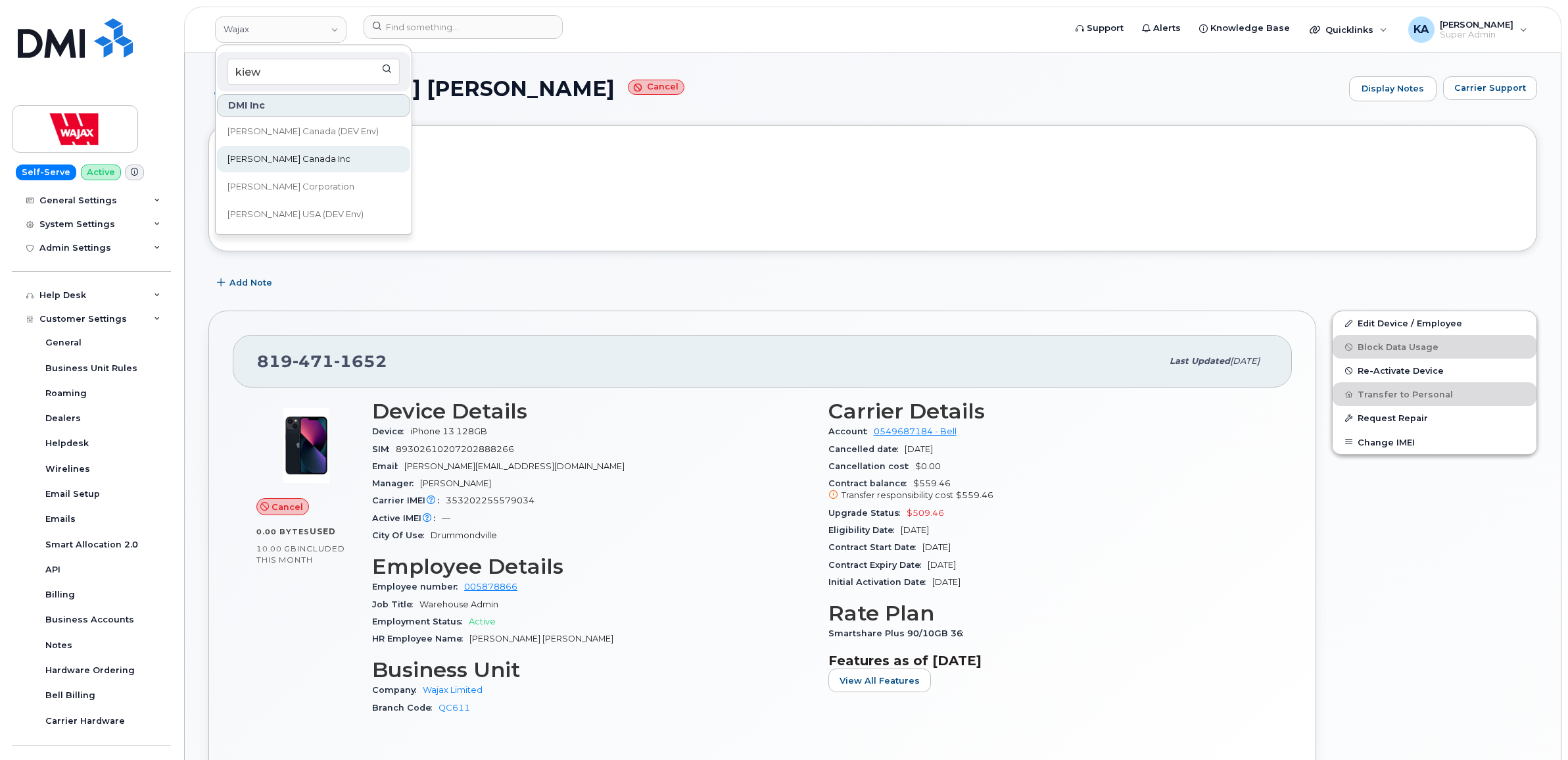
type input "kiew"
click at [245, 159] on span "[PERSON_NAME] Canada Inc" at bounding box center [288, 159] width 123 height 13
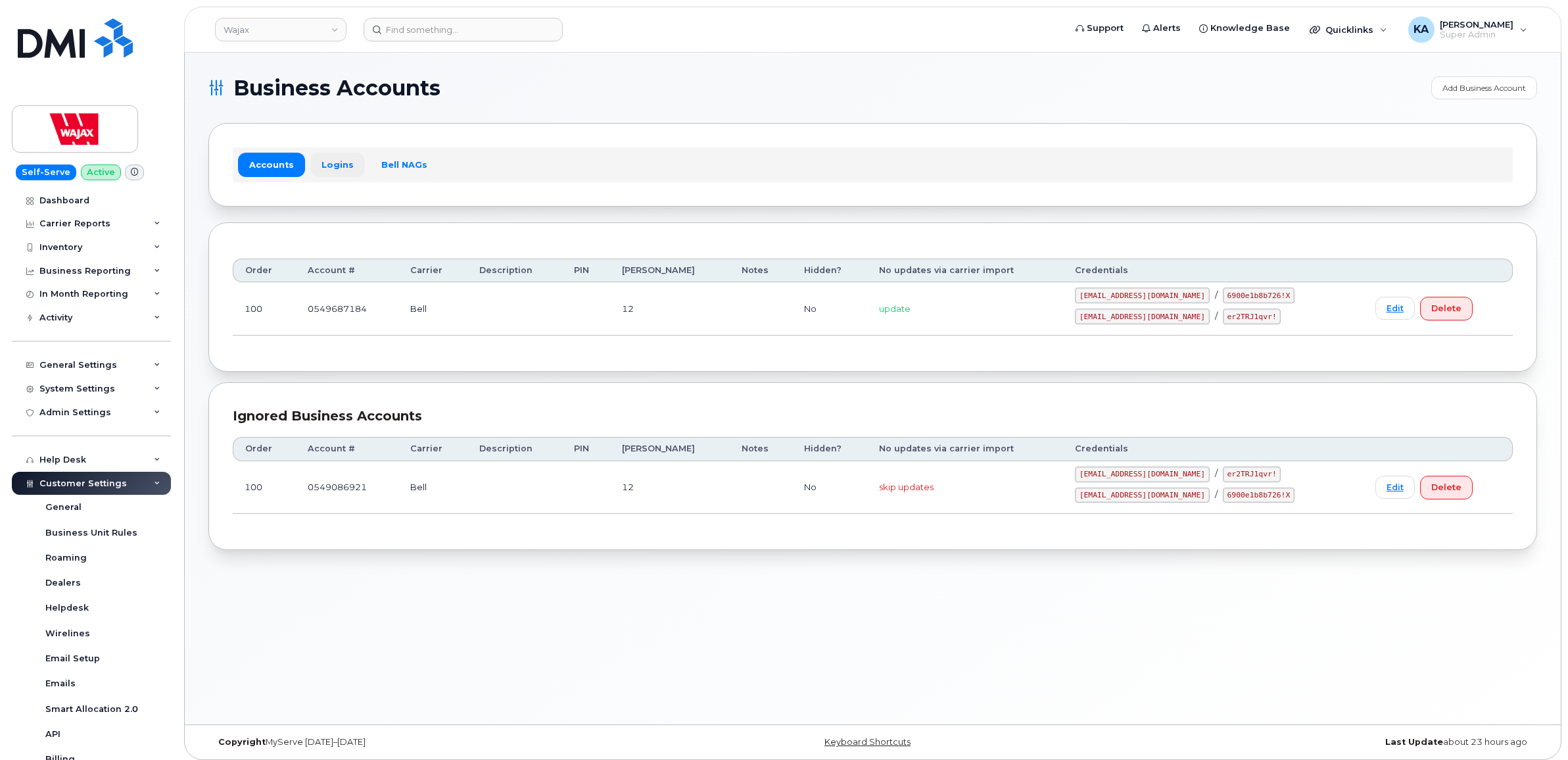
click at [333, 163] on link "Logins" at bounding box center [338, 164] width 54 height 24
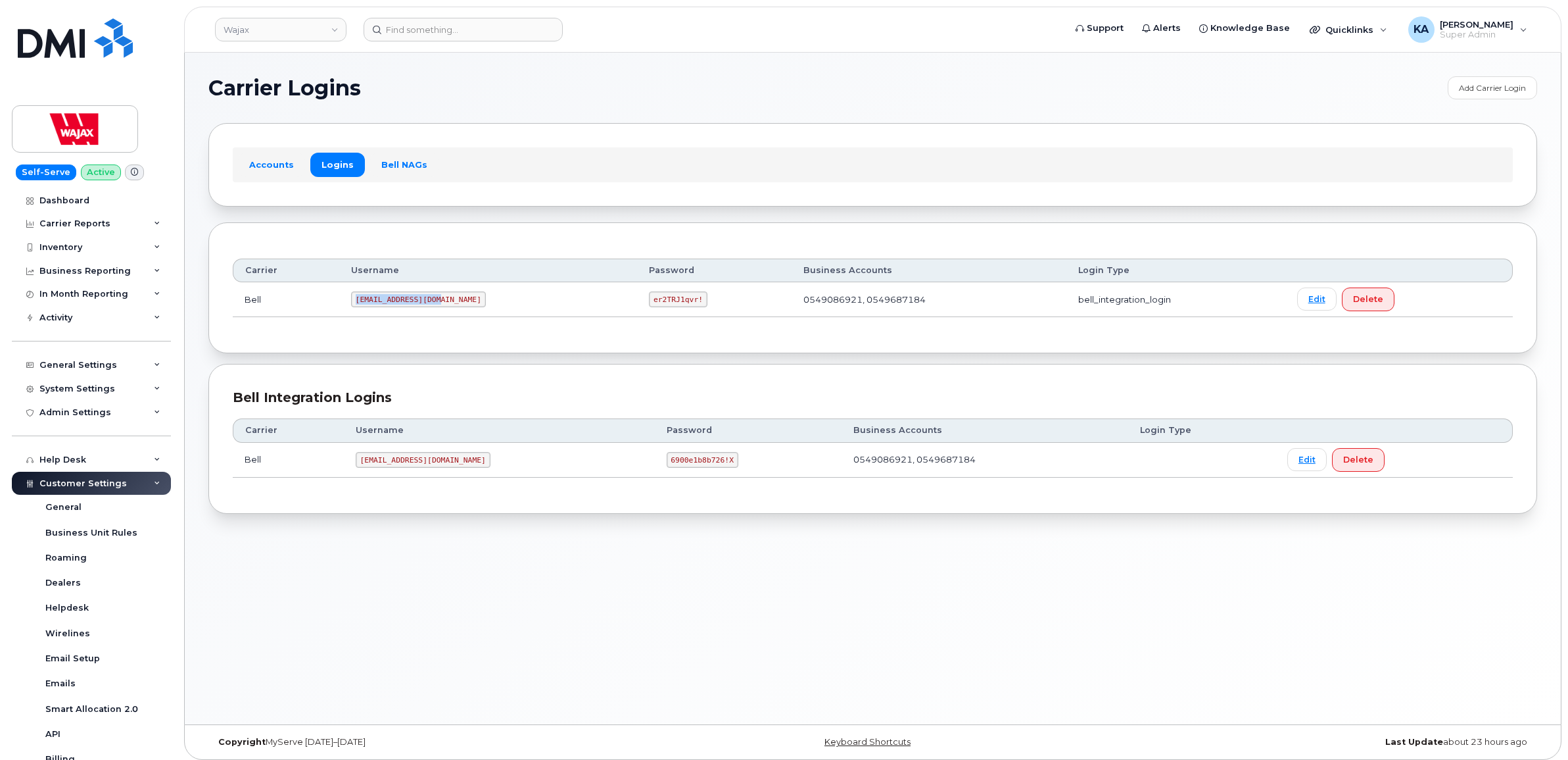
drag, startPoint x: 358, startPoint y: 299, endPoint x: 432, endPoint y: 310, distance: 74.8
click at [432, 310] on td "[EMAIL_ADDRESS][DOMAIN_NAME]" at bounding box center [488, 299] width 298 height 35
copy code "[EMAIL_ADDRESS][DOMAIN_NAME]"
drag, startPoint x: 580, startPoint y: 302, endPoint x: 635, endPoint y: 313, distance: 56.1
click at [637, 313] on td "er2TRJ1qvr!" at bounding box center [714, 299] width 154 height 35
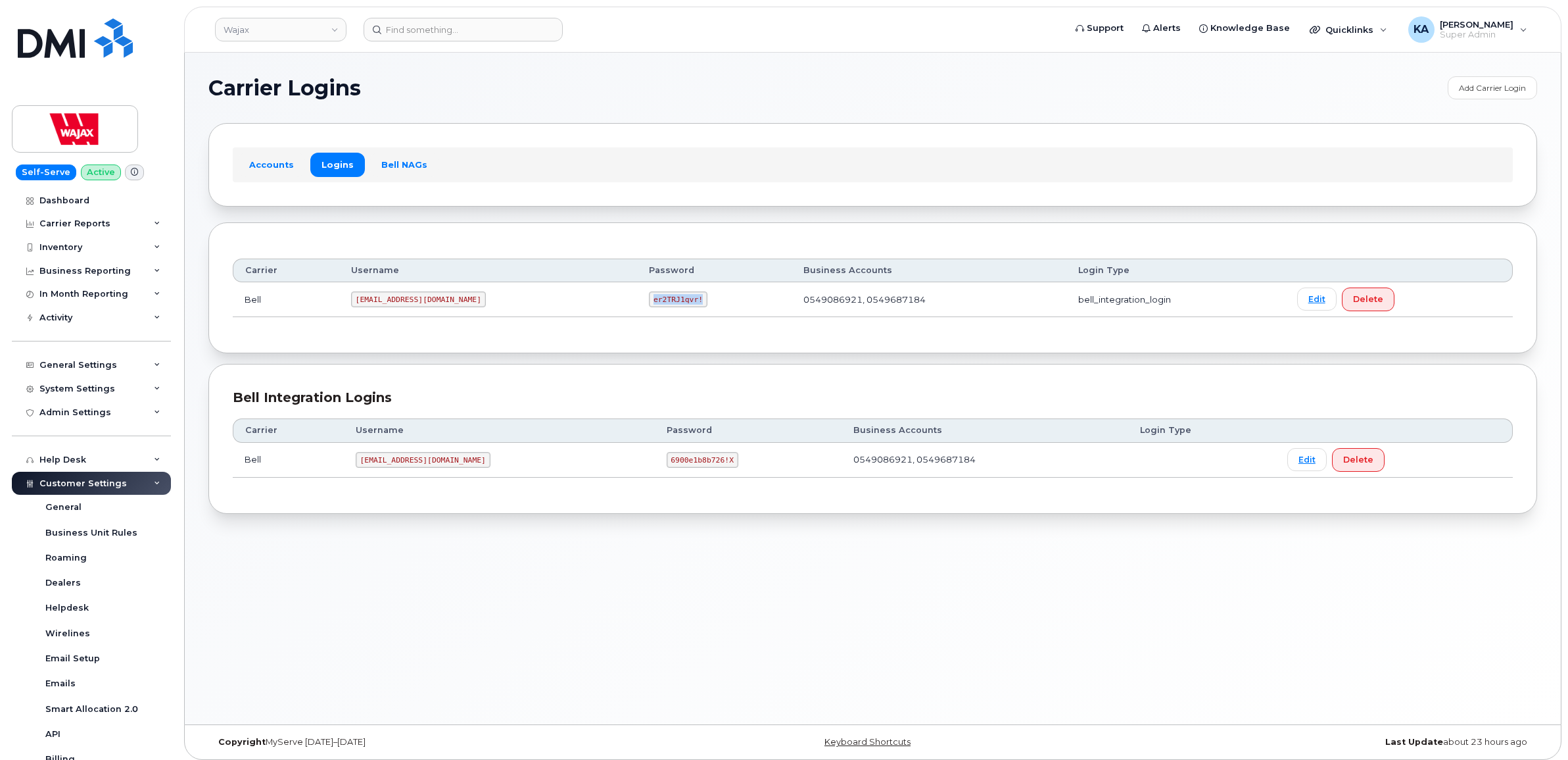
copy code "er2TRJ1qvr!"
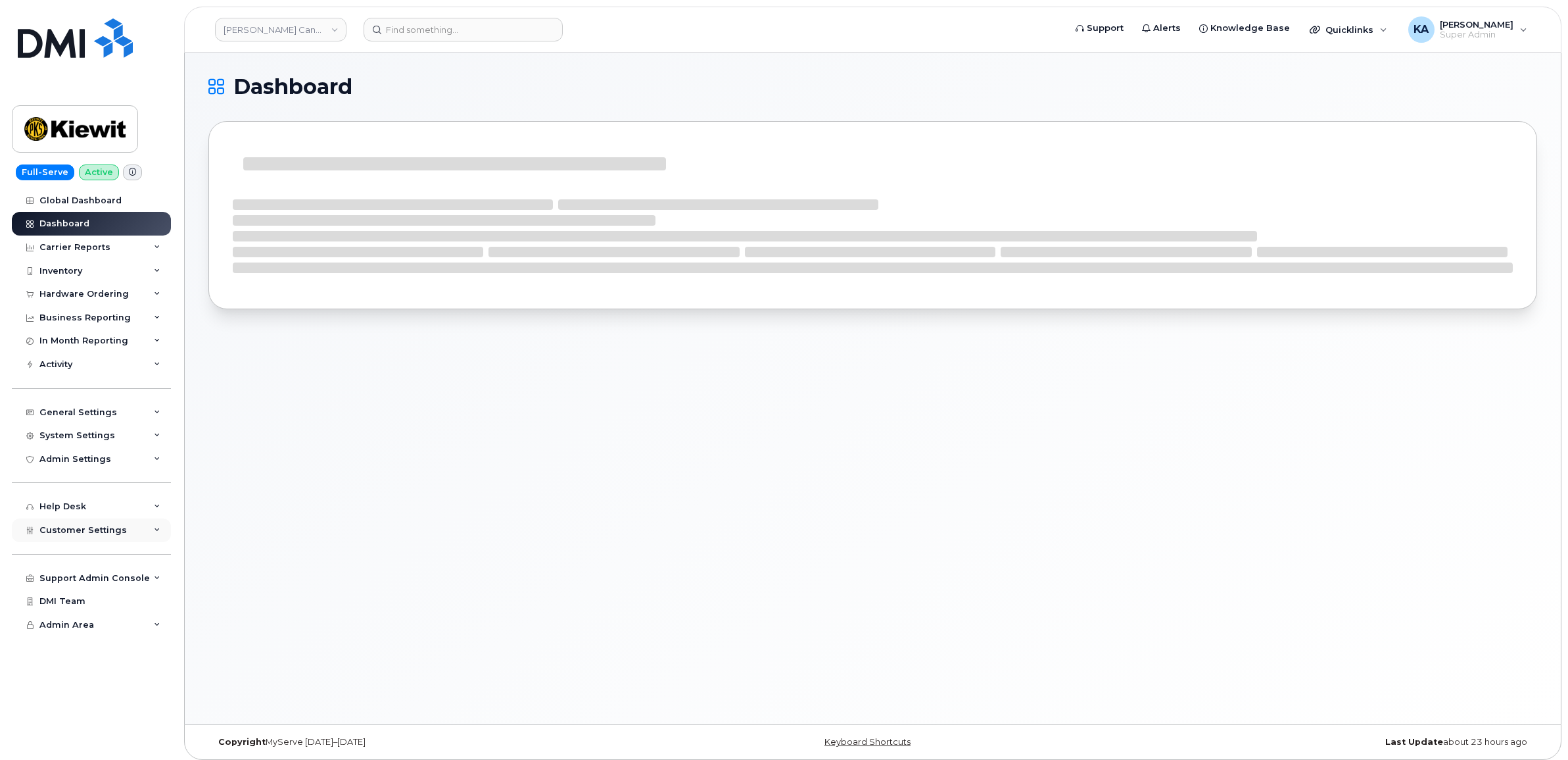
click at [64, 533] on span "Customer Settings" at bounding box center [83, 529] width 88 height 10
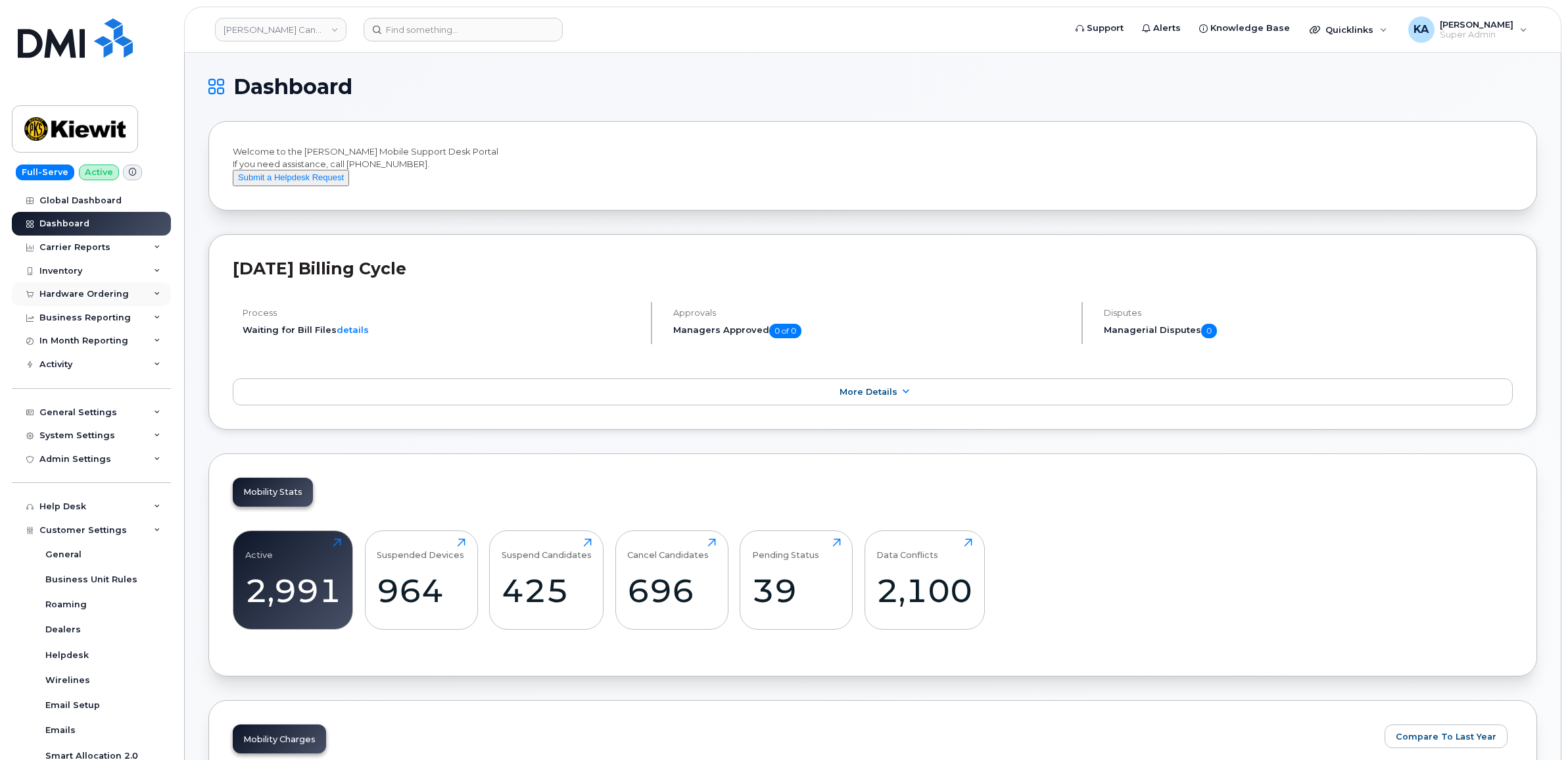
click at [69, 291] on div "Hardware Ordering" at bounding box center [85, 294] width 90 height 10
click at [49, 342] on div "Orders" at bounding box center [62, 344] width 32 height 12
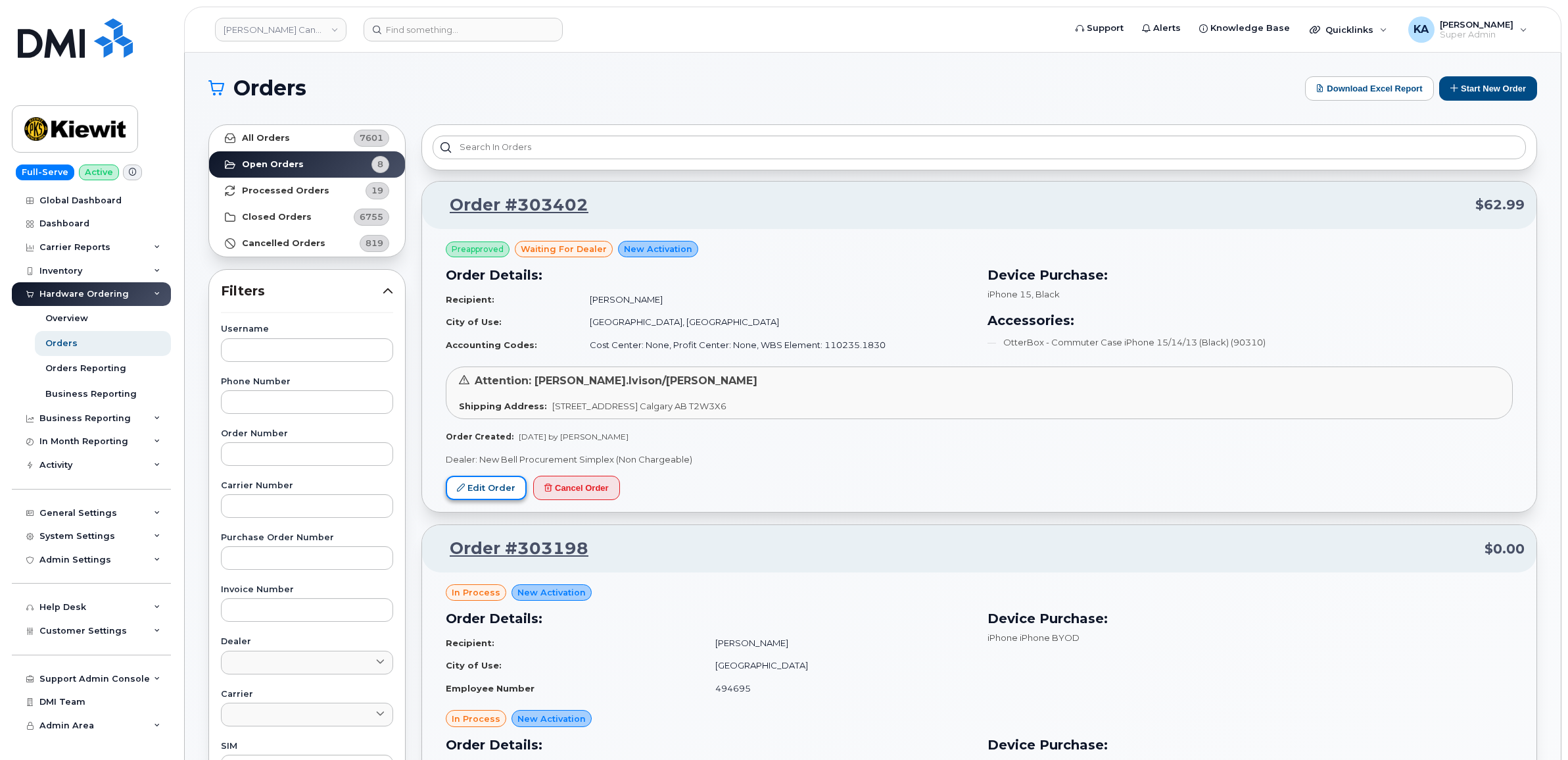
click at [474, 488] on link "Edit Order" at bounding box center [486, 487] width 81 height 24
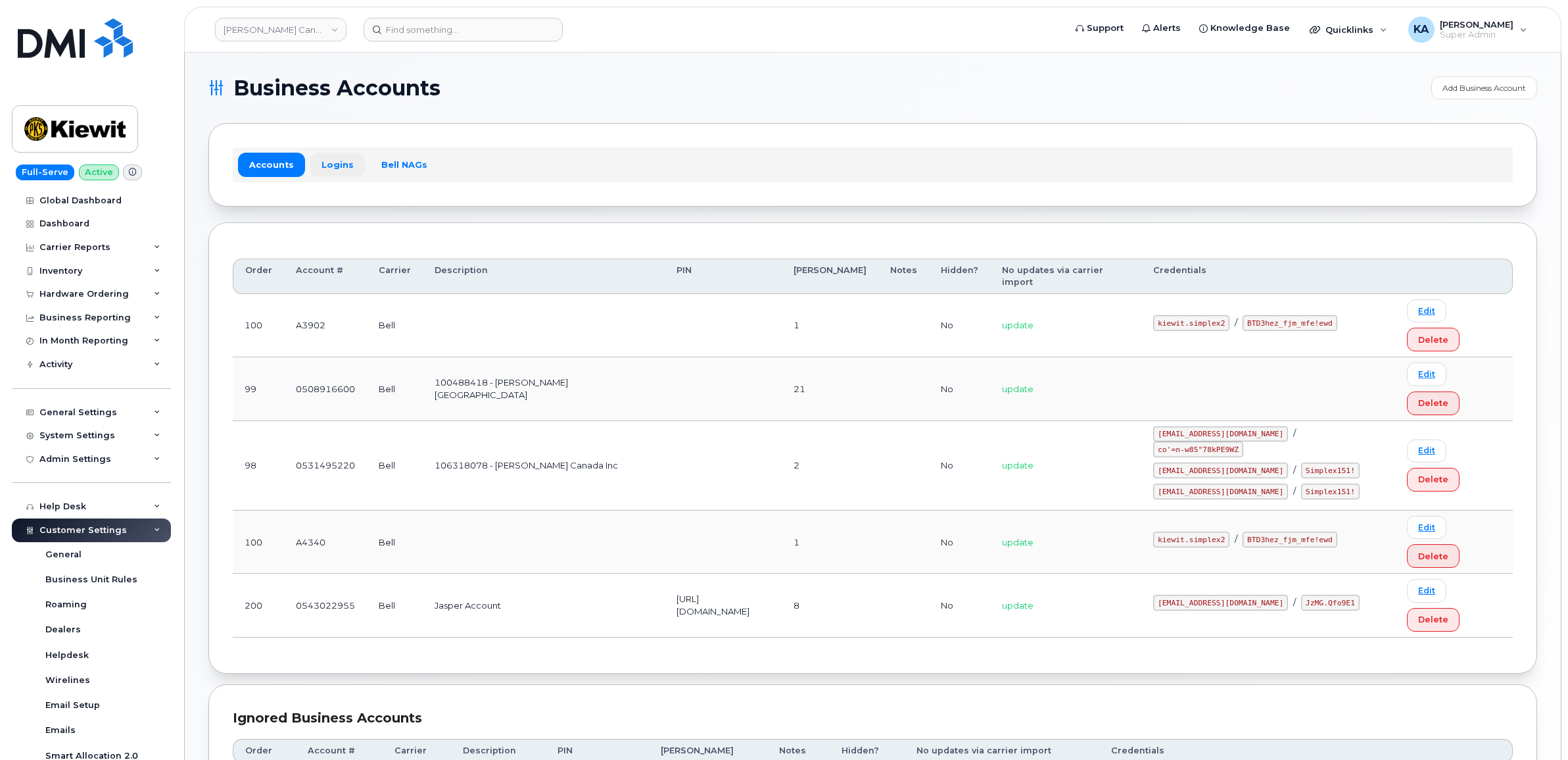
click at [334, 165] on link "Logins" at bounding box center [338, 164] width 54 height 24
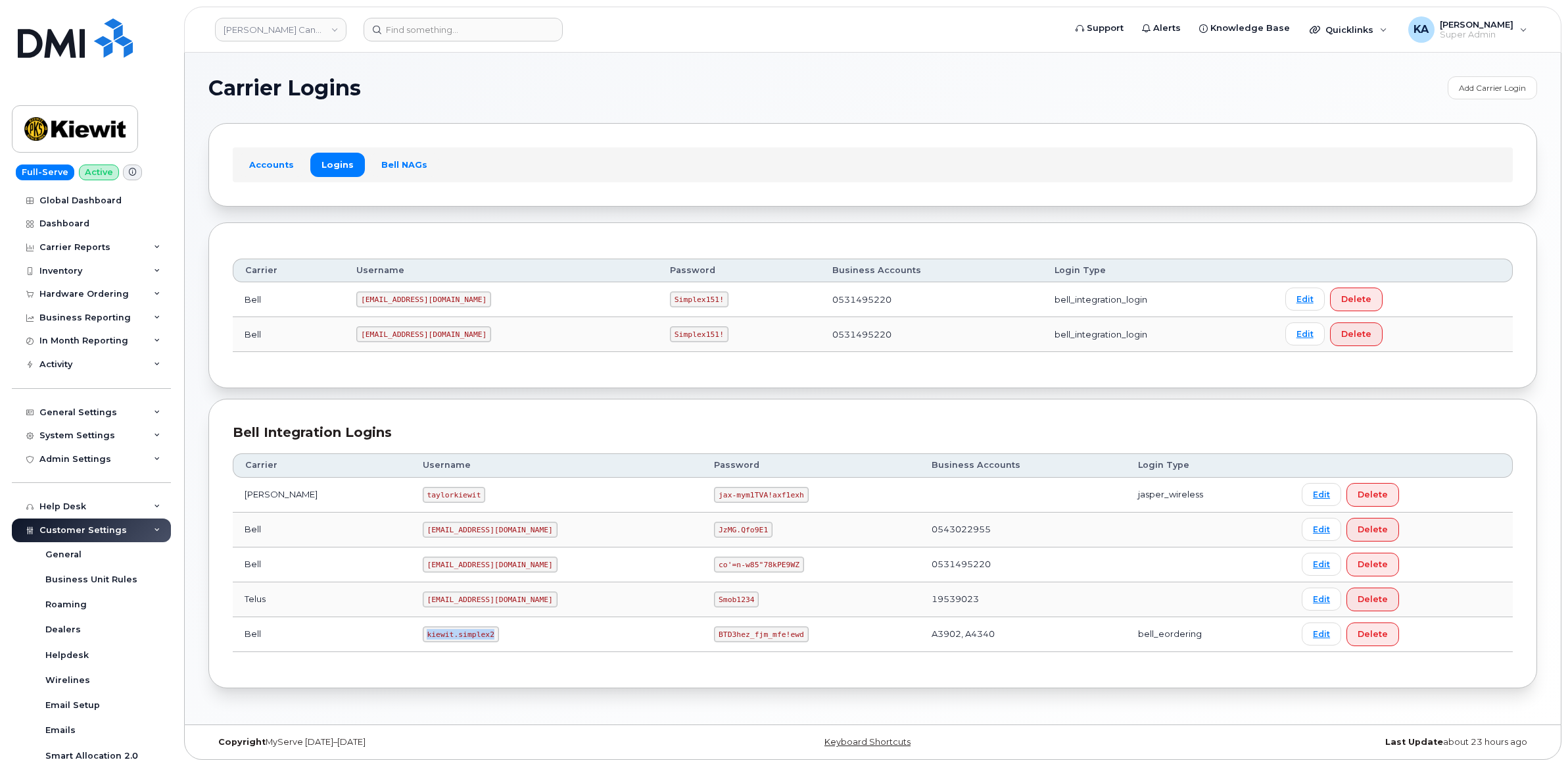
drag, startPoint x: 393, startPoint y: 636, endPoint x: 456, endPoint y: 644, distance: 63.5
click at [456, 642] on code "kiewit.simplex2" at bounding box center [461, 633] width 76 height 15
copy code "kiewit.simplex2"
drag, startPoint x: 652, startPoint y: 639, endPoint x: 725, endPoint y: 655, distance: 74.7
click at [725, 652] on td "BTD3hez_fjm_mfe!ewd" at bounding box center [810, 634] width 217 height 35
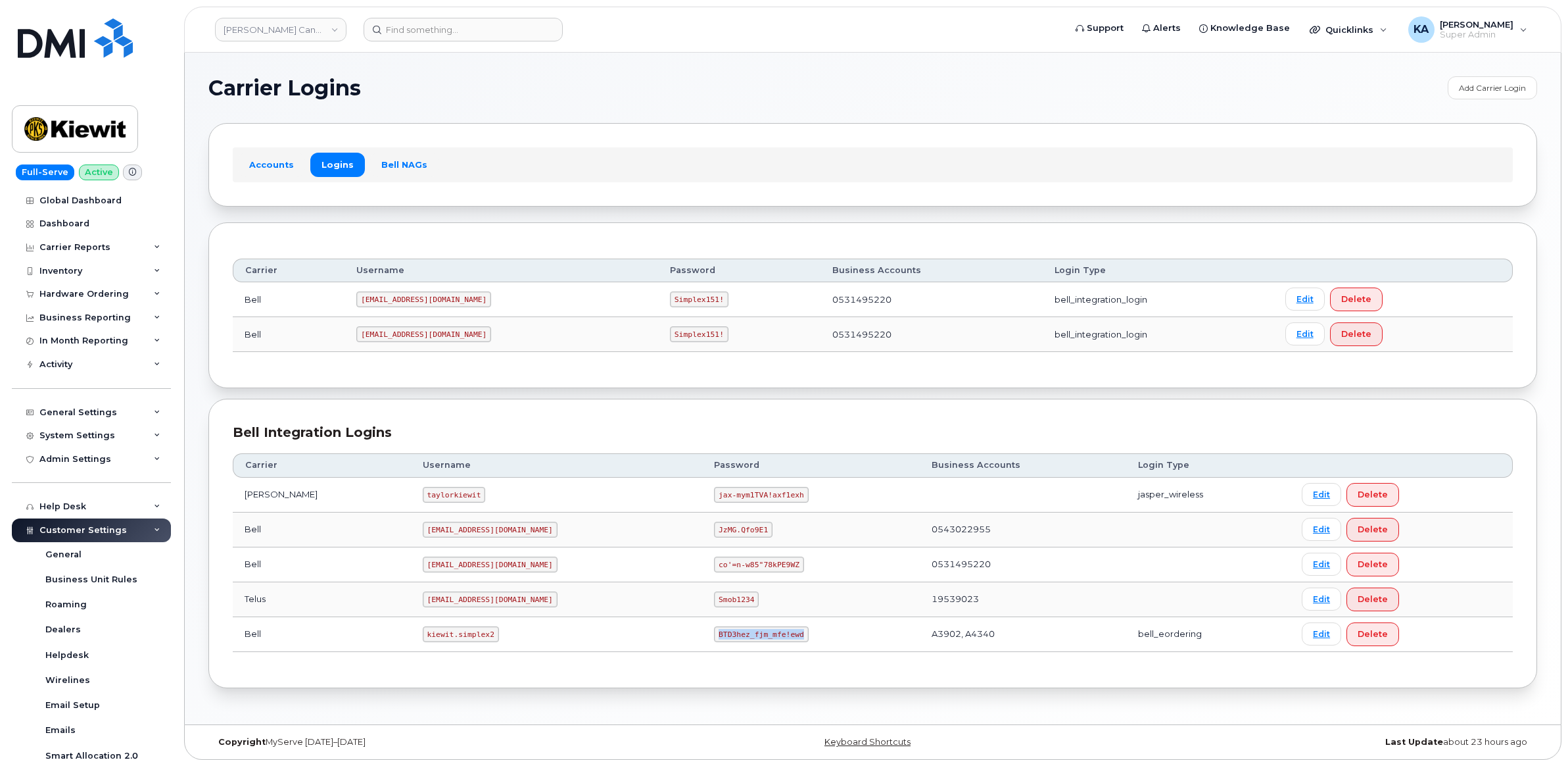
copy code "BTD3hez_fjm_mfe!ewd"
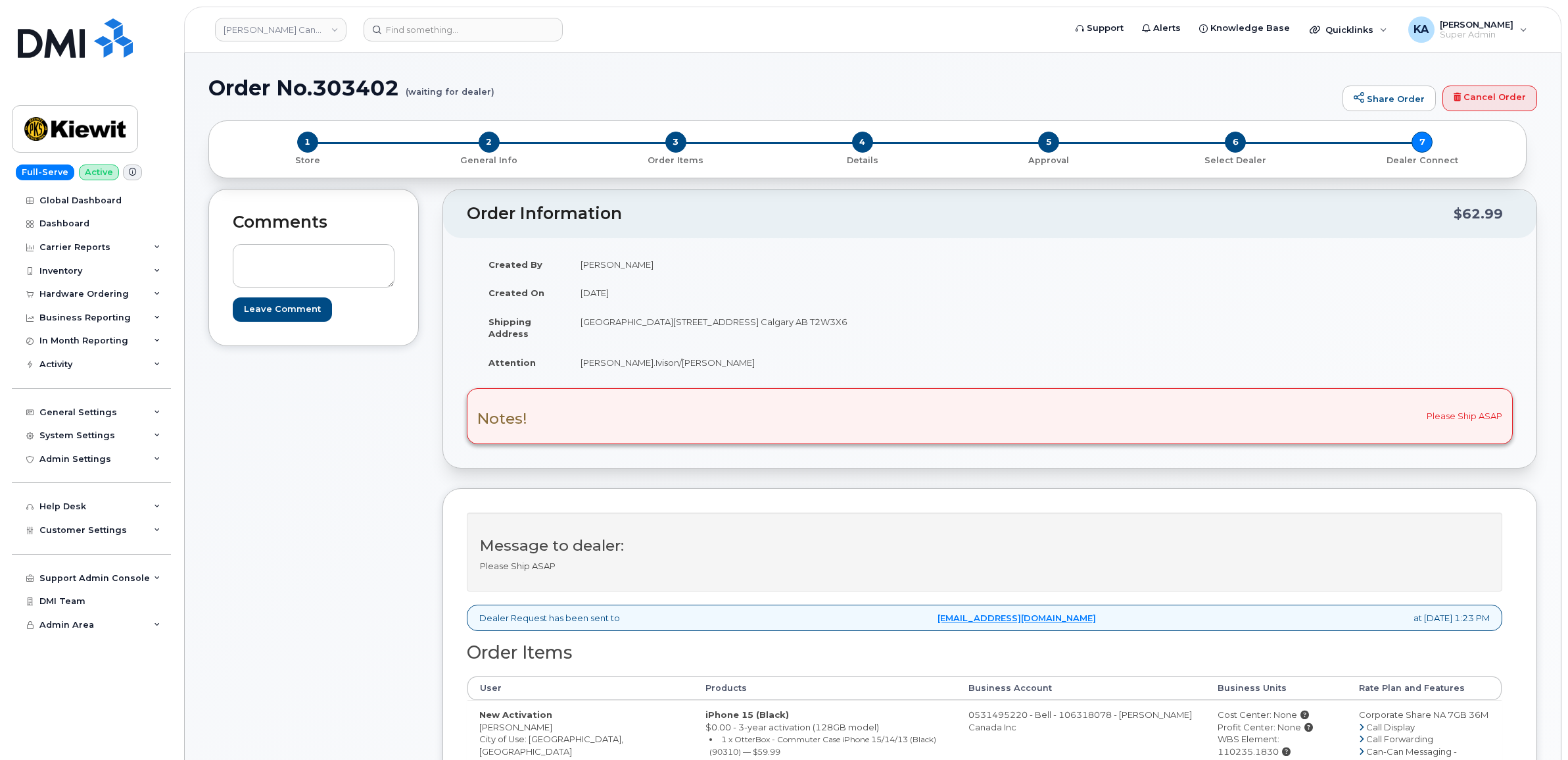
scroll to position [82, 0]
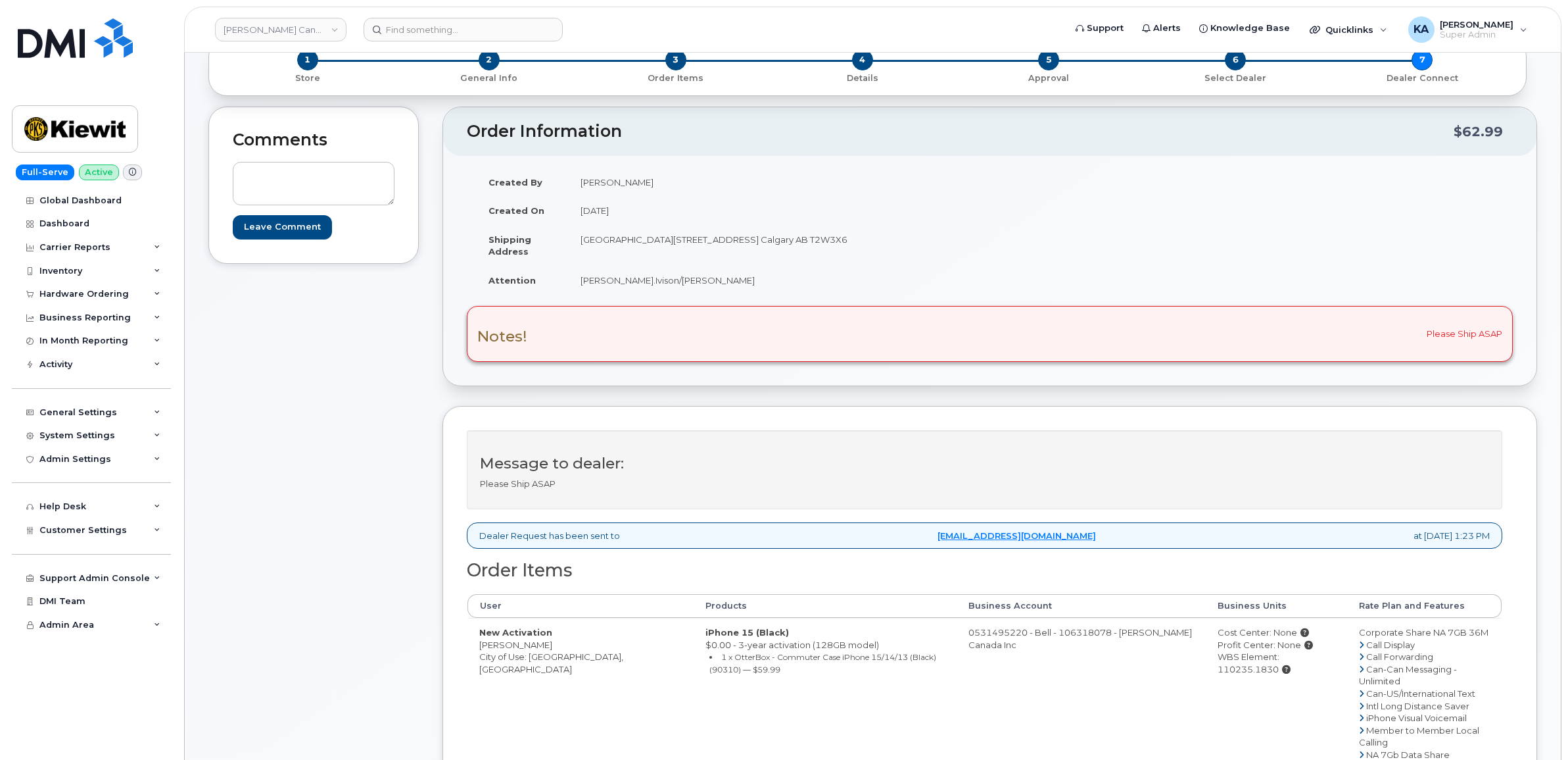
drag, startPoint x: 475, startPoint y: 645, endPoint x: 550, endPoint y: 649, distance: 75.1
click at [550, 649] on td "New Activation [PERSON_NAME] City of Use: [GEOGRAPHIC_DATA], [GEOGRAPHIC_DATA]" at bounding box center [581, 754] width 227 height 273
copy td "[PERSON_NAME]"
drag, startPoint x: 575, startPoint y: 238, endPoint x: 745, endPoint y: 258, distance: 171.2
click at [745, 258] on td "[GEOGRAPHIC_DATA][STREET_ADDRESS] Calgary AB T2W3X6" at bounding box center [774, 245] width 412 height 40
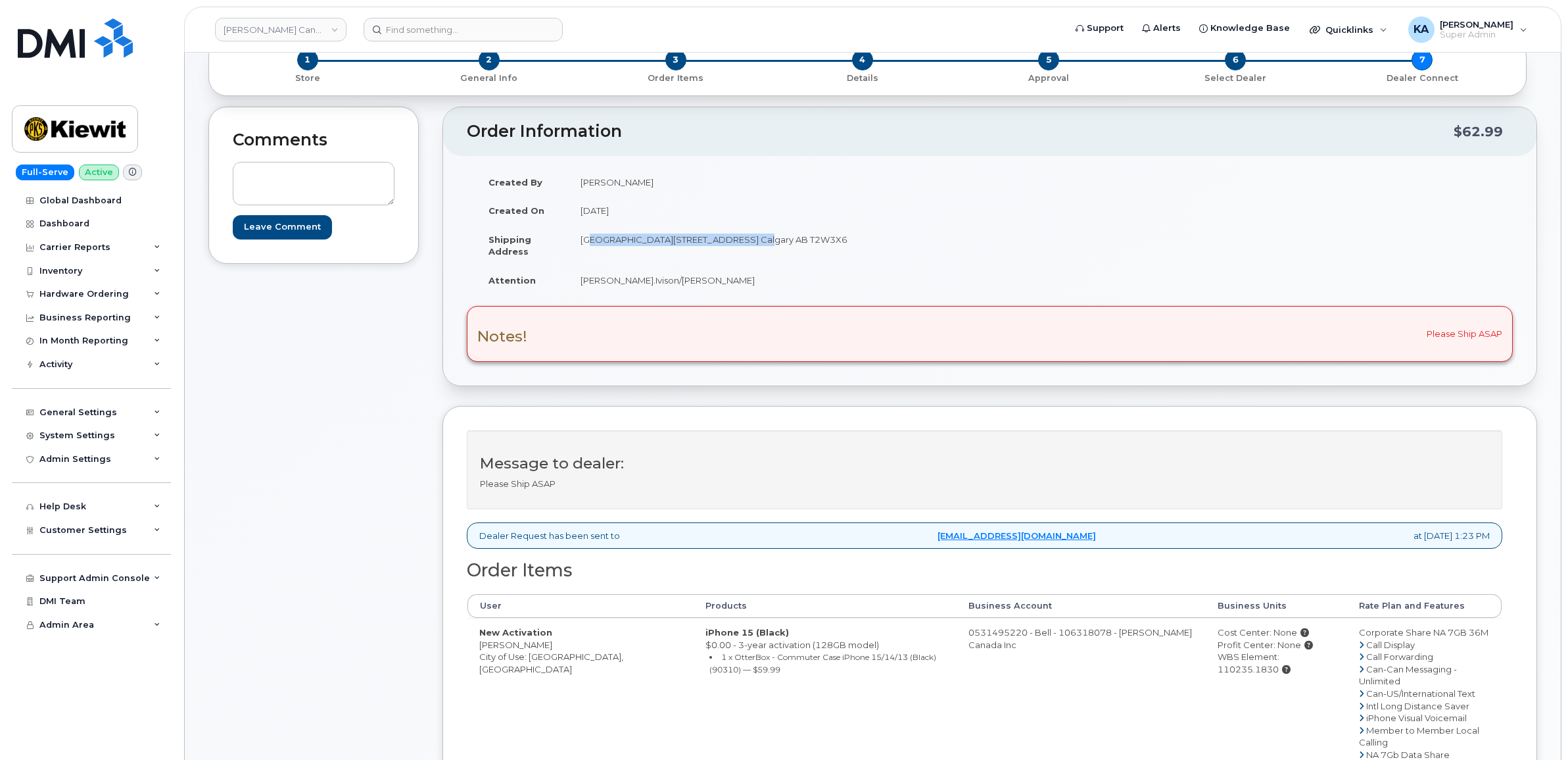
copy td "Suite 200 10333 Southport Road S.W."
drag, startPoint x: 797, startPoint y: 240, endPoint x: 835, endPoint y: 242, distance: 38.1
click at [835, 242] on td "[GEOGRAPHIC_DATA][STREET_ADDRESS] Calgary AB T2W3X6" at bounding box center [774, 245] width 412 height 40
copy td "T2W3X6"
drag, startPoint x: 576, startPoint y: 280, endPoint x: 713, endPoint y: 284, distance: 137.1
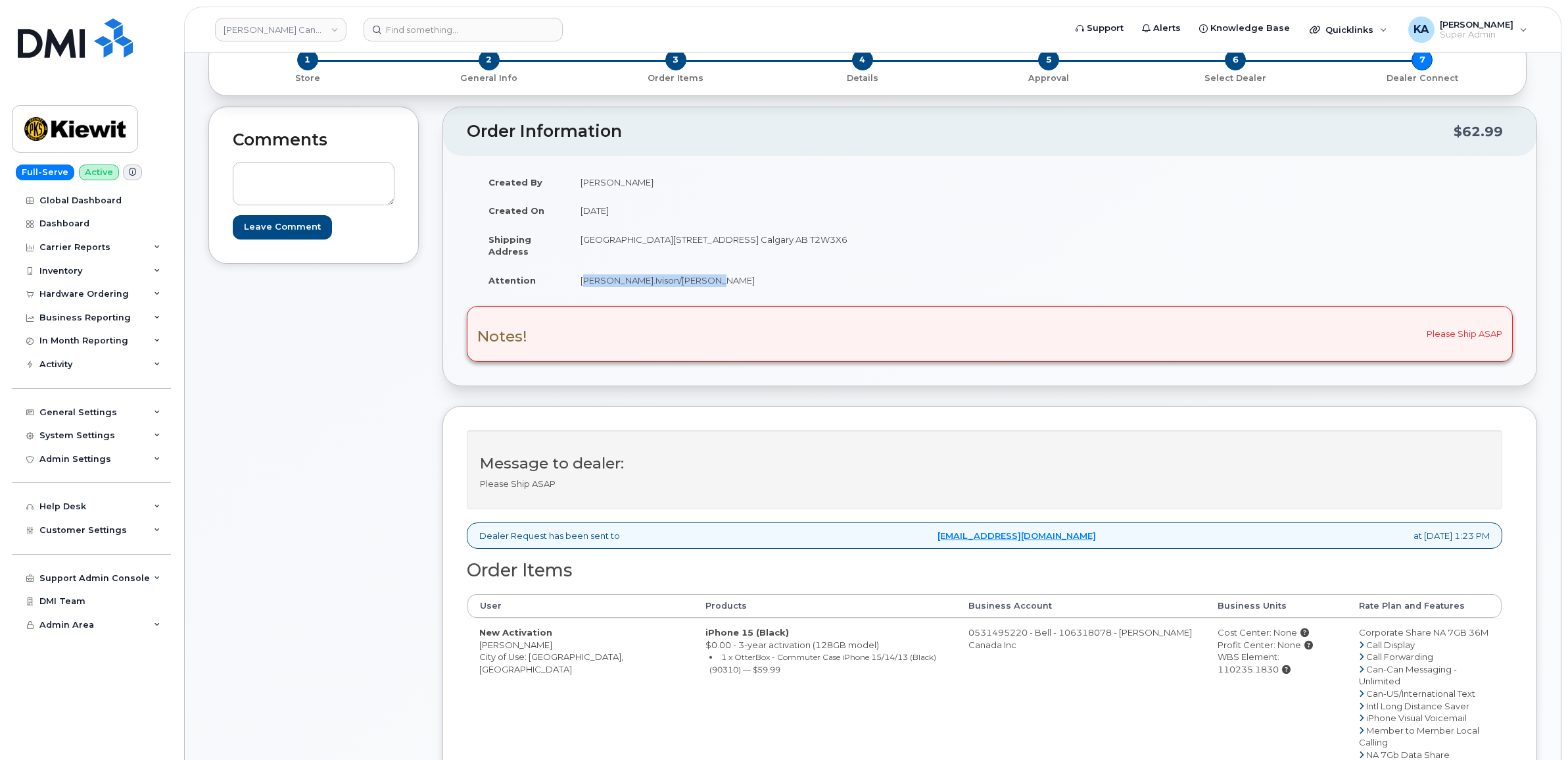
click at [713, 284] on td "Leanne.Ivison/Natasha Cooper" at bounding box center [774, 280] width 412 height 29
copy td "Leanne.Ivison/Natasha Cooper"
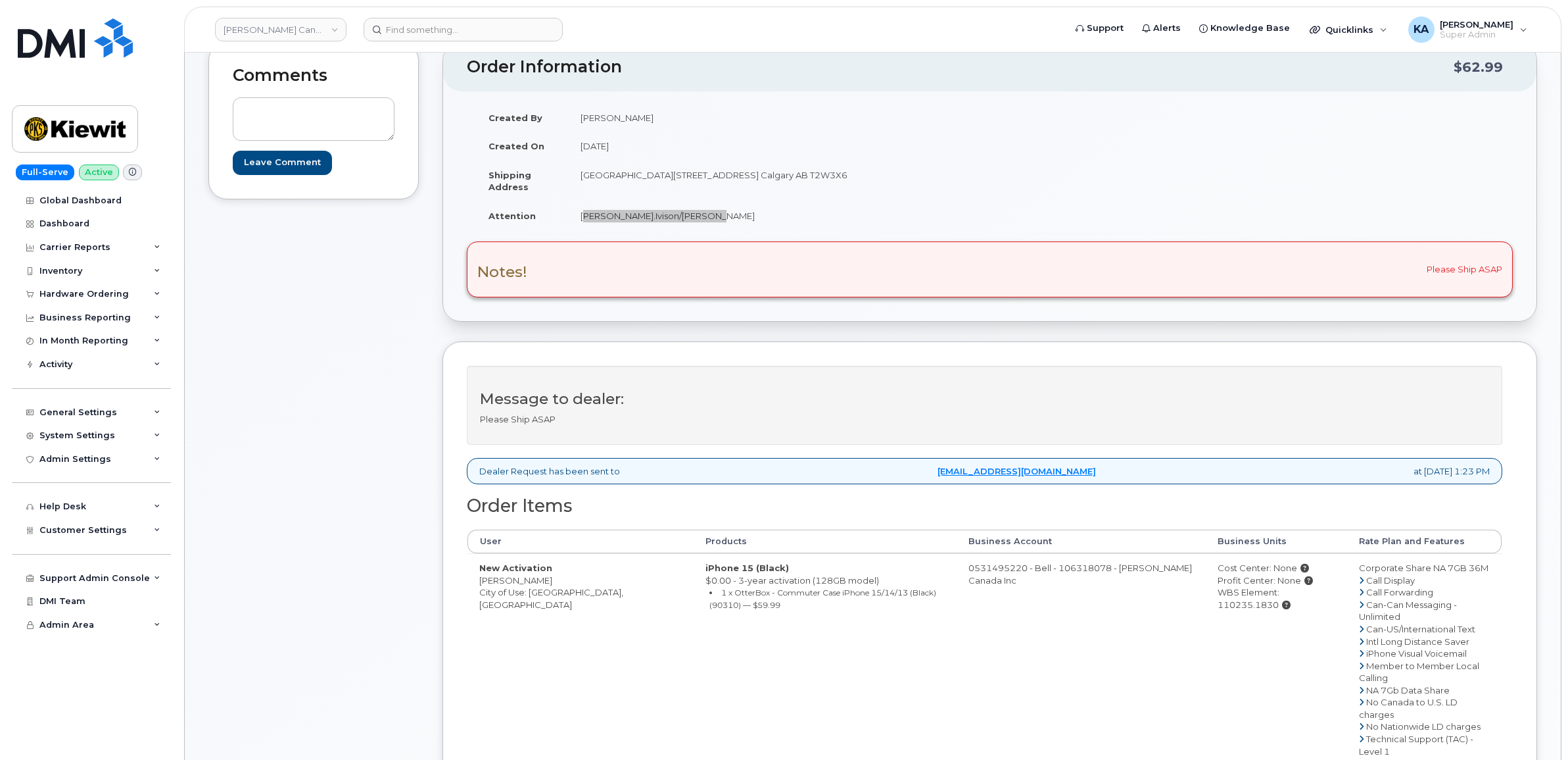
scroll to position [165, 0]
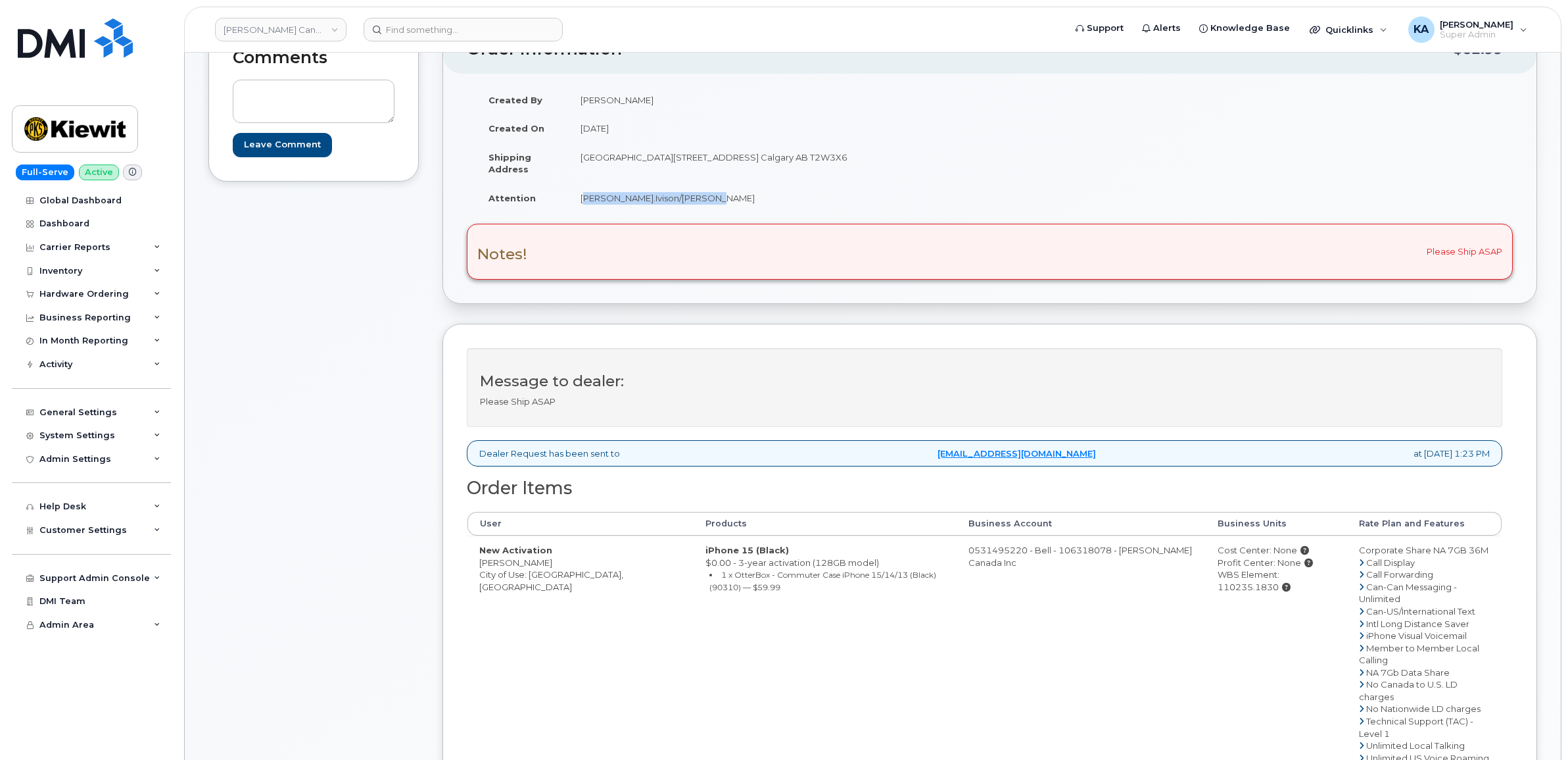
drag, startPoint x: 1184, startPoint y: 576, endPoint x: 1311, endPoint y: 578, distance: 127.0
click at [1311, 578] on div "WBS Element: 110235.1830" at bounding box center [1277, 580] width 118 height 24
copy div "WBS Element: 110235.1830"
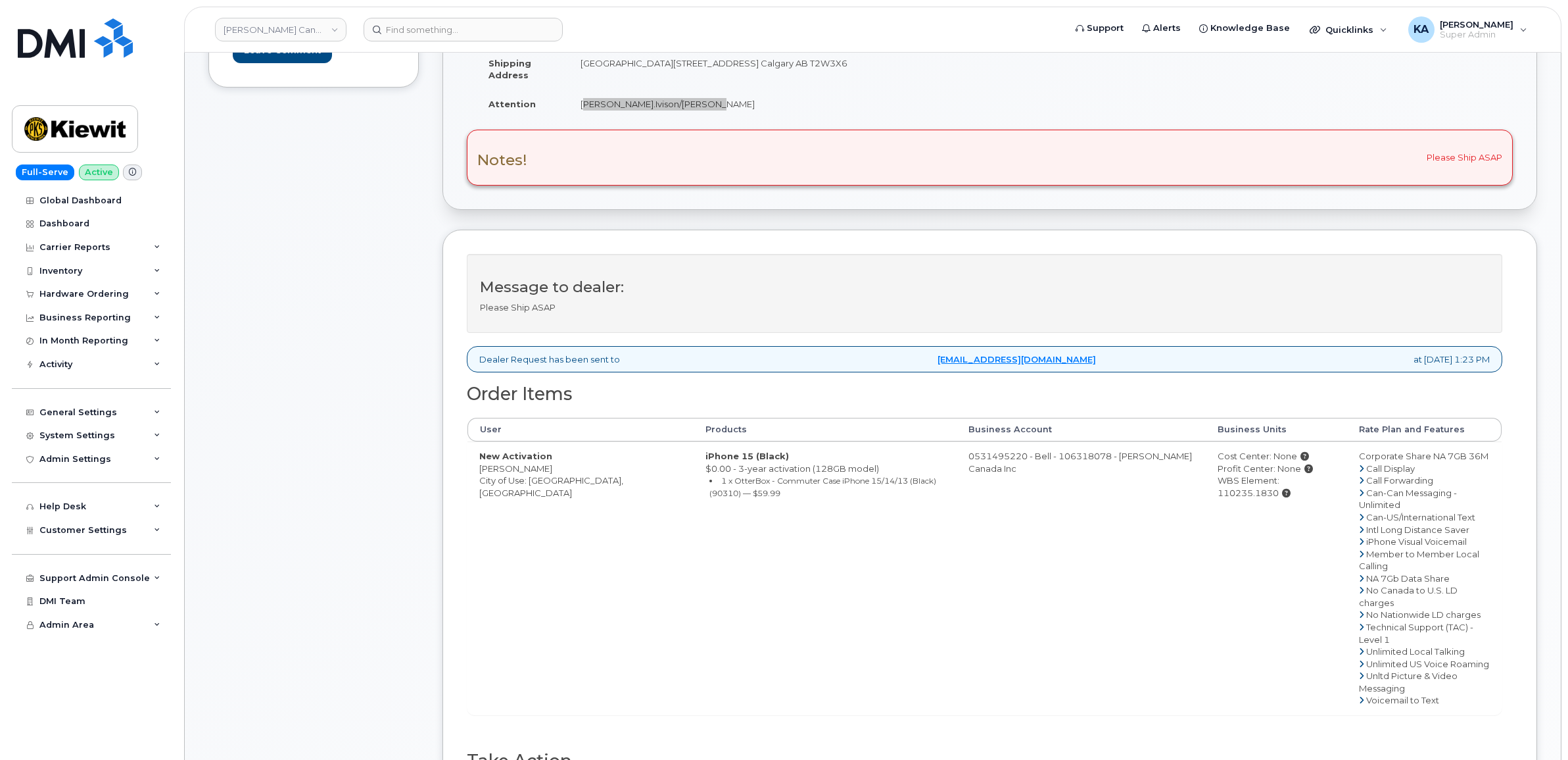
scroll to position [494, 0]
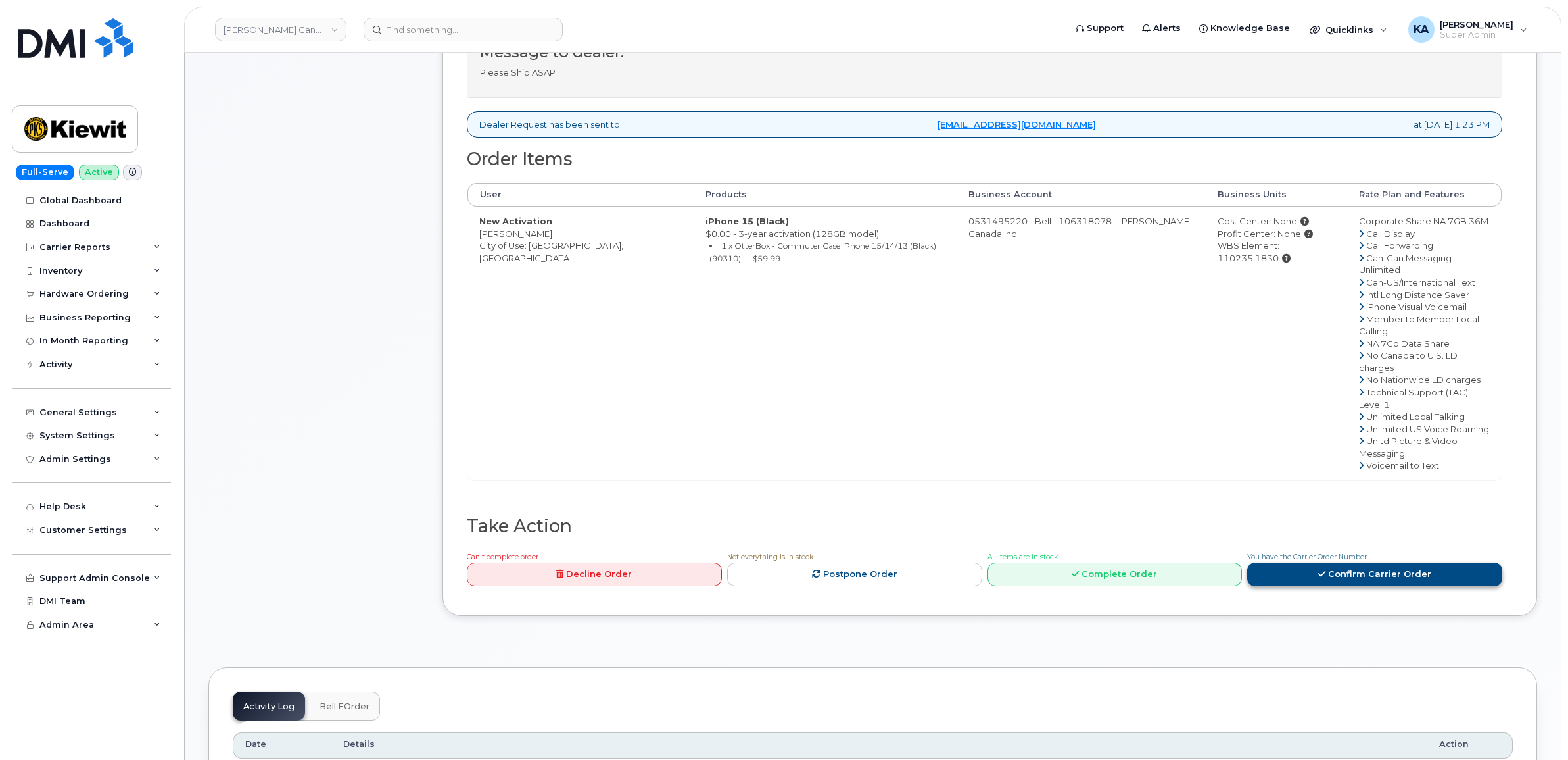
click at [1319, 562] on link "Confirm Carrier Order" at bounding box center [1375, 574] width 255 height 24
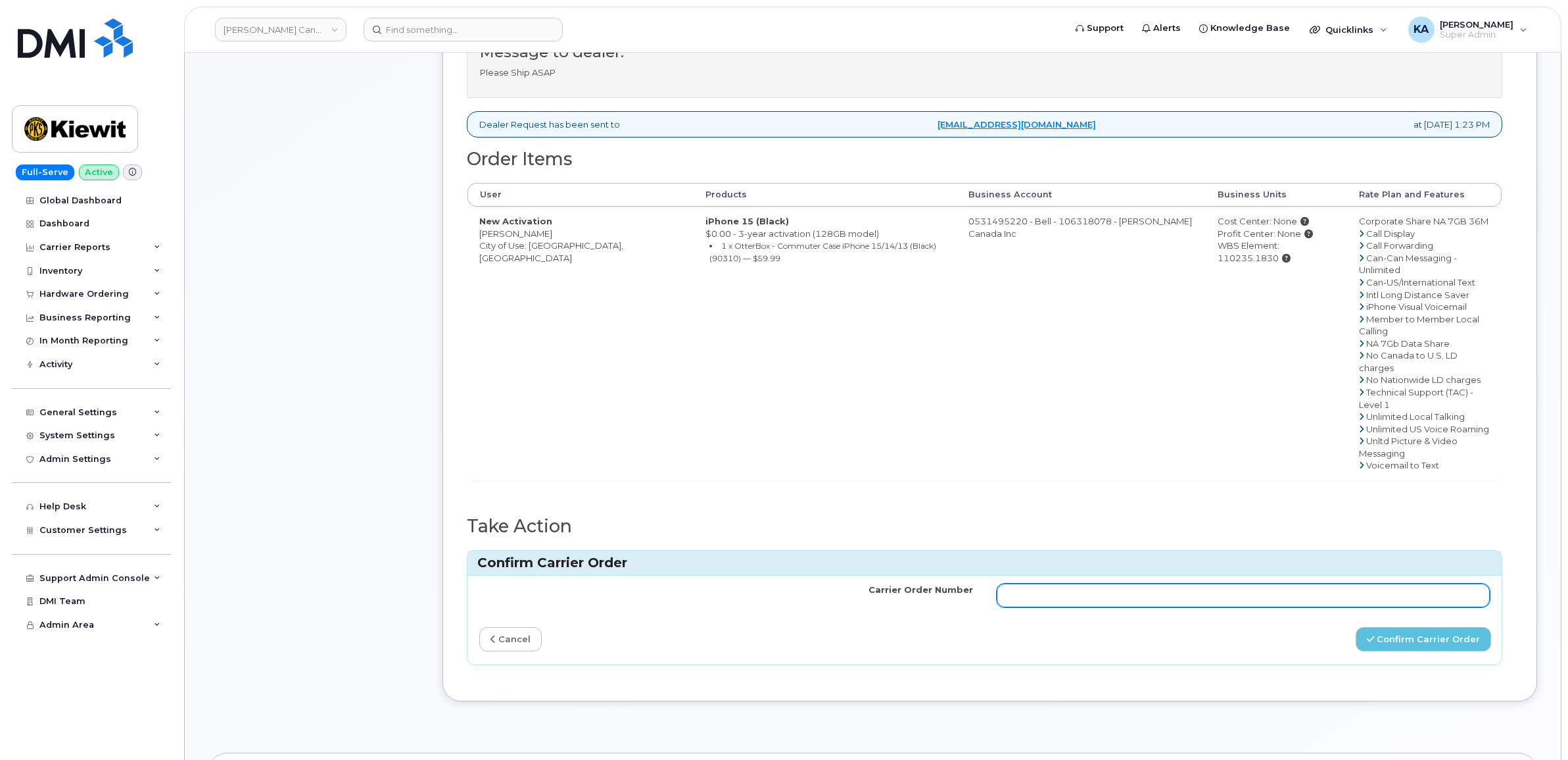
click at [1103, 583] on input "Carrier Order Number" at bounding box center [1243, 595] width 493 height 24
paste input "3029544"
type input "3029544"
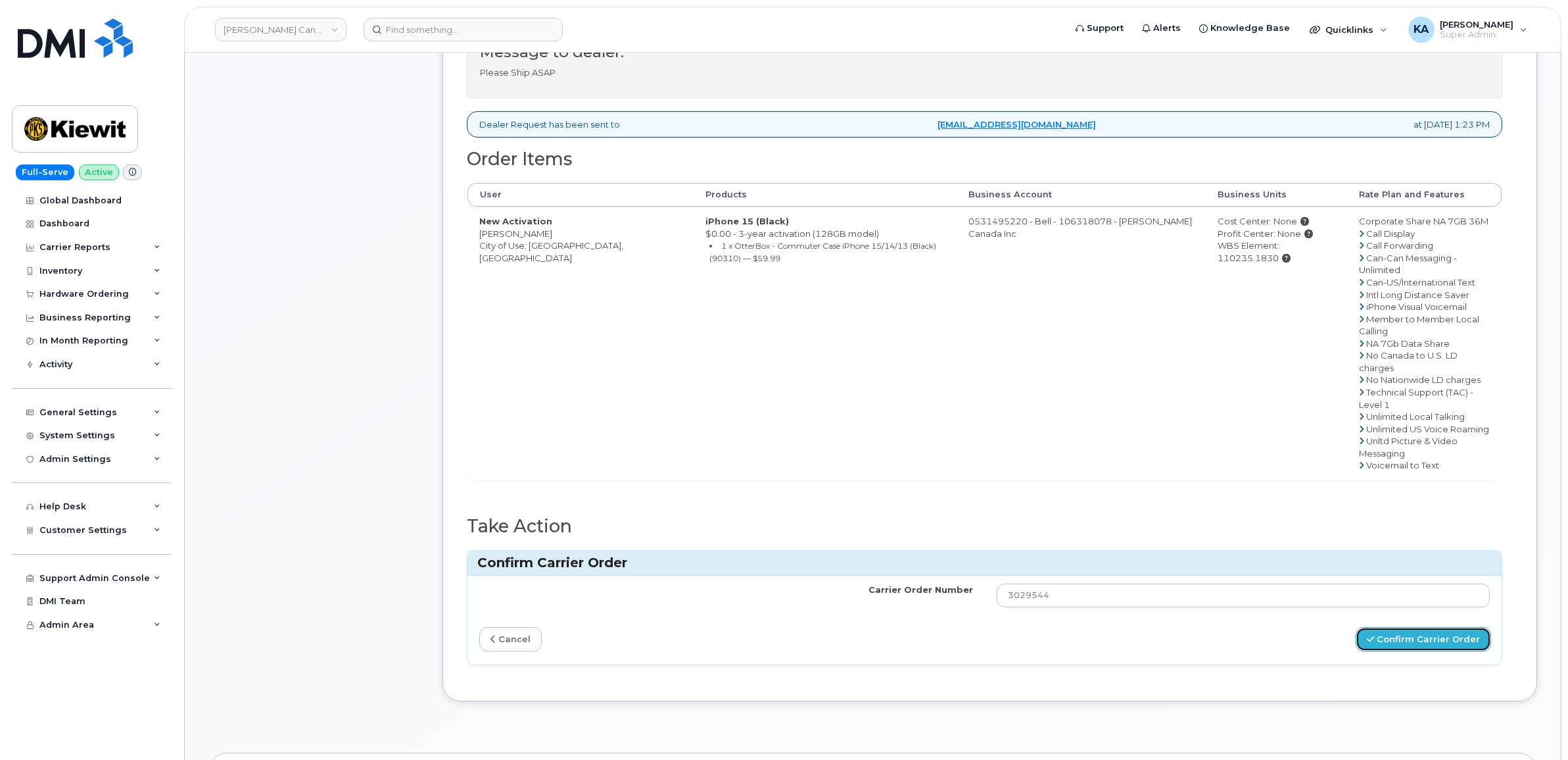
click at [1399, 627] on button "Confirm Carrier Order" at bounding box center [1424, 639] width 135 height 24
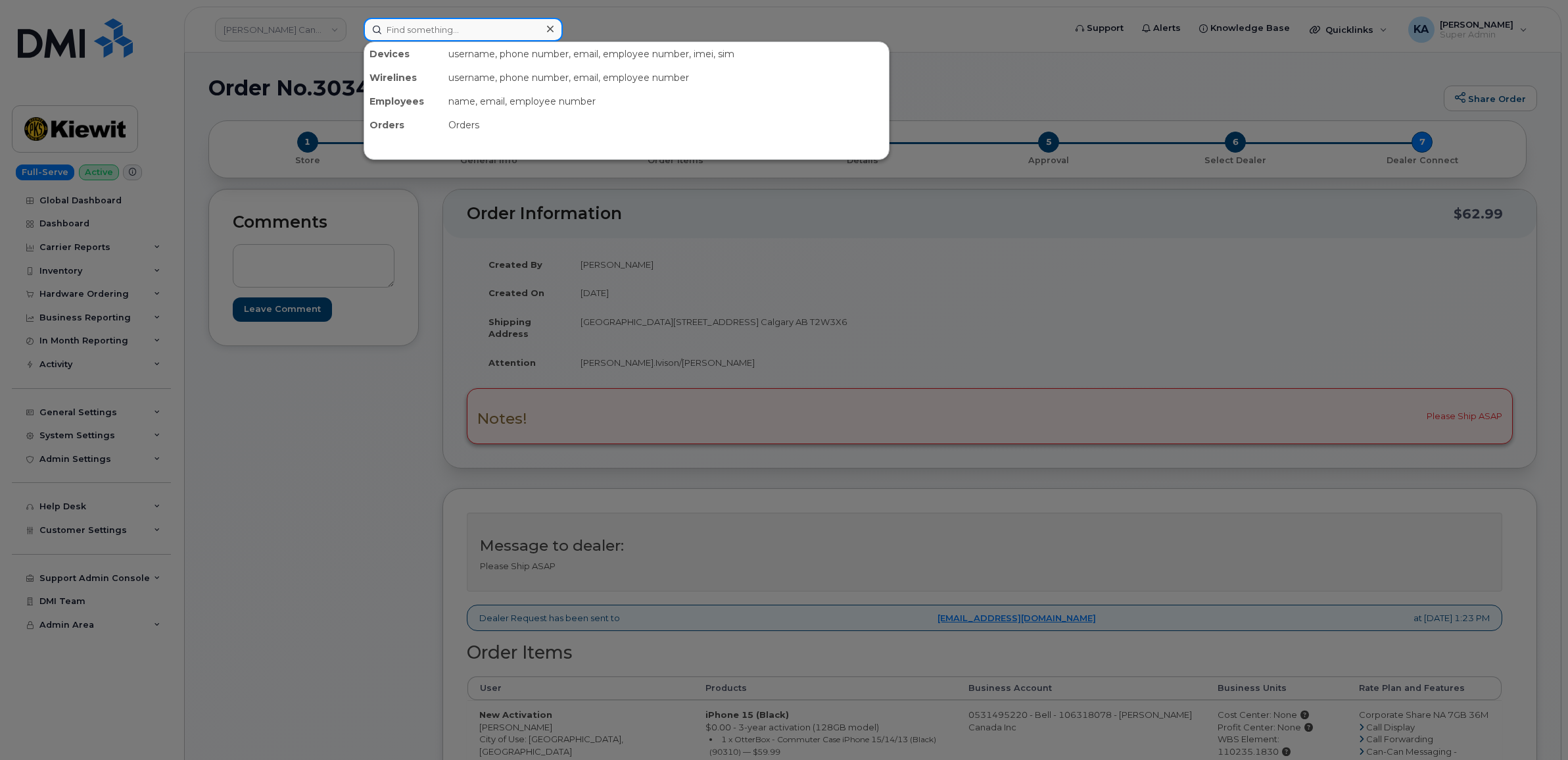
click at [423, 30] on input at bounding box center [463, 29] width 199 height 24
paste input "4164765728"
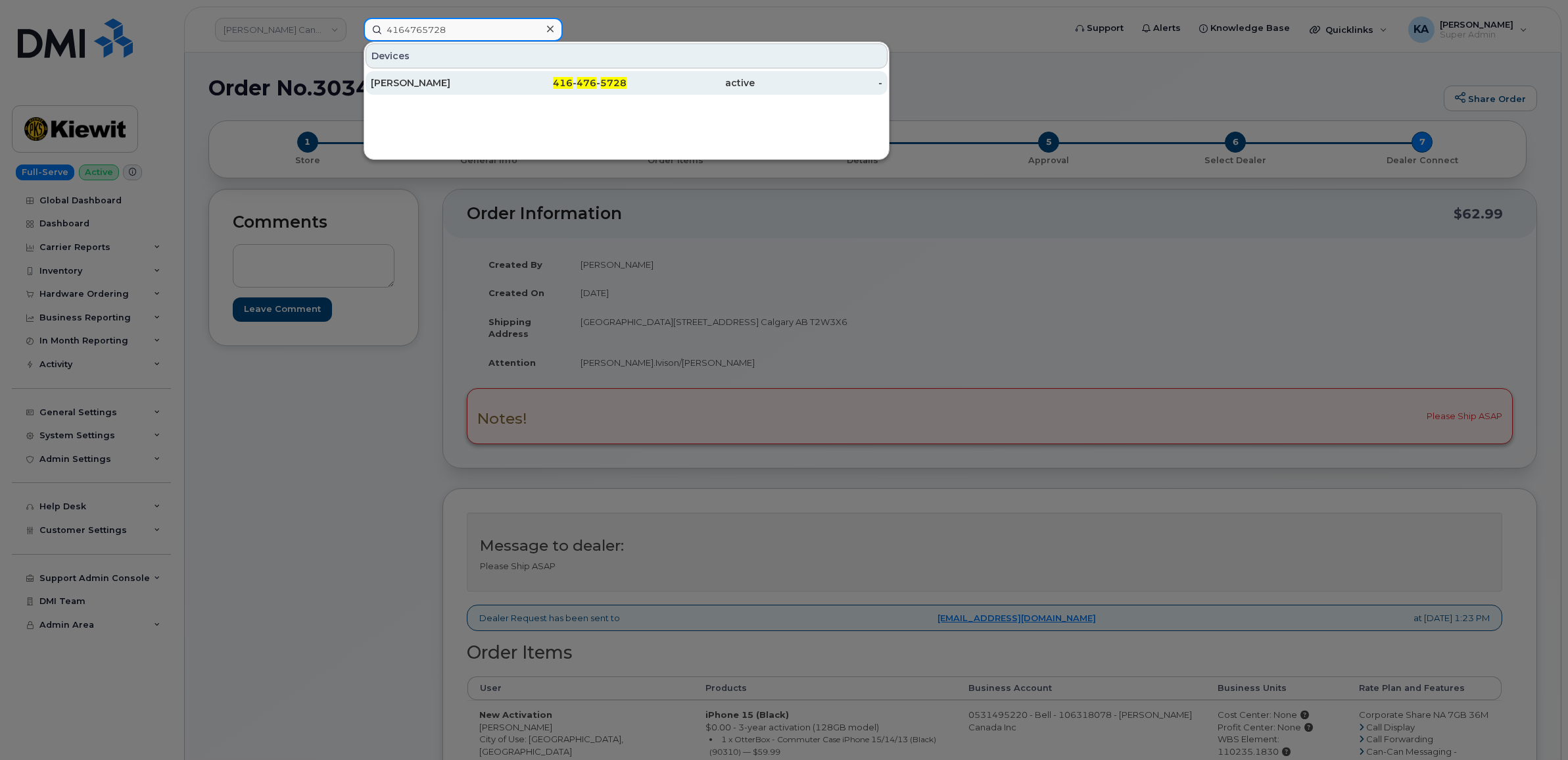
type input "4164765728"
click at [415, 83] on div "[PERSON_NAME]" at bounding box center [435, 83] width 128 height 13
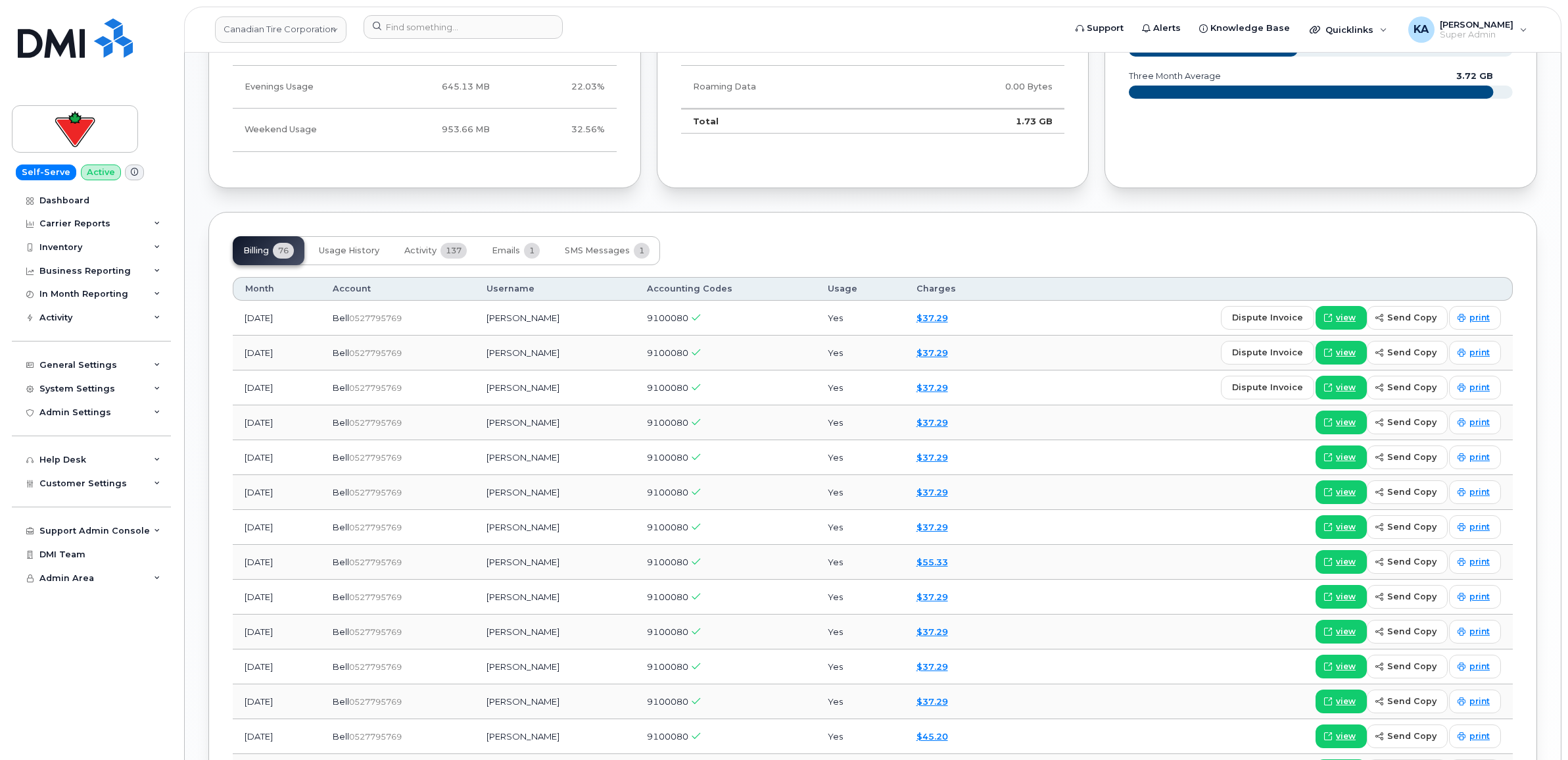
scroll to position [1151, 0]
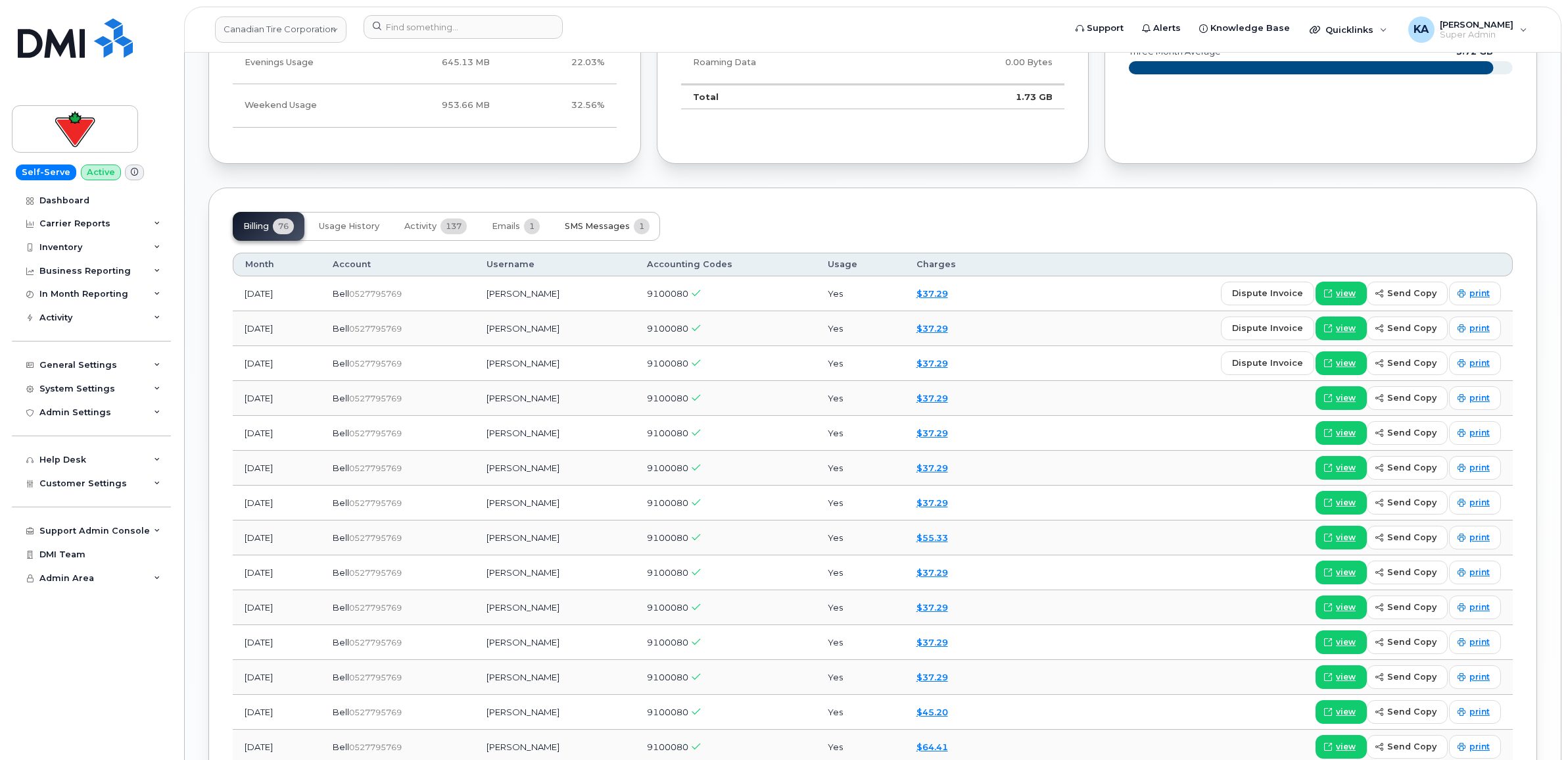
click at [613, 227] on span "SMS Messages" at bounding box center [597, 226] width 65 height 10
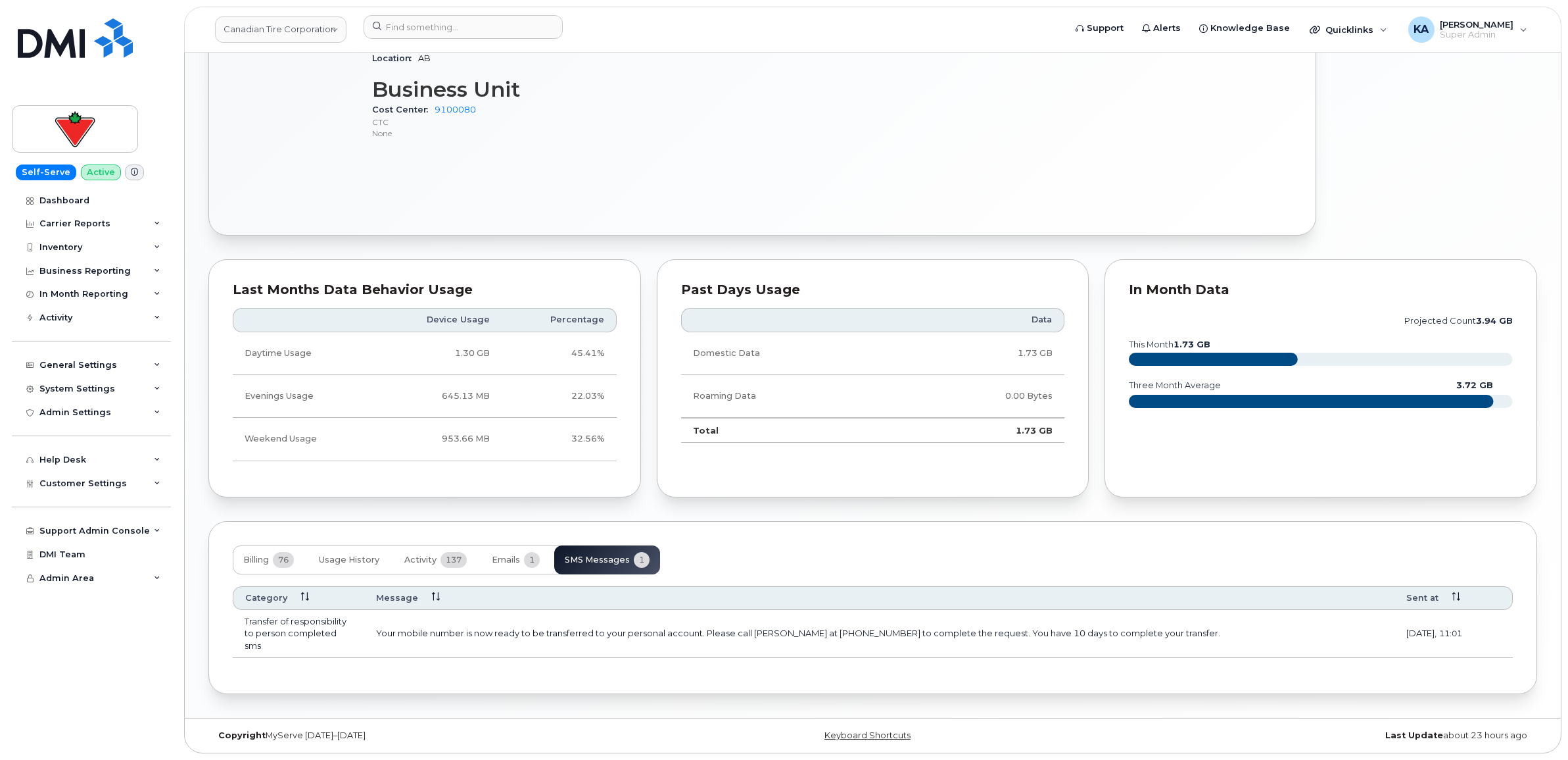
scroll to position [821, 0]
click at [518, 558] on span "Emails" at bounding box center [506, 560] width 28 height 10
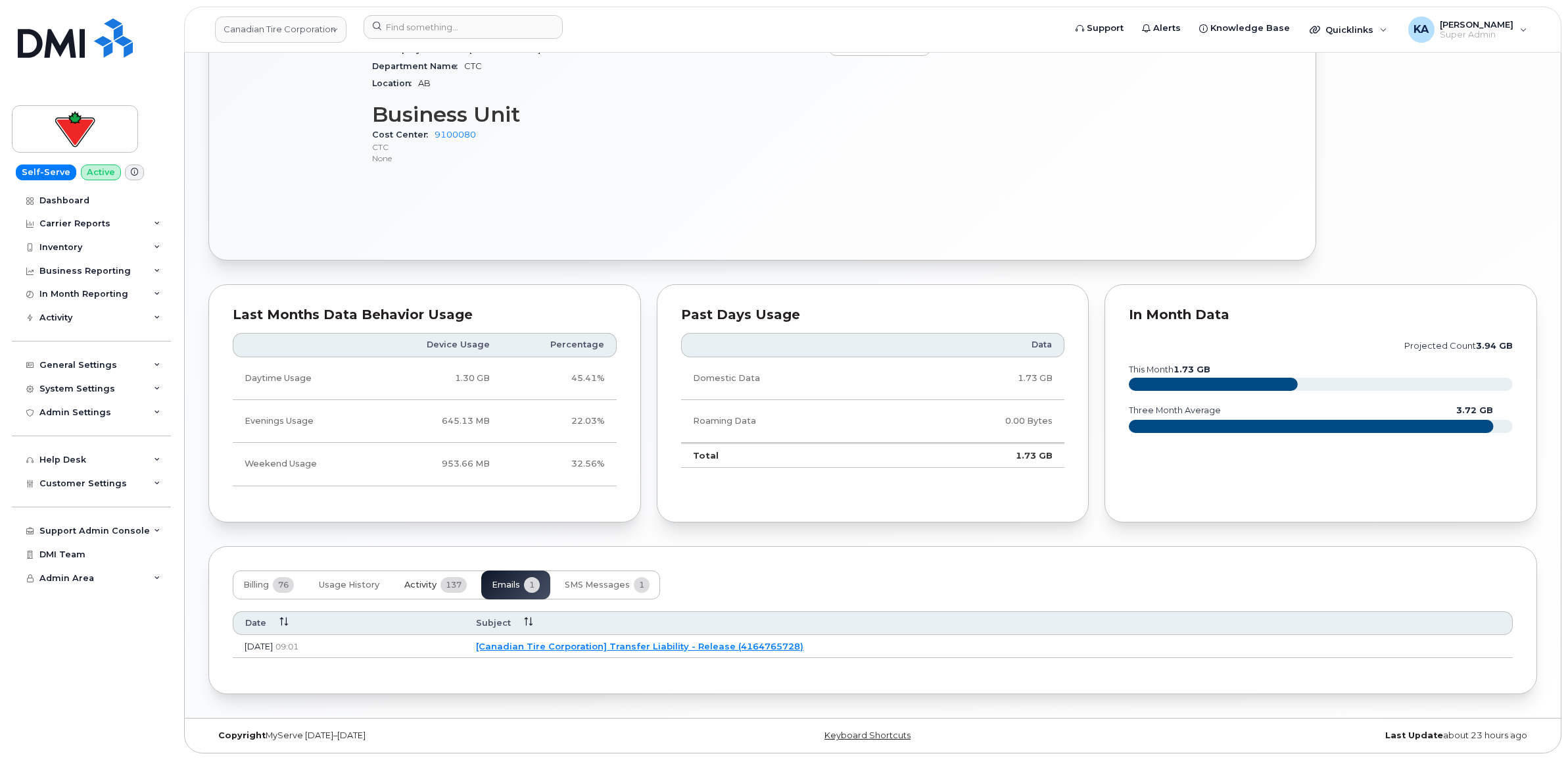
scroll to position [798, 0]
click at [425, 580] on span "Activity" at bounding box center [421, 585] width 32 height 10
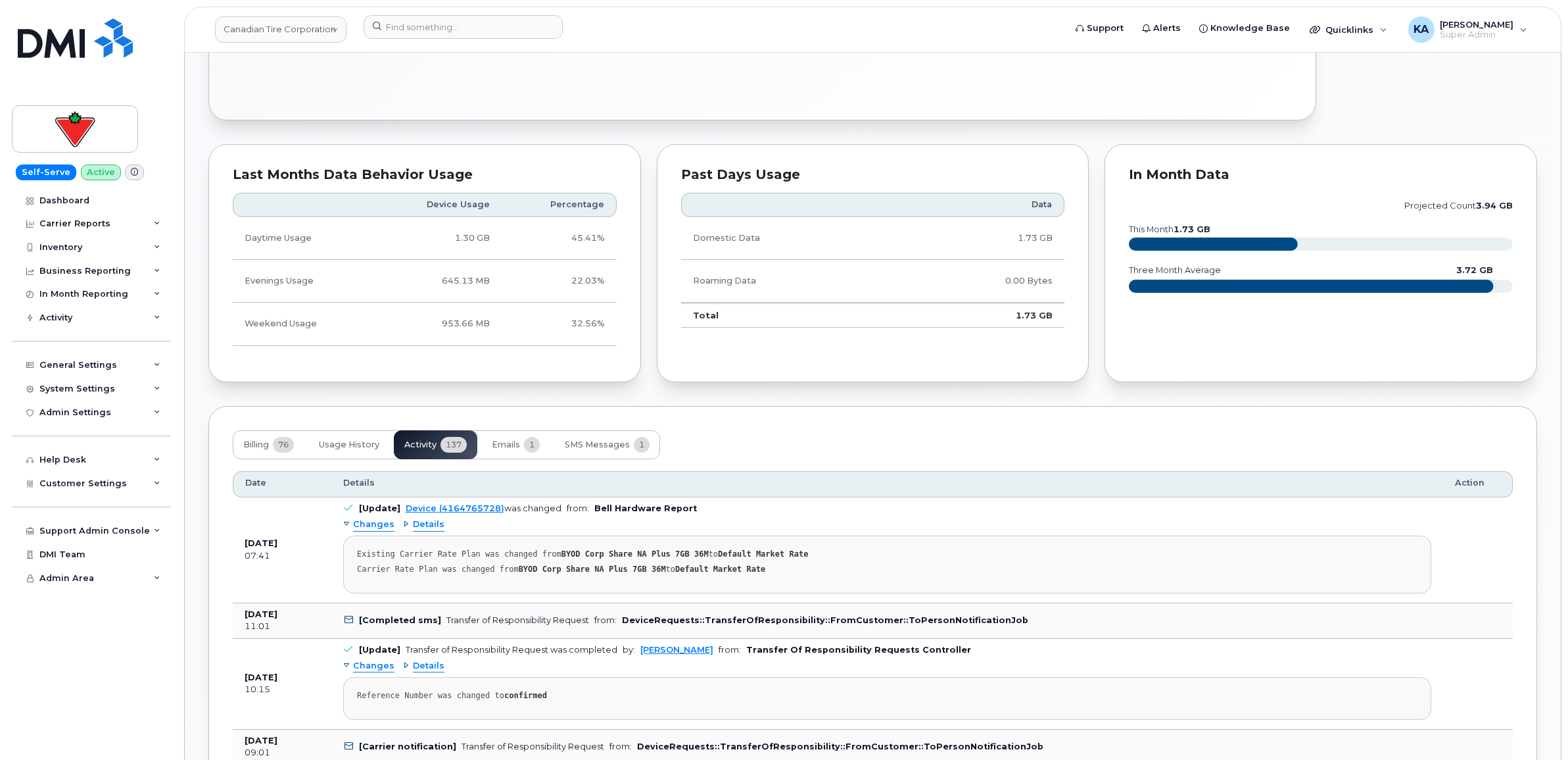
scroll to position [962, 0]
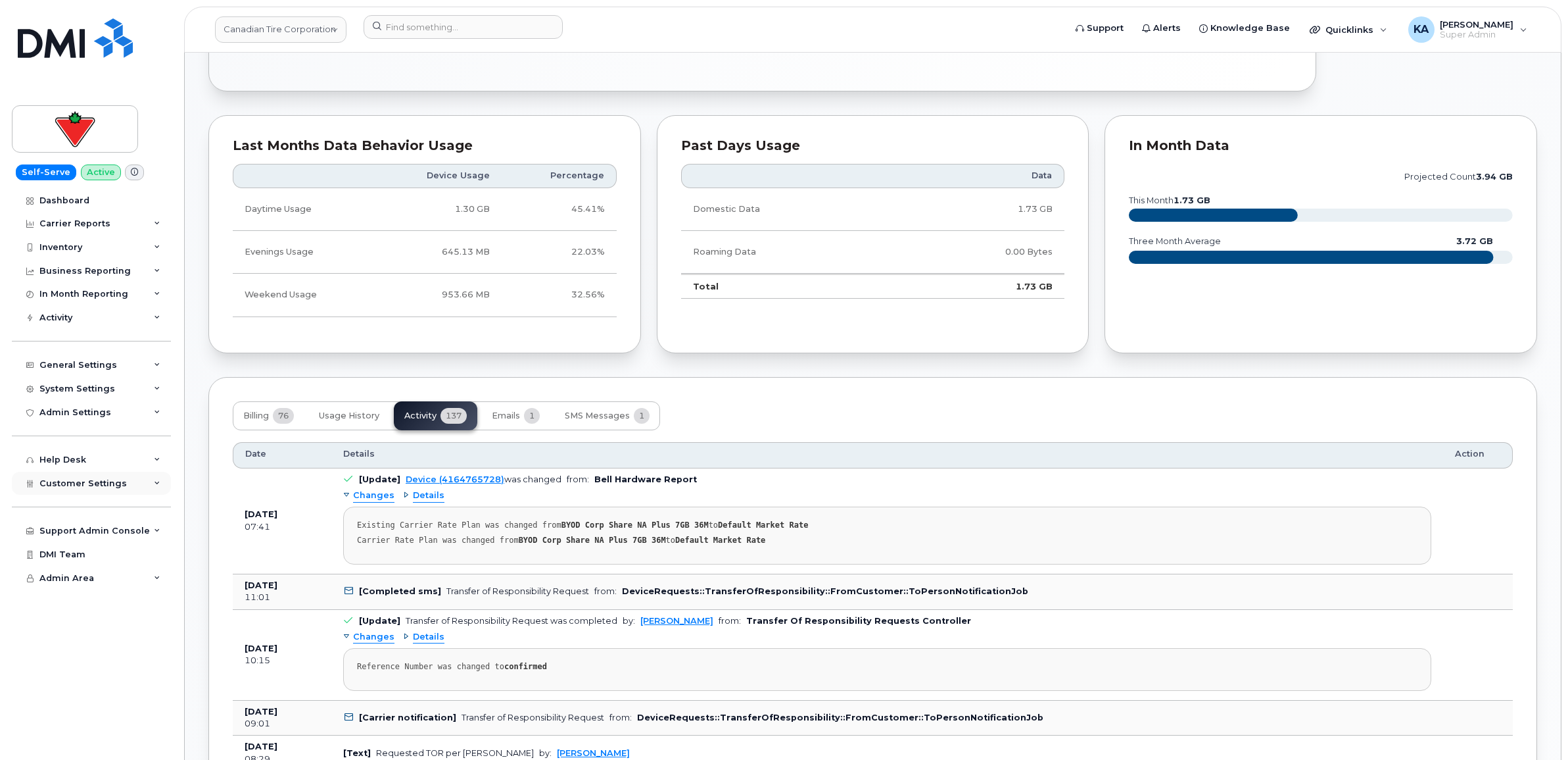
click at [60, 485] on span "Customer Settings" at bounding box center [83, 483] width 88 height 10
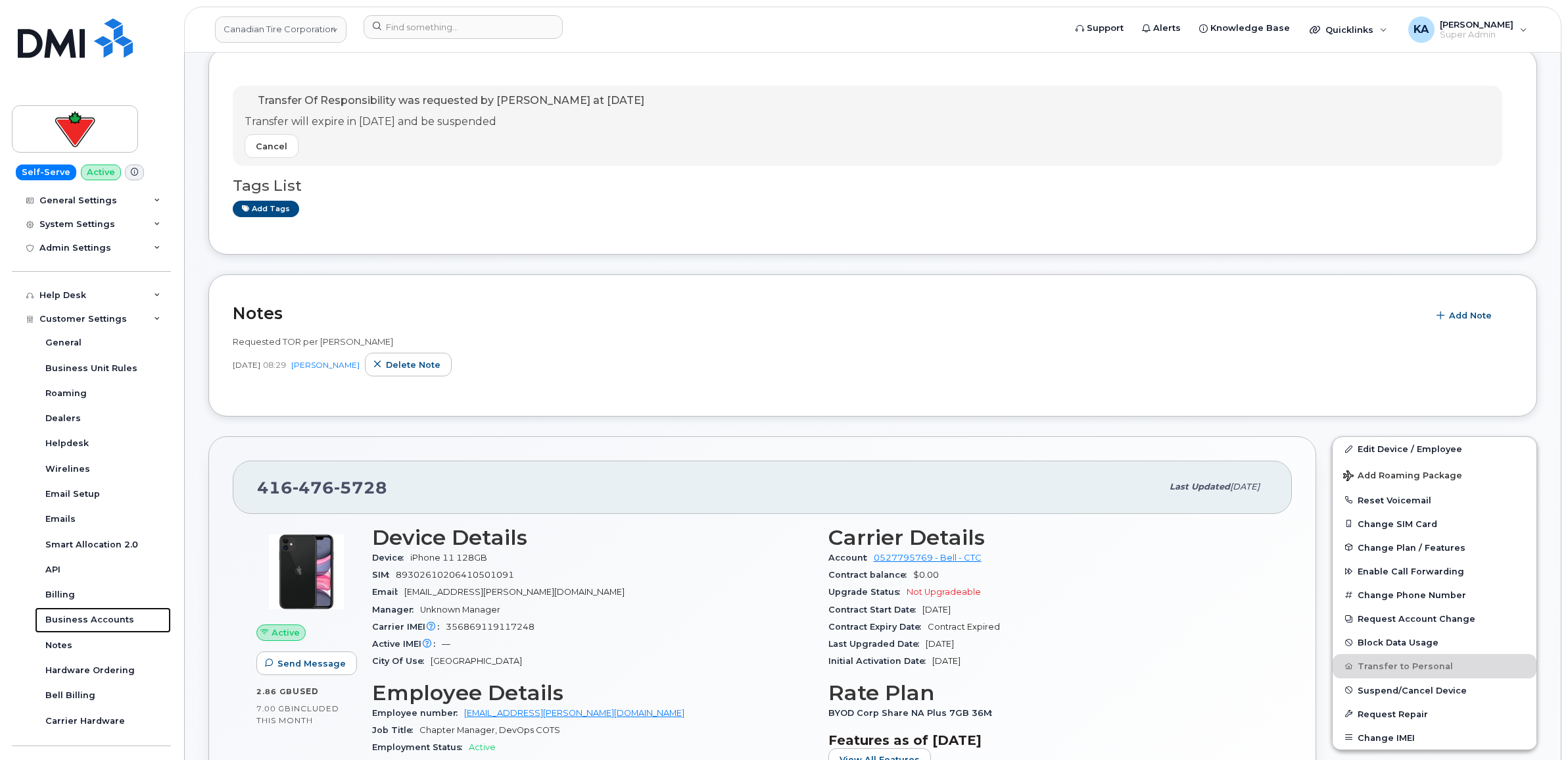
scroll to position [246, 0]
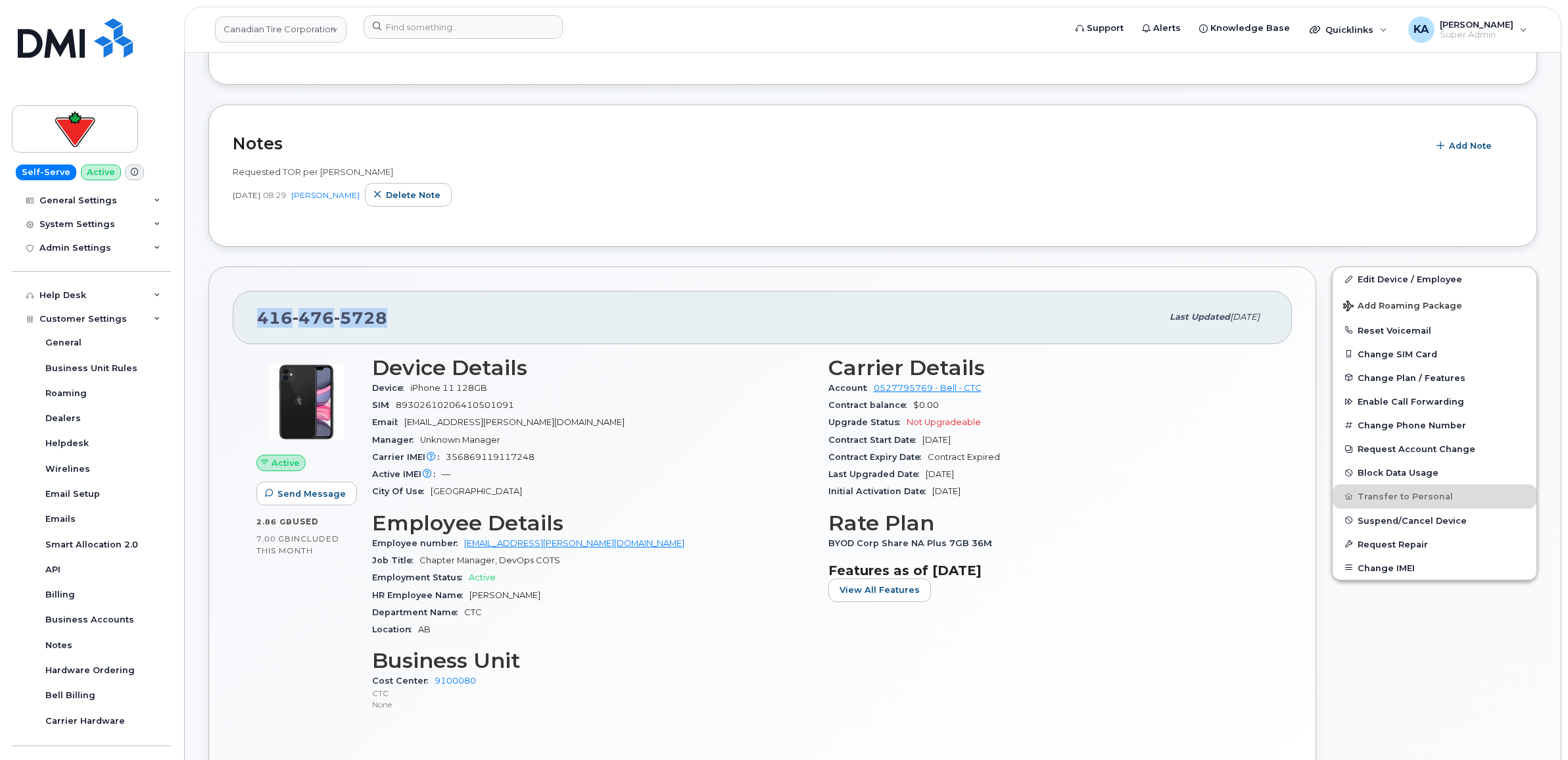
drag, startPoint x: 389, startPoint y: 320, endPoint x: 257, endPoint y: 314, distance: 132.1
click at [257, 314] on div "416 476 5728 Last updated Oct 15, 2025" at bounding box center [762, 317] width 1059 height 53
copy span "416 476 5728"
click at [413, 28] on input at bounding box center [463, 27] width 199 height 24
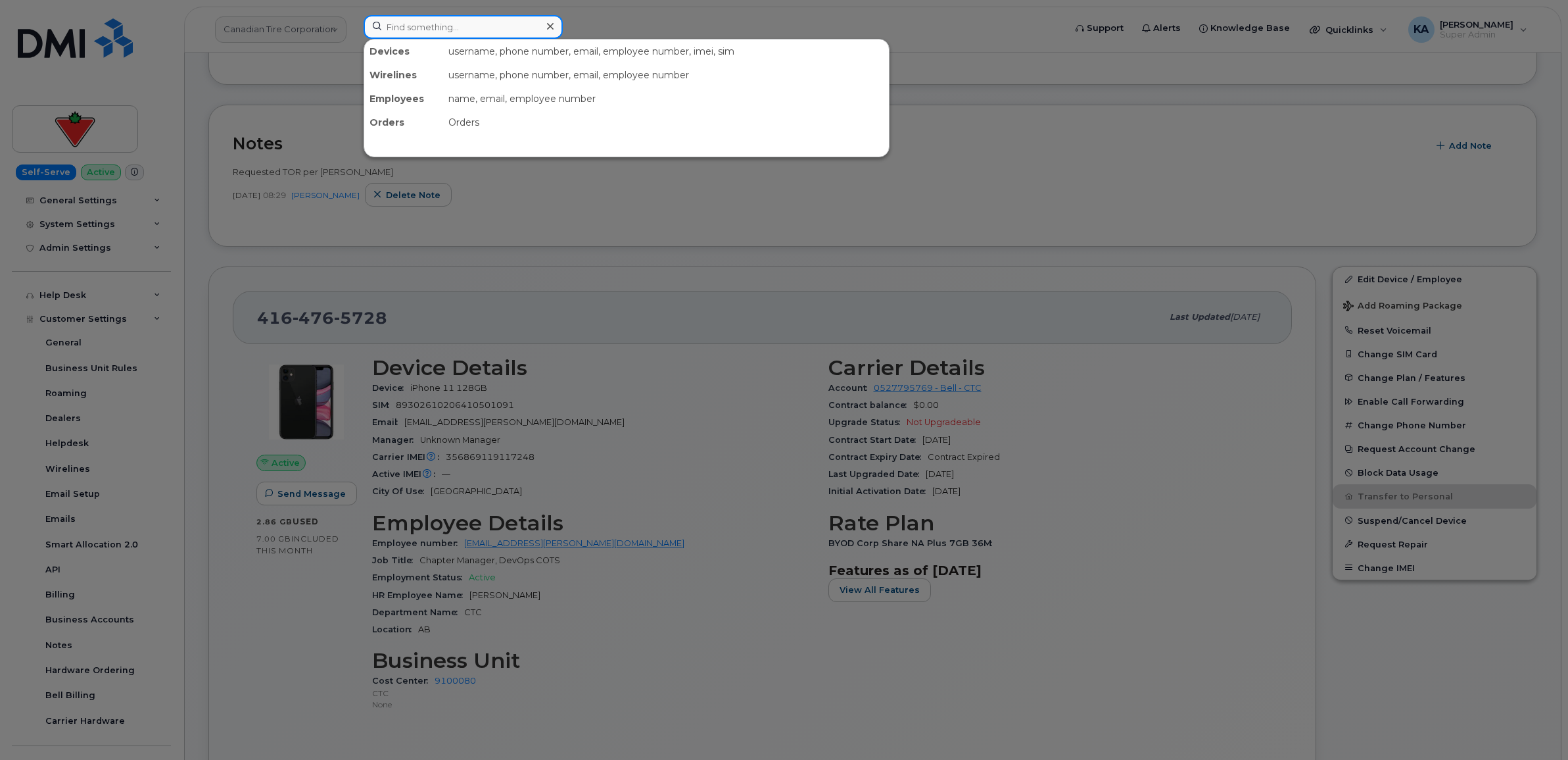
paste input "6049992203"
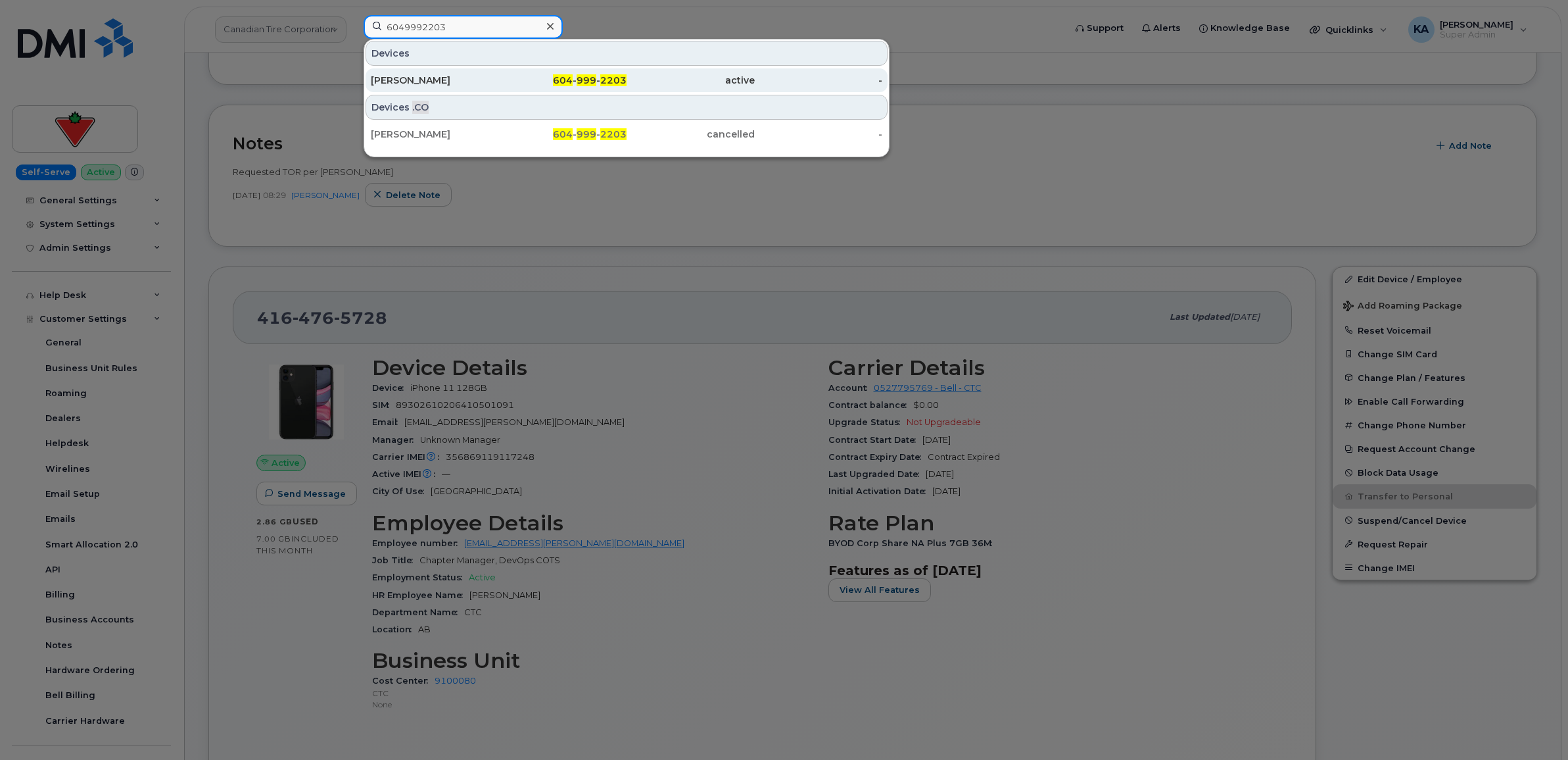
type input "6049992203"
click at [408, 74] on div "Barbara Engstrom" at bounding box center [435, 80] width 128 height 13
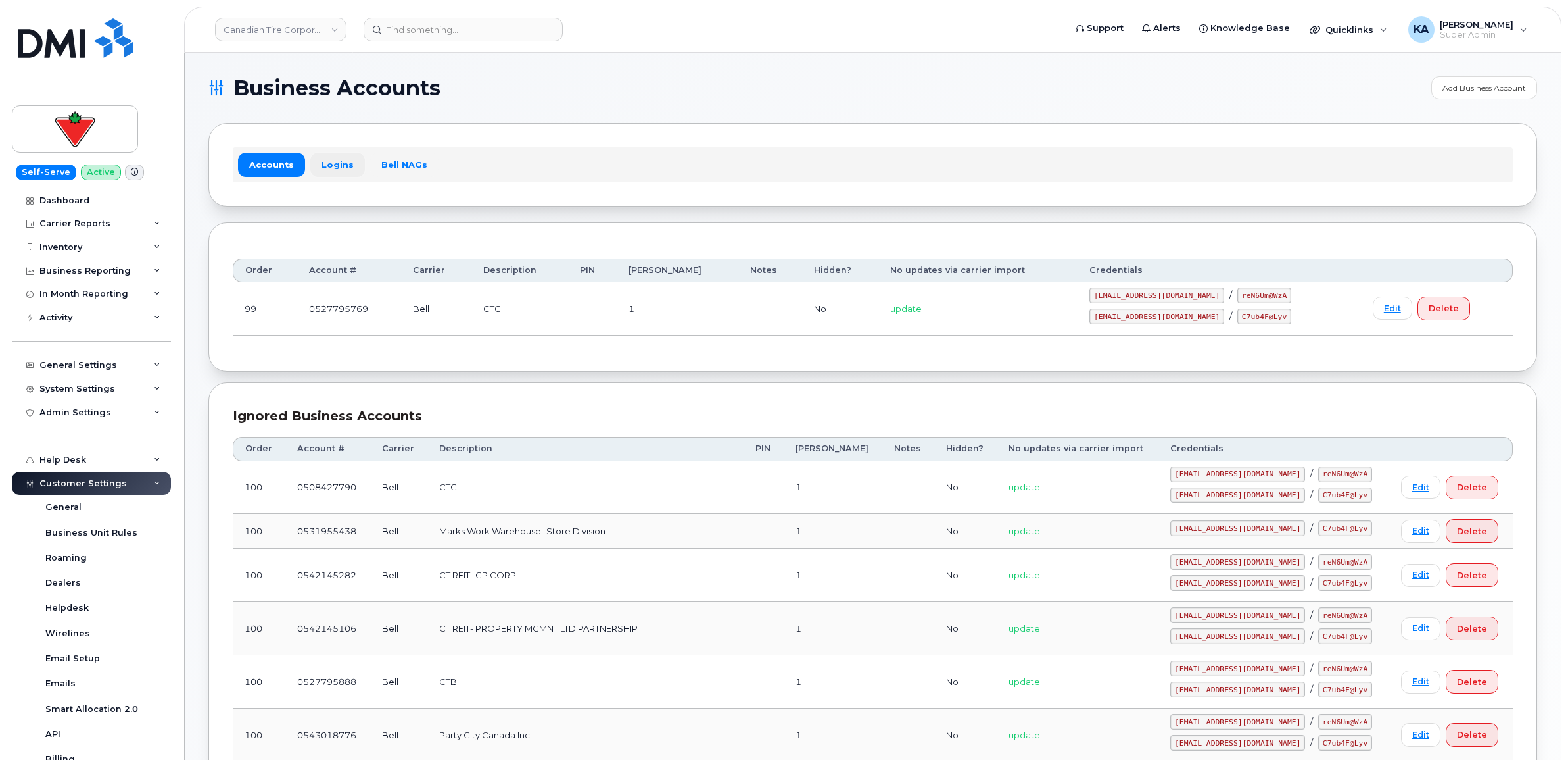
click at [334, 159] on link "Logins" at bounding box center [338, 164] width 54 height 24
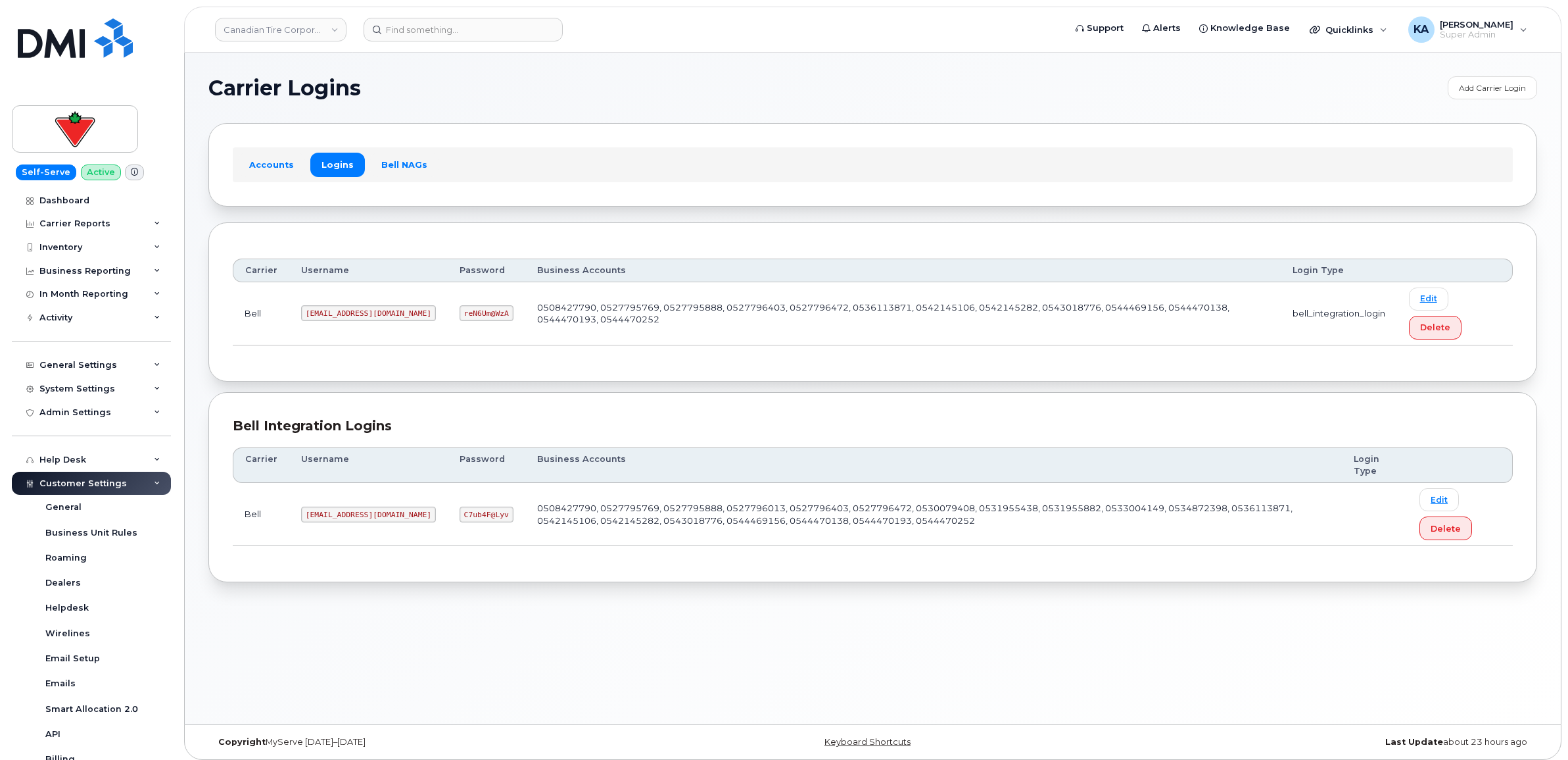
drag, startPoint x: 301, startPoint y: 314, endPoint x: 432, endPoint y: 327, distance: 131.6
click at [432, 327] on td "[EMAIL_ADDRESS][DOMAIN_NAME]" at bounding box center [368, 314] width 158 height 63
copy code "[EMAIL_ADDRESS][DOMAIN_NAME]"
drag, startPoint x: 477, startPoint y: 317, endPoint x: 523, endPoint y: 326, distance: 46.9
click at [523, 326] on td "reN6Um@WzA" at bounding box center [486, 314] width 77 height 63
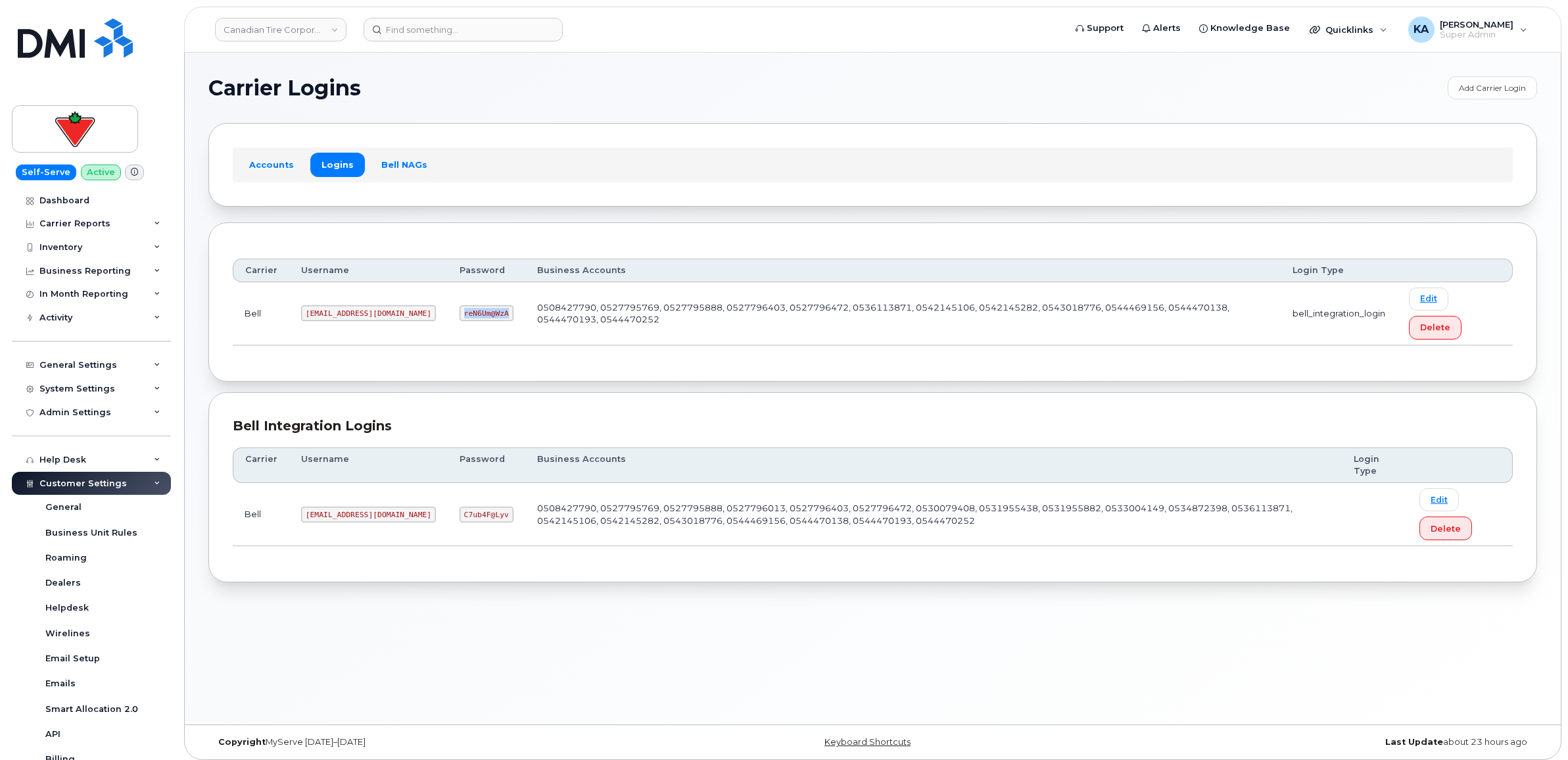
copy code "reN6Um@WzA"
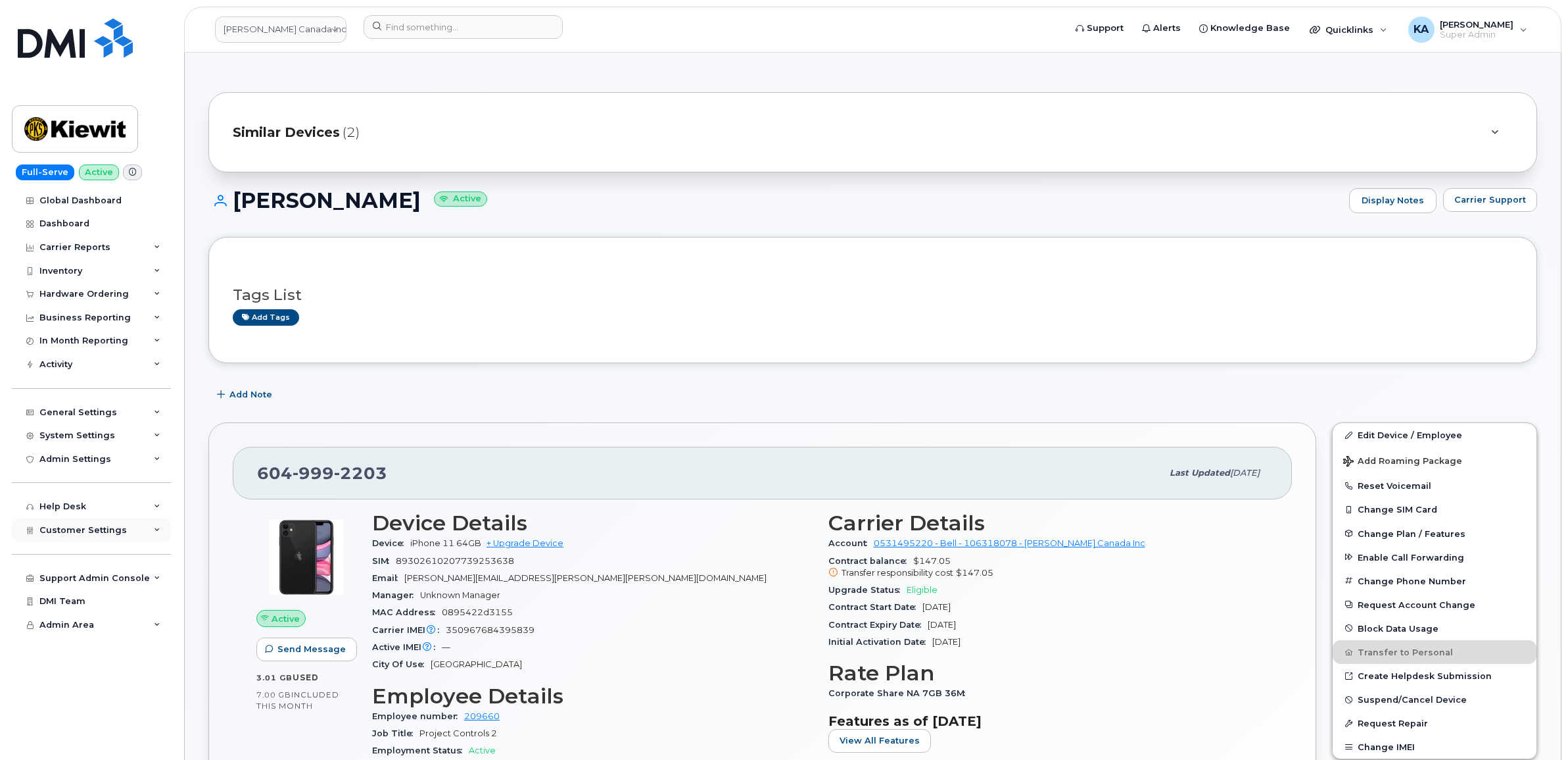
click at [68, 533] on span "Customer Settings" at bounding box center [83, 529] width 88 height 10
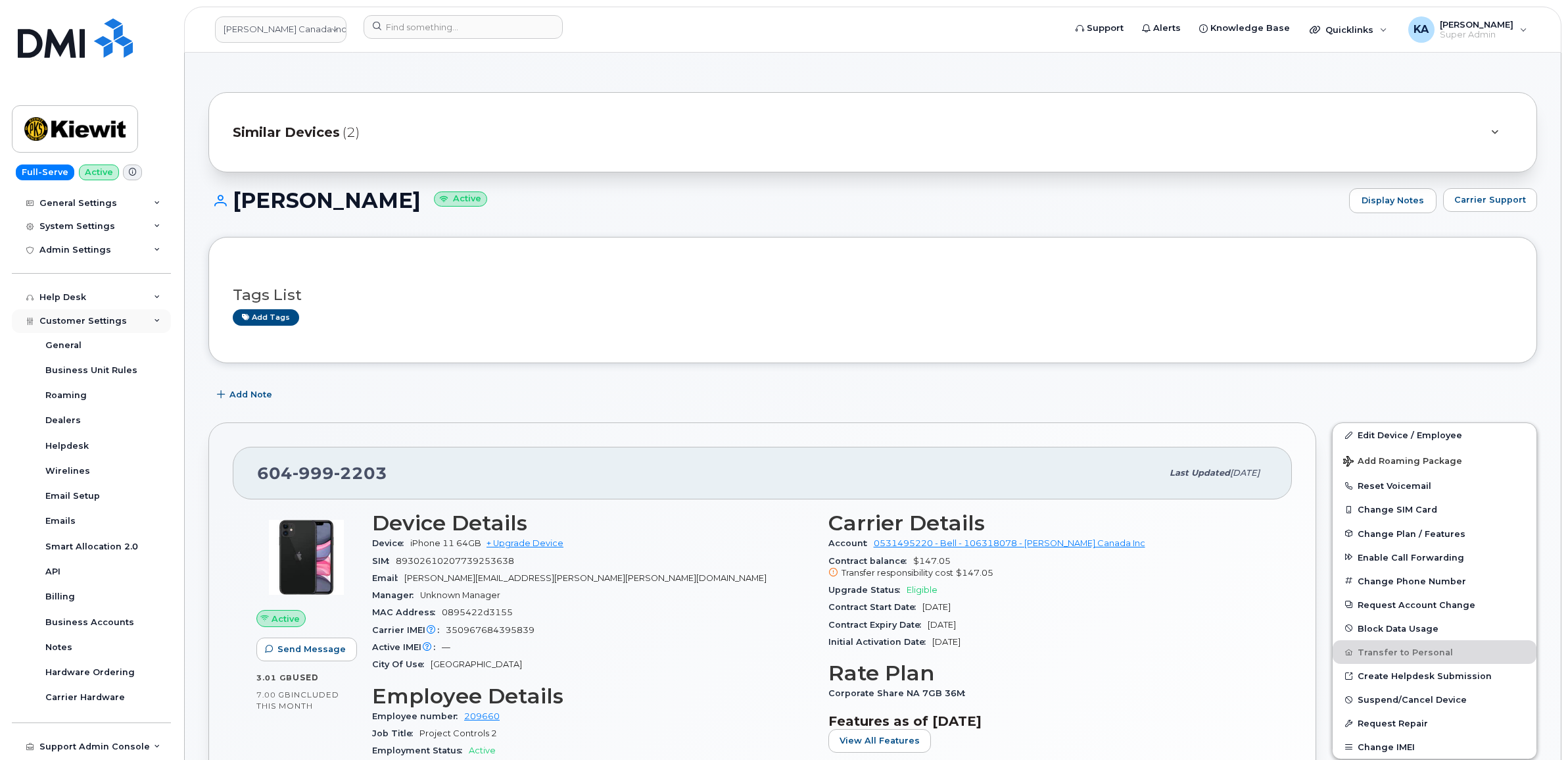
scroll to position [246, 0]
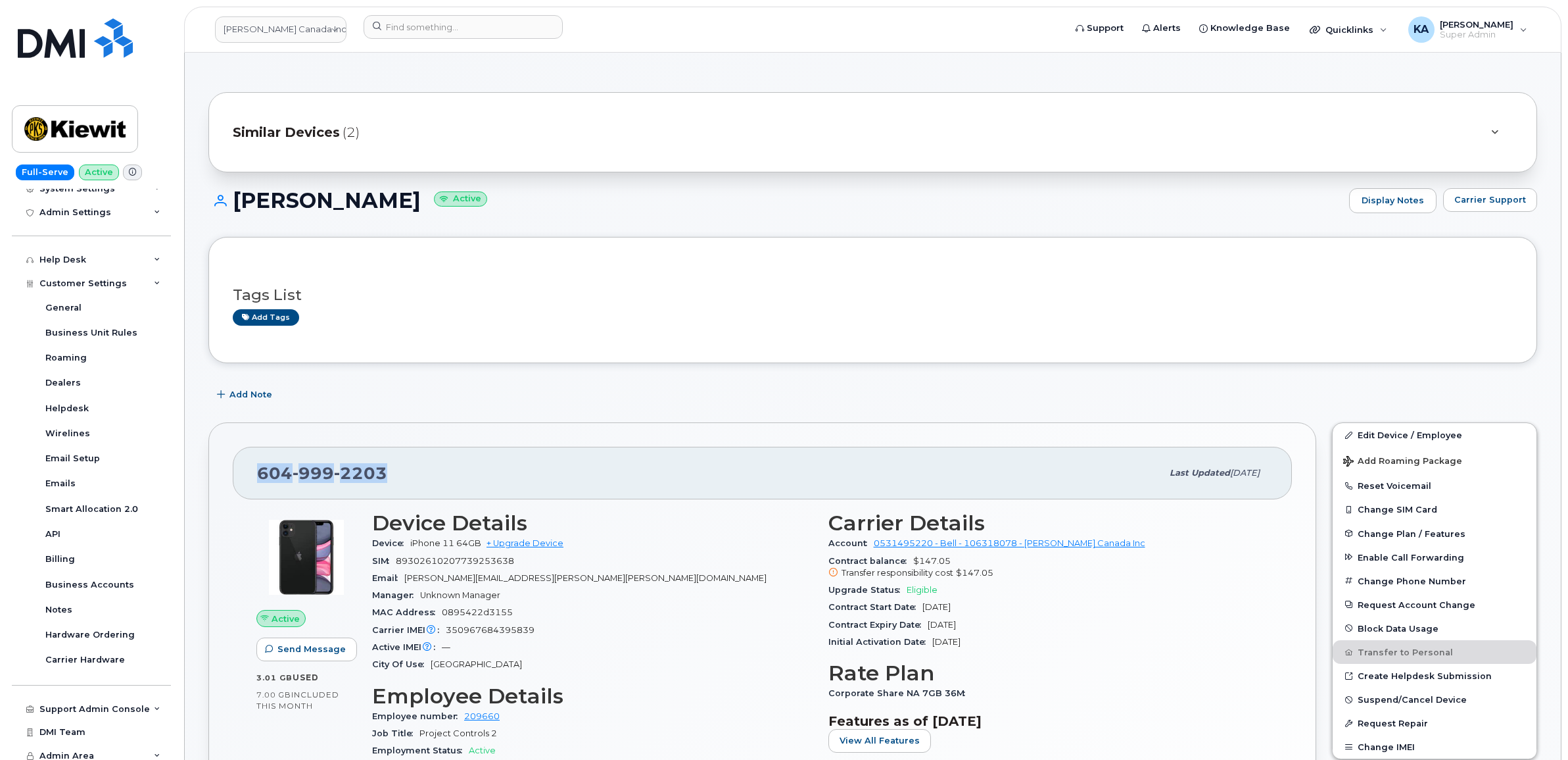
drag, startPoint x: 383, startPoint y: 472, endPoint x: 261, endPoint y: 475, distance: 122.0
click at [261, 475] on span "604 999 2203" at bounding box center [322, 472] width 130 height 20
copy span "604 999 2203"
click at [388, 31] on input at bounding box center [463, 27] width 199 height 24
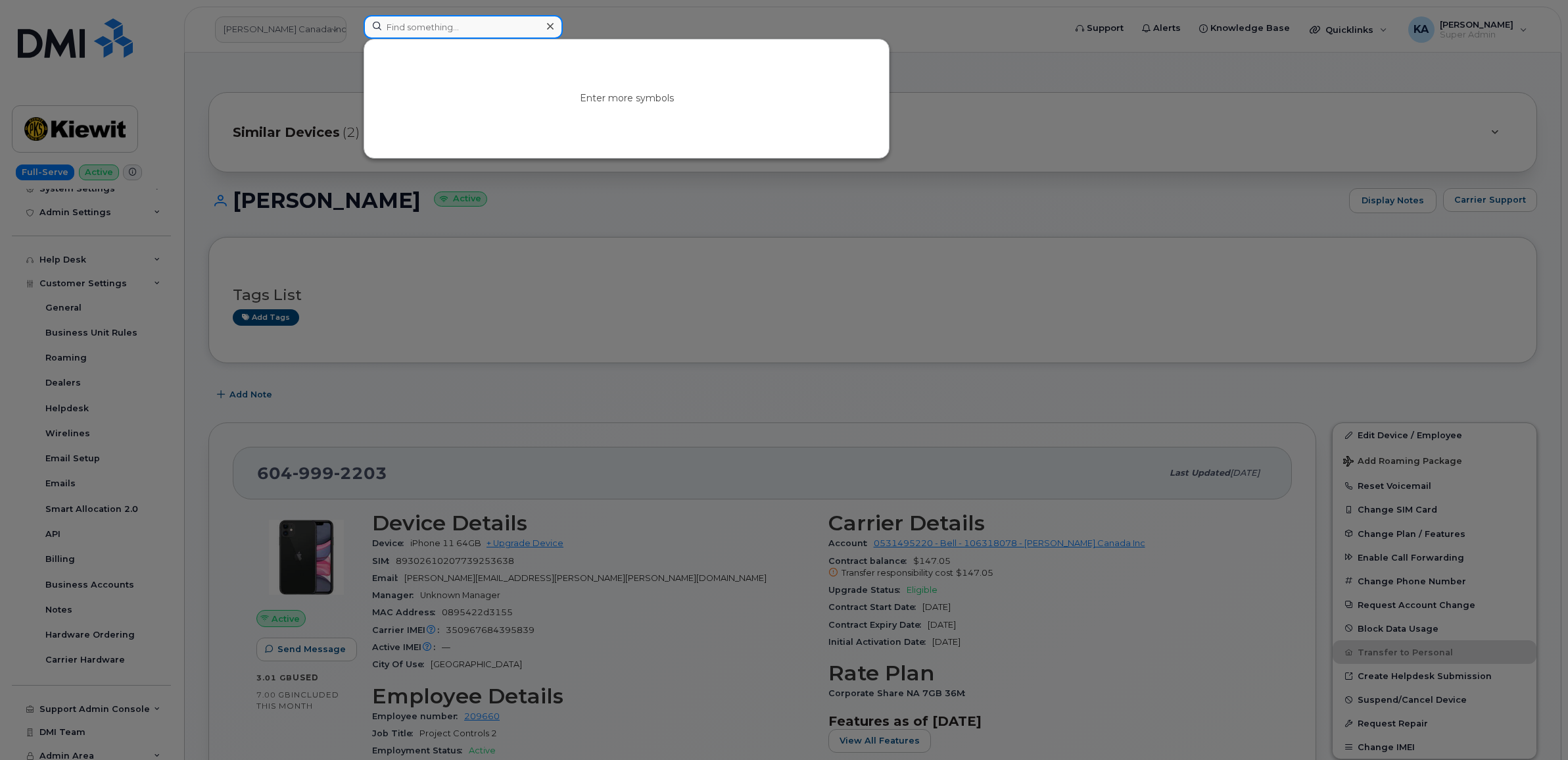
click at [398, 31] on input at bounding box center [463, 27] width 199 height 24
click at [416, 28] on input at bounding box center [463, 27] width 199 height 24
paste input "7806670686"
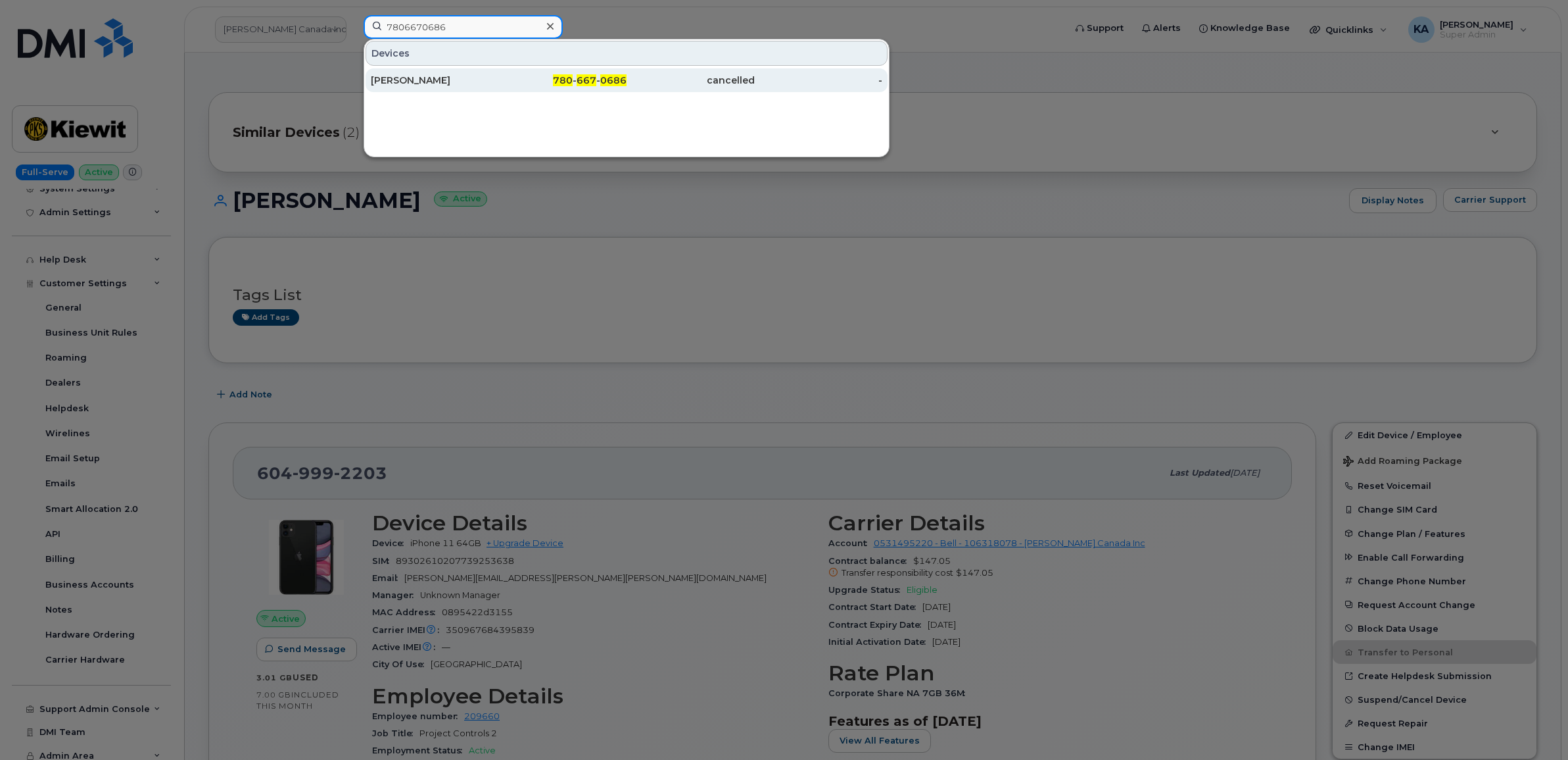
type input "7806670686"
click at [407, 84] on div "PATRICIA BURGSMA" at bounding box center [435, 80] width 128 height 13
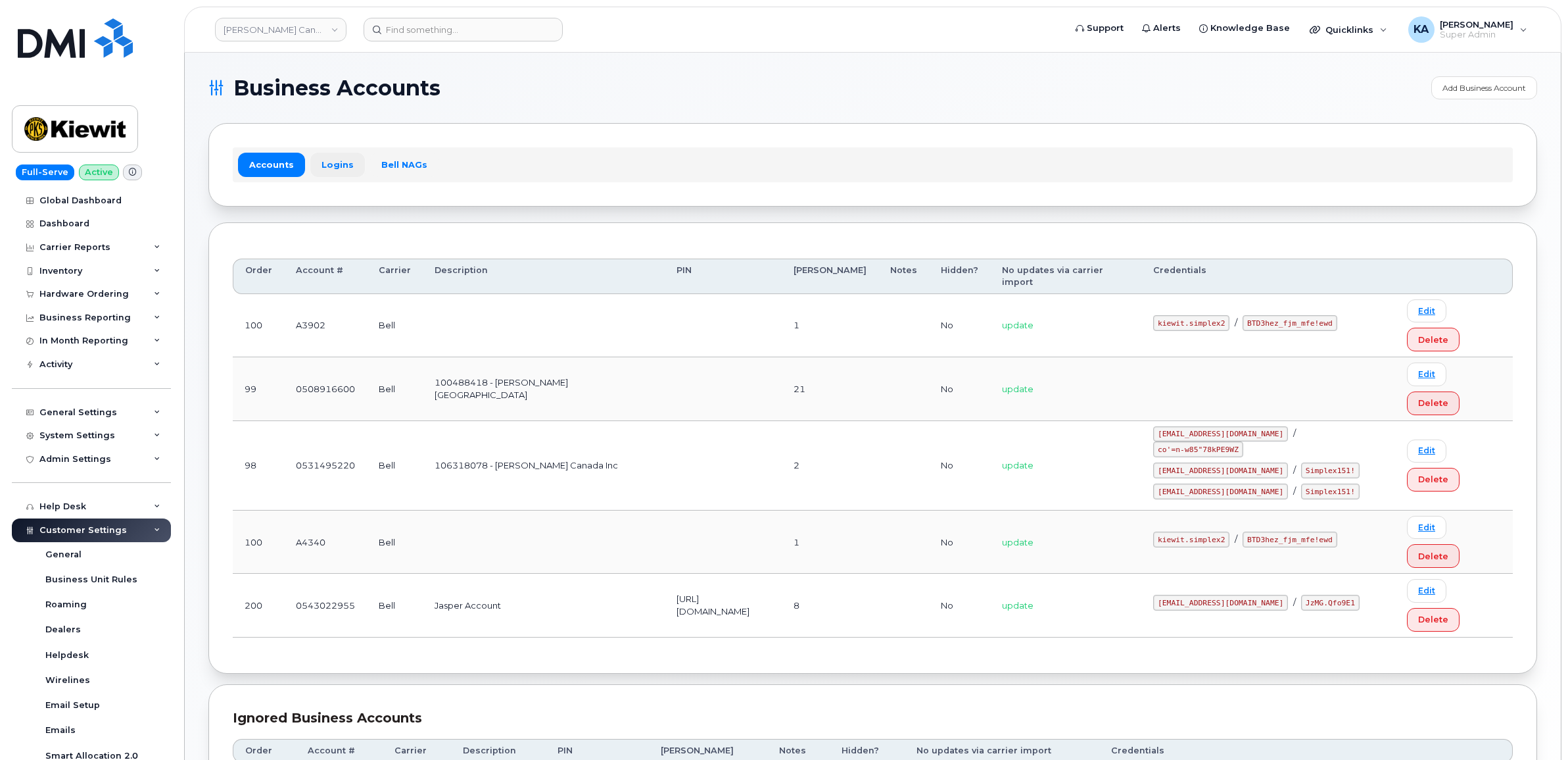
click at [326, 162] on link "Logins" at bounding box center [338, 164] width 54 height 24
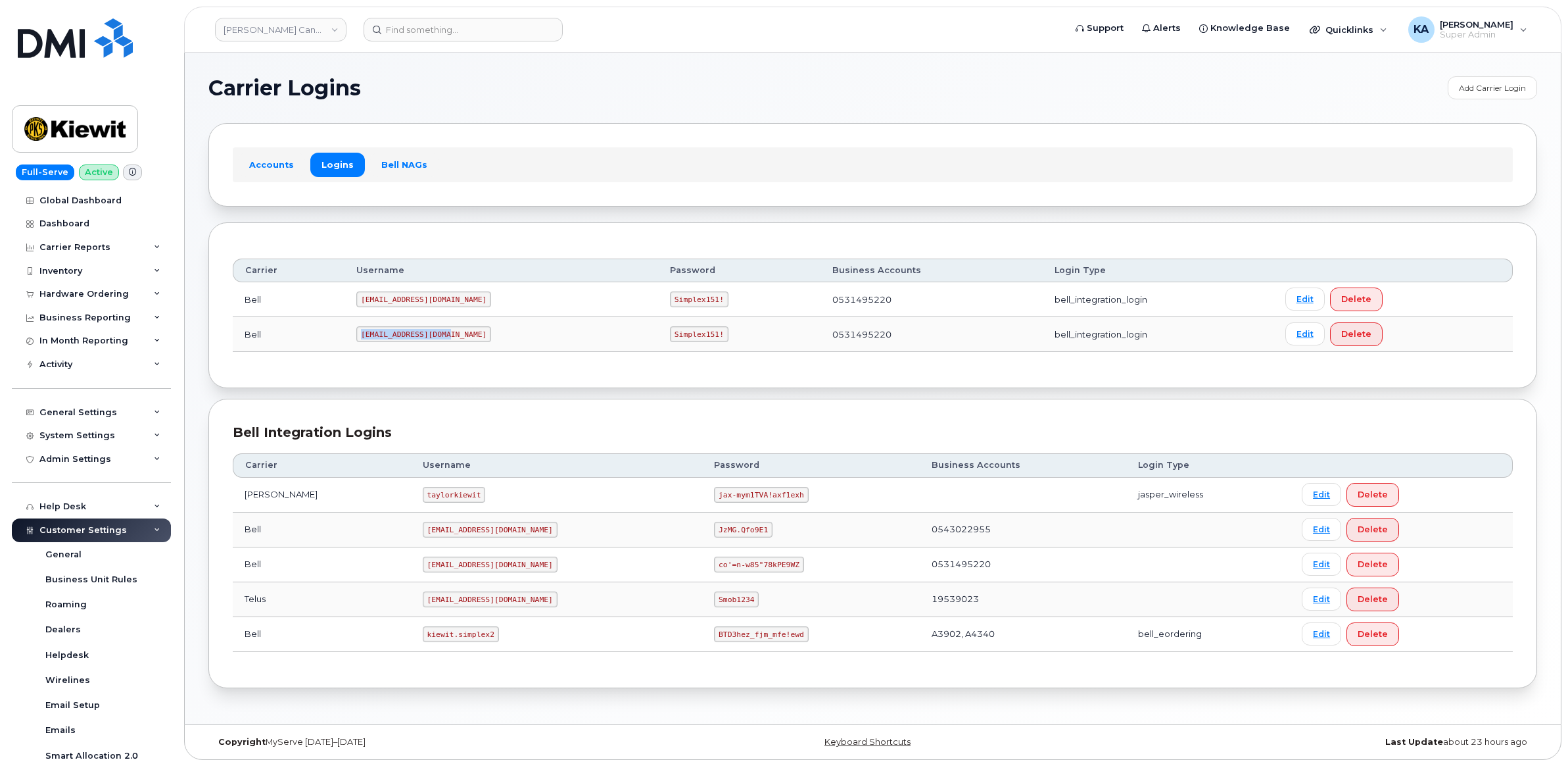
drag, startPoint x: 366, startPoint y: 335, endPoint x: 441, endPoint y: 350, distance: 76.5
click at [441, 350] on td "[EMAIL_ADDRESS][DOMAIN_NAME]" at bounding box center [501, 334] width 313 height 35
copy code "[EMAIL_ADDRESS][DOMAIN_NAME]"
drag, startPoint x: 616, startPoint y: 335, endPoint x: 671, endPoint y: 346, distance: 56.1
click at [671, 346] on td "Simplex151!" at bounding box center [739, 334] width 163 height 35
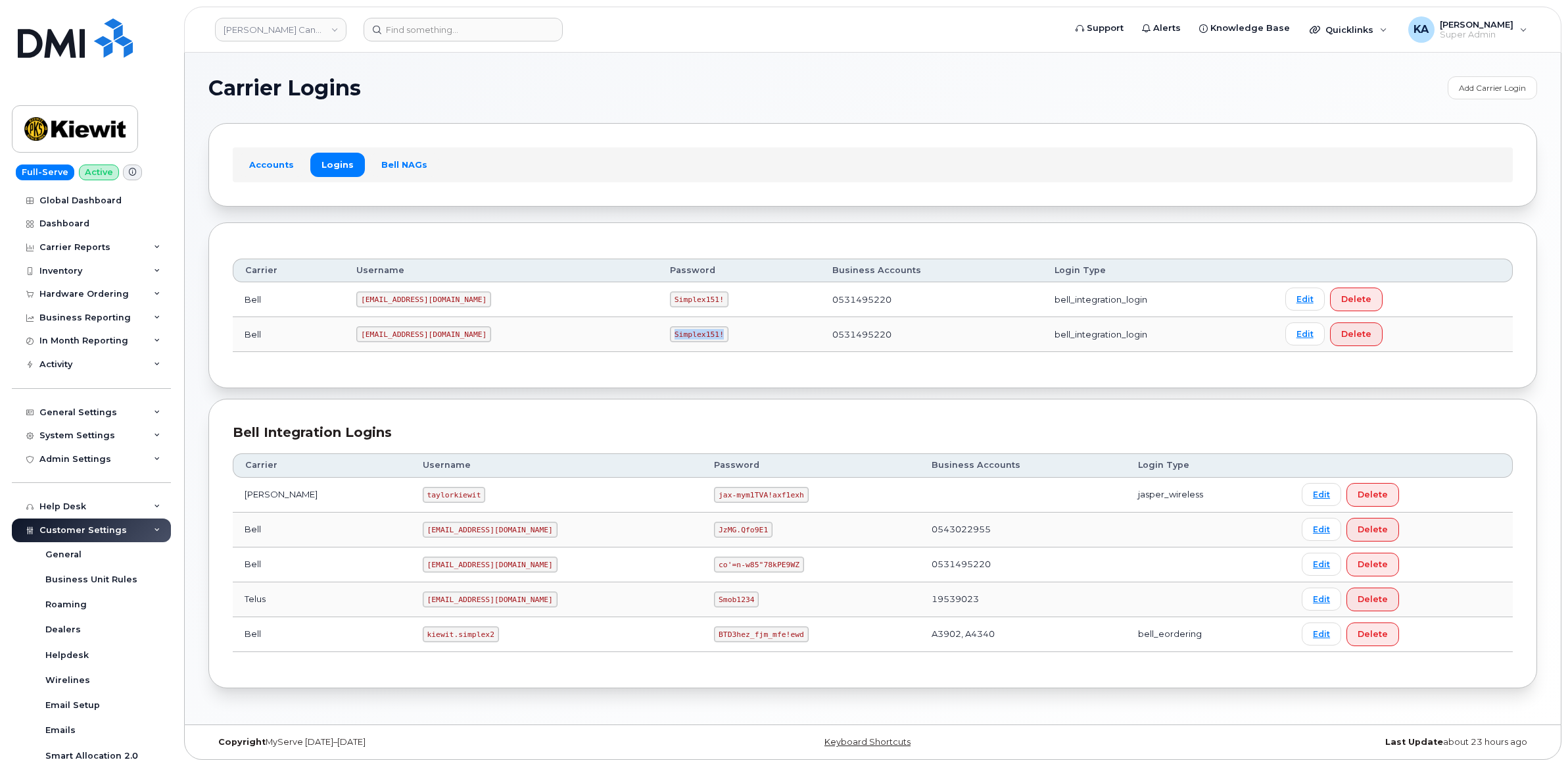
copy code "Simplex151!"
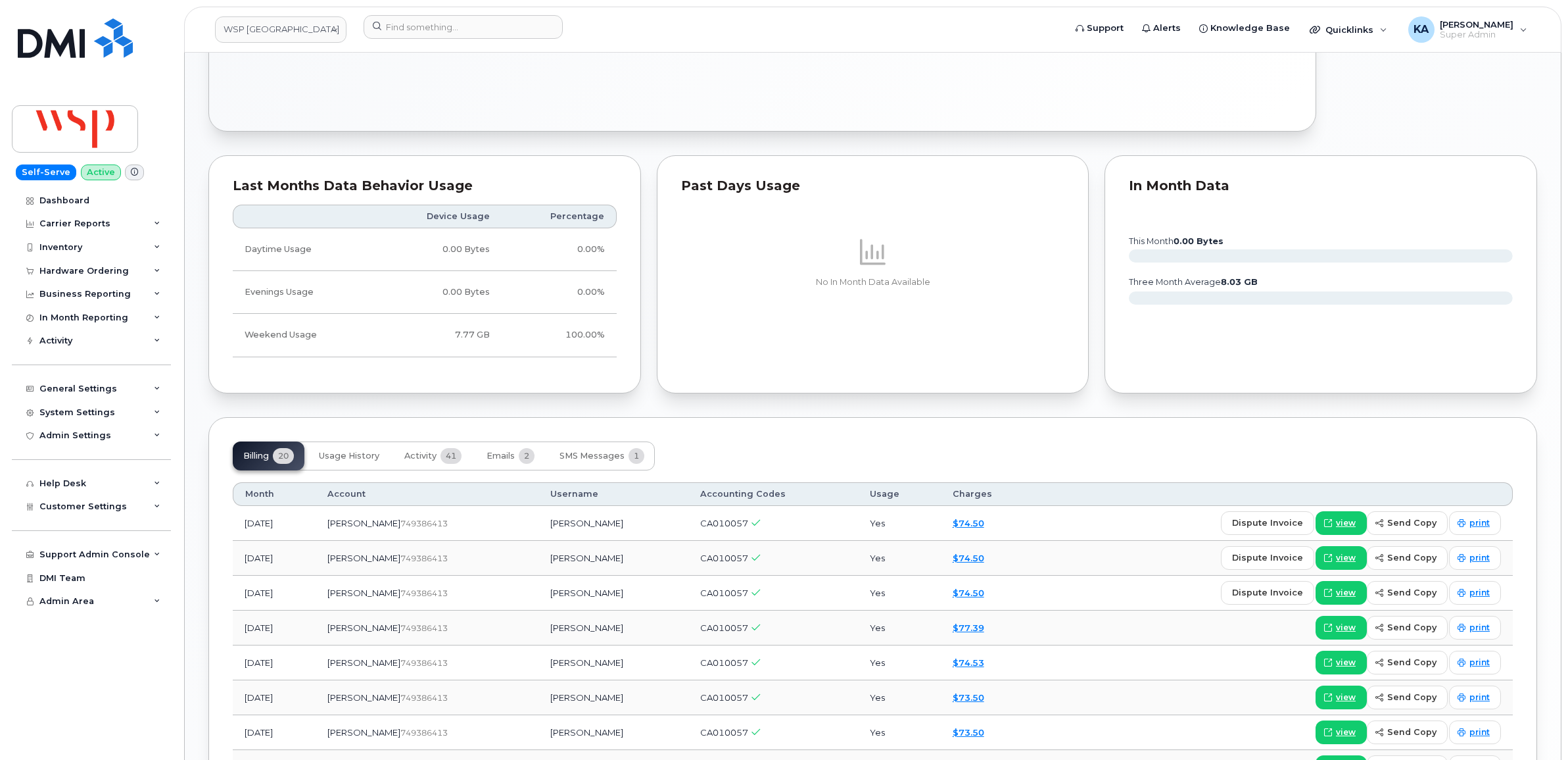
scroll to position [823, 0]
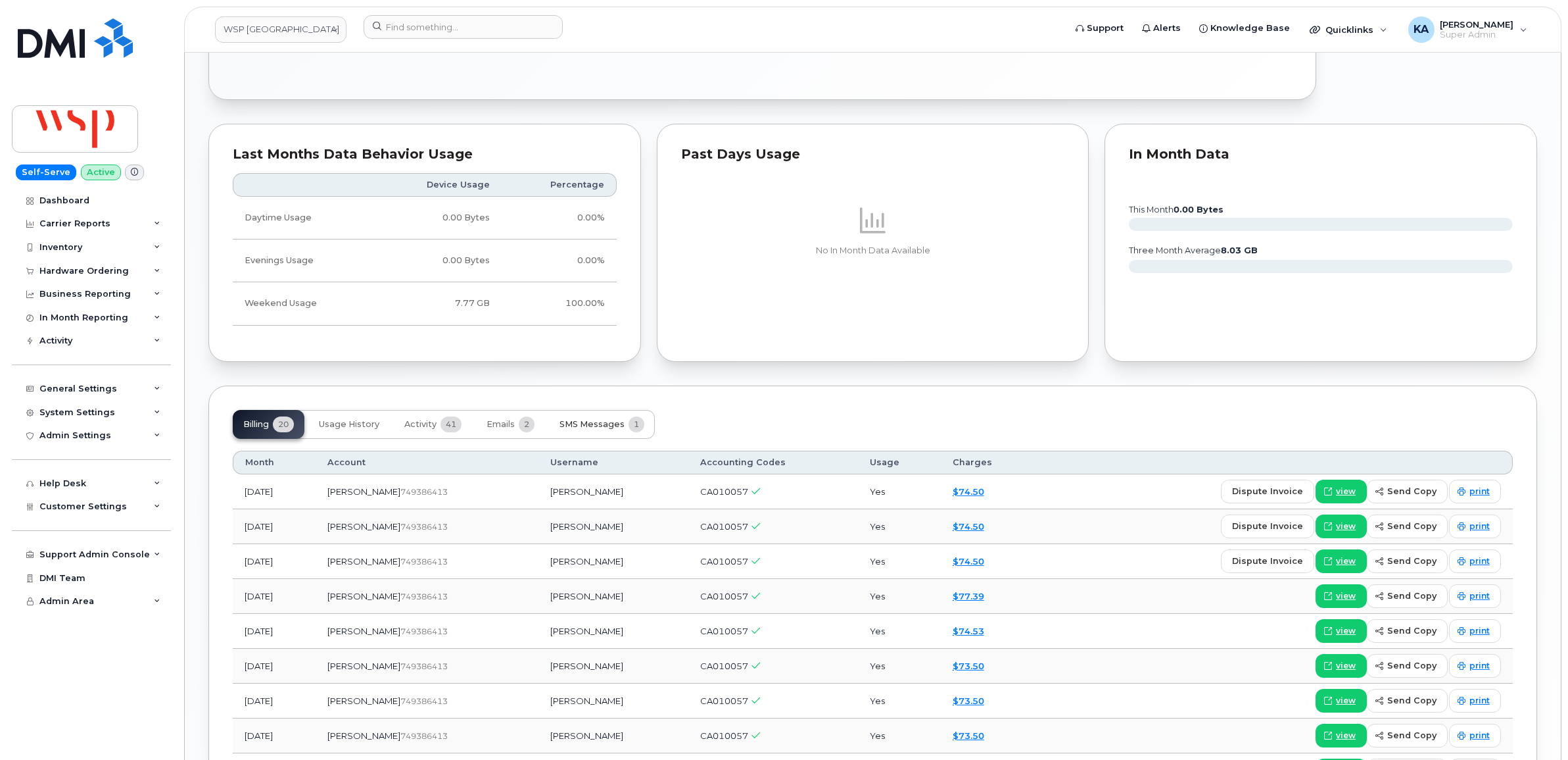
click at [594, 422] on span "SMS Messages" at bounding box center [592, 425] width 65 height 10
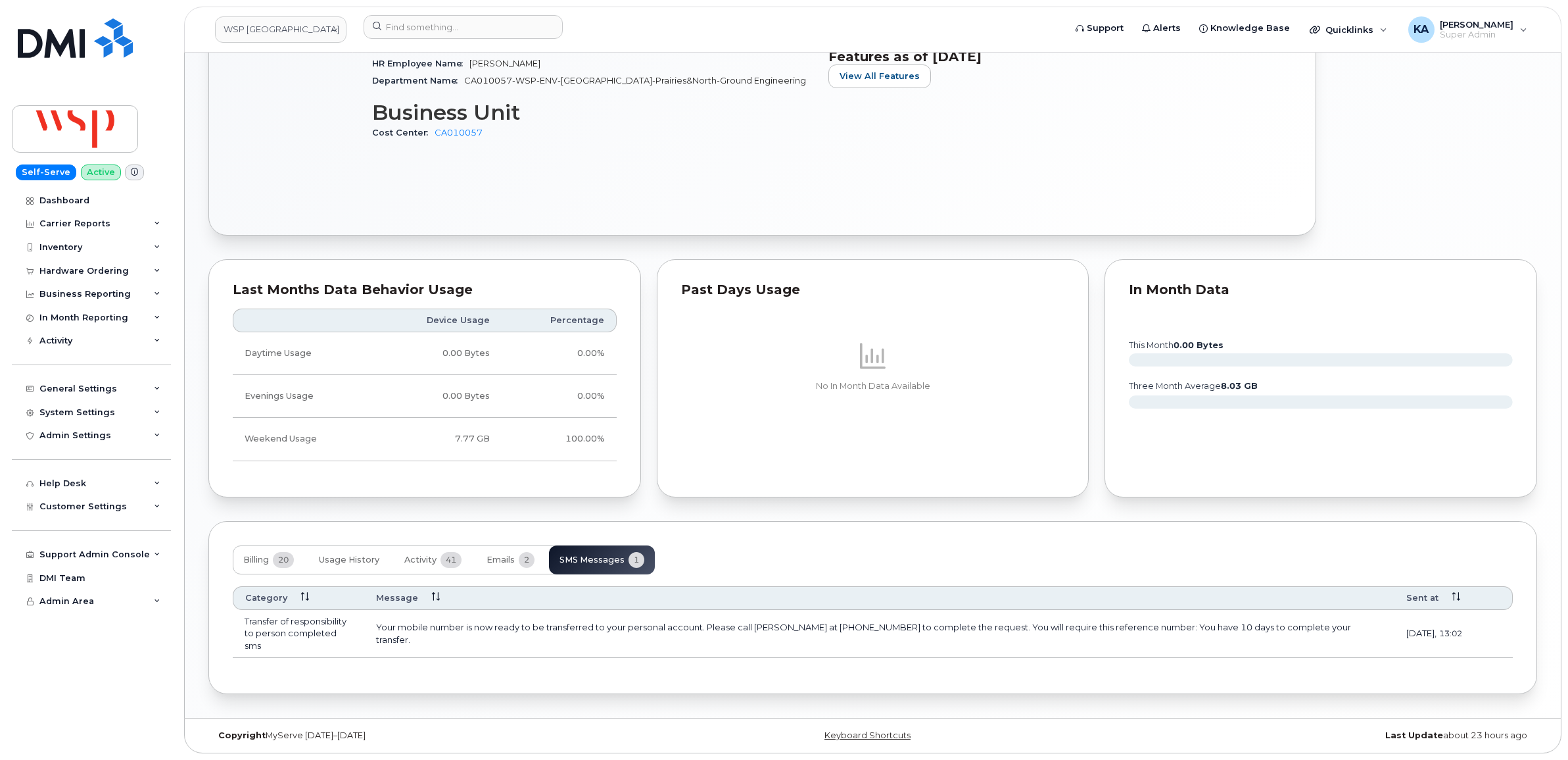
scroll to position [691, 0]
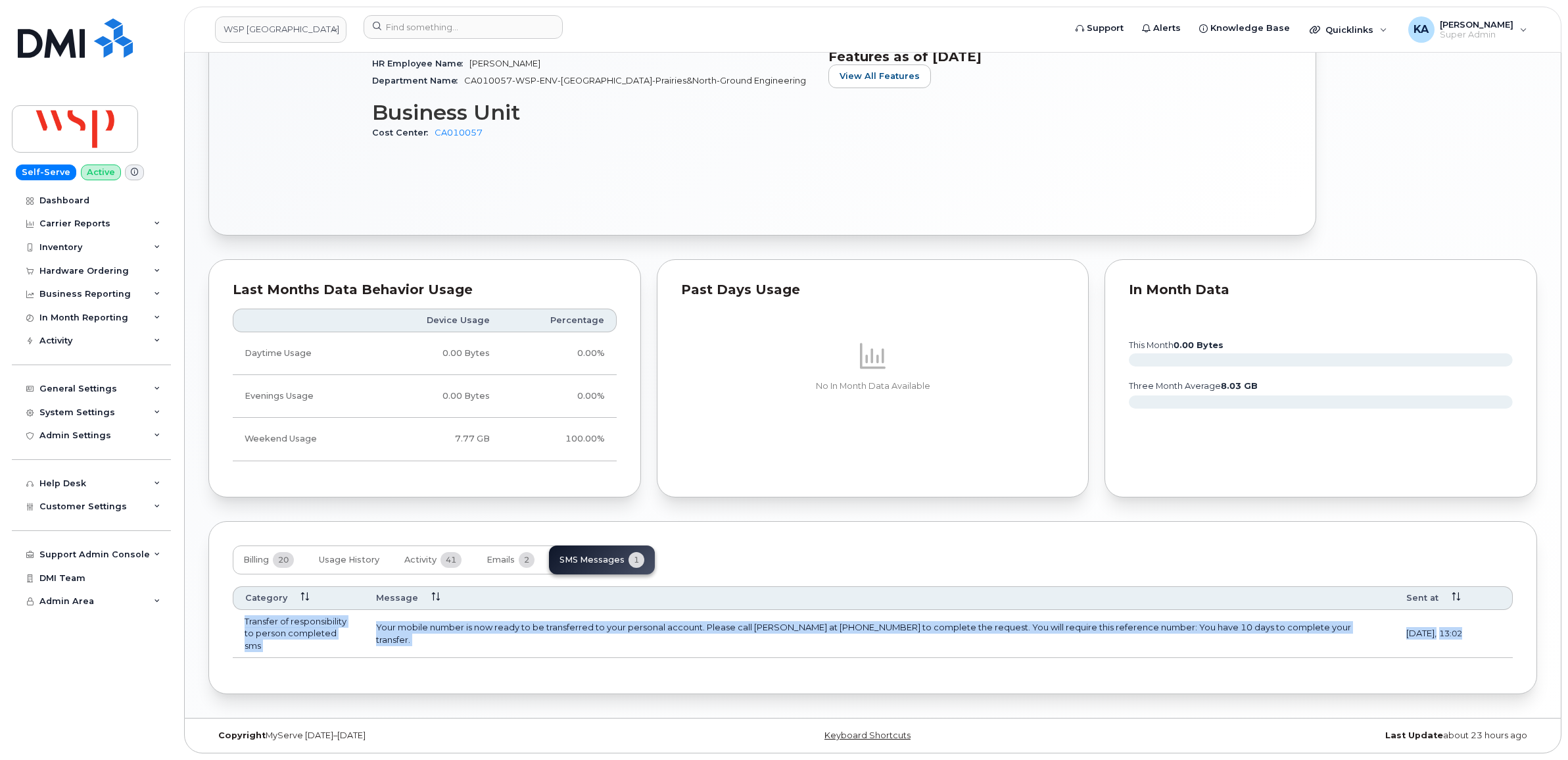
drag, startPoint x: 240, startPoint y: 617, endPoint x: 1501, endPoint y: 649, distance: 1261.4
click at [1501, 649] on tr "Transfer of responsibility to person completed sms Your mobile number is now re…" at bounding box center [872, 633] width 1280 height 48
copy tr "Transfer of responsibility to person completed sms Your mobile number is now re…"
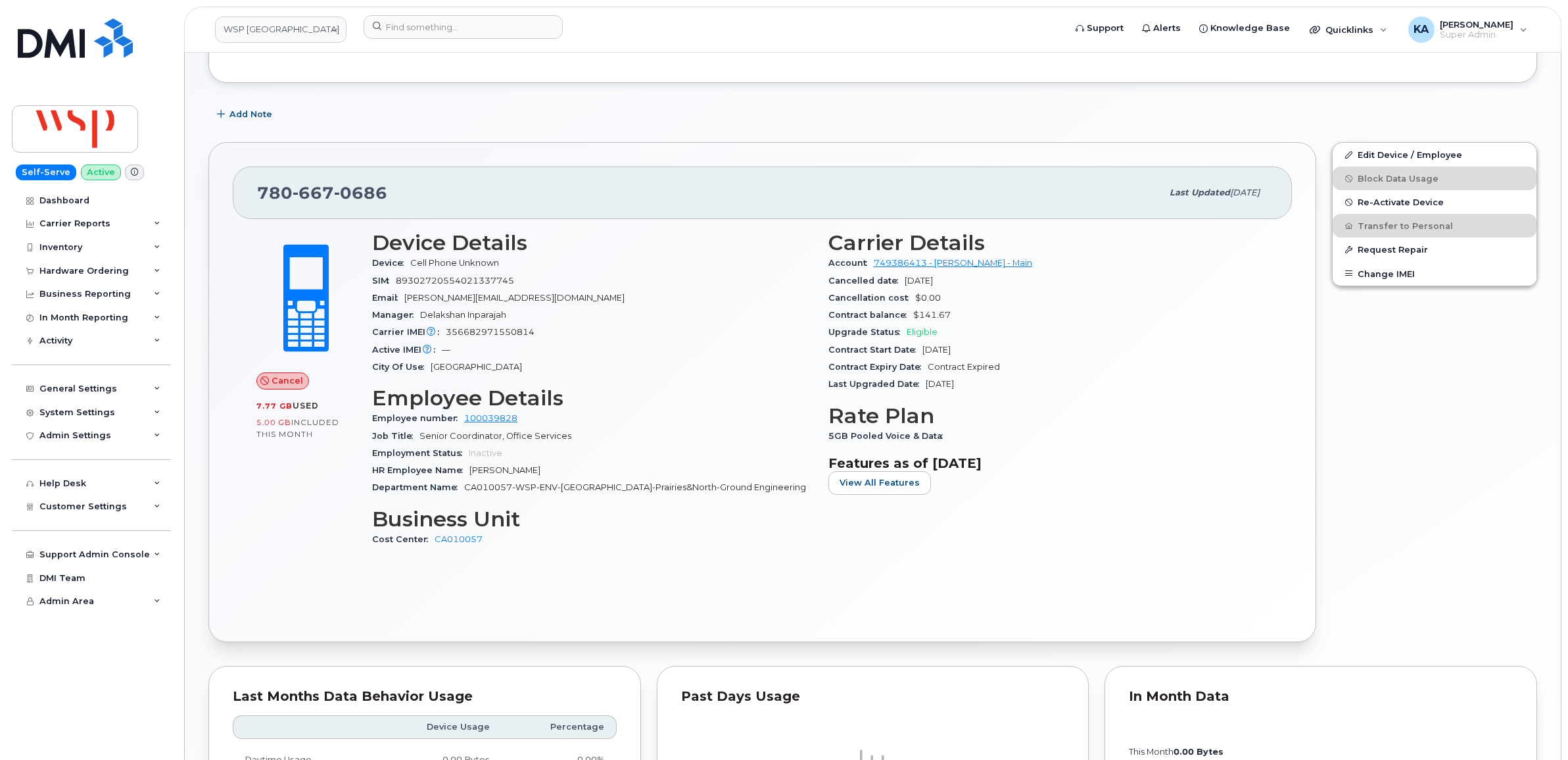
scroll to position [280, 0]
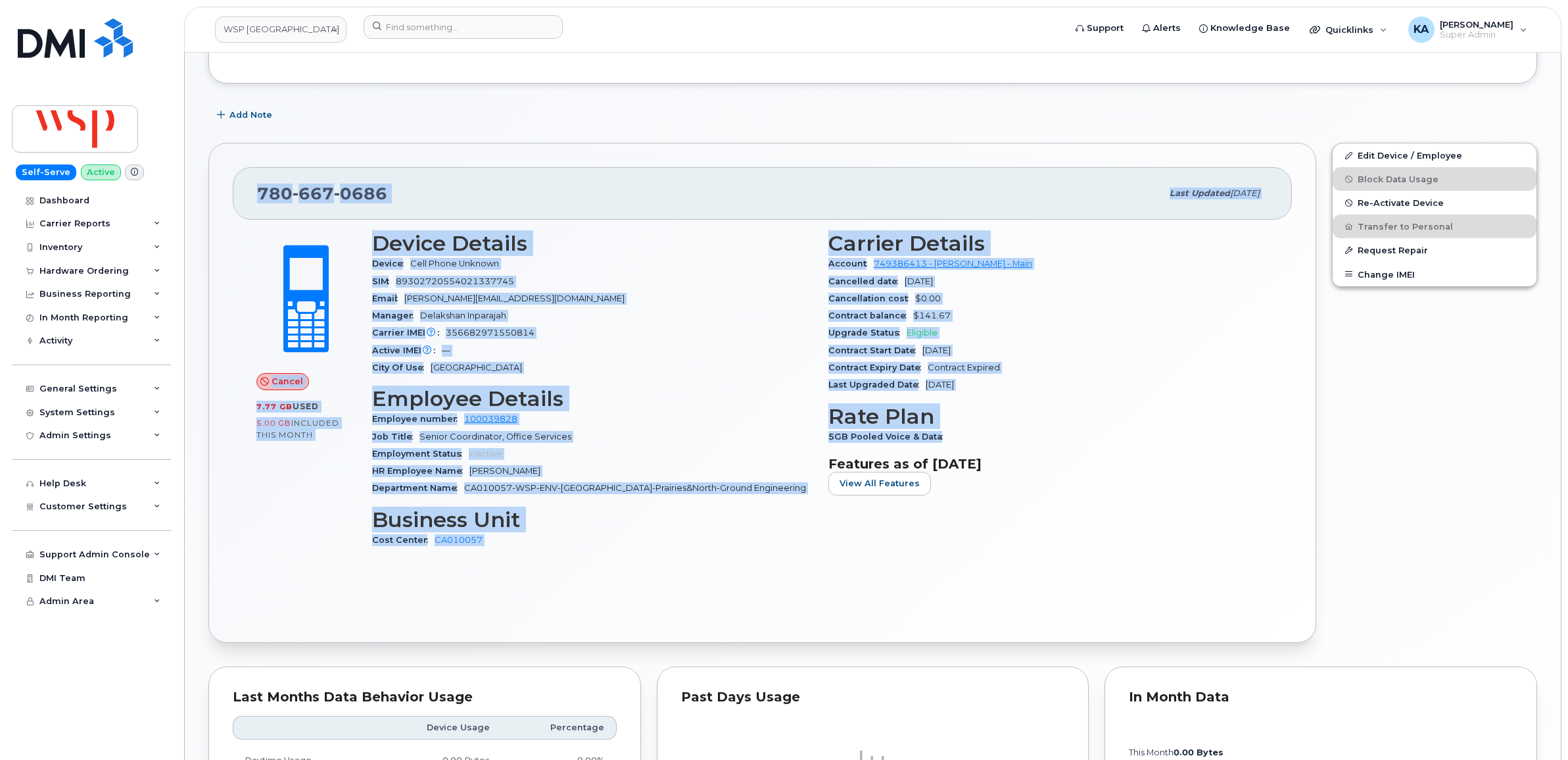
drag, startPoint x: 253, startPoint y: 193, endPoint x: 960, endPoint y: 438, distance: 748.2
click at [960, 438] on div "[PHONE_NUMBER] Last updated [DATE] Cancel 7.77 GB  used 5.00 GB  included this …" at bounding box center [762, 392] width 1108 height 500
copy div "[PHONE_NUMBER] Last updated [DATE] Cancel 7.77 GB  used 5.00 GB  included this …"
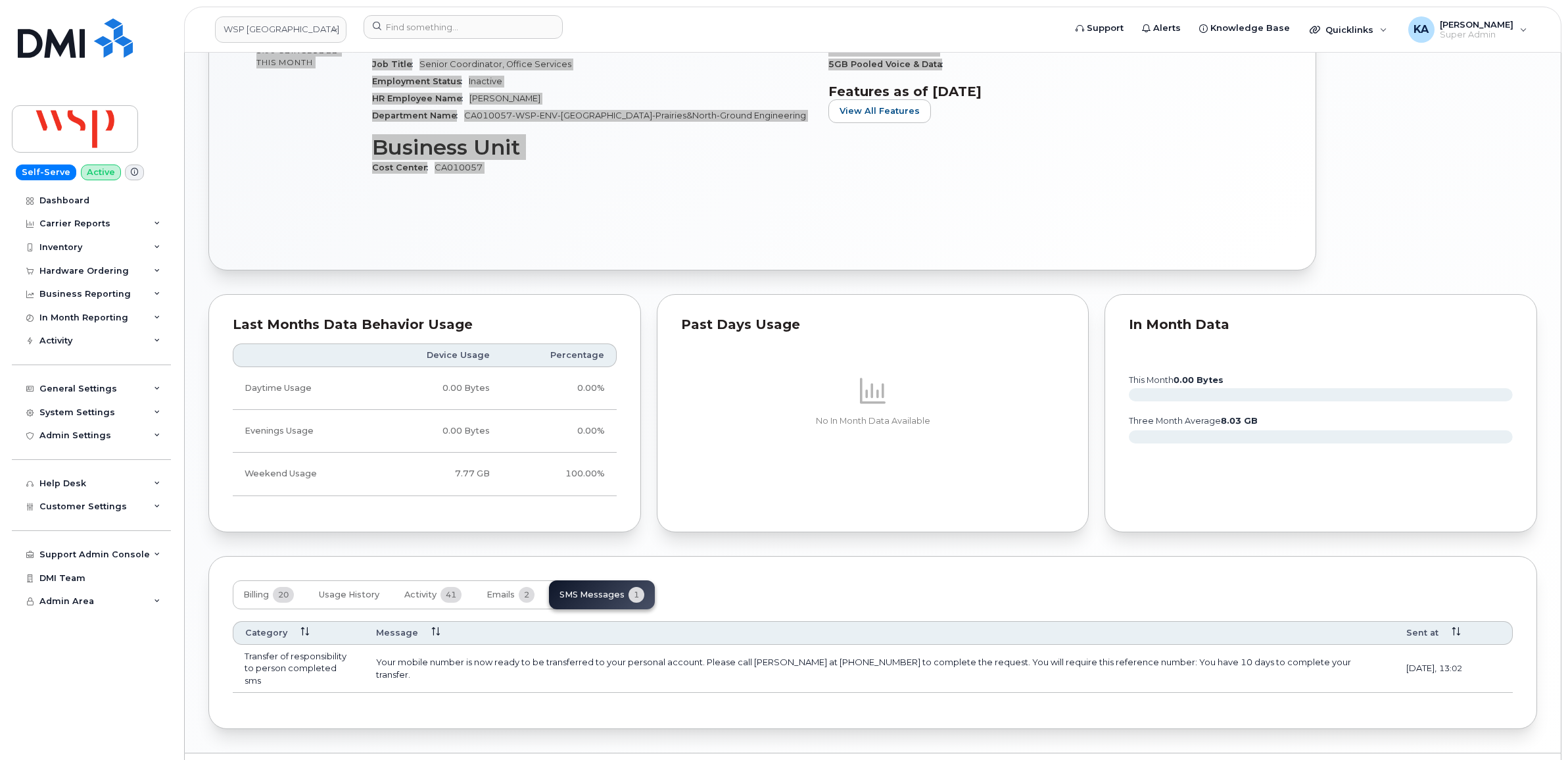
scroll to position [691, 0]
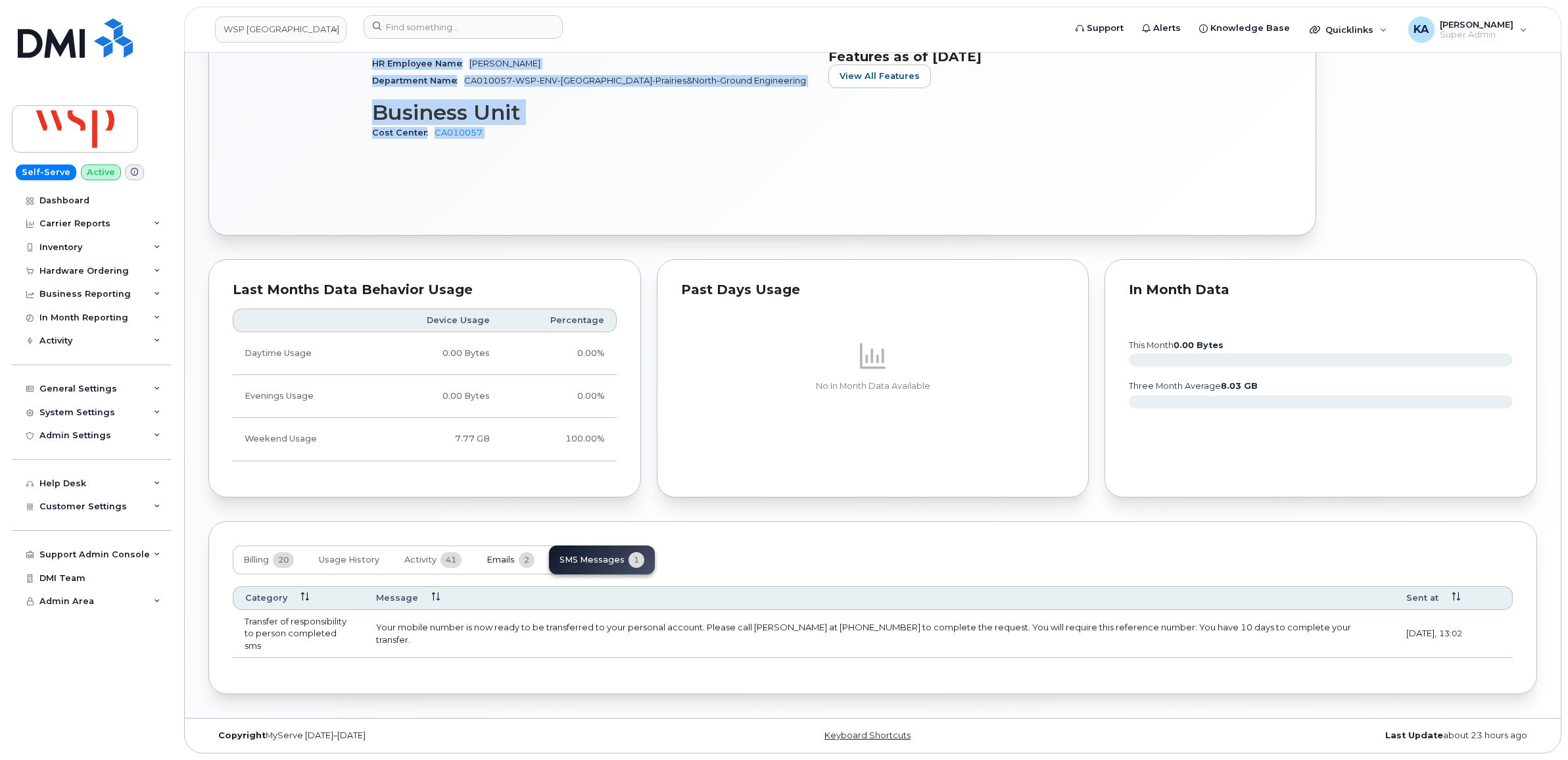
click at [507, 557] on span "Emails" at bounding box center [501, 560] width 28 height 10
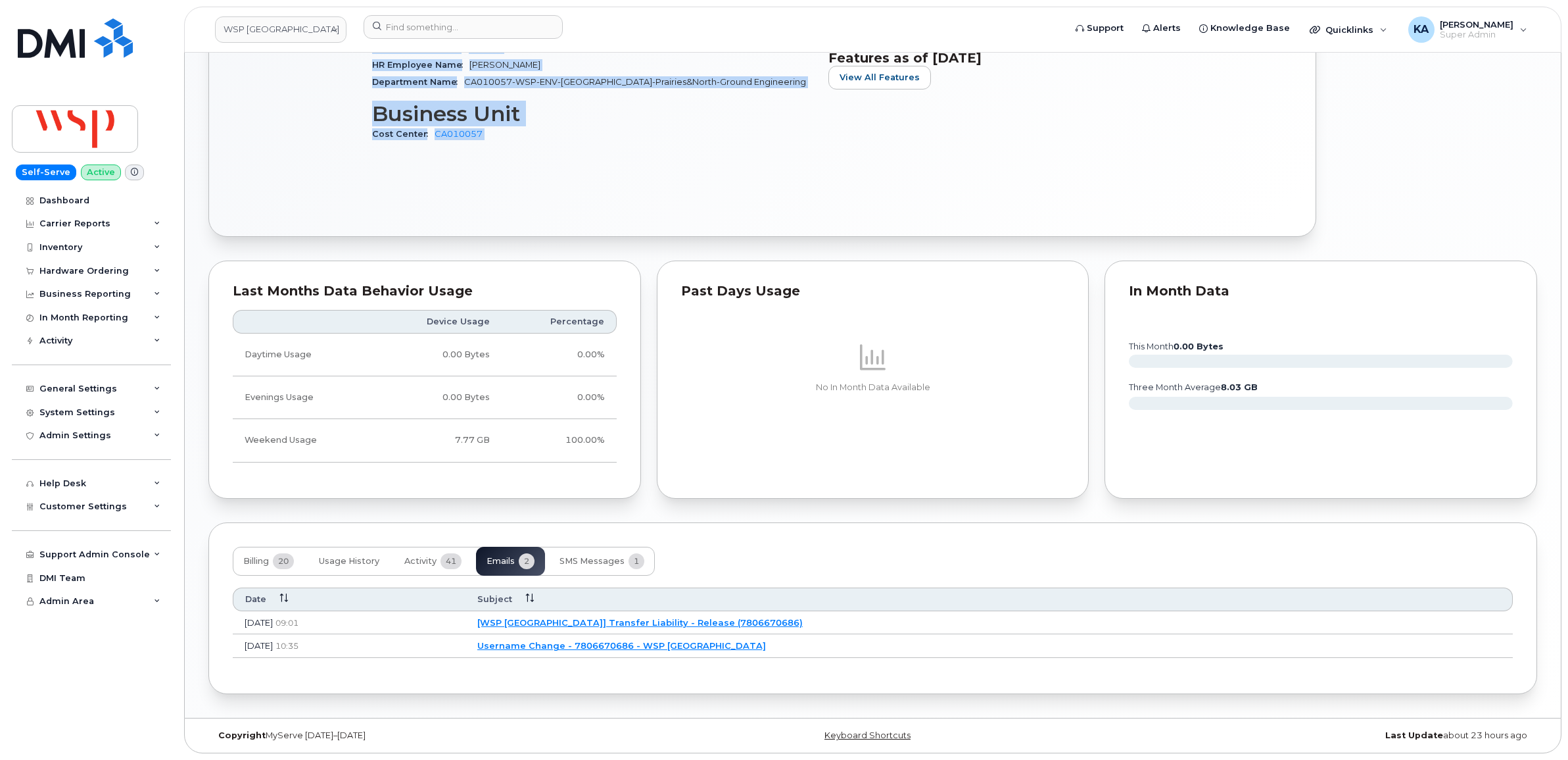
scroll to position [689, 0]
click at [426, 559] on span "Activity" at bounding box center [421, 561] width 32 height 10
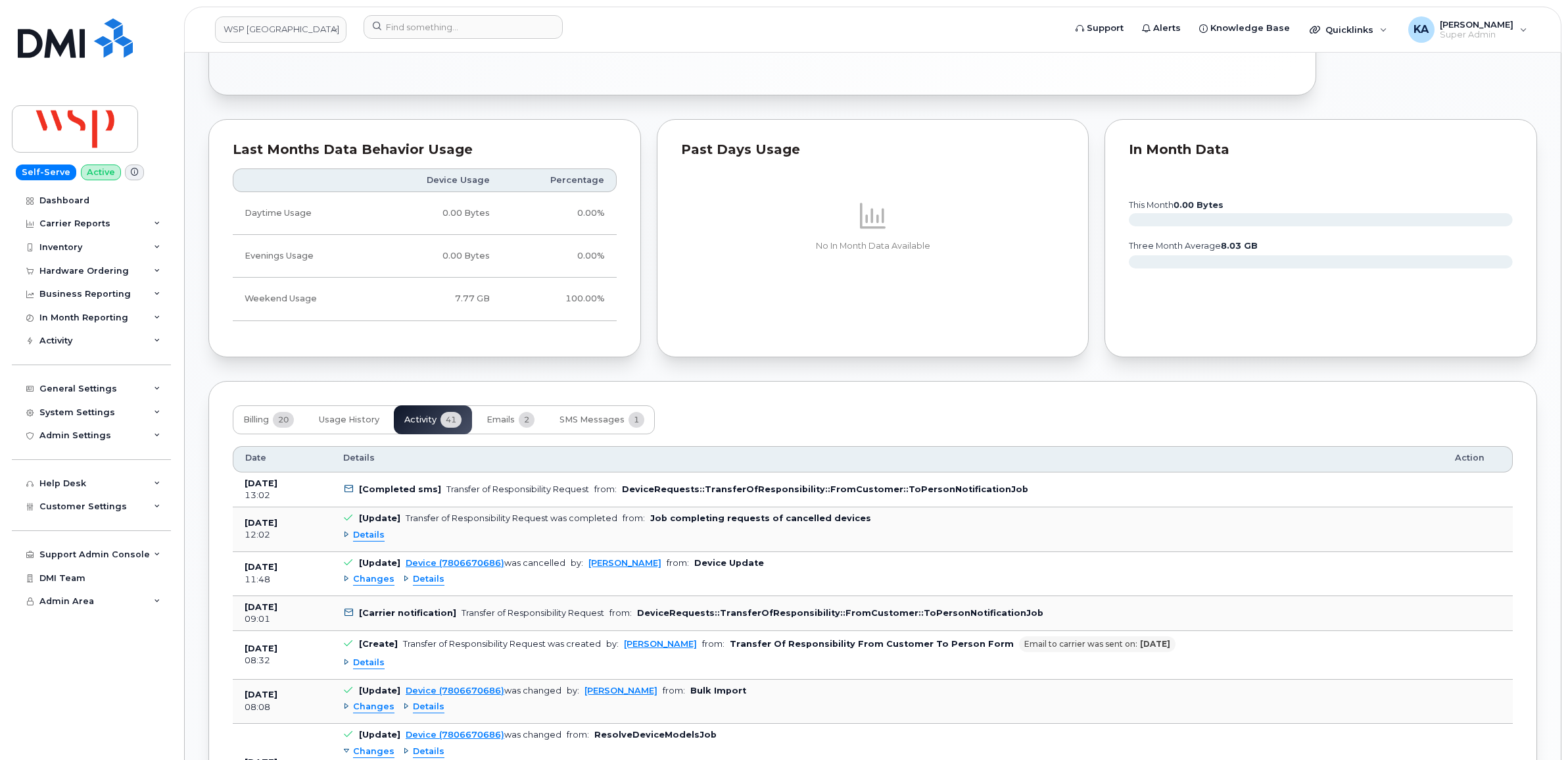
scroll to position [853, 0]
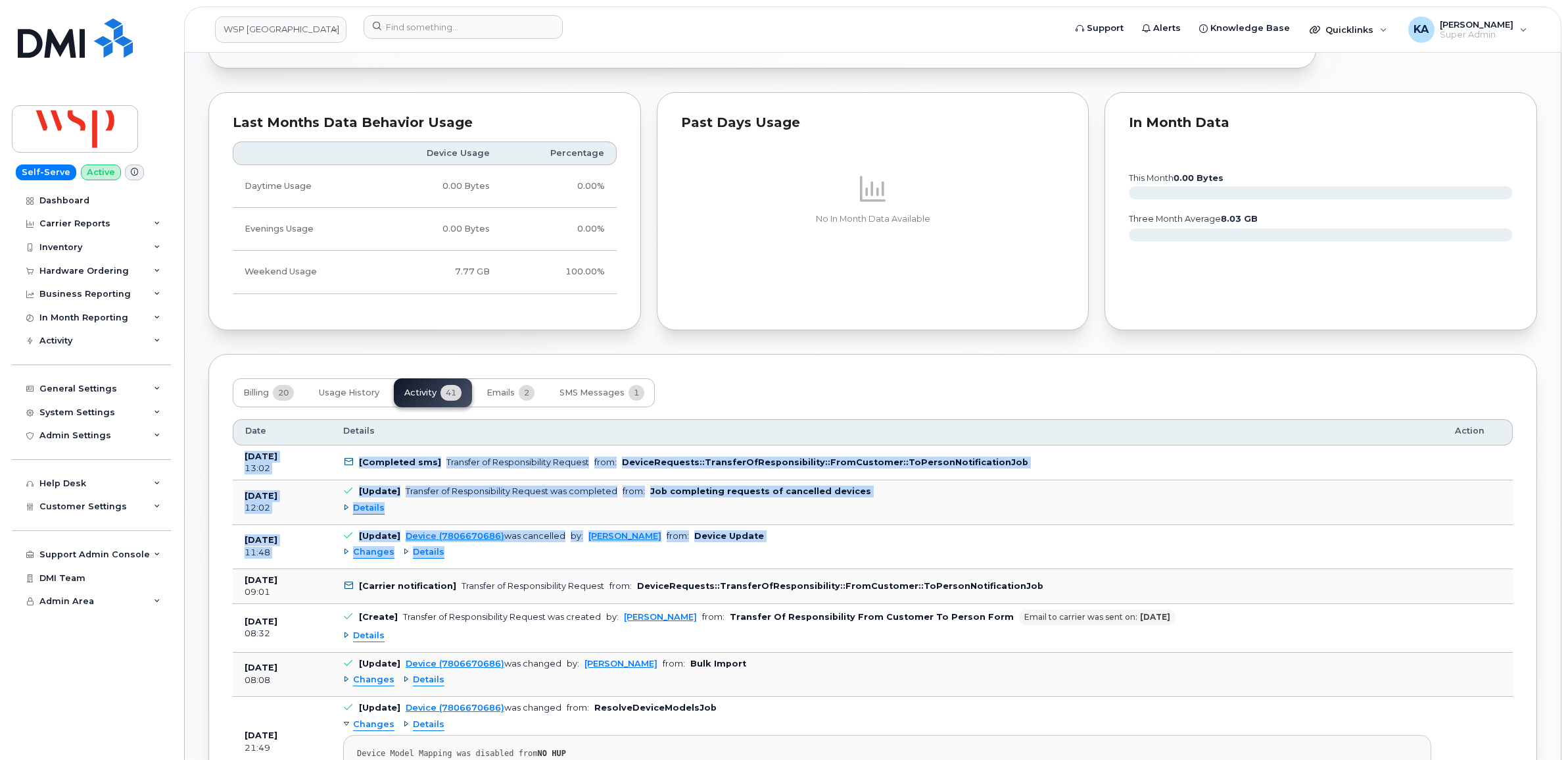
drag, startPoint x: 237, startPoint y: 456, endPoint x: 908, endPoint y: 556, distance: 678.4
drag, startPoint x: 908, startPoint y: 556, endPoint x: 794, endPoint y: 494, distance: 129.8
copy tbody "[DATE] 13:02 [Completed sms] Transfer of Responsibility Request from: DeviceReq…"
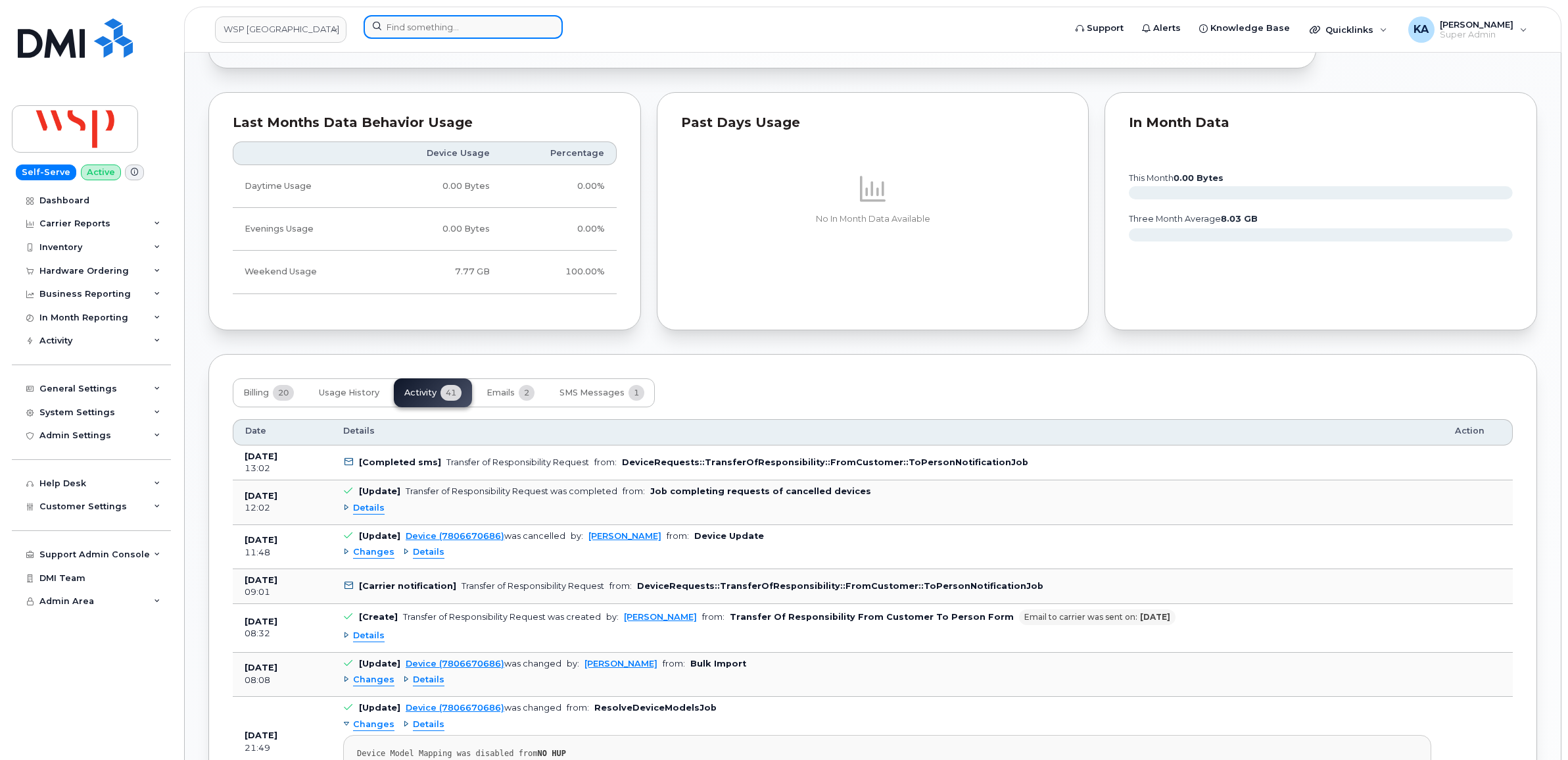
click at [399, 23] on input at bounding box center [463, 27] width 199 height 24
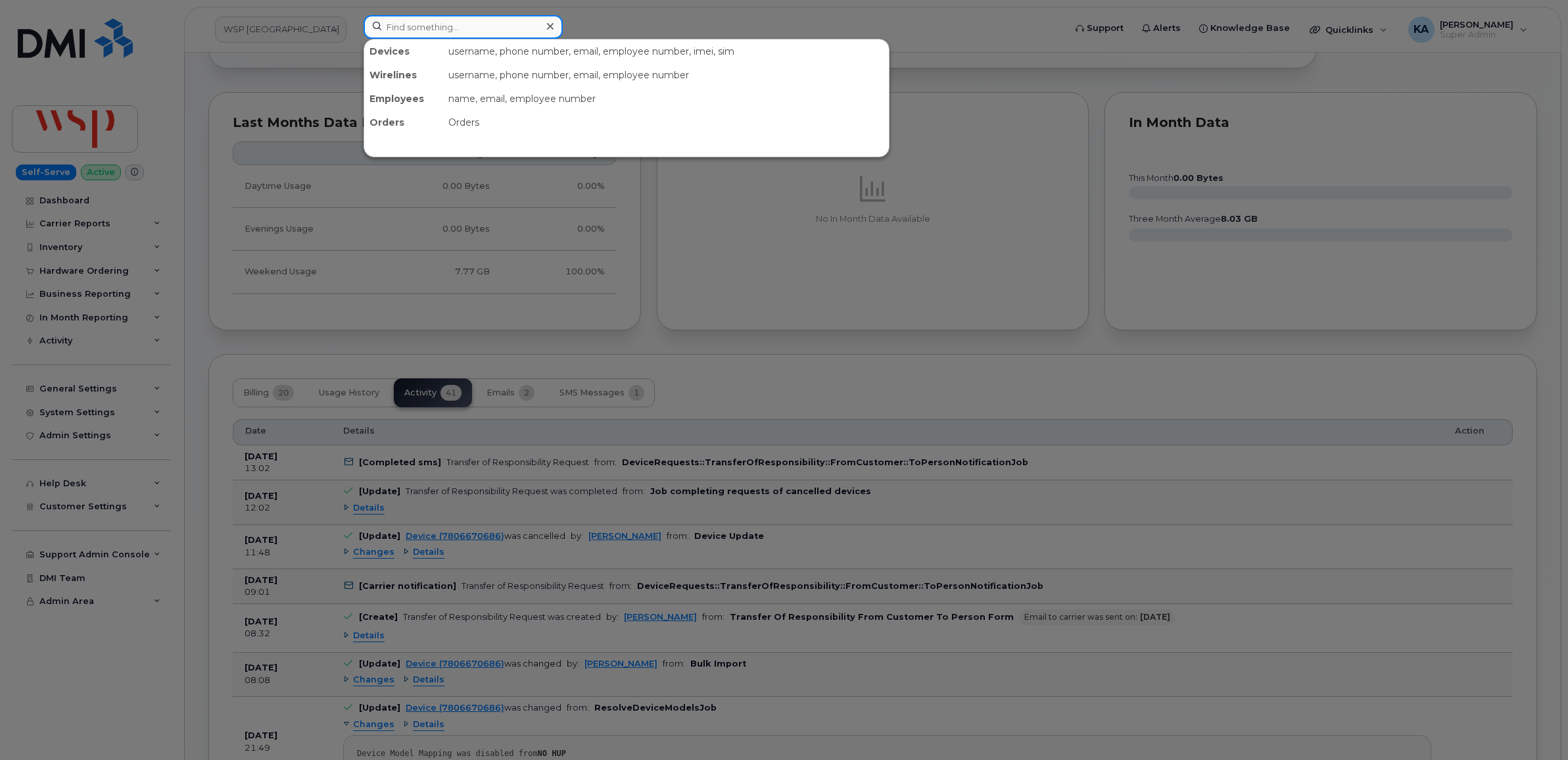
paste input "9126449339"
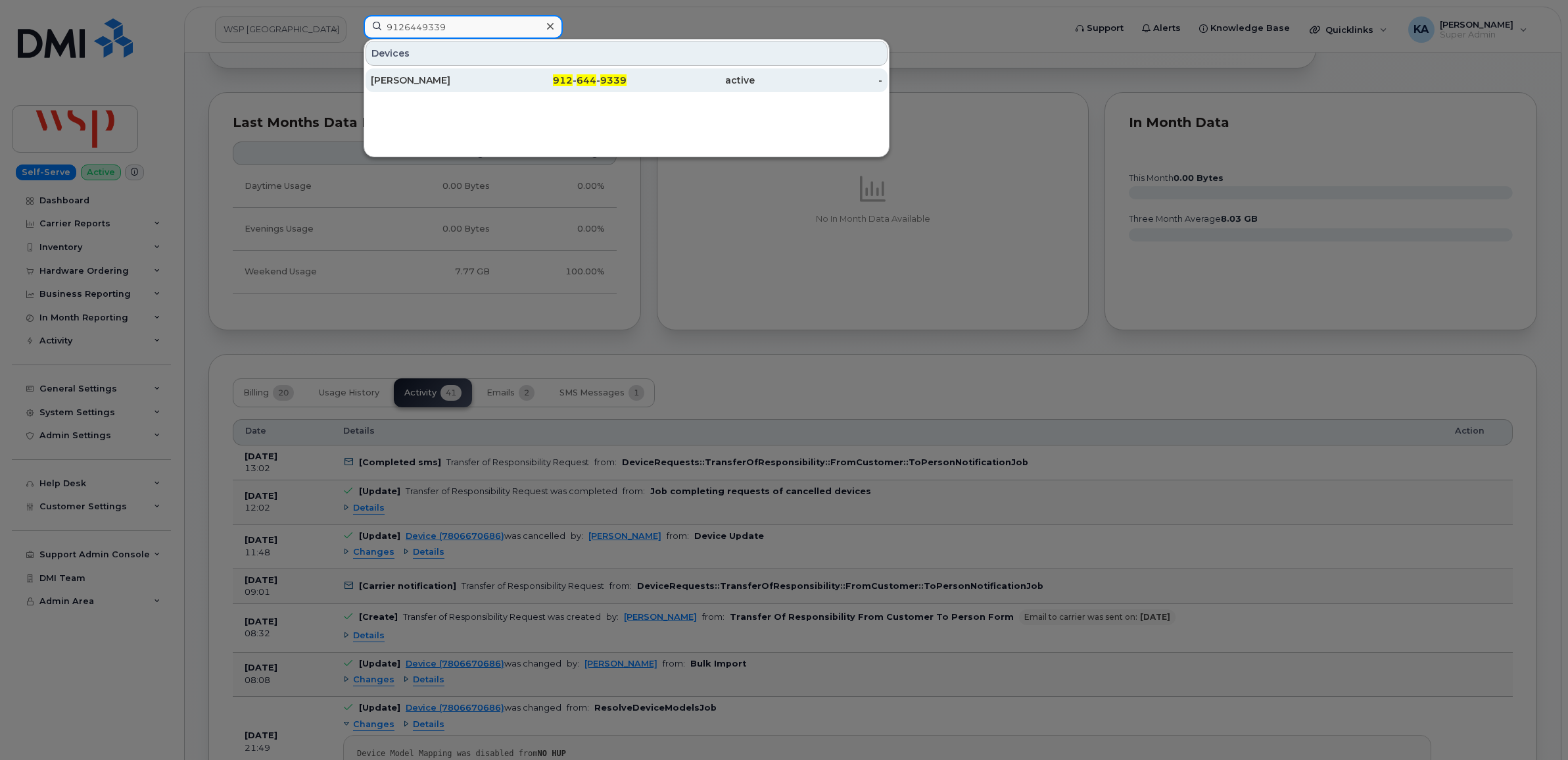
type input "9126449339"
click at [395, 82] on div "[PERSON_NAME]" at bounding box center [435, 80] width 128 height 13
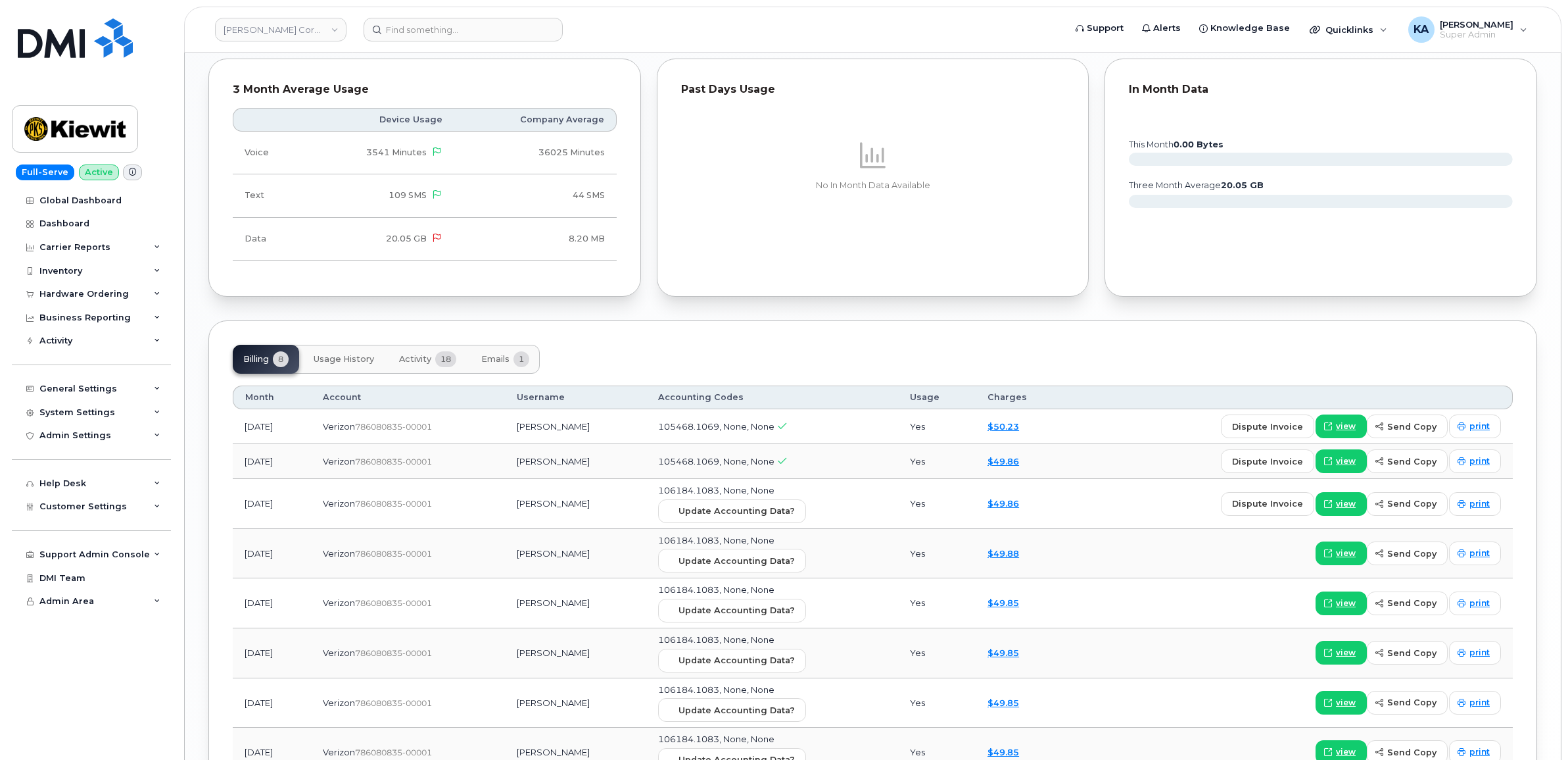
scroll to position [1428, 0]
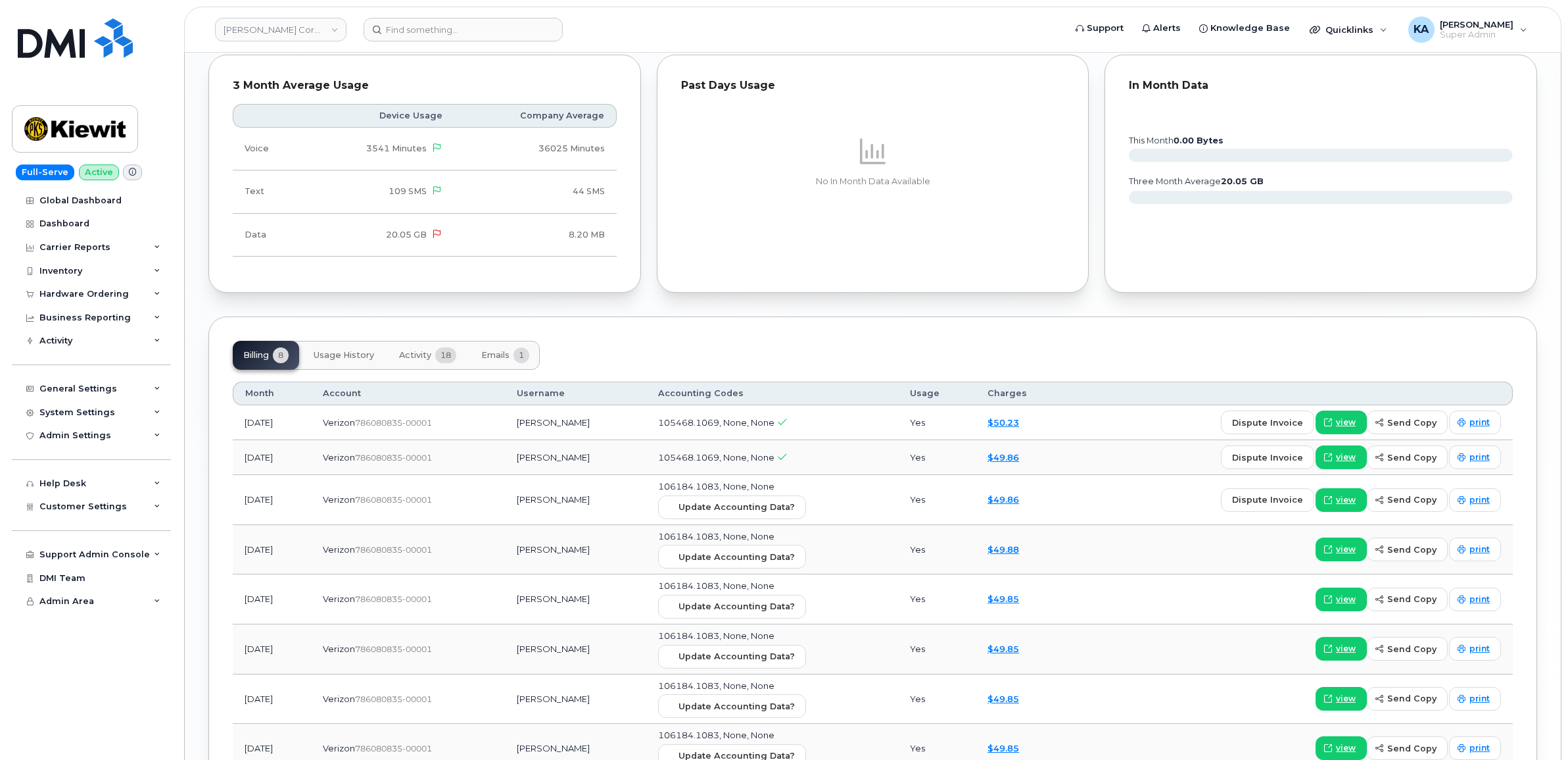
click at [504, 355] on span "Emails" at bounding box center [495, 355] width 28 height 10
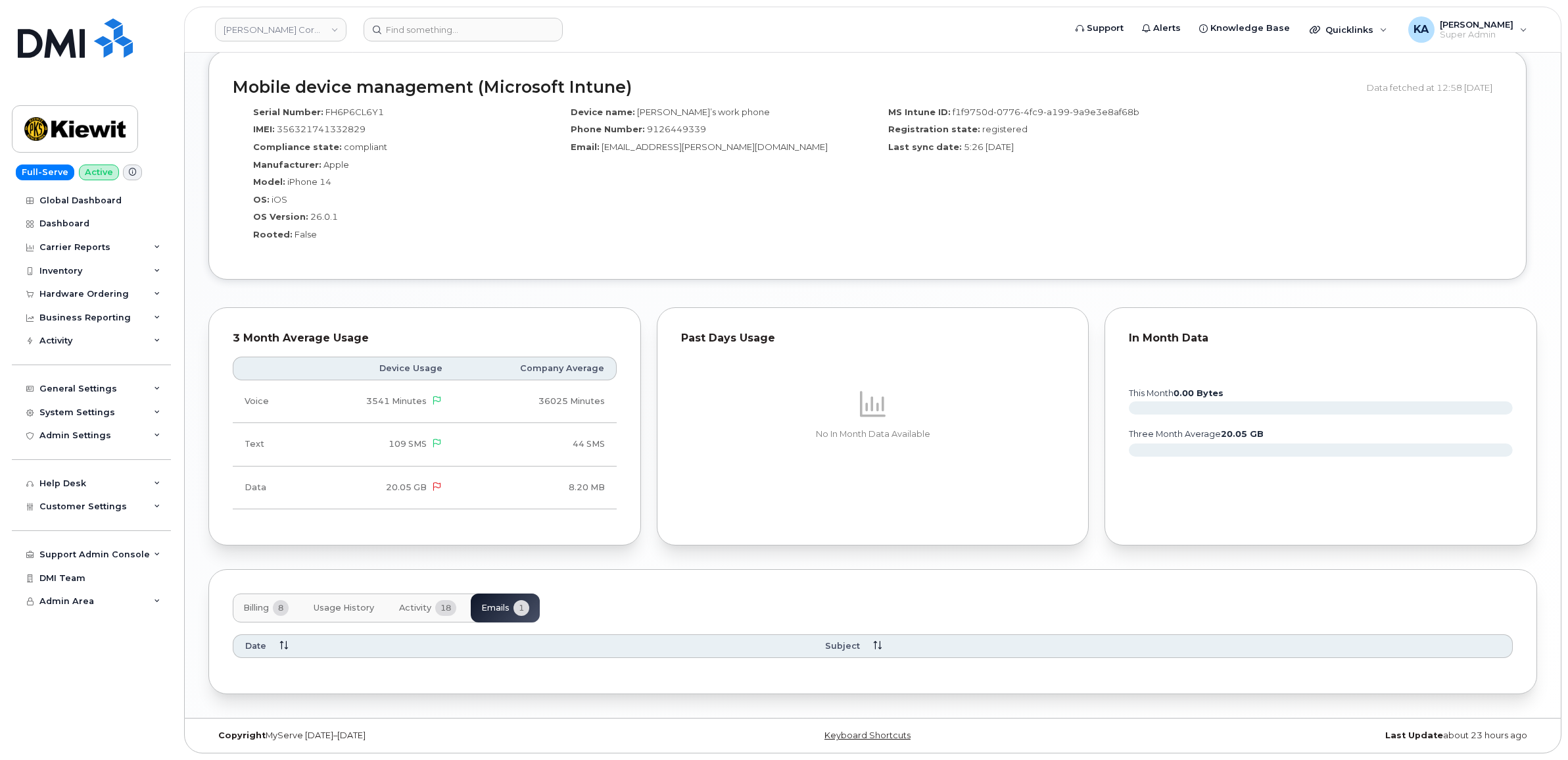
scroll to position [1181, 0]
click at [416, 603] on span "Activity" at bounding box center [416, 608] width 32 height 10
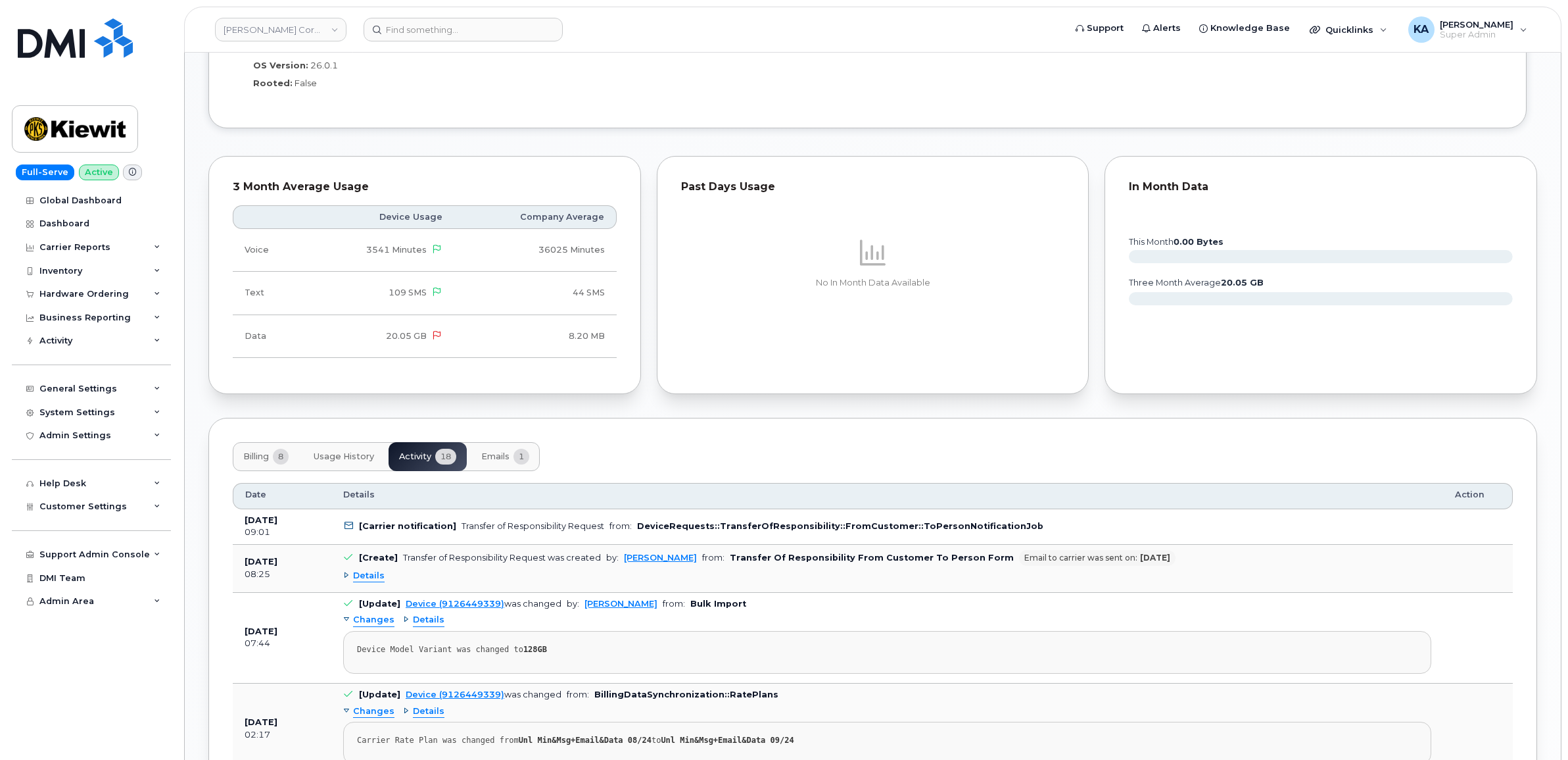
scroll to position [1345, 0]
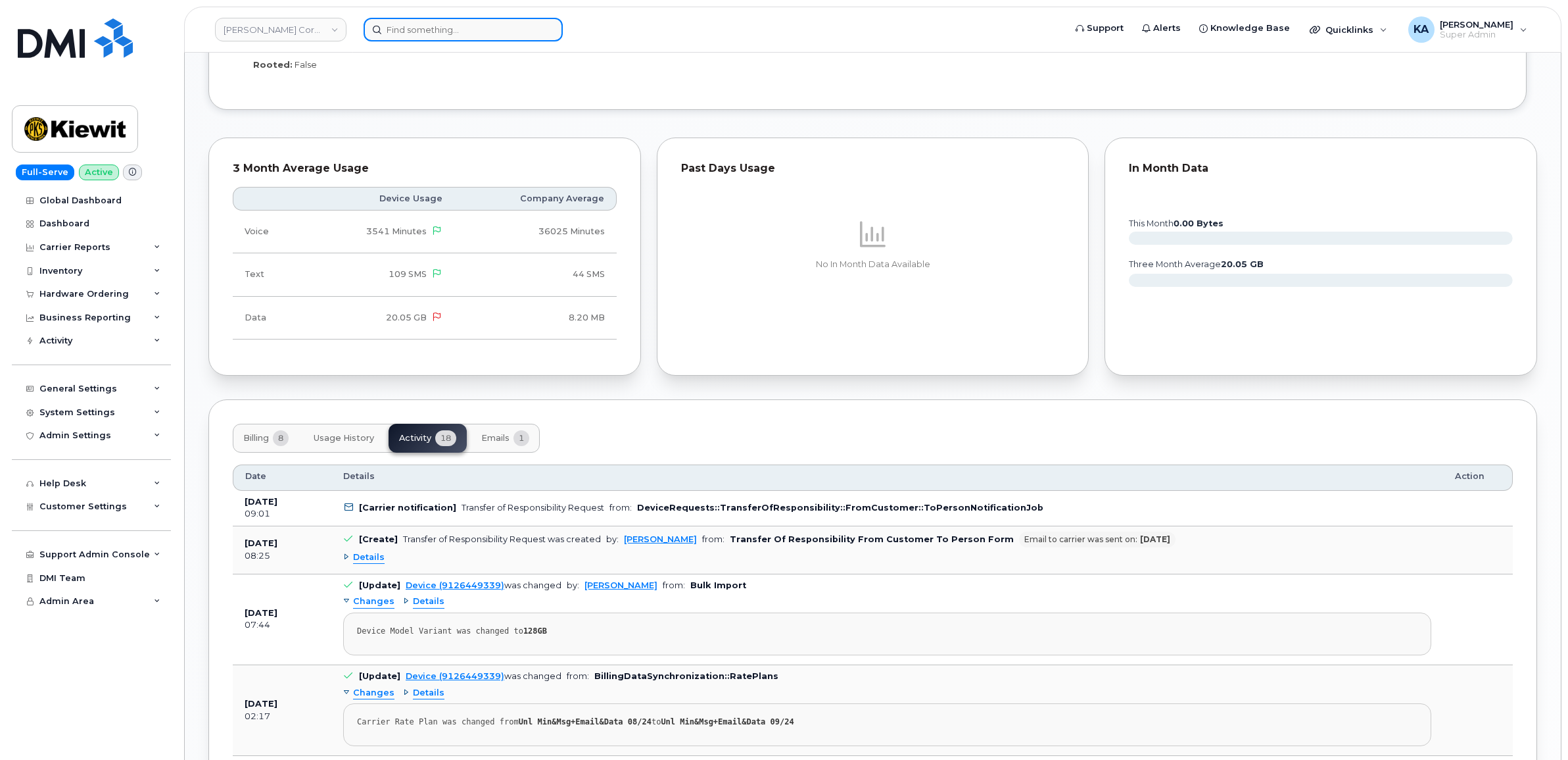
click at [427, 25] on input at bounding box center [463, 29] width 199 height 24
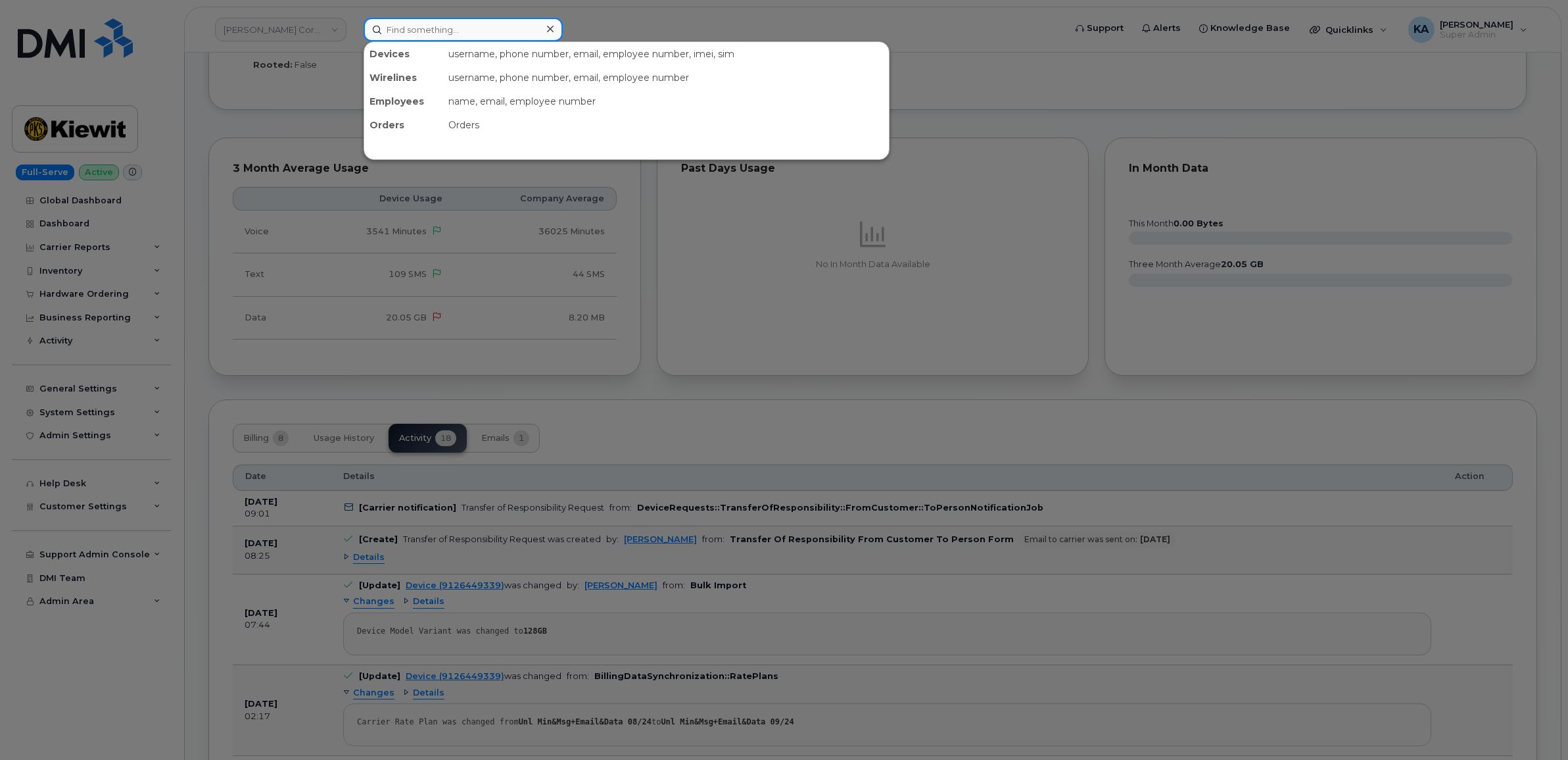
paste input "7328615018"
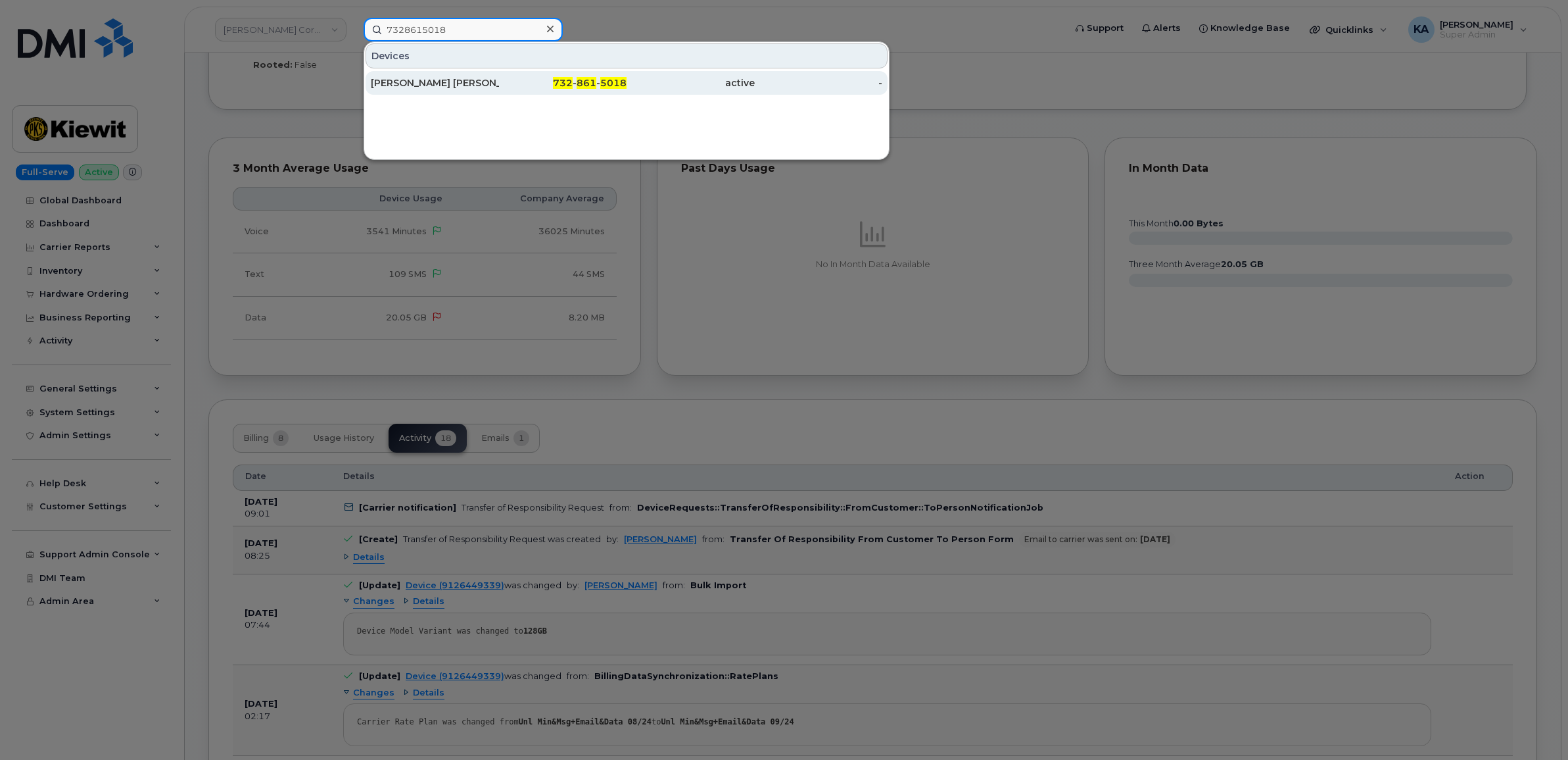
type input "7328615018"
click at [421, 79] on div "[PERSON_NAME] [PERSON_NAME]" at bounding box center [435, 83] width 128 height 13
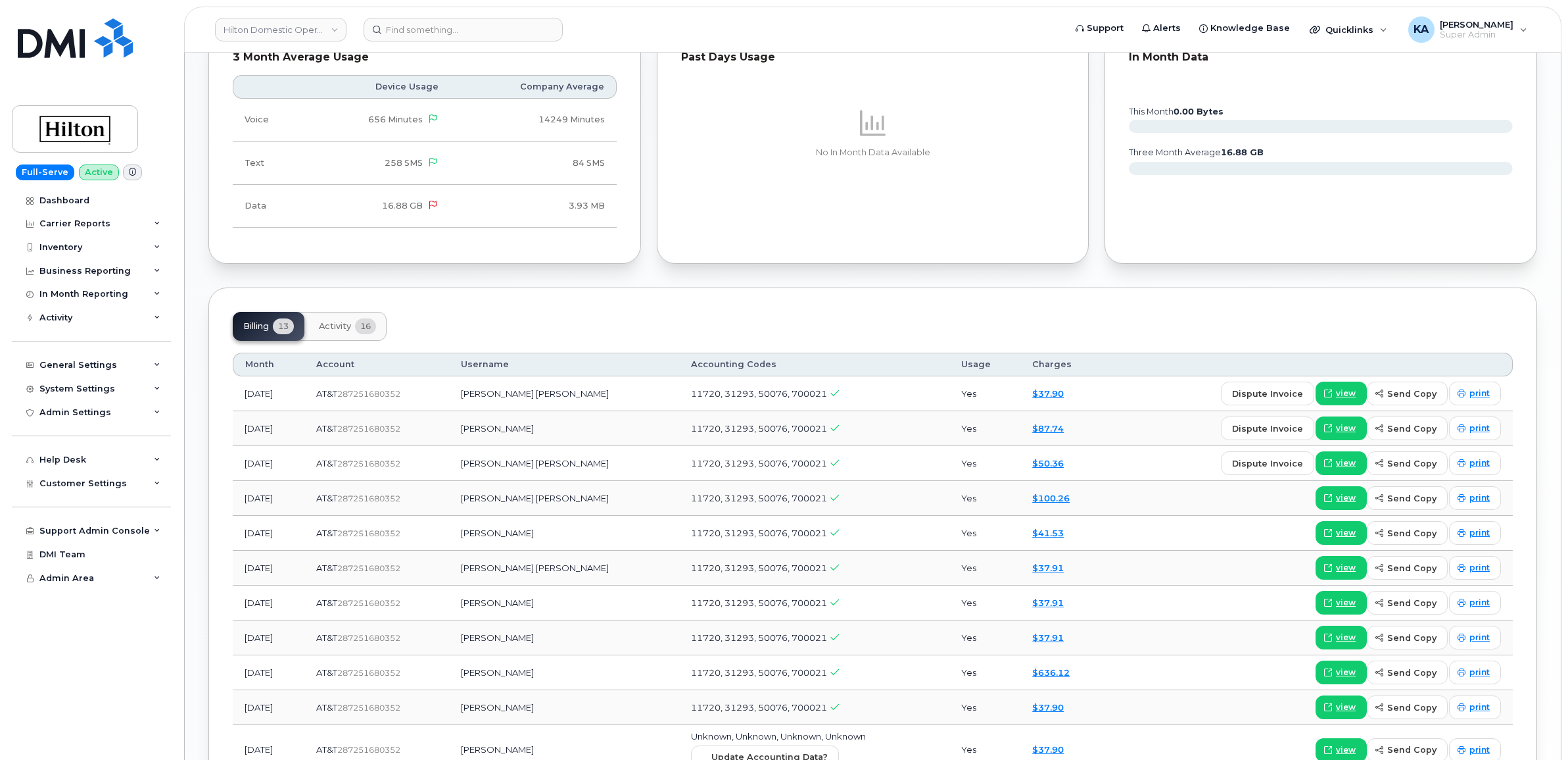
scroll to position [823, 0]
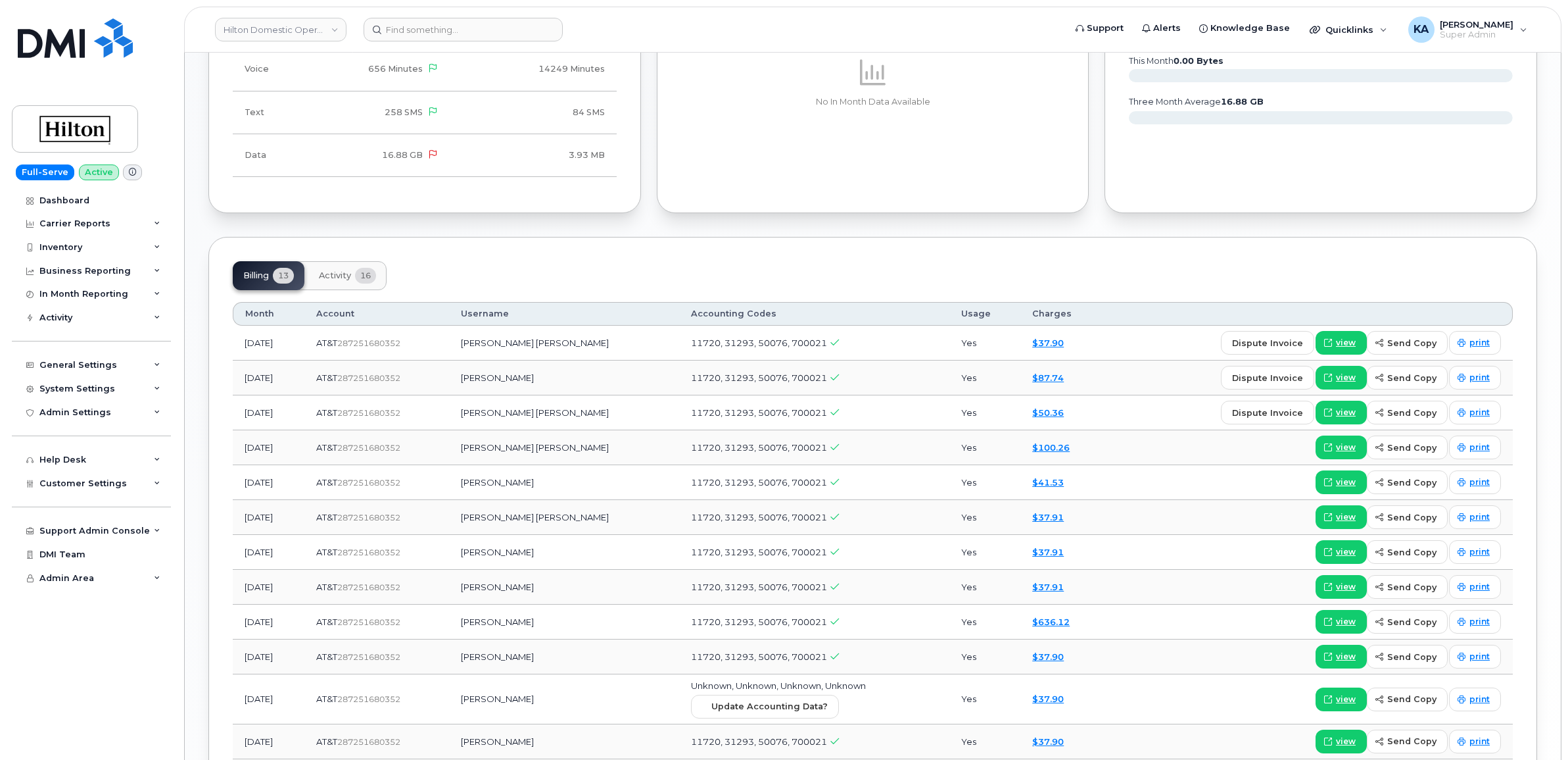
click at [338, 276] on span "Activity" at bounding box center [335, 275] width 32 height 10
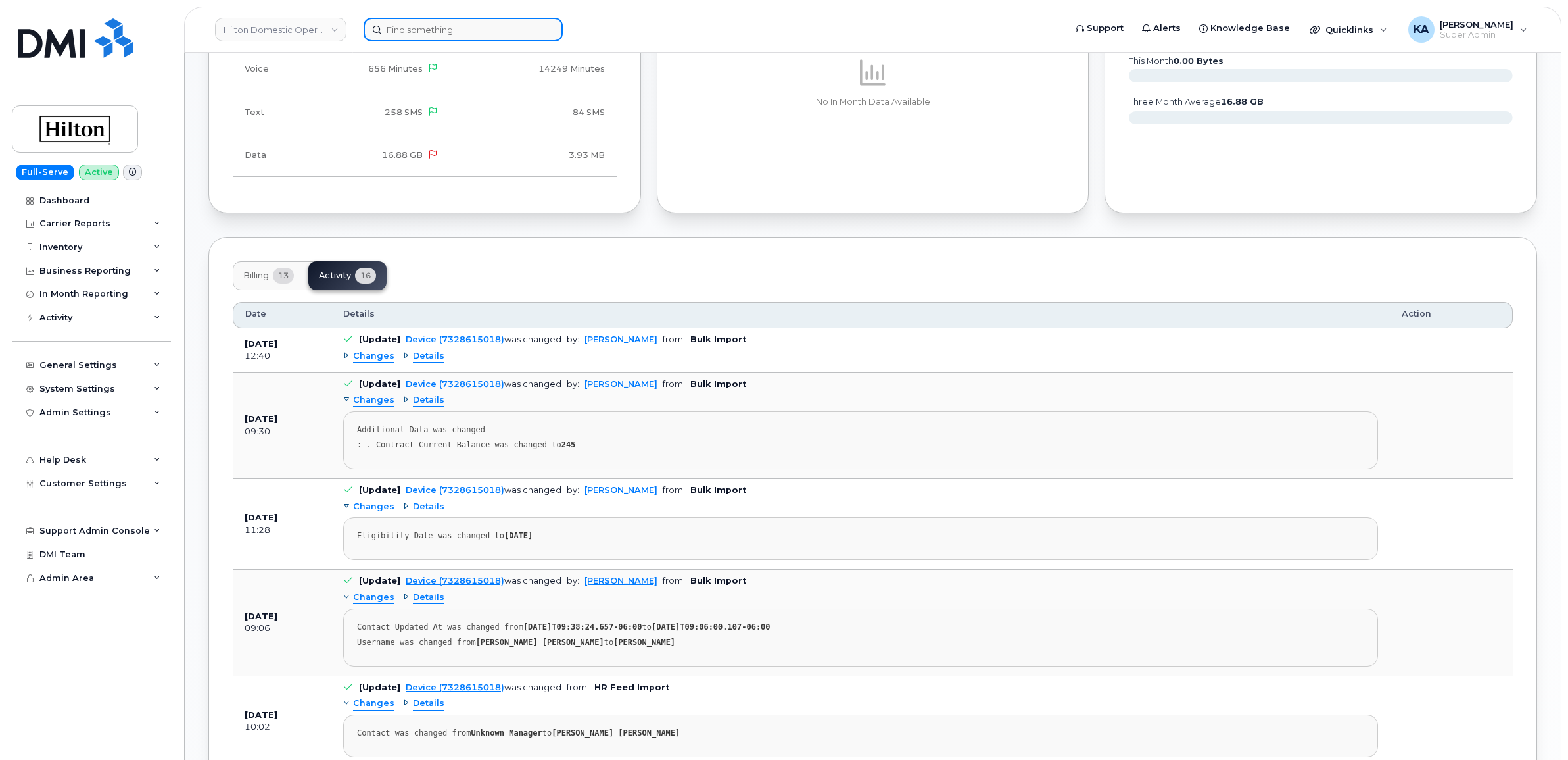
click at [399, 28] on input at bounding box center [463, 29] width 199 height 24
paste input "4035428766"
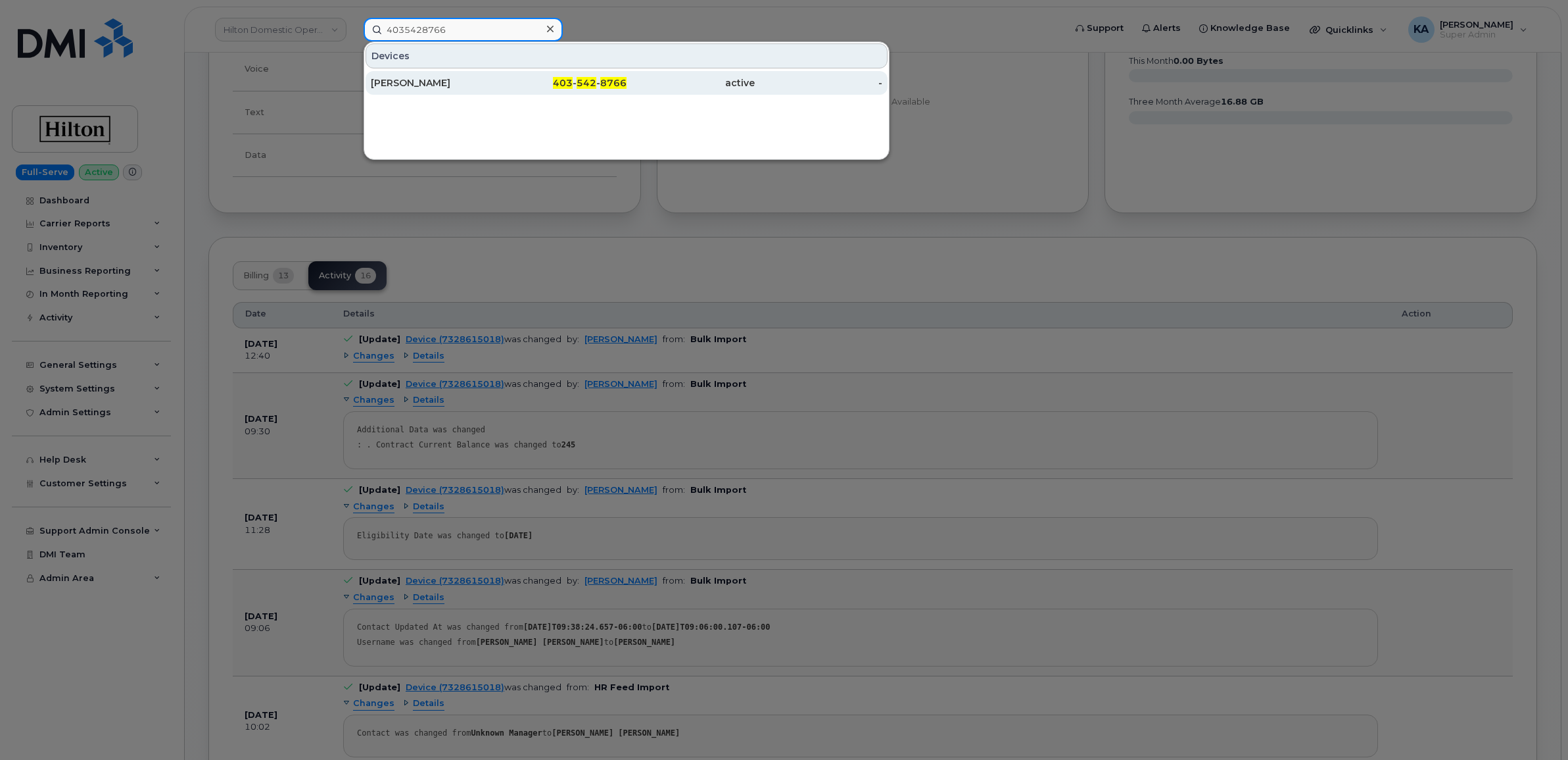
type input "4035428766"
click at [399, 82] on div "[PERSON_NAME]" at bounding box center [435, 83] width 128 height 13
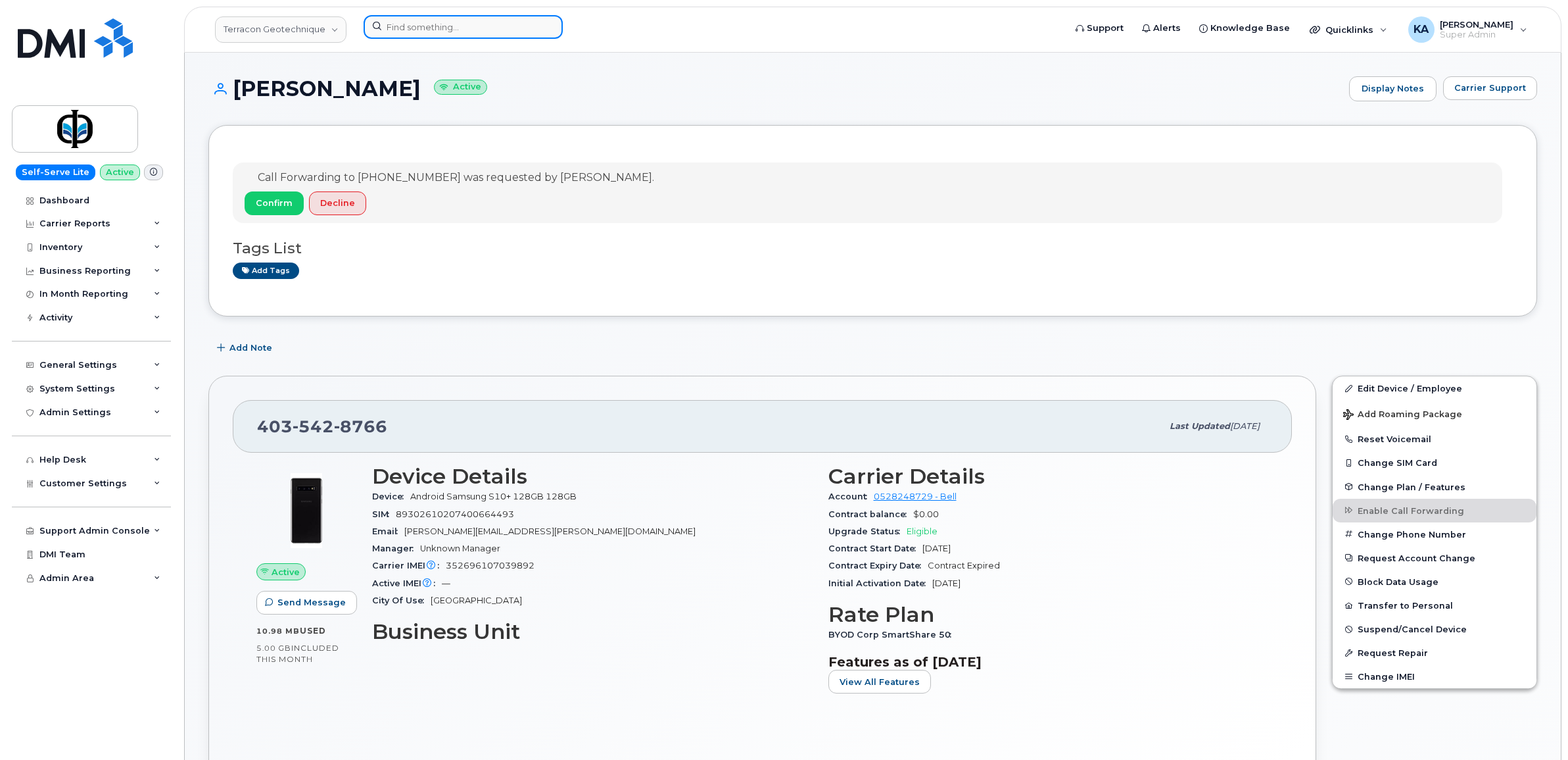
click at [410, 24] on input at bounding box center [463, 27] width 199 height 24
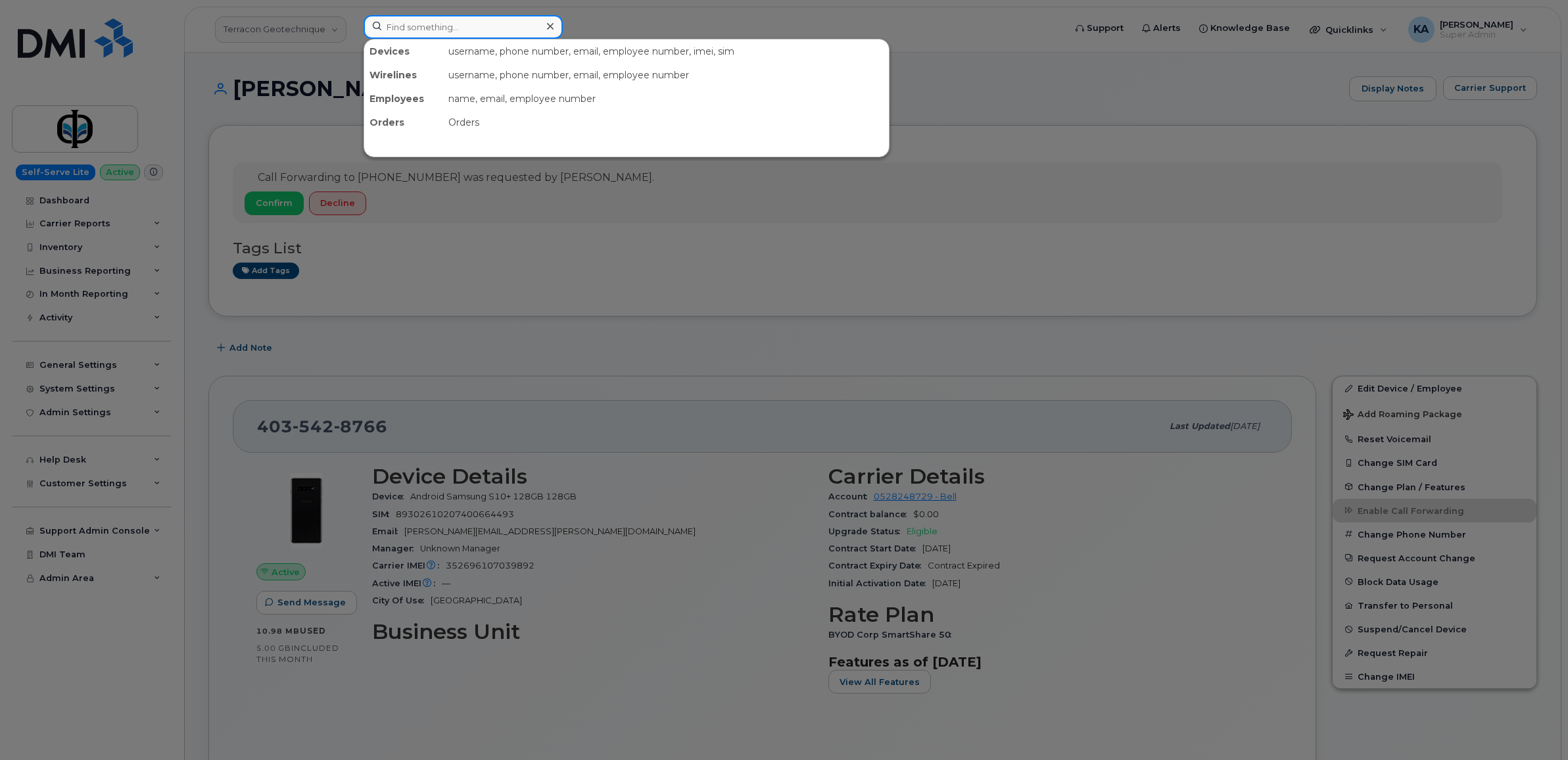
paste input "506.260.1483"
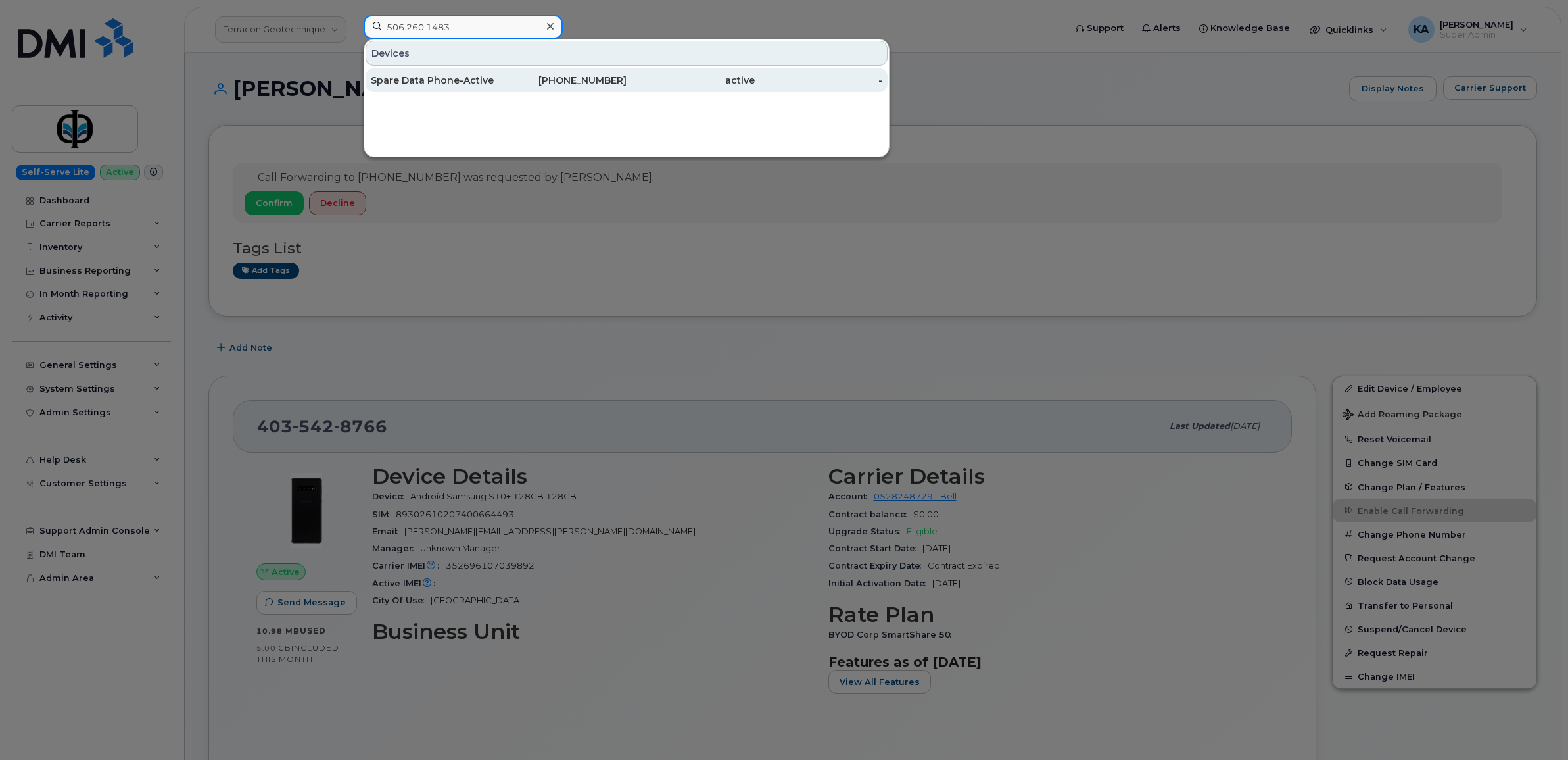
type input "506.260.1483"
click at [415, 80] on div "Spare Data Phone-Active" at bounding box center [435, 80] width 128 height 13
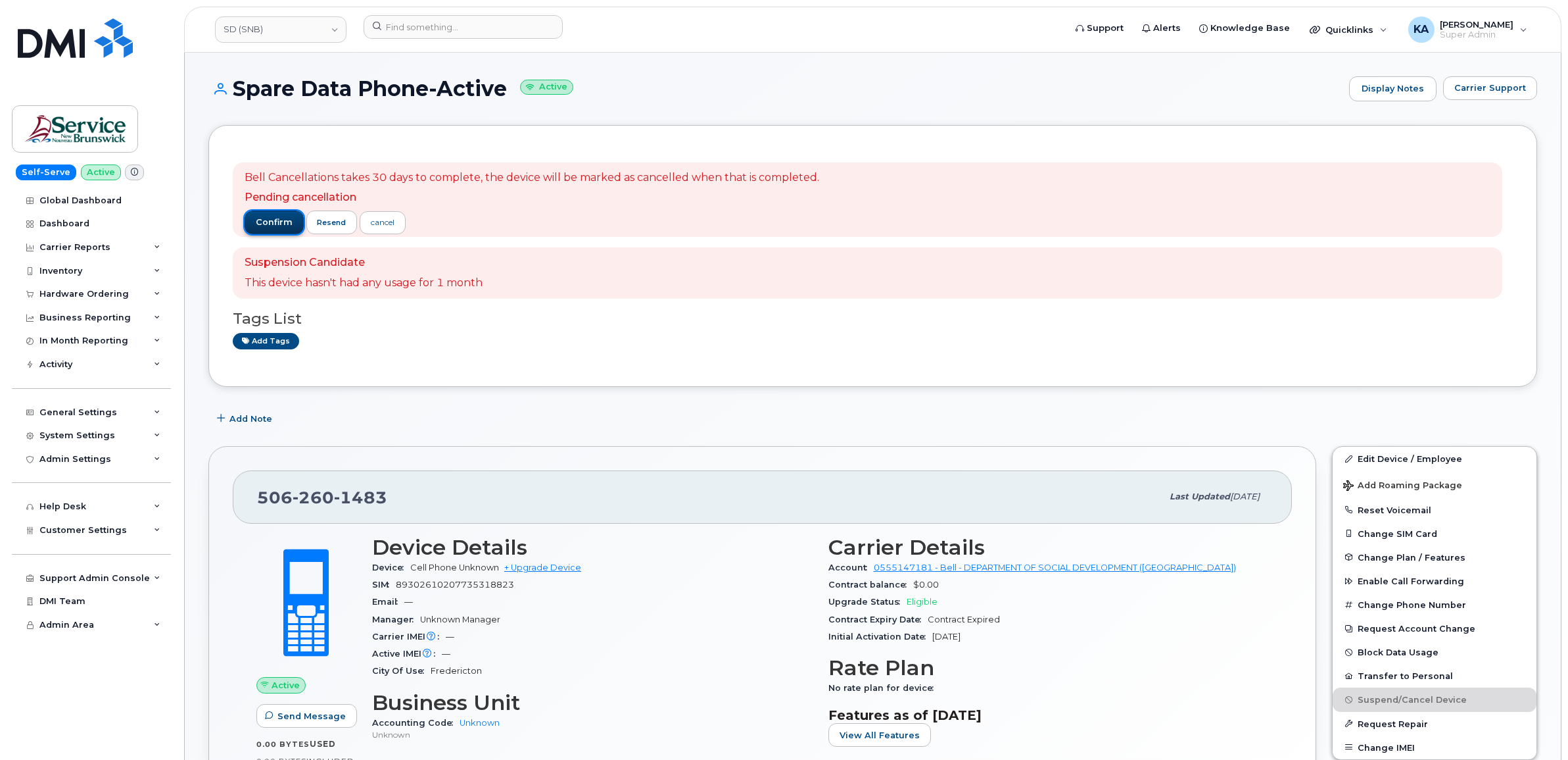
click at [270, 224] on span "confirm" at bounding box center [274, 222] width 37 height 12
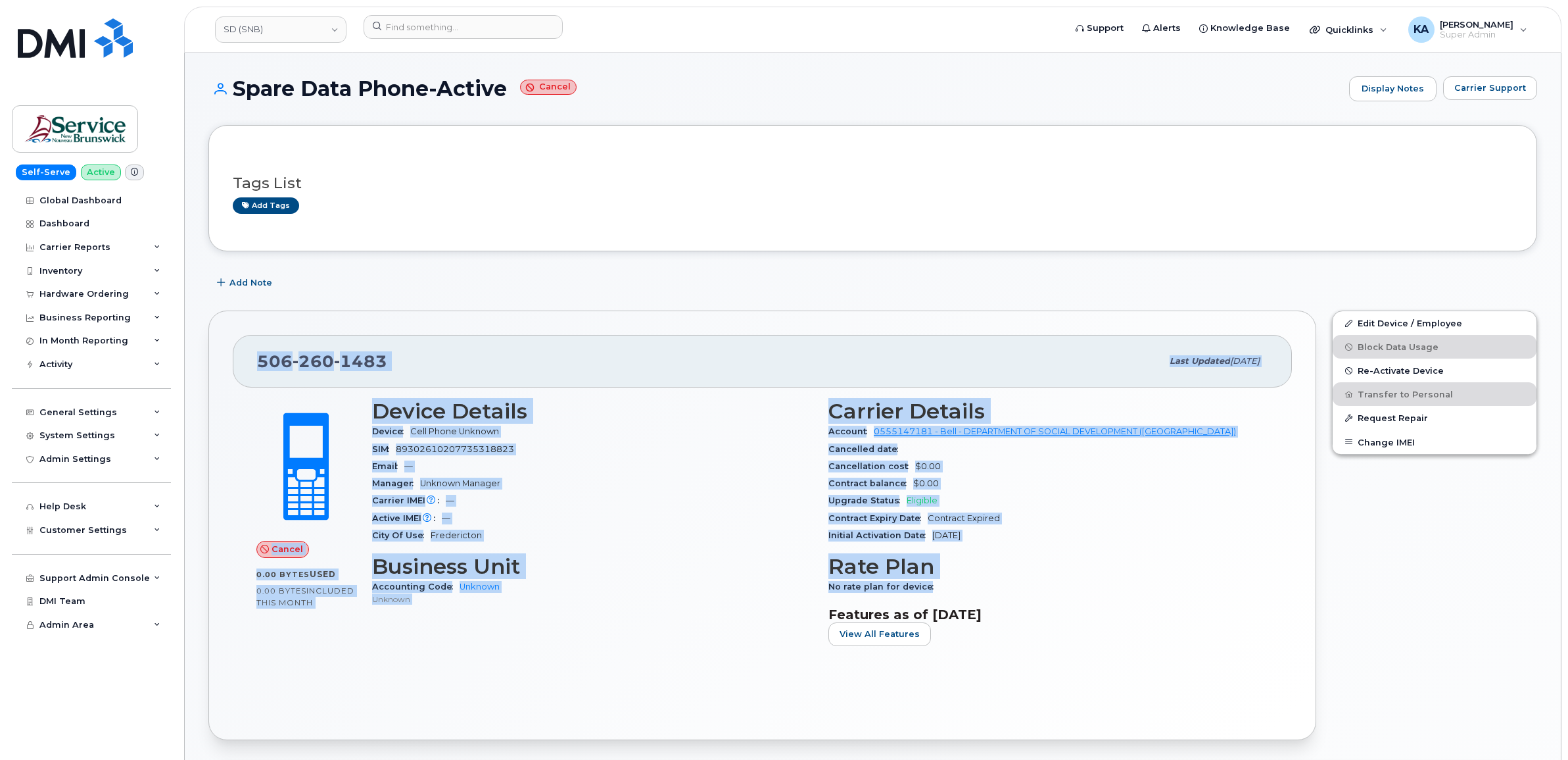
drag, startPoint x: 255, startPoint y: 360, endPoint x: 1037, endPoint y: 586, distance: 814.0
click at [1037, 586] on div "[PHONE_NUMBER] Last updated [DATE] Cancel 0.00 Bytes  used 0.00 Bytes  included…" at bounding box center [762, 525] width 1108 height 430
copy div "[PHONE_NUMBER] Last updated [DATE] Cancel 0.00 Bytes  used 0.00 Bytes  included…"
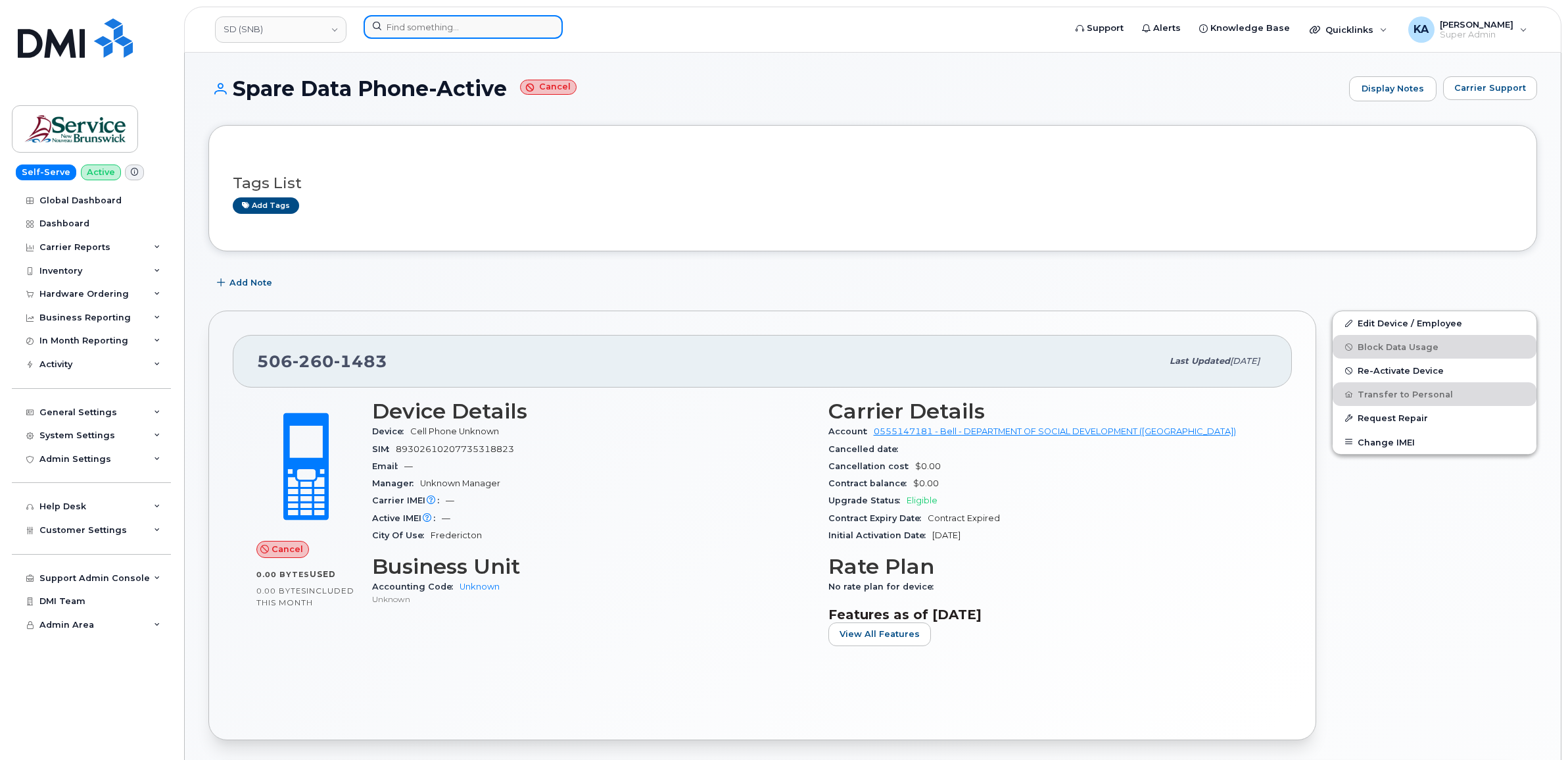
click at [434, 23] on input at bounding box center [463, 27] width 199 height 24
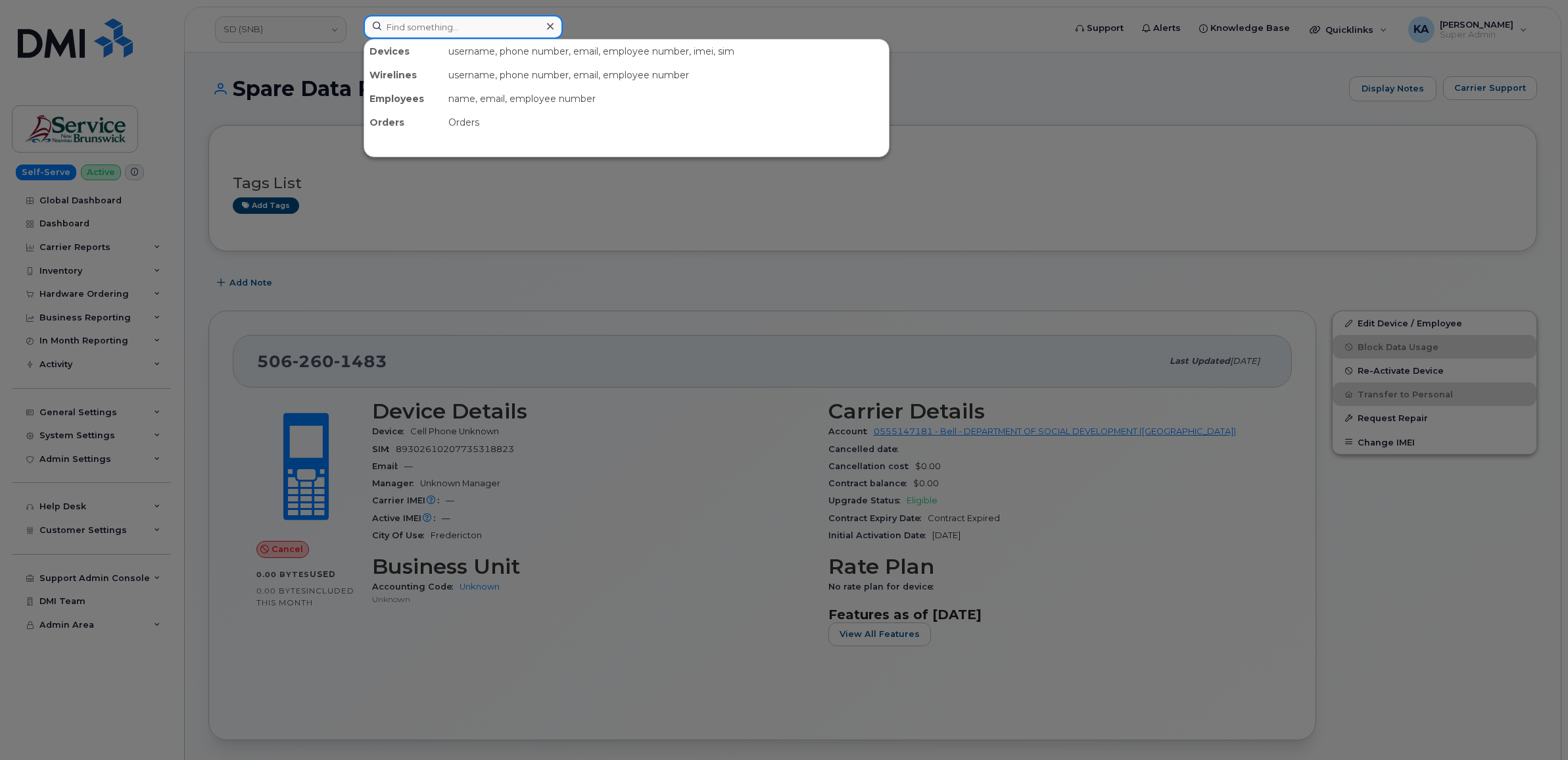
paste input "7328615018"
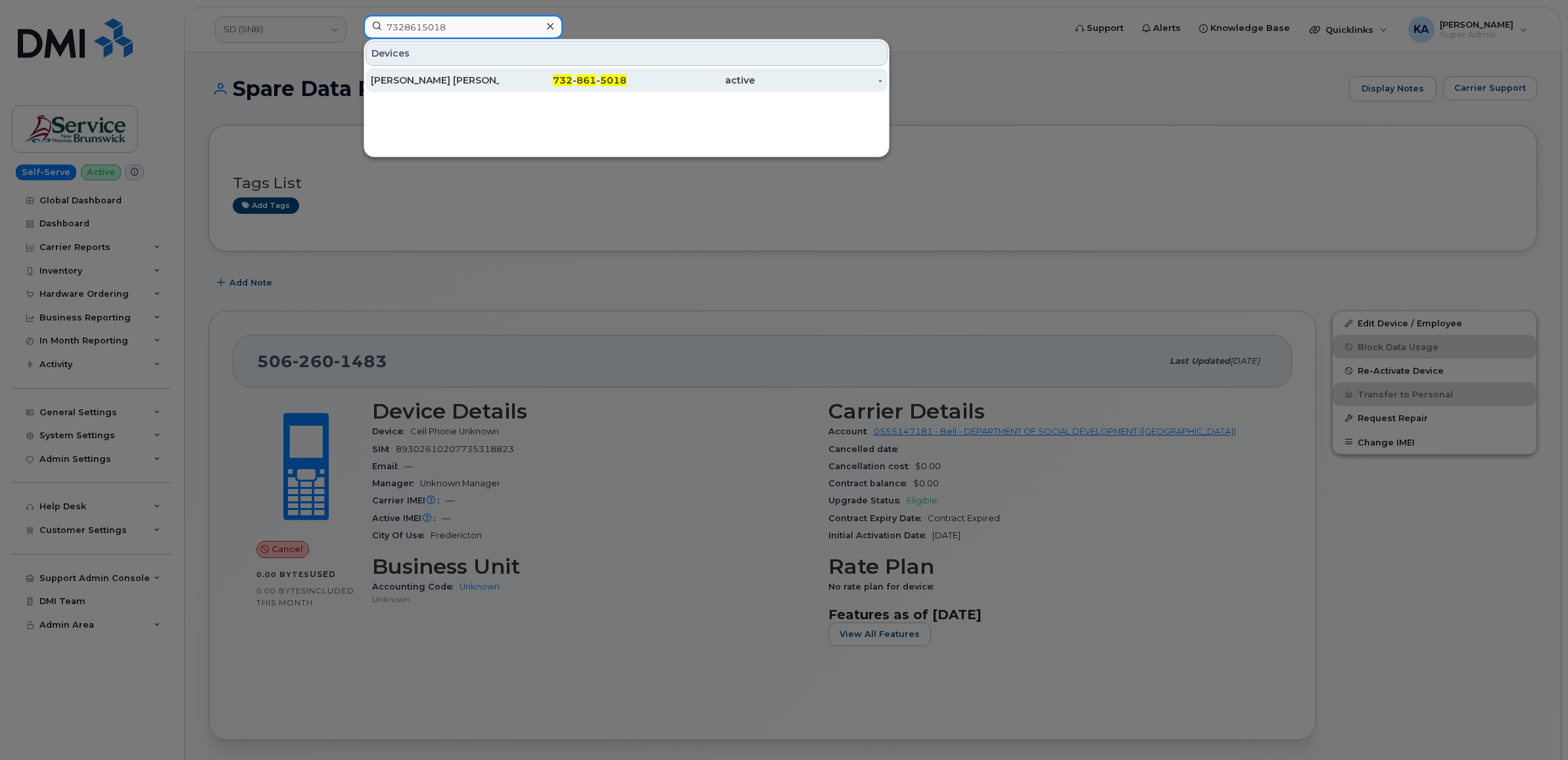
type input "7328615018"
click at [416, 82] on div "[PERSON_NAME] [PERSON_NAME]" at bounding box center [435, 80] width 128 height 13
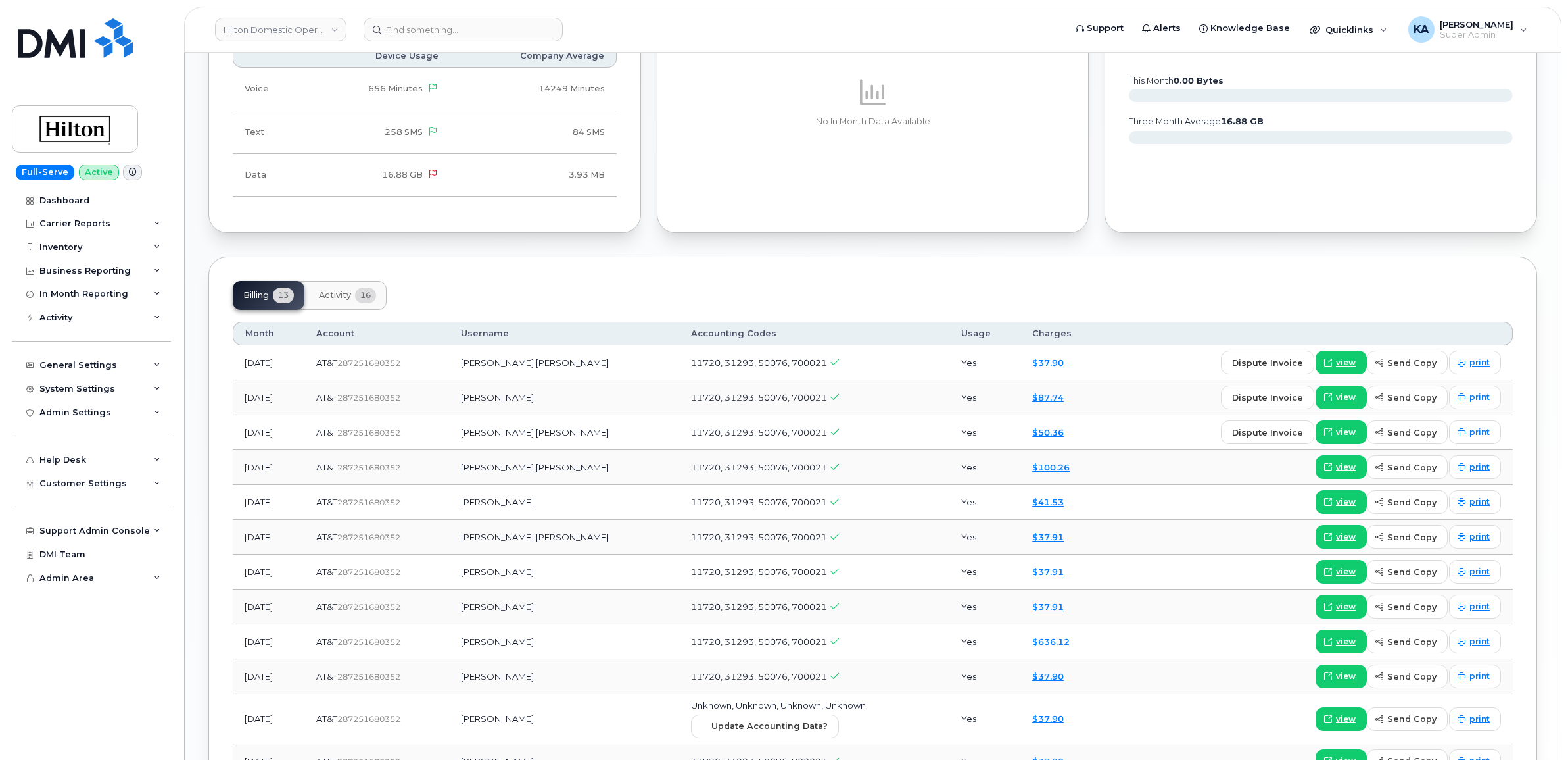
scroll to position [823, 0]
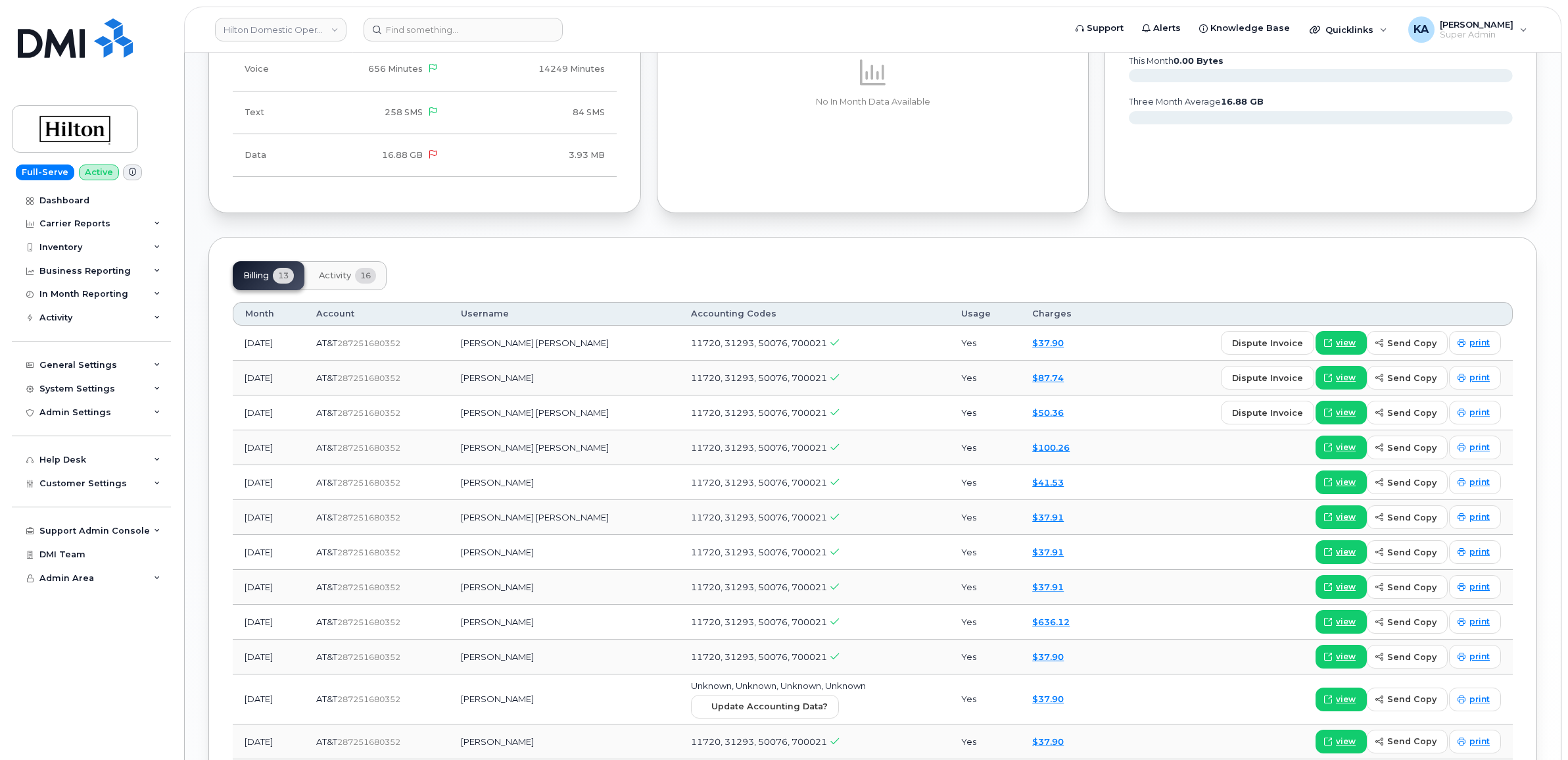
click at [341, 274] on span "Activity" at bounding box center [335, 275] width 32 height 10
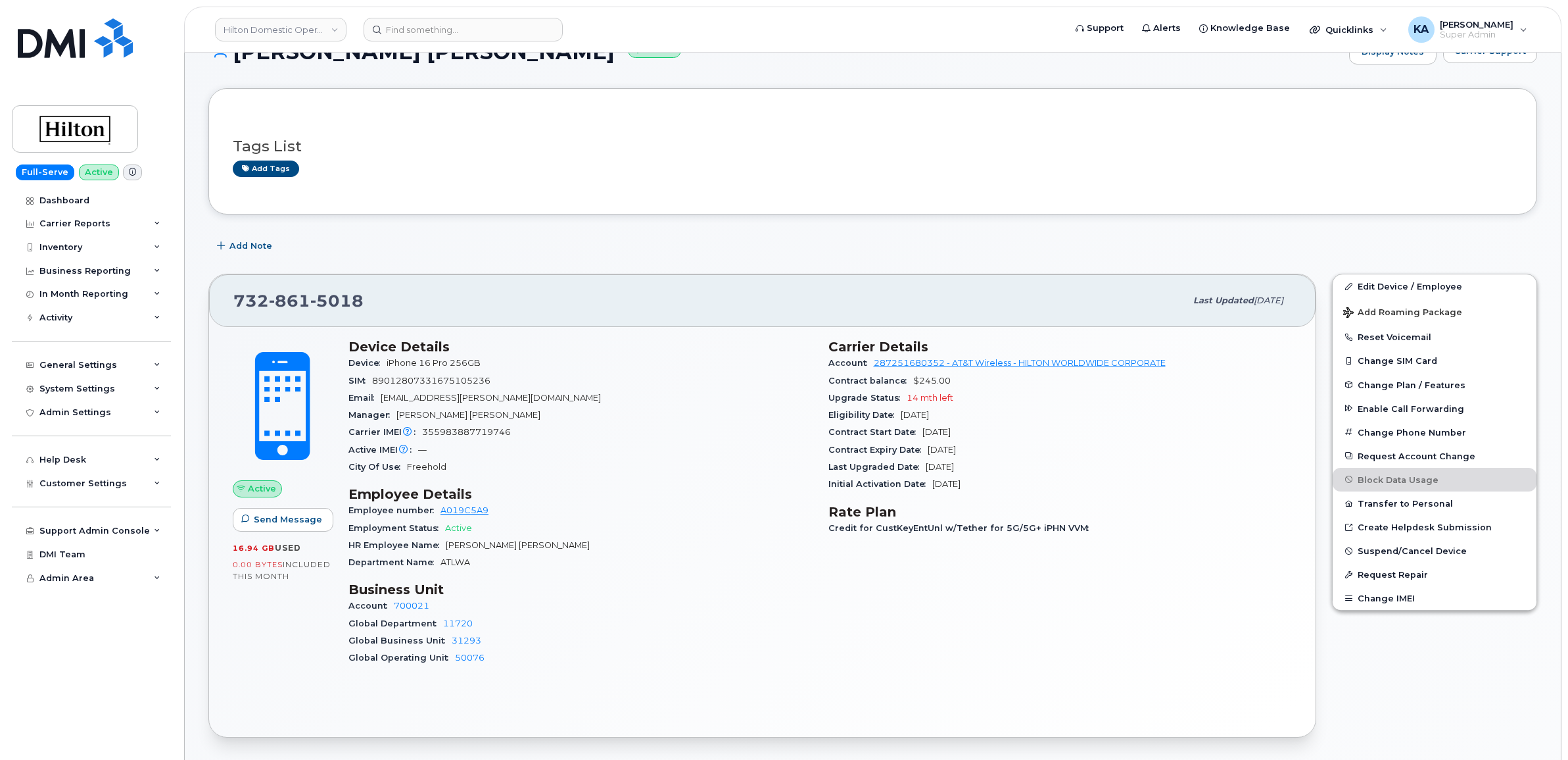
scroll to position [0, 0]
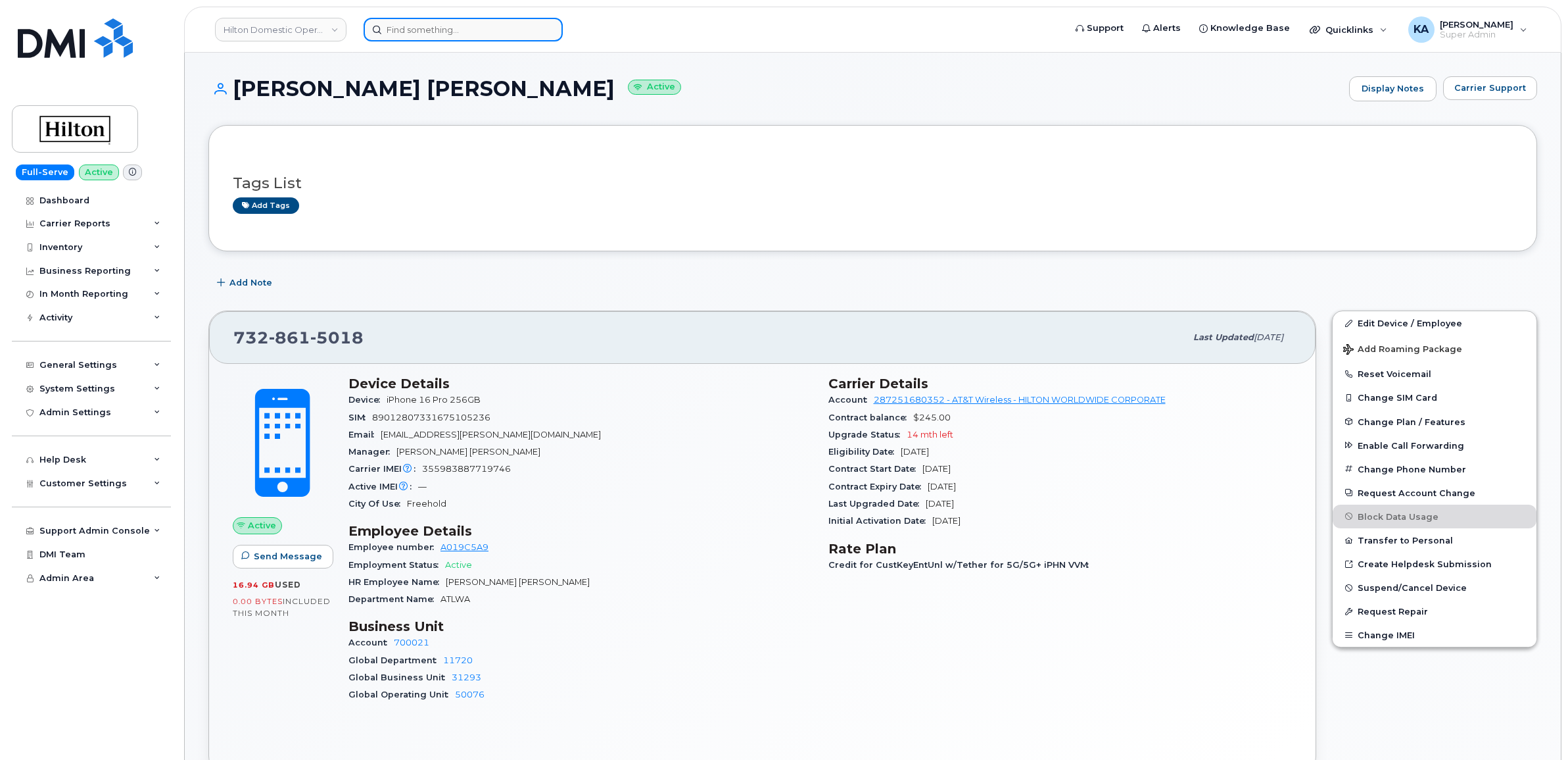
click at [418, 28] on input at bounding box center [463, 29] width 199 height 24
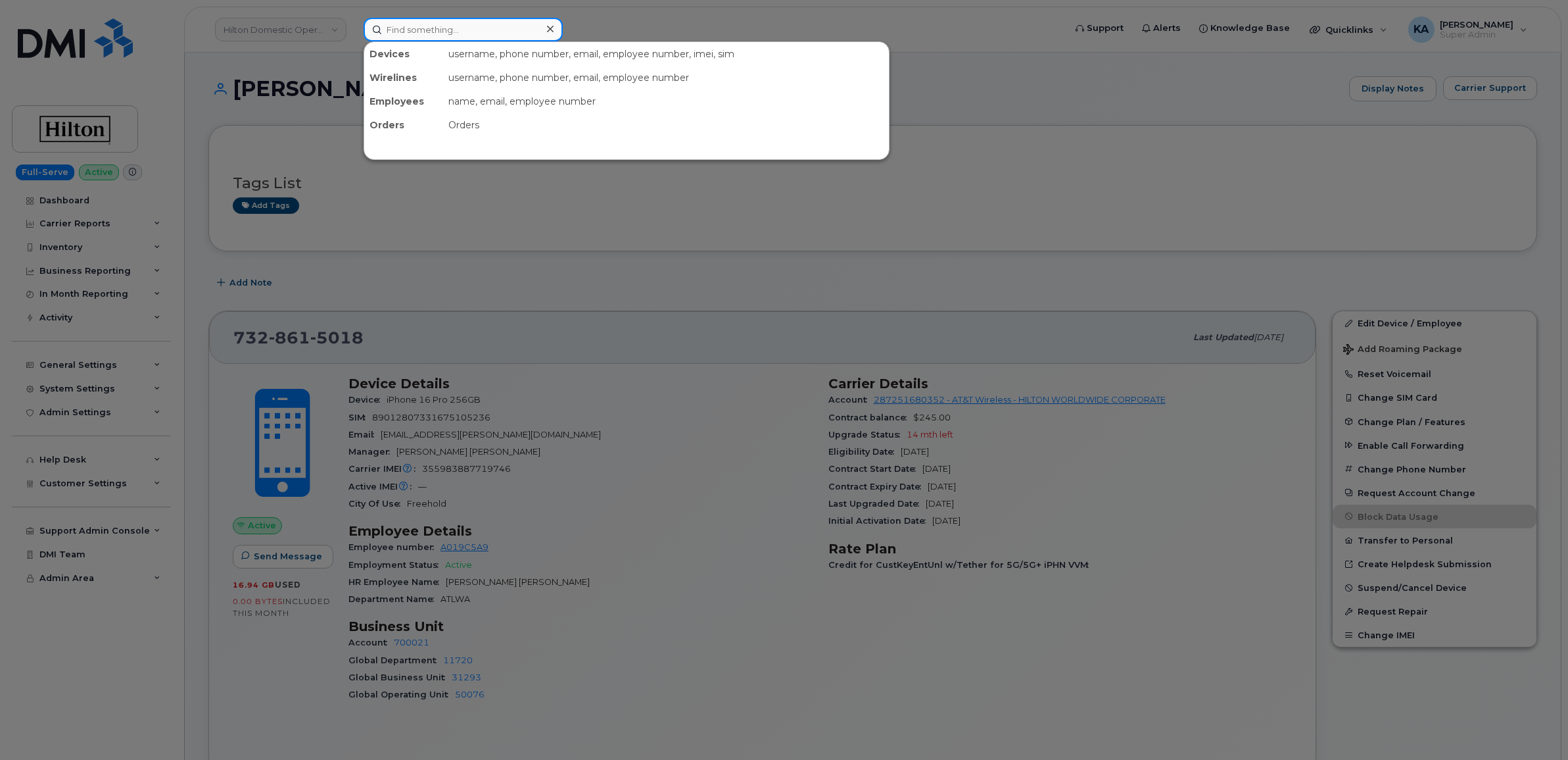
paste input "707-903-0119"
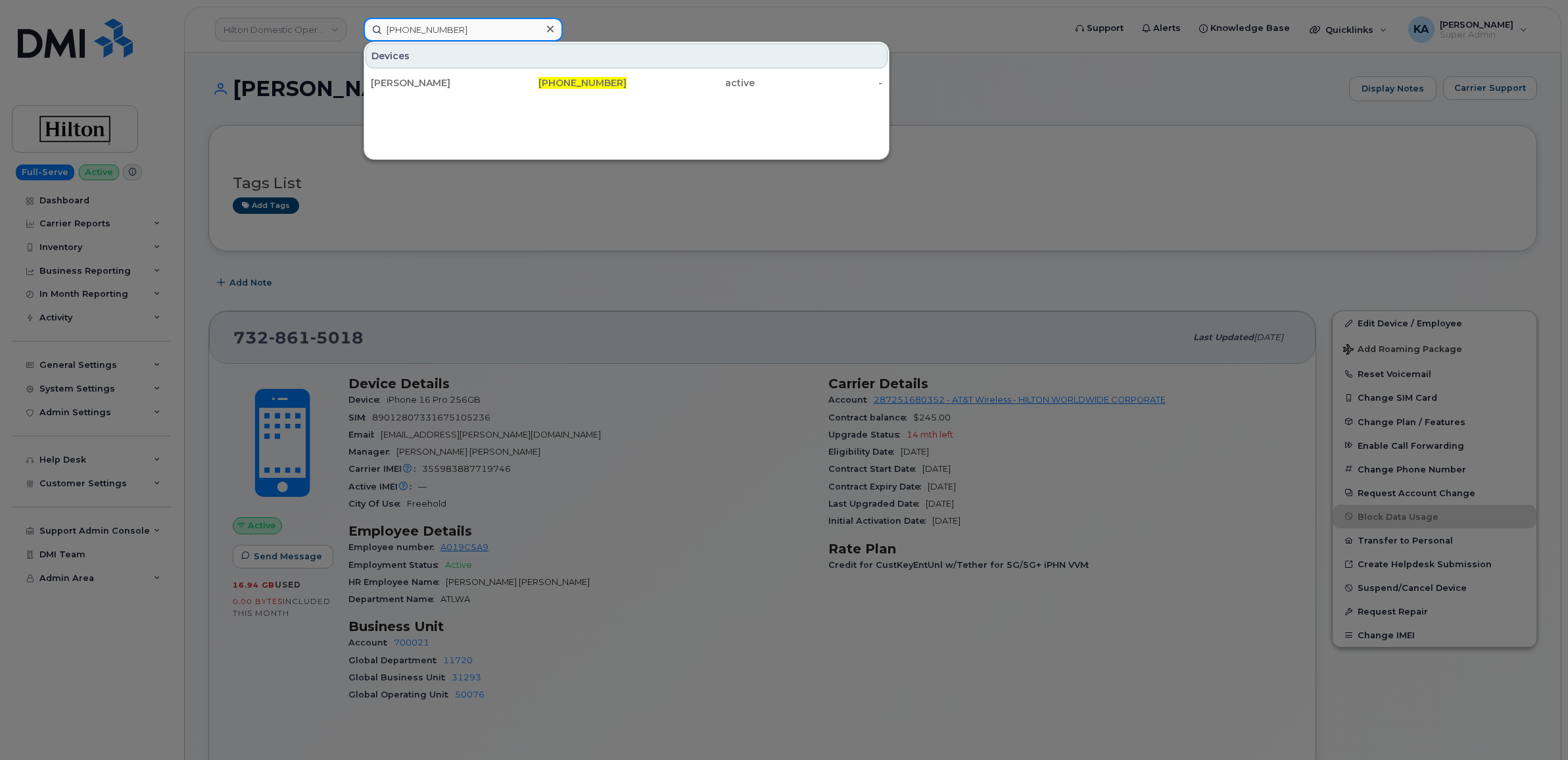
type input "707-903-0119"
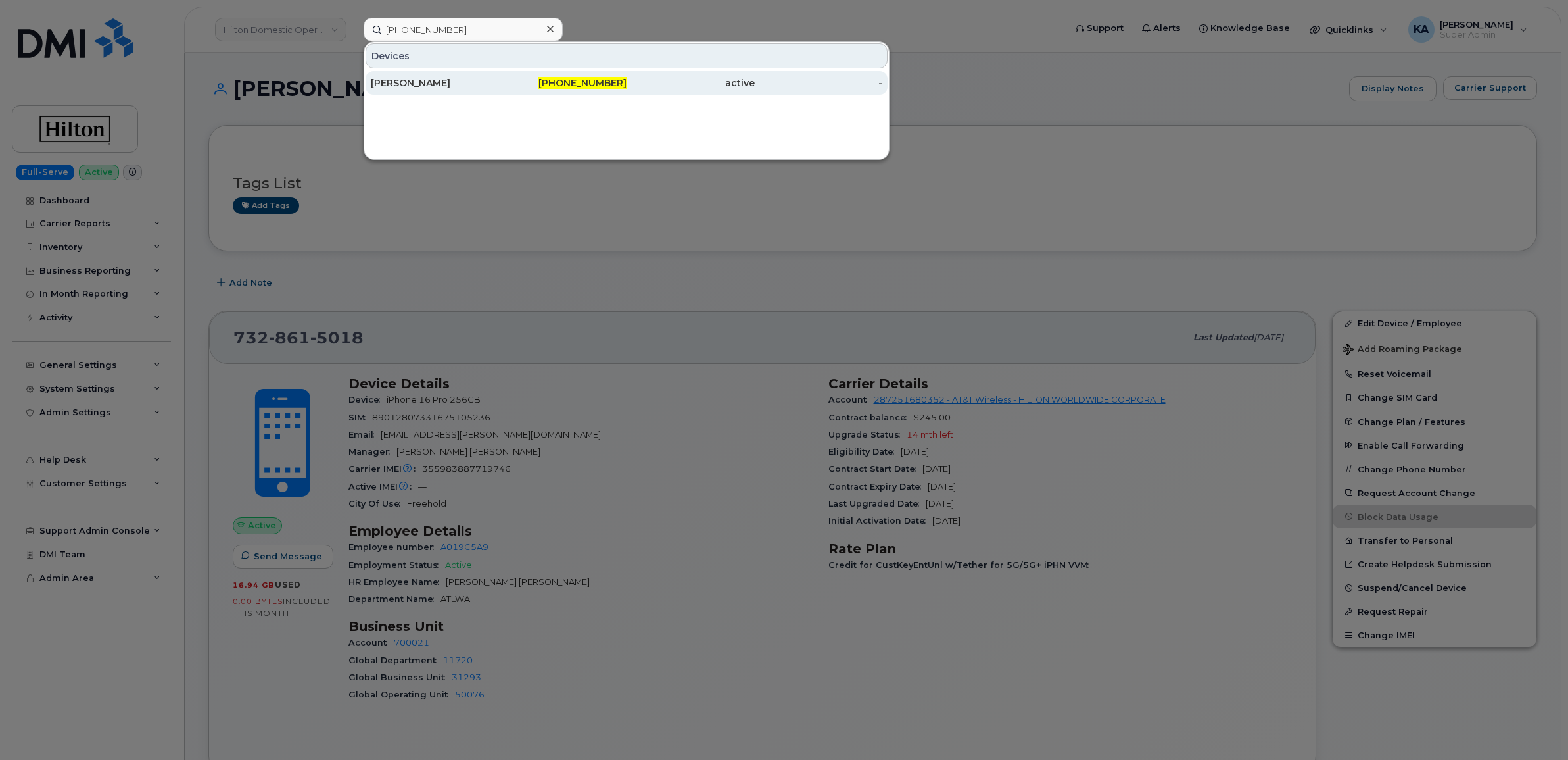
click at [412, 79] on div "ERIC LEPPING" at bounding box center [435, 83] width 128 height 13
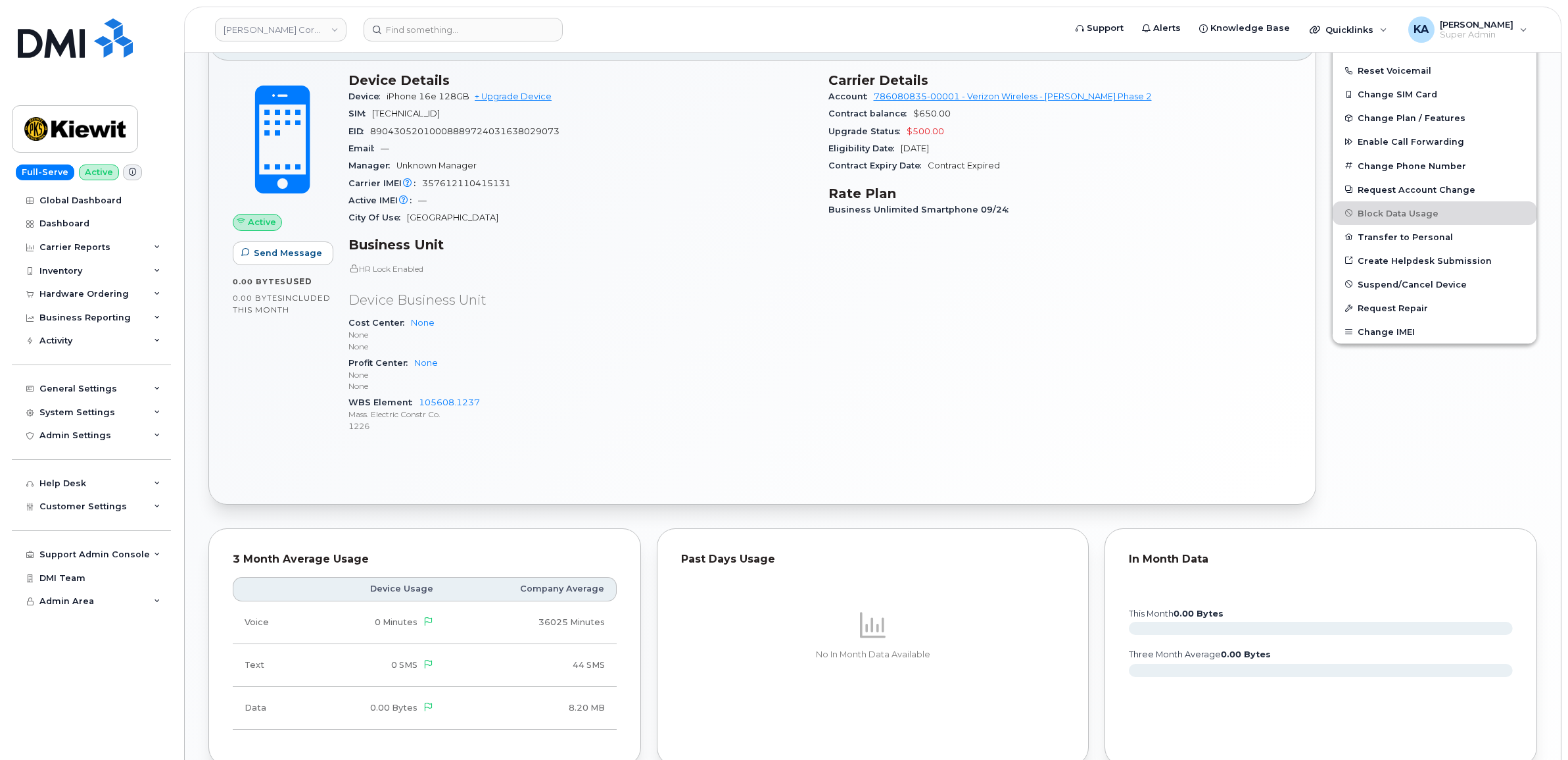
scroll to position [494, 0]
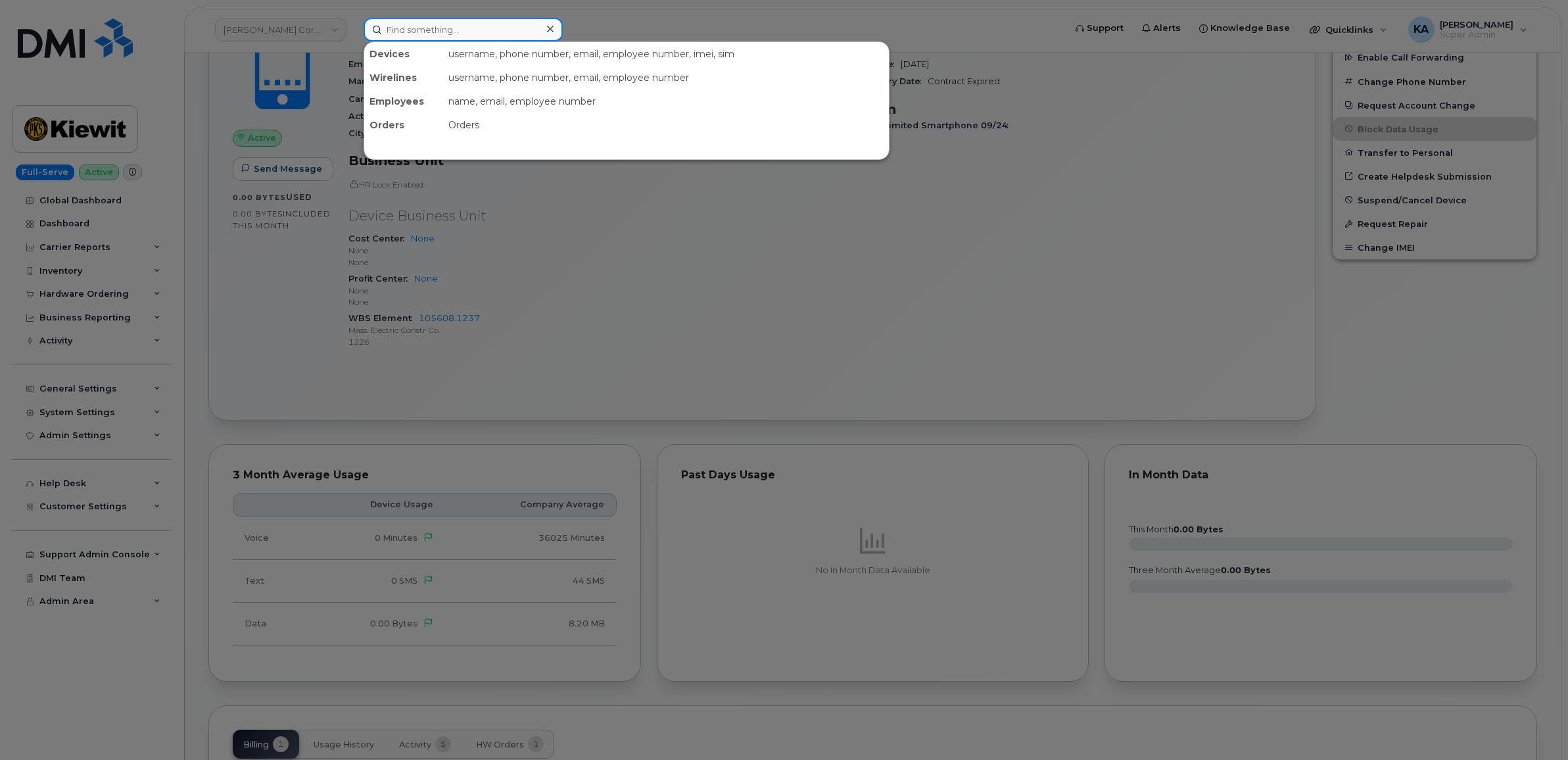
click at [463, 27] on input at bounding box center [463, 29] width 199 height 24
paste input "5142404674"
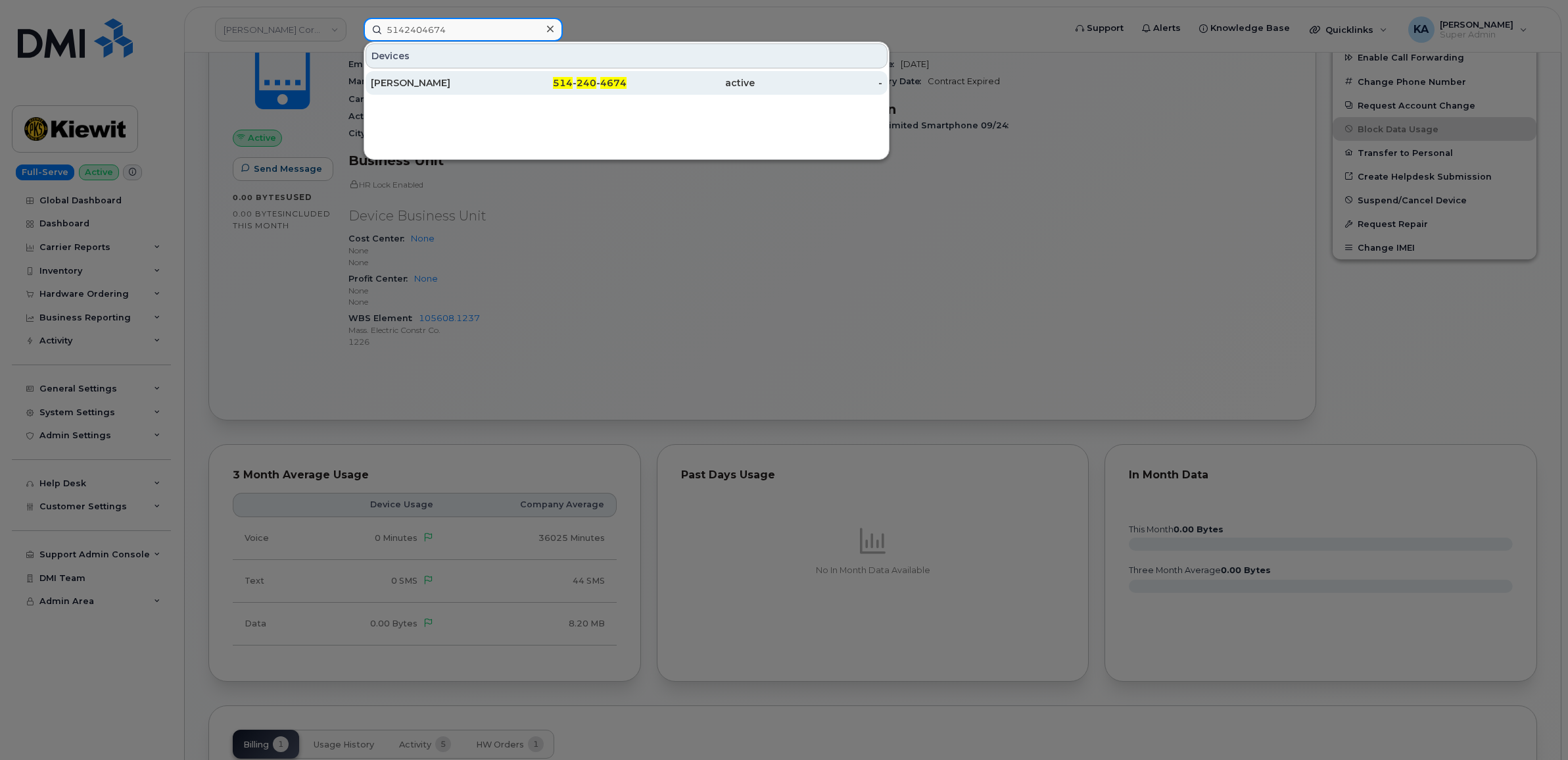
type input "5142404674"
click at [434, 77] on div "Jacques Vachon" at bounding box center [435, 83] width 128 height 13
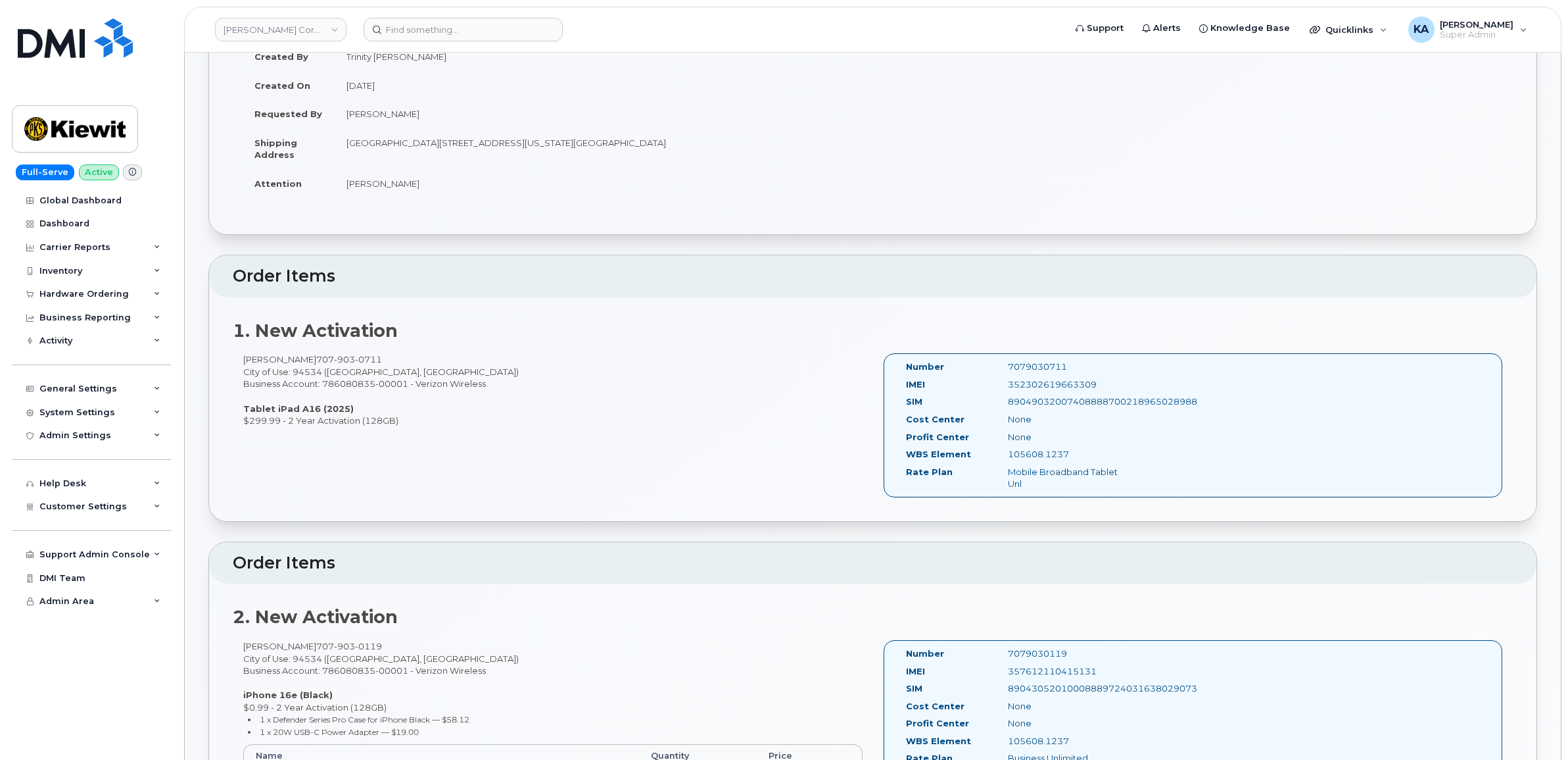
scroll to position [165, 0]
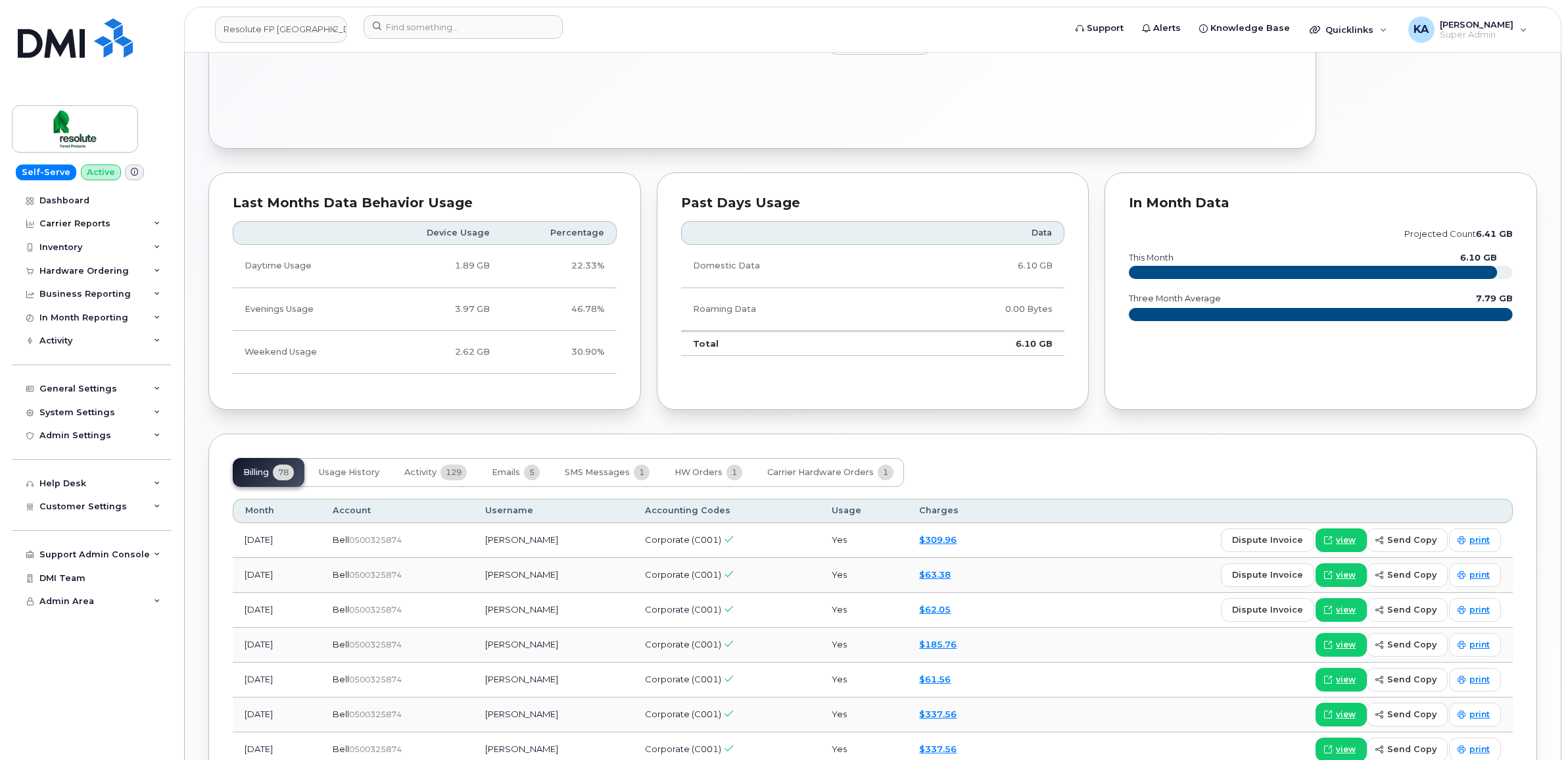
scroll to position [658, 0]
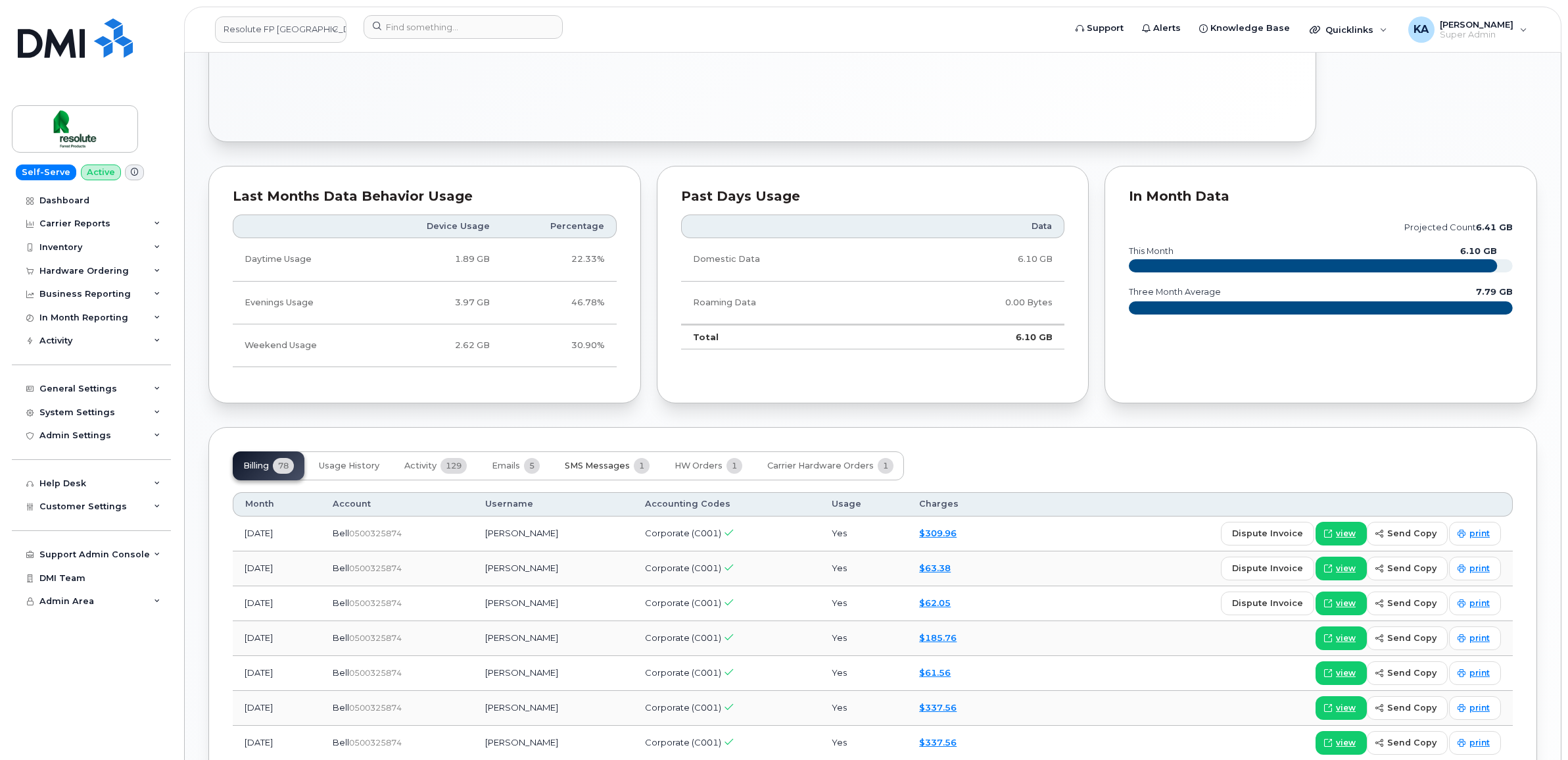
click at [583, 465] on span "SMS Messages" at bounding box center [597, 466] width 65 height 10
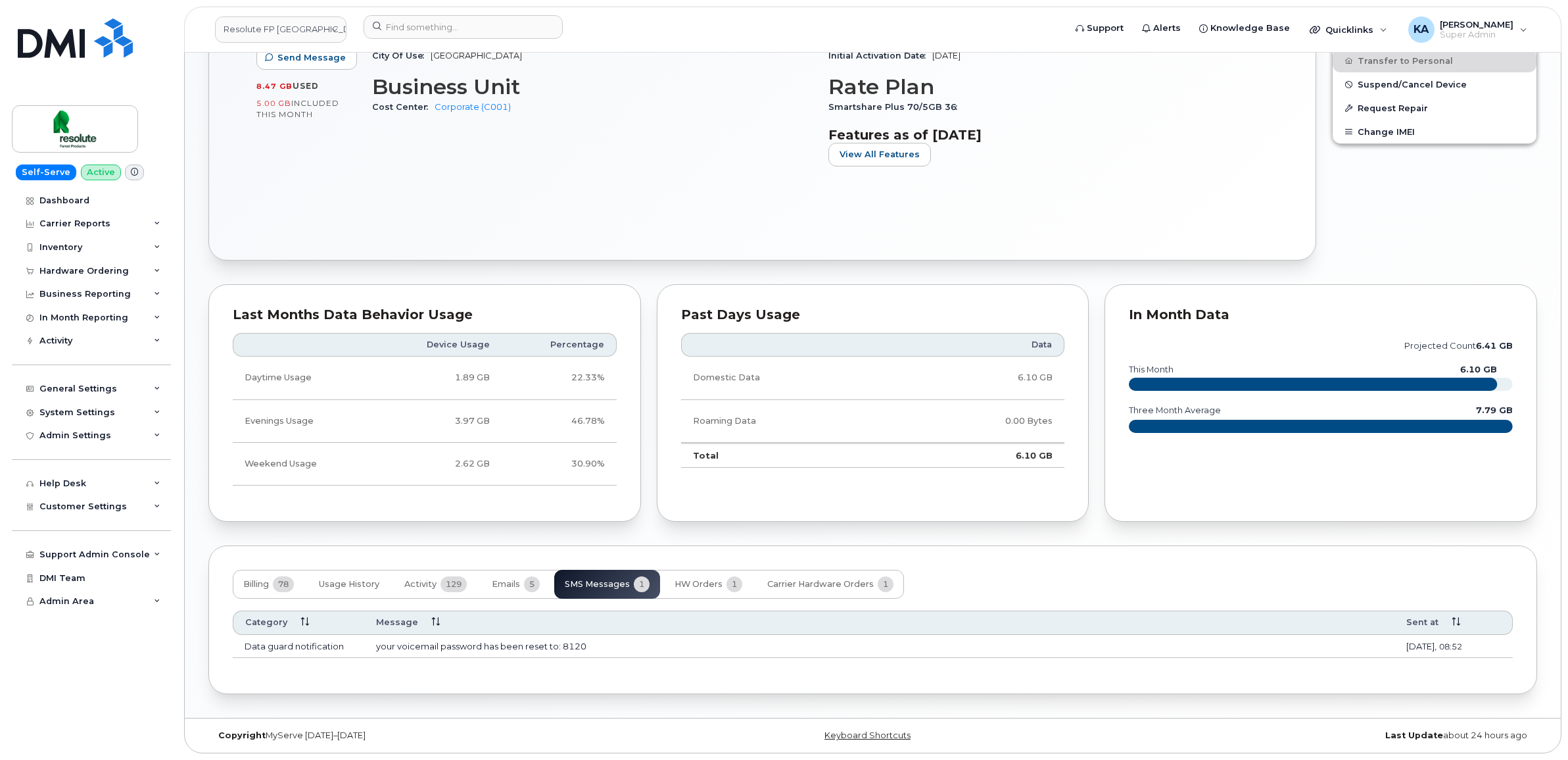
scroll to position [543, 0]
click at [506, 575] on button "Emails 5" at bounding box center [516, 583] width 69 height 29
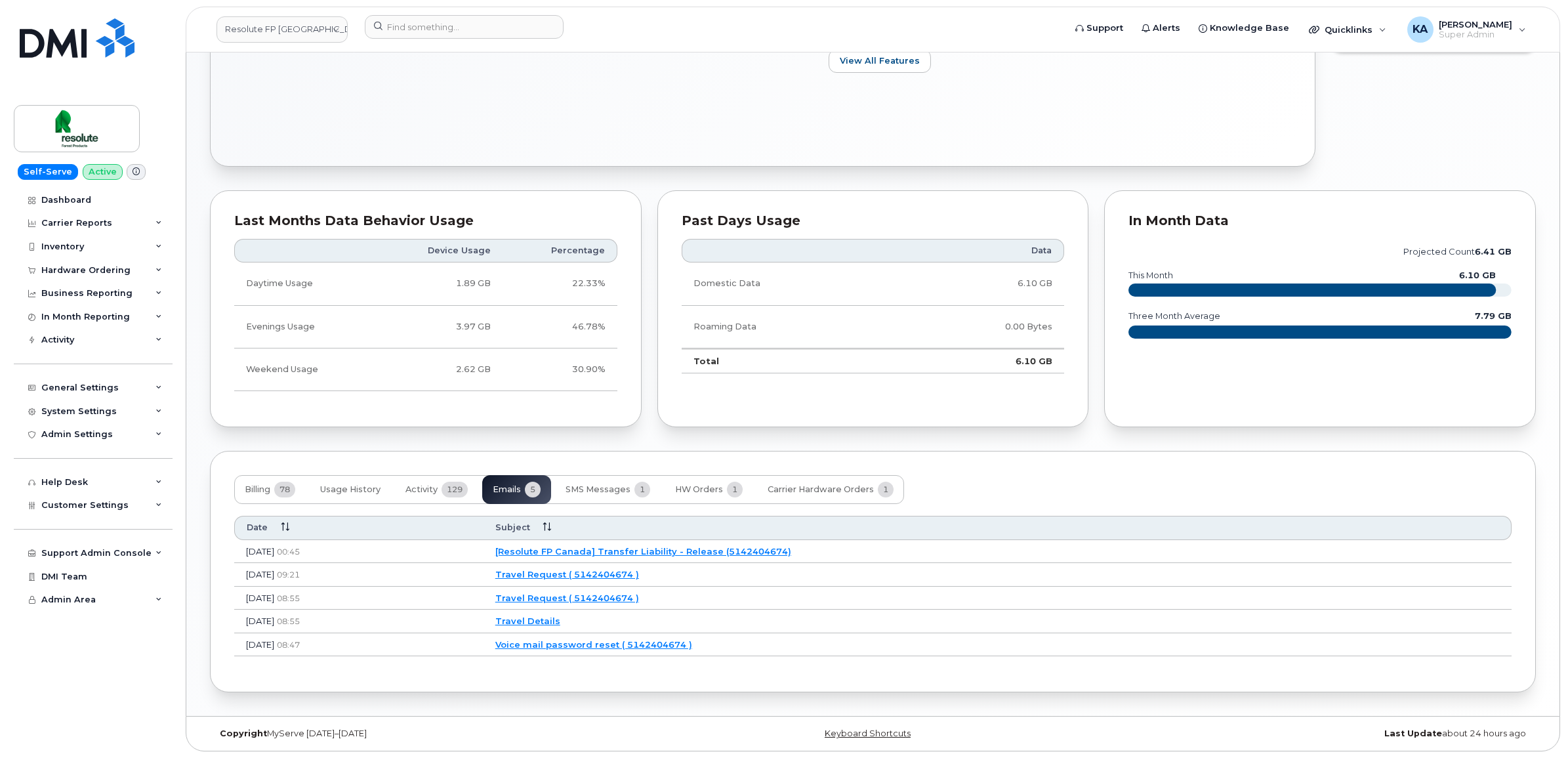
scroll to position [635, 0]
click at [671, 548] on link "[Resolute FP Canada] Transfer Liability - Release (5142404674)" at bounding box center [641, 551] width 296 height 10
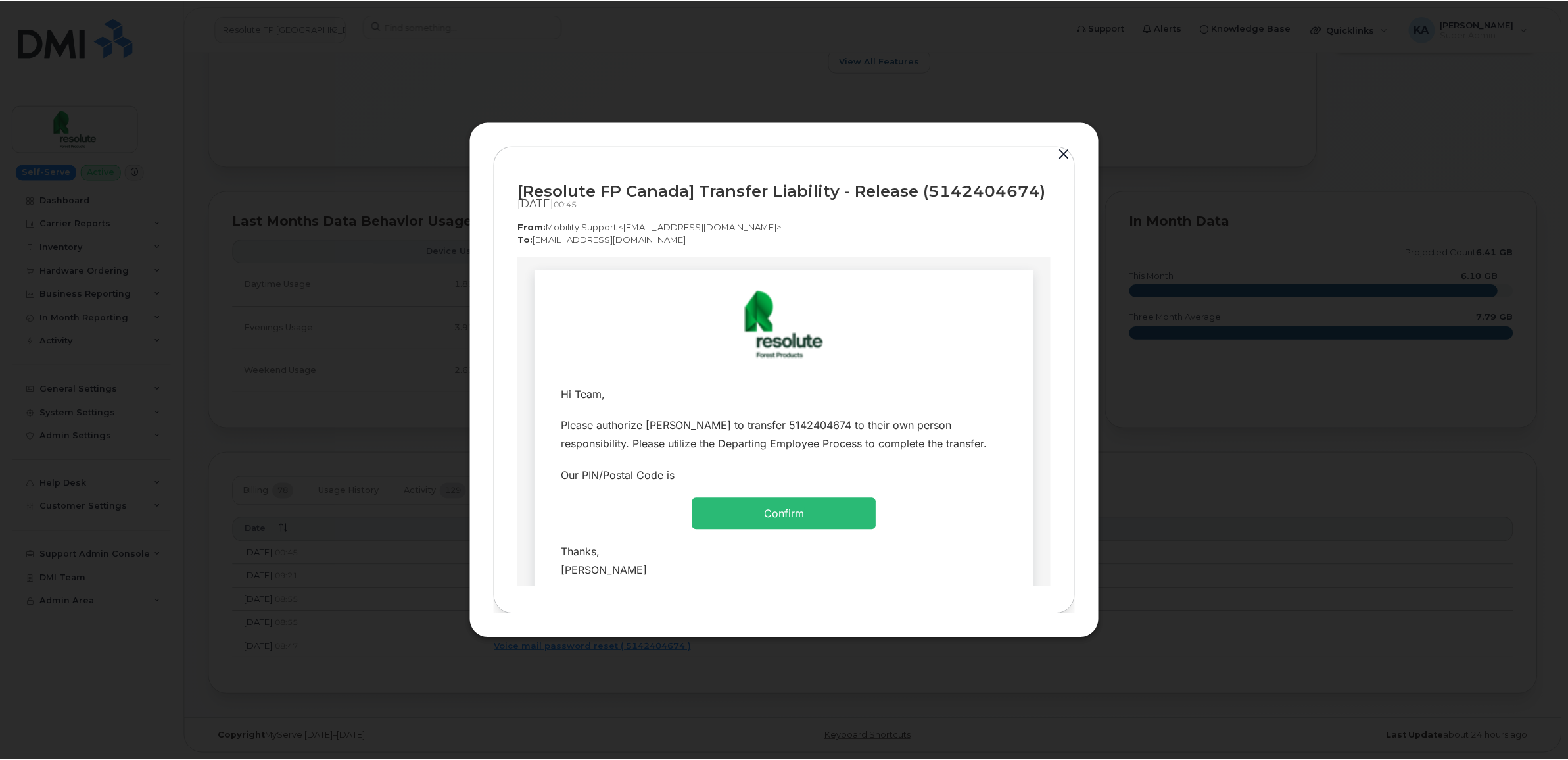
scroll to position [0, 0]
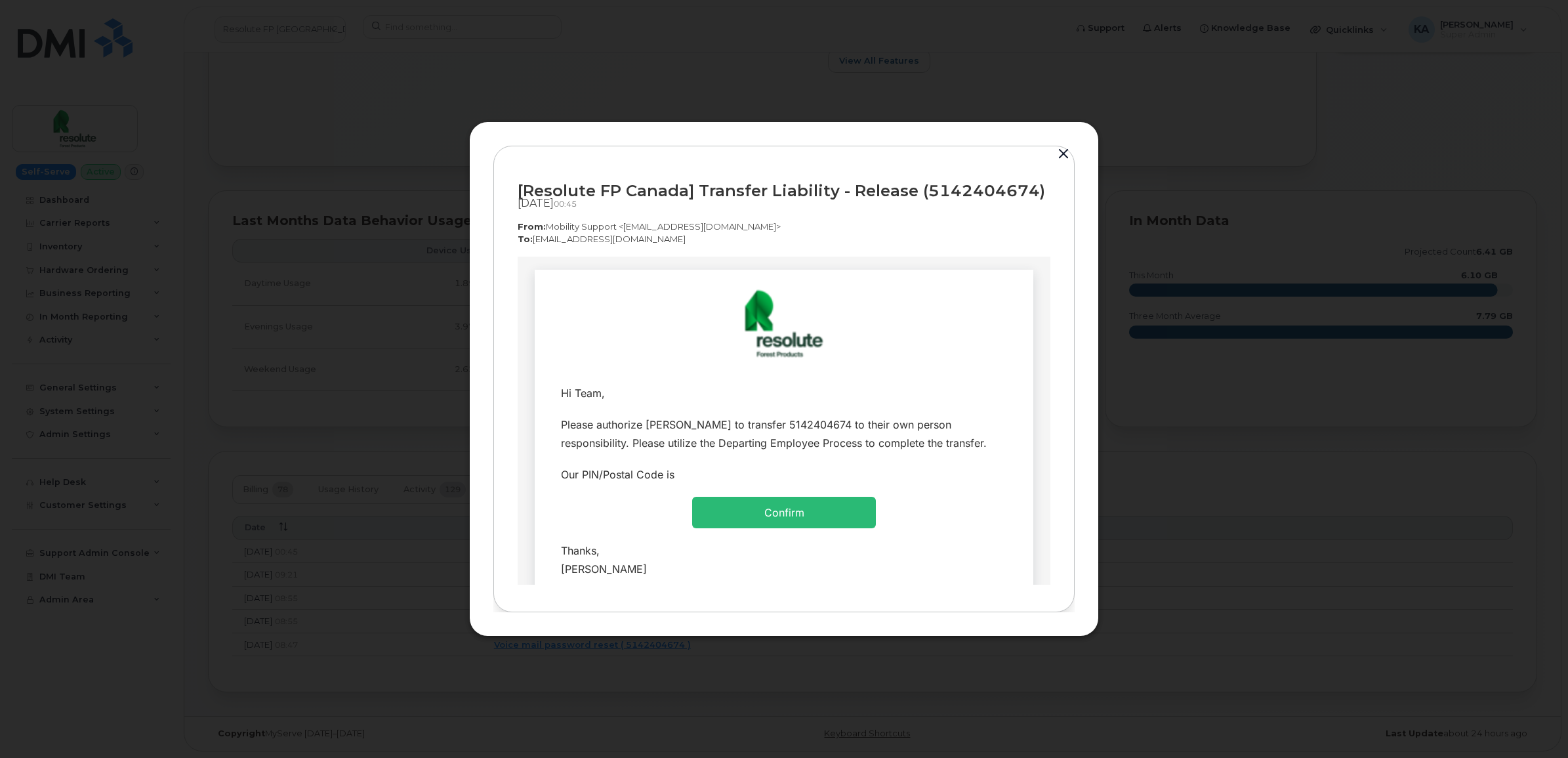
click at [1065, 153] on button "button" at bounding box center [1063, 154] width 20 height 18
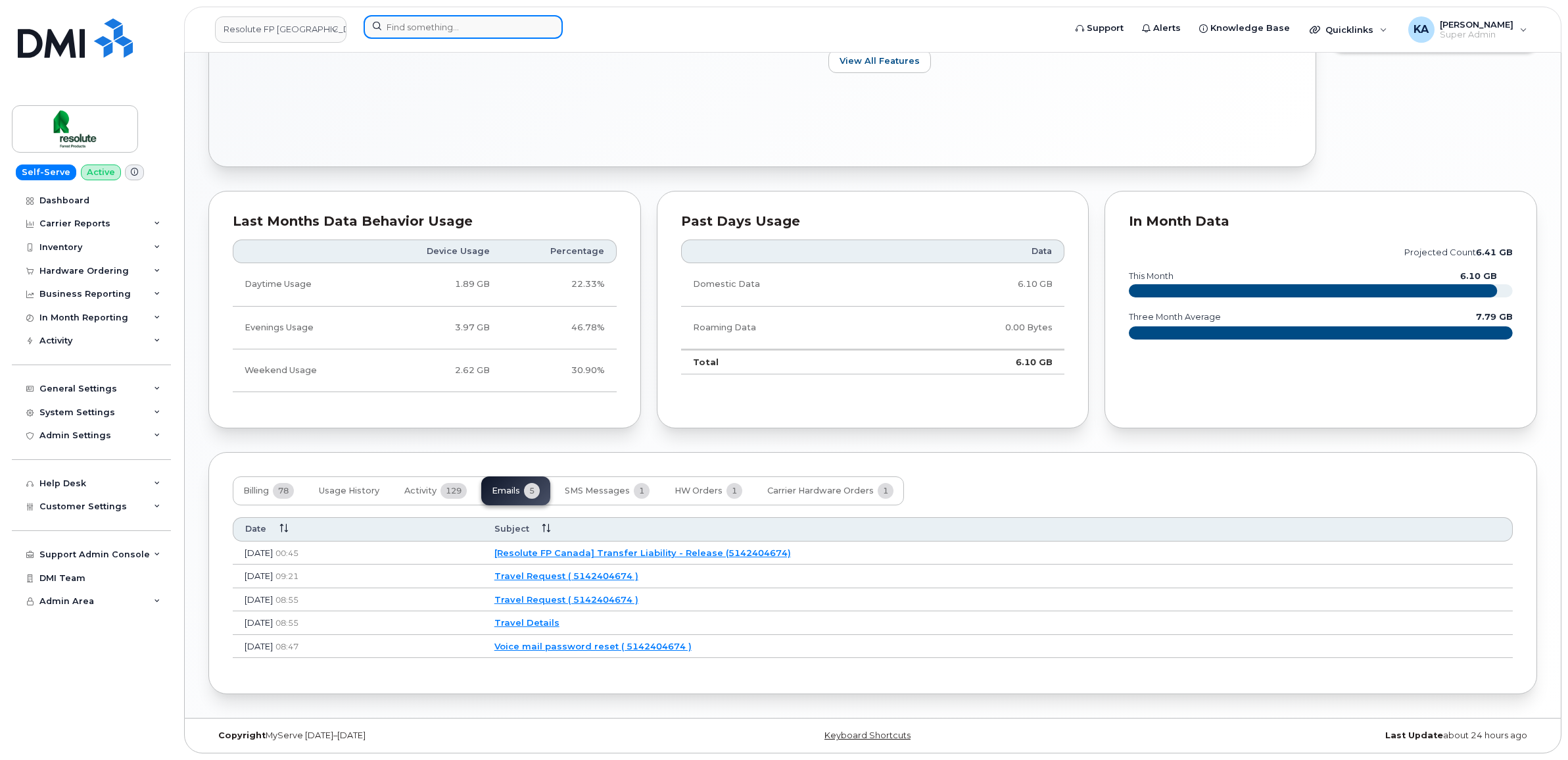
click at [457, 28] on input at bounding box center [463, 27] width 199 height 24
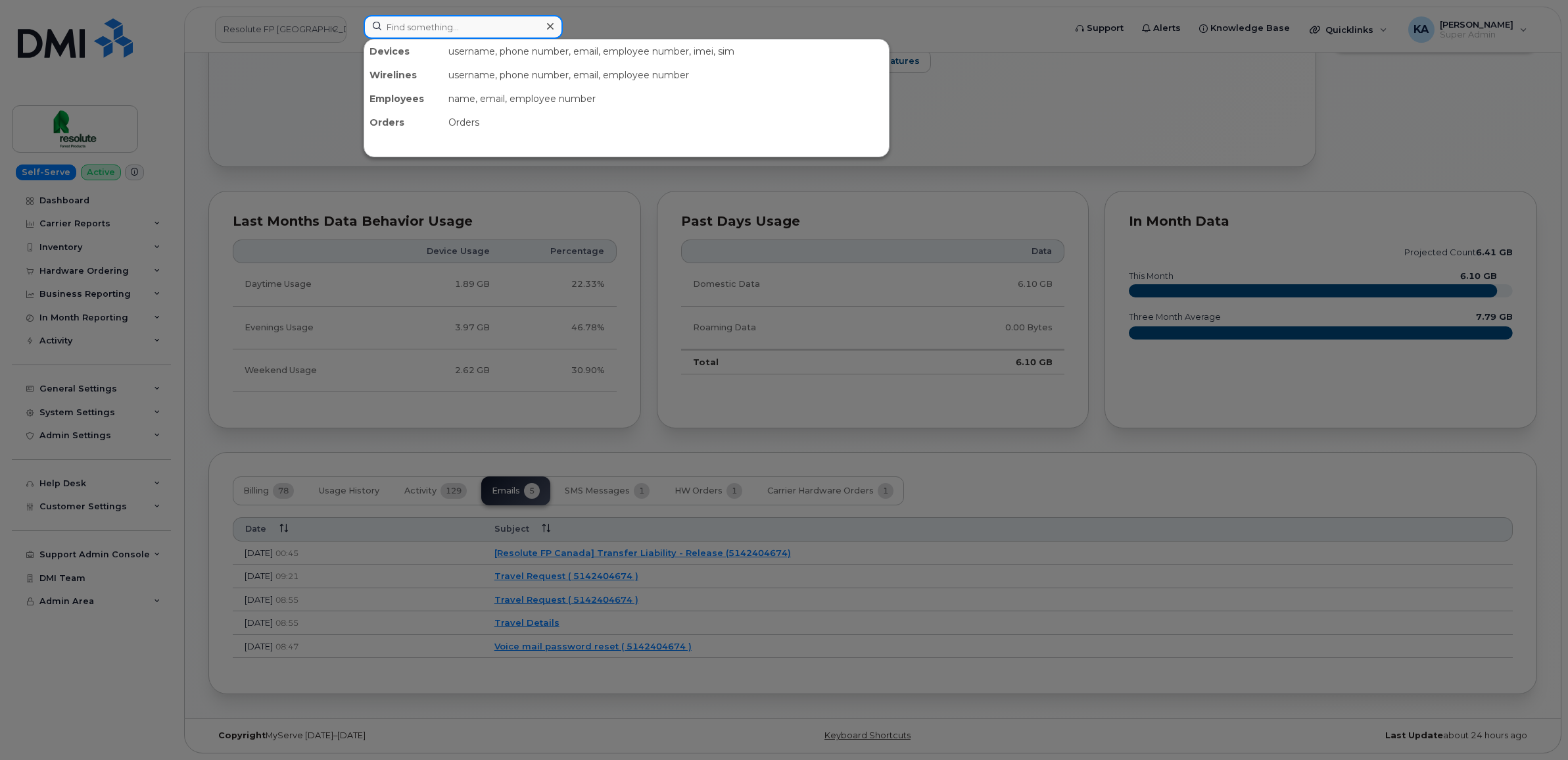
paste input "6139133154"
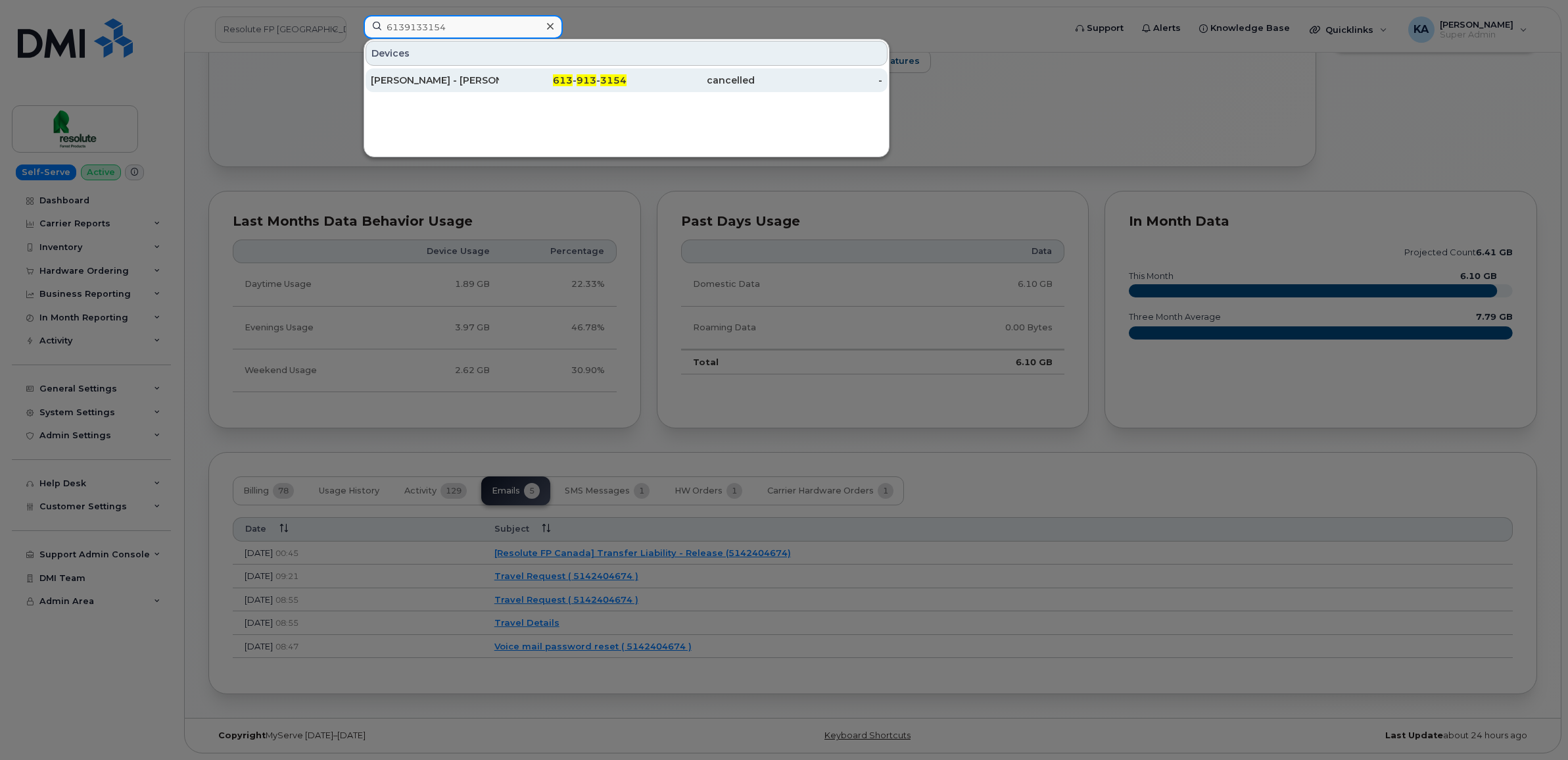
type input "6139133154"
click at [425, 80] on div "[PERSON_NAME] - [PERSON_NAME]" at bounding box center [435, 80] width 128 height 13
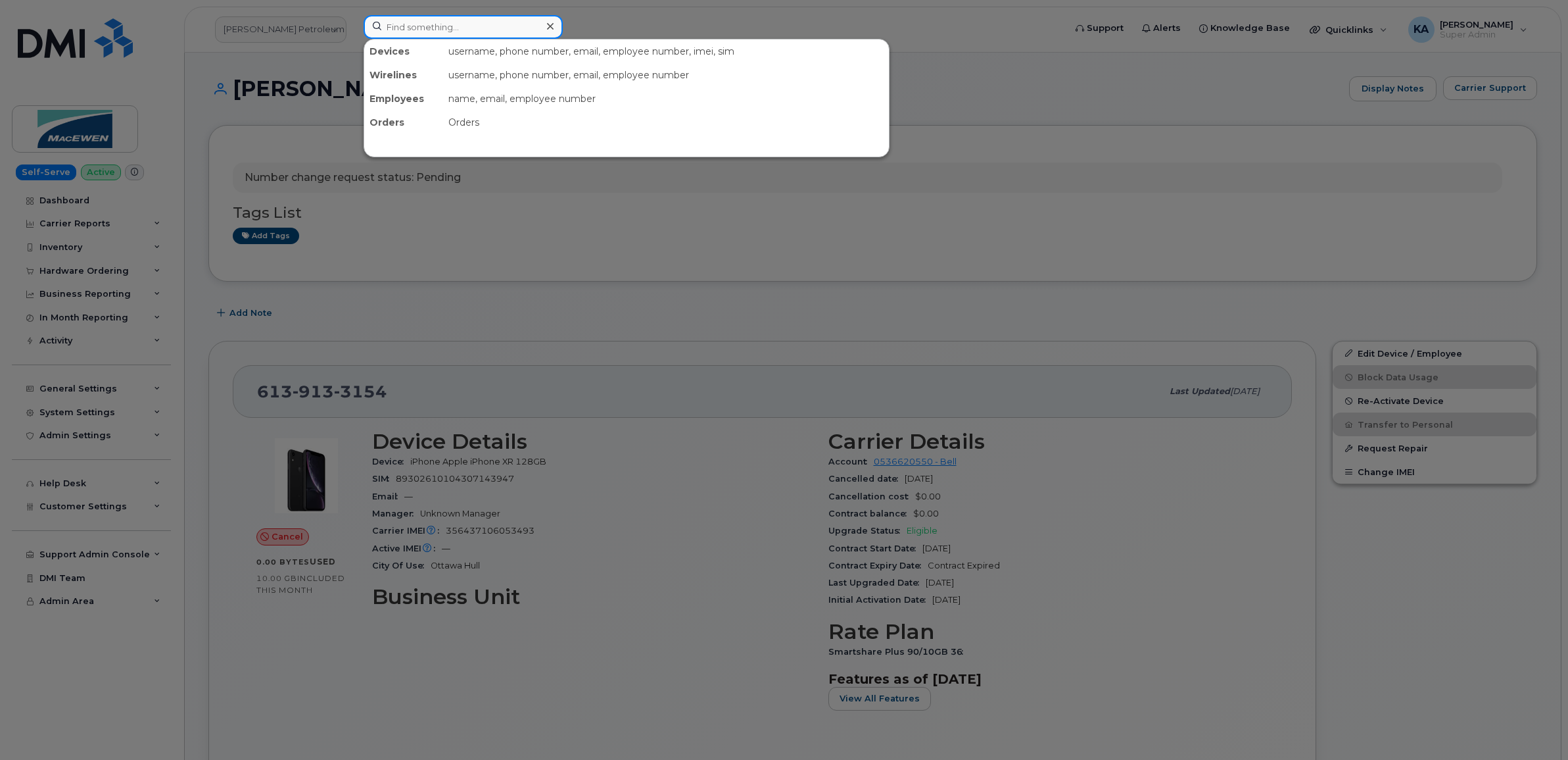
click at [399, 28] on input at bounding box center [463, 27] width 199 height 24
paste input "[PERSON_NAME]"
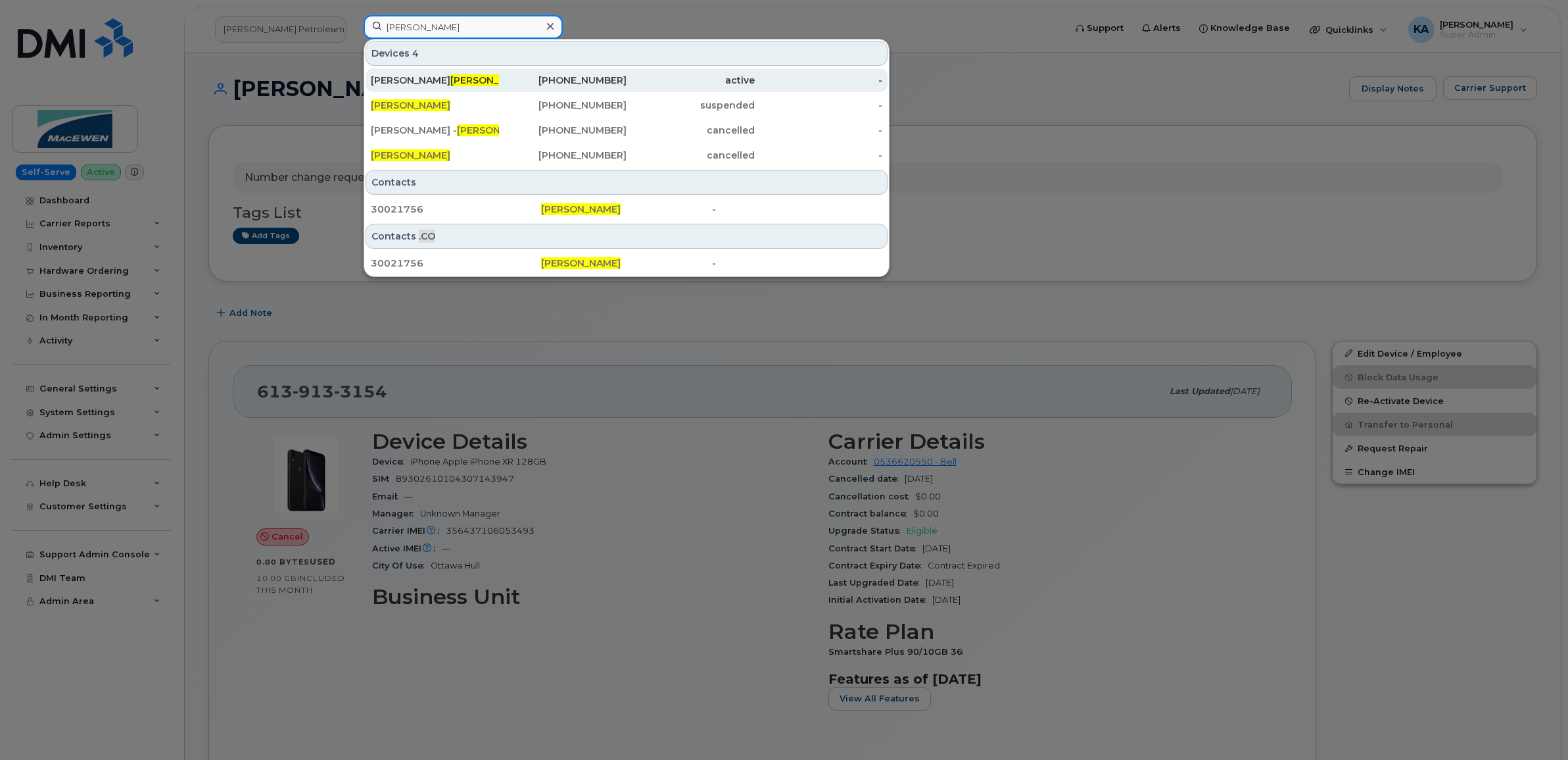
type input "[PERSON_NAME]"
click at [450, 83] on span "[PERSON_NAME]" at bounding box center [490, 80] width 79 height 12
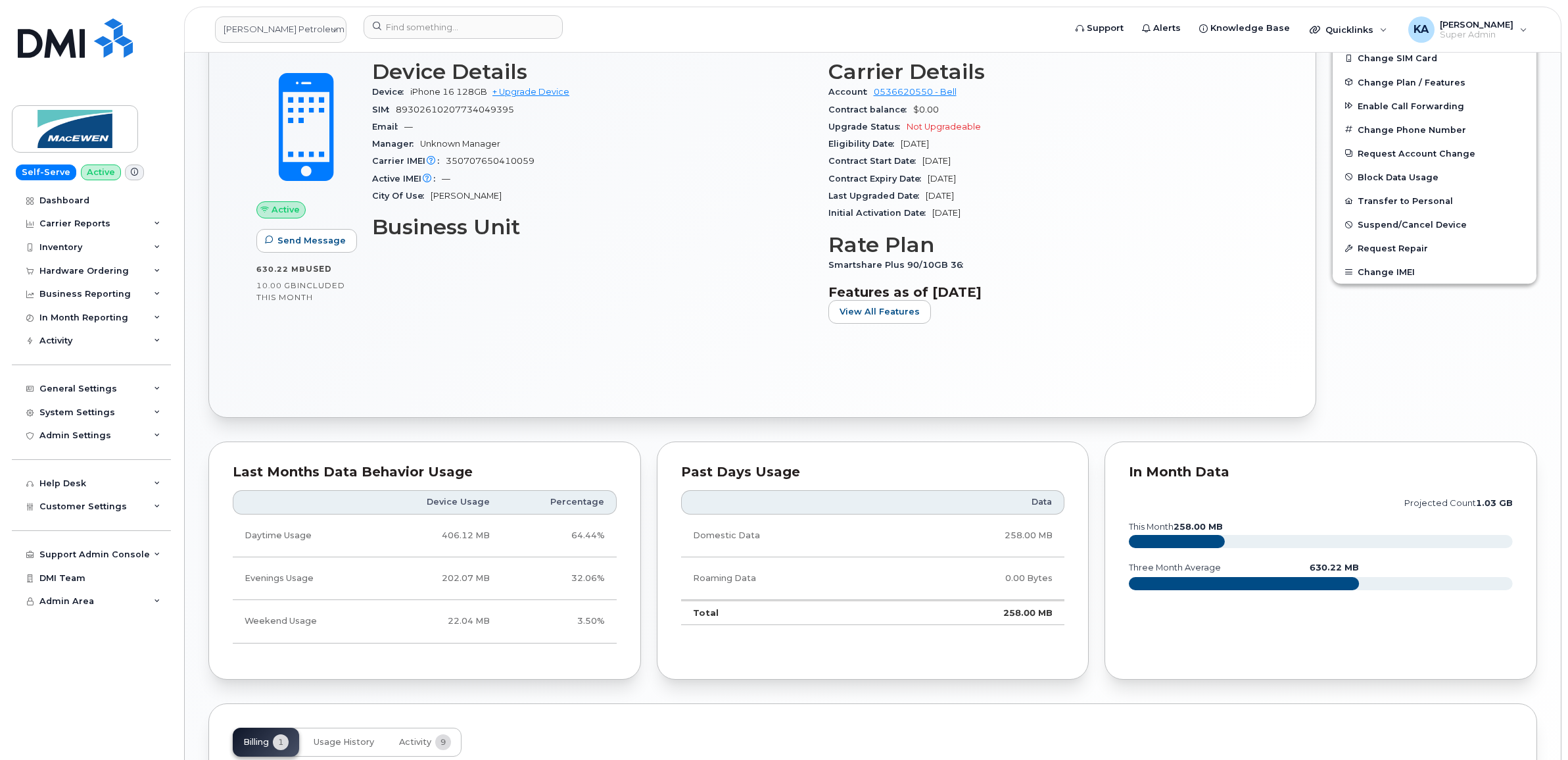
scroll to position [494, 0]
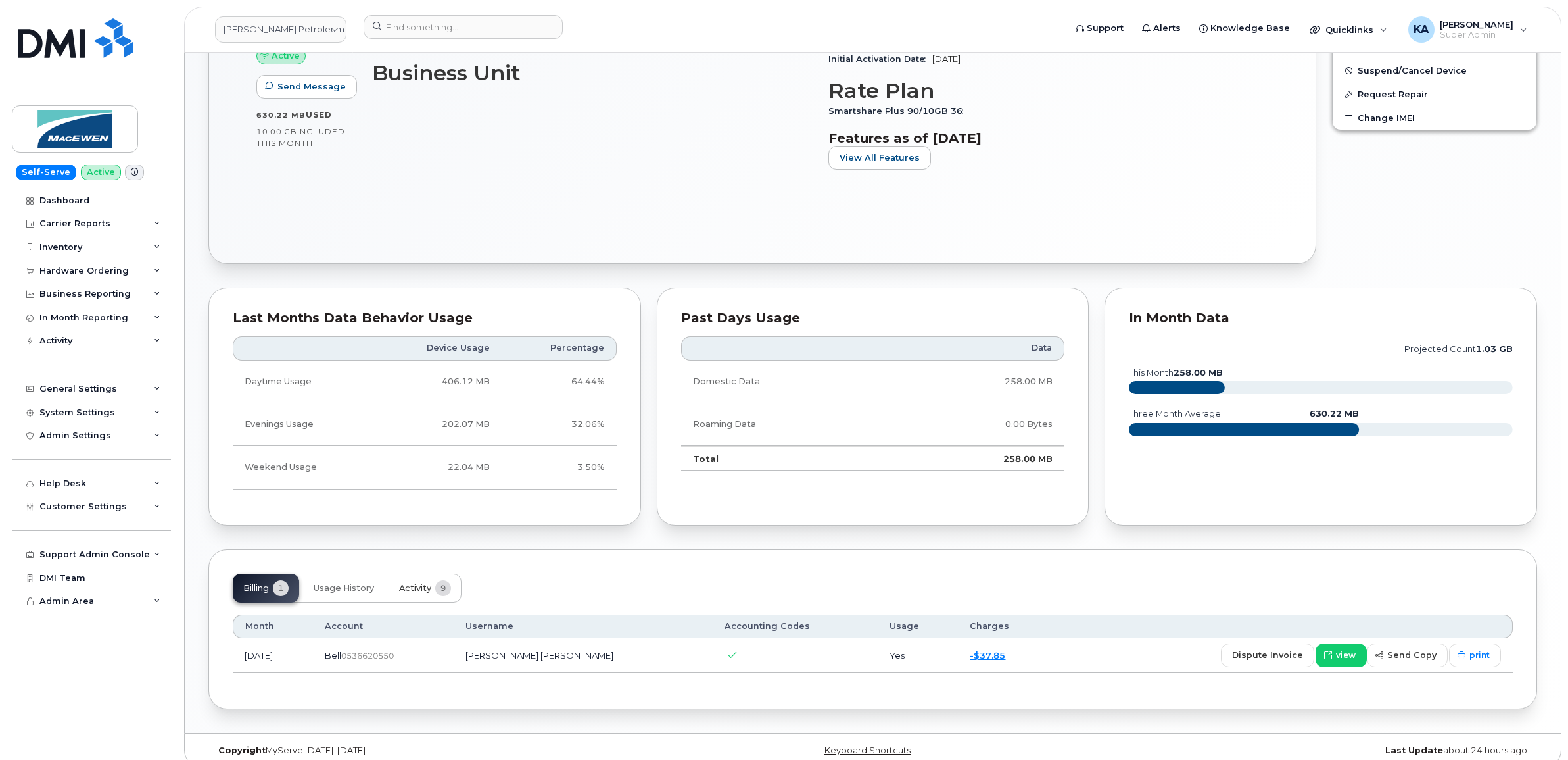
click at [412, 587] on span "Activity" at bounding box center [416, 588] width 32 height 10
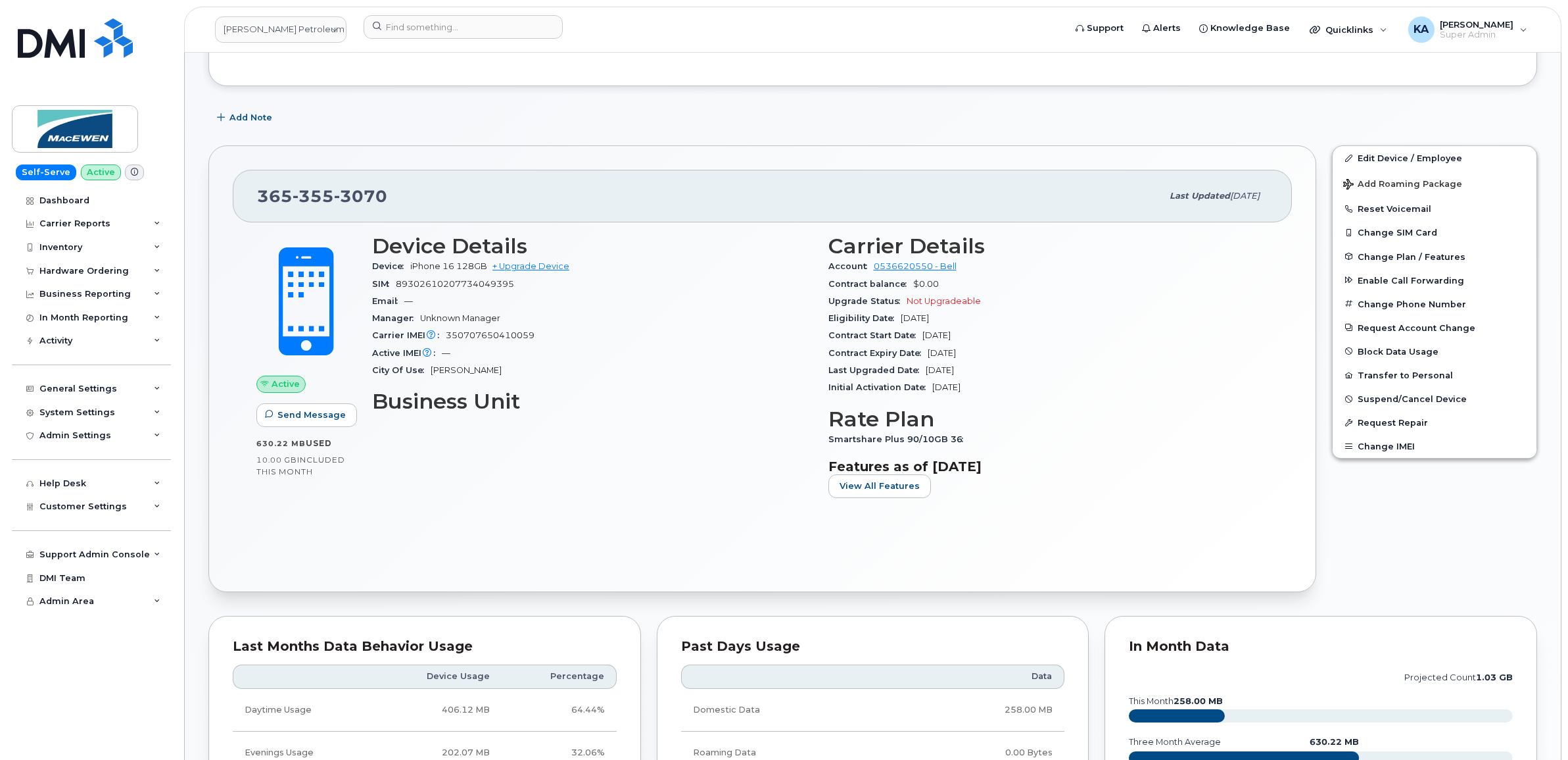
scroll to position [0, 0]
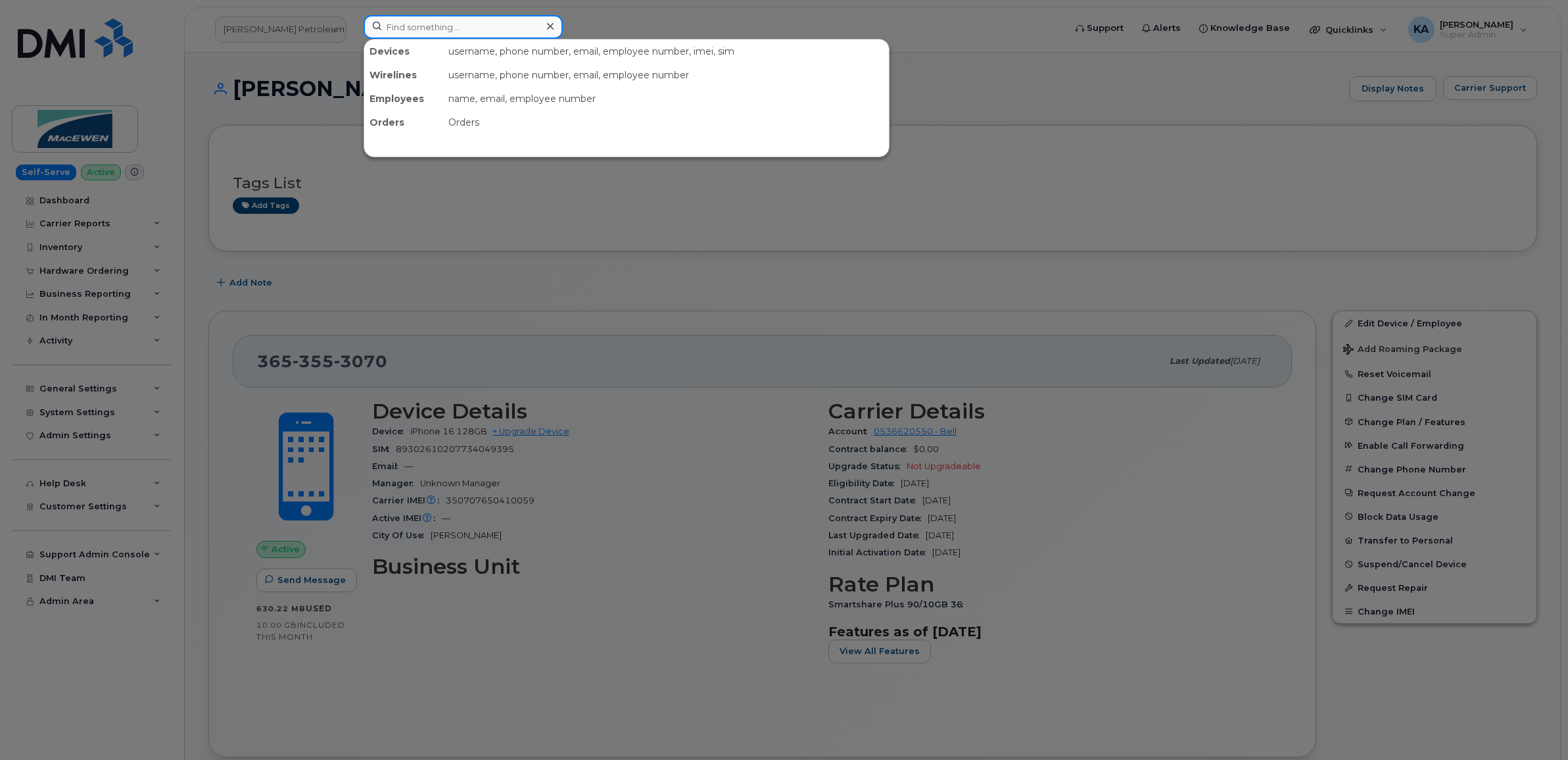
click at [416, 27] on input at bounding box center [463, 27] width 199 height 24
paste input "6139133154"
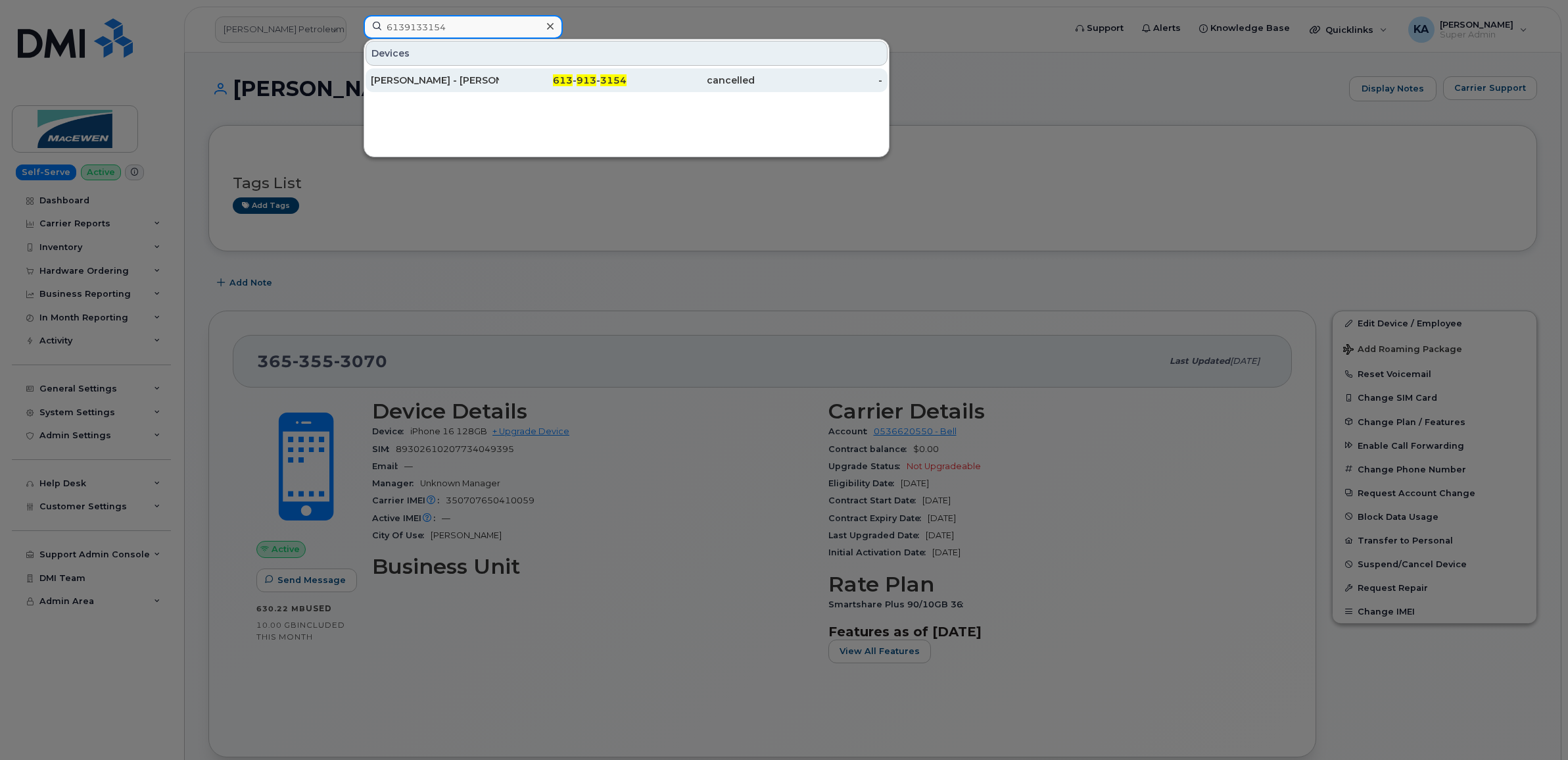
type input "6139133154"
click at [421, 79] on div "[PERSON_NAME] - [PERSON_NAME]" at bounding box center [435, 80] width 128 height 13
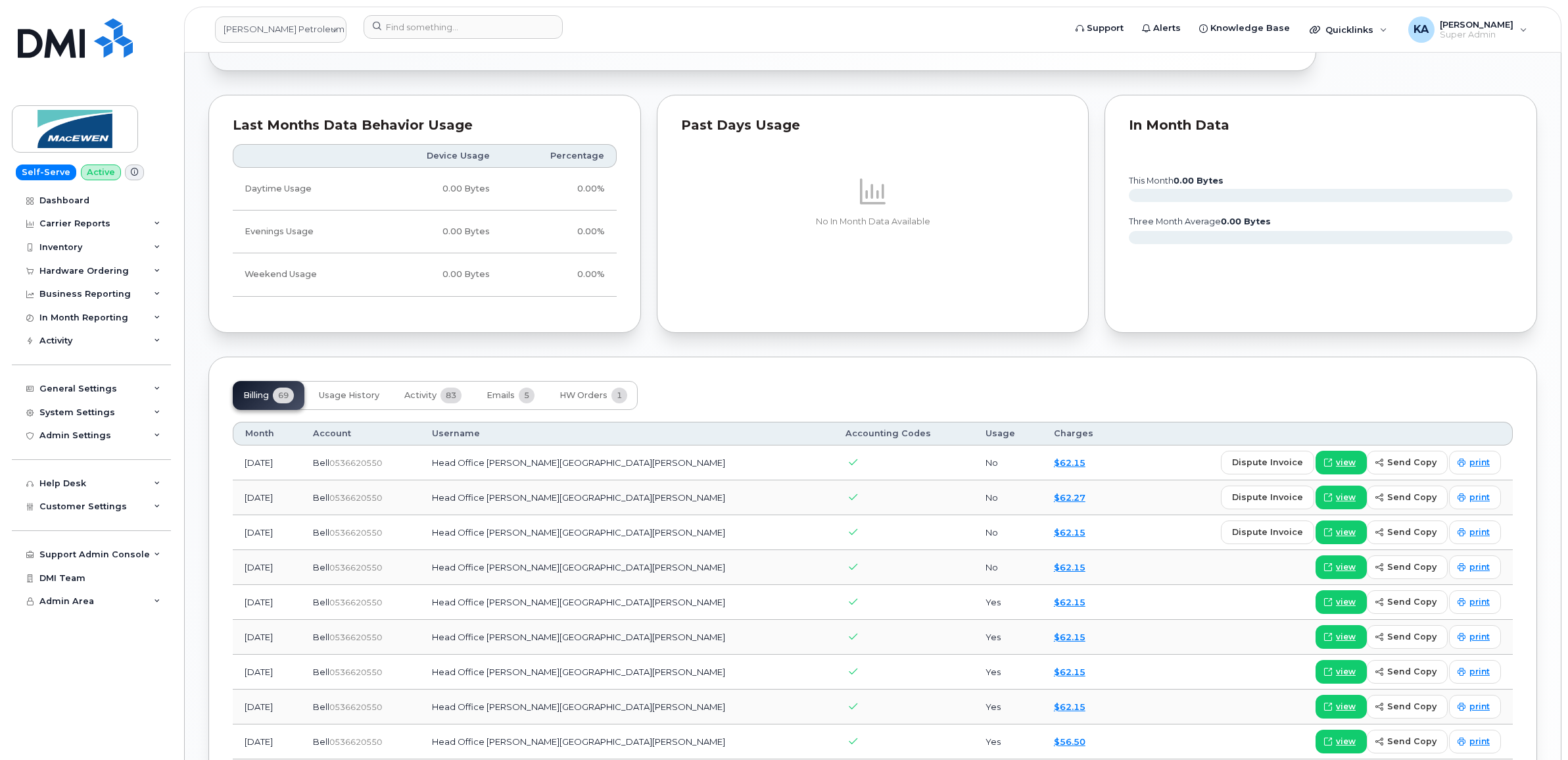
scroll to position [740, 0]
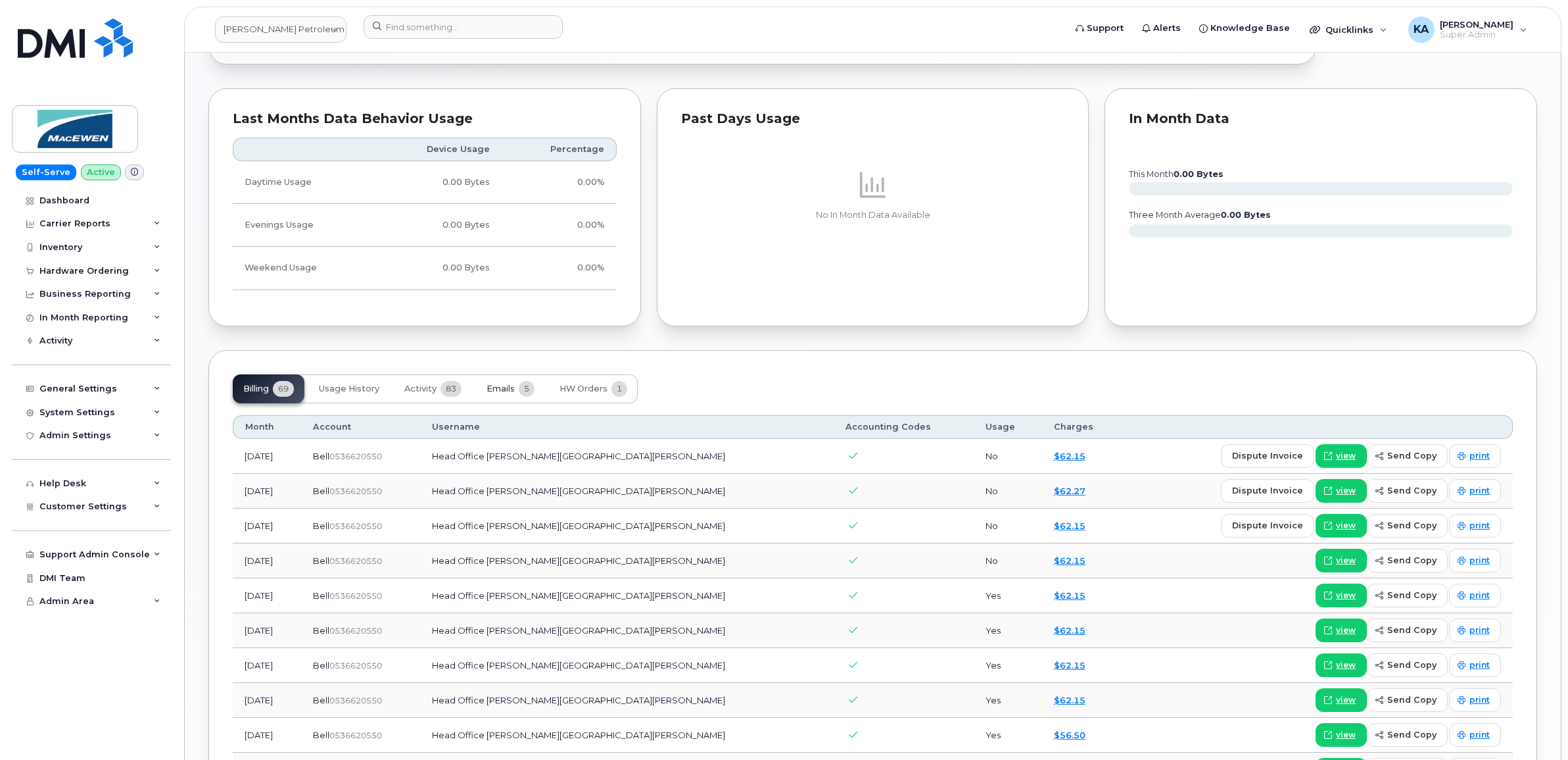
click at [506, 388] on span "Emails" at bounding box center [501, 388] width 28 height 10
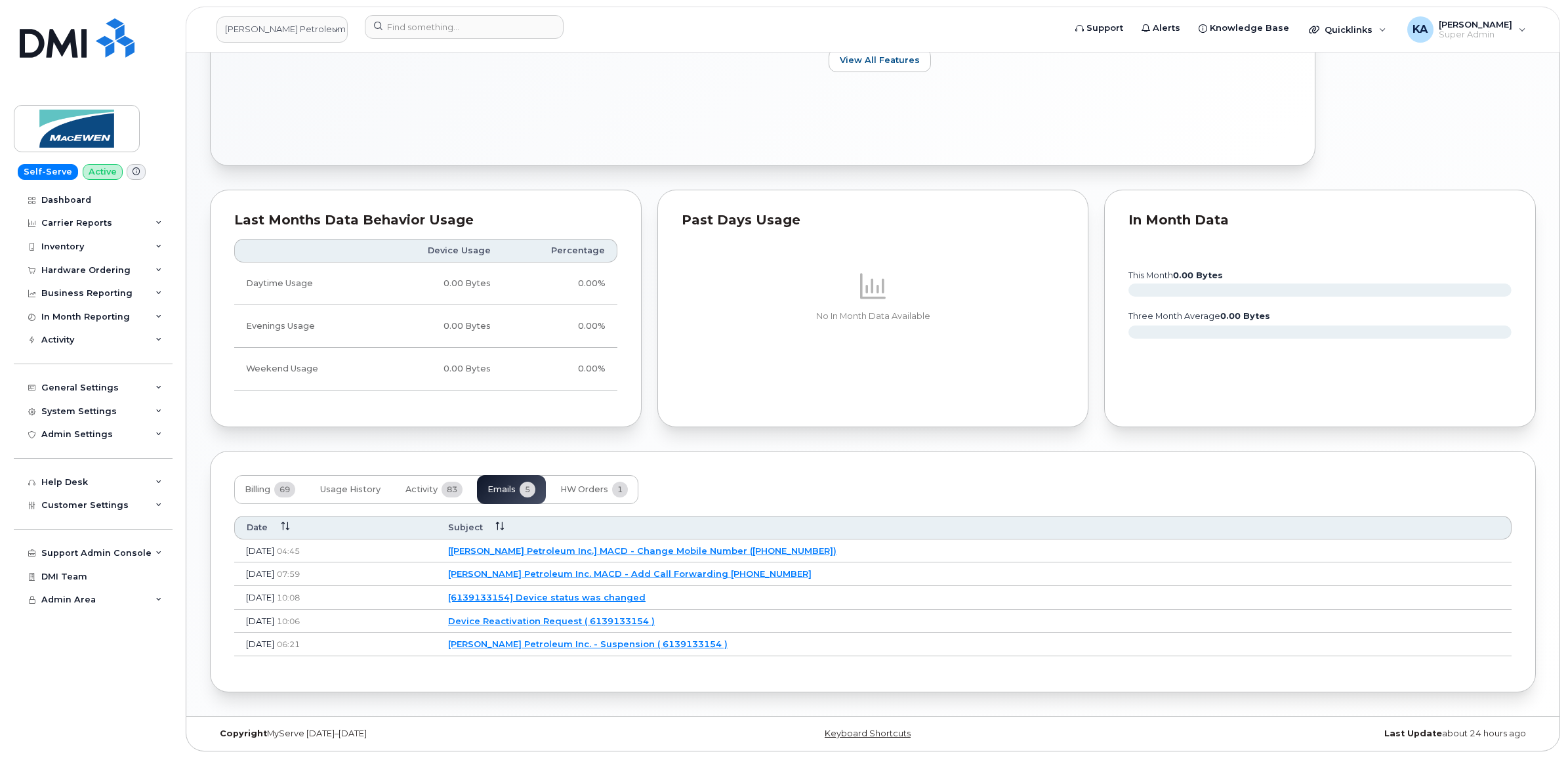
scroll to position [641, 0]
click at [612, 545] on link "[[PERSON_NAME] Petroleum Inc.] MACD - Change Mobile Number ([PHONE_NUMBER])" at bounding box center [640, 550] width 388 height 10
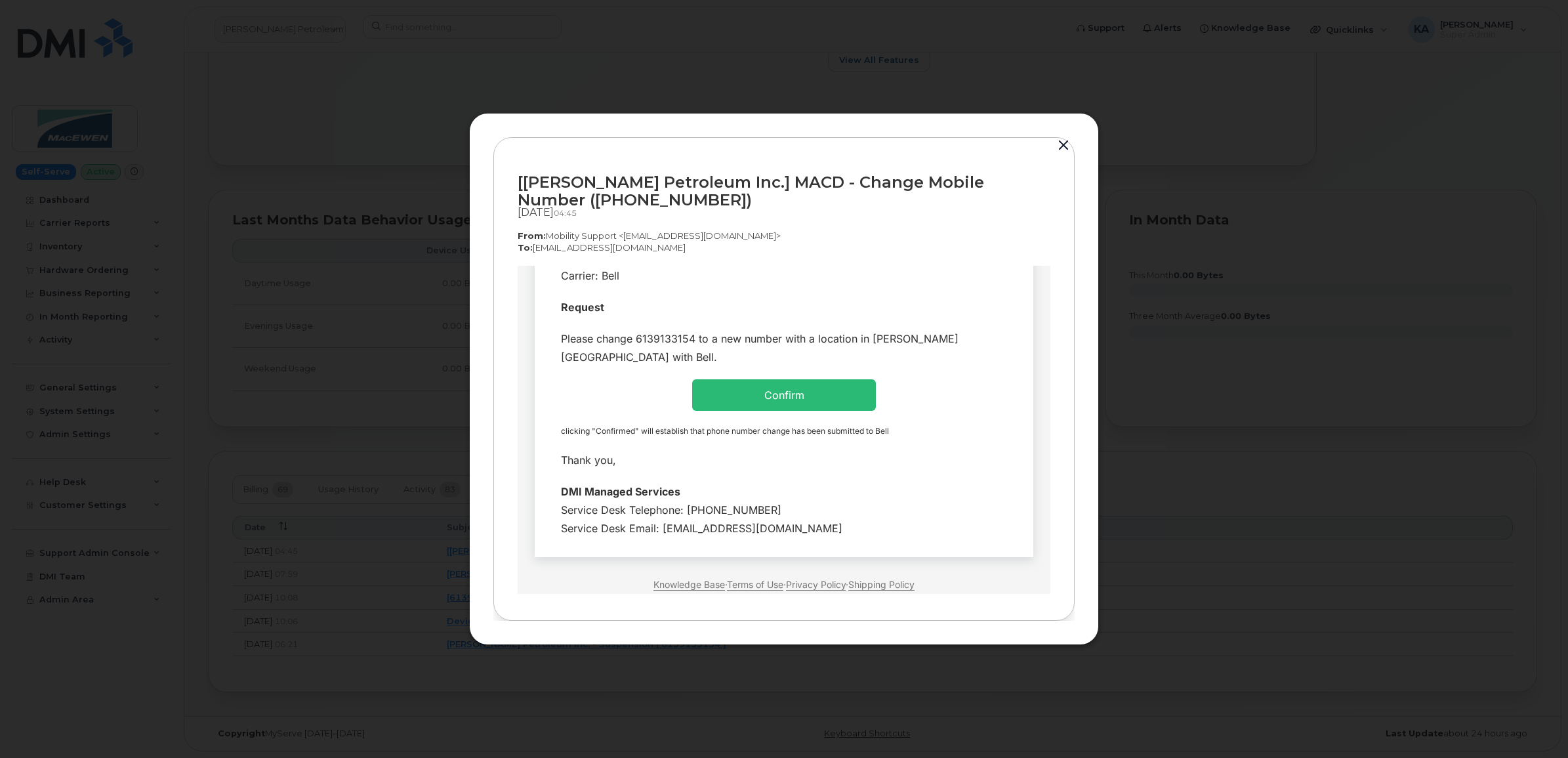
scroll to position [328, 0]
click at [814, 506] on div "Service Desk Telephone: [PHONE_NUMBER] Service Desk Email: [EMAIL_ADDRESS][DOMA…" at bounding box center [784, 517] width 446 height 37
drag, startPoint x: 1035, startPoint y: 441, endPoint x: 657, endPoint y: 281, distance: 410.5
copy div
drag, startPoint x: 536, startPoint y: 288, endPoint x: 548, endPoint y: 309, distance: 24.2
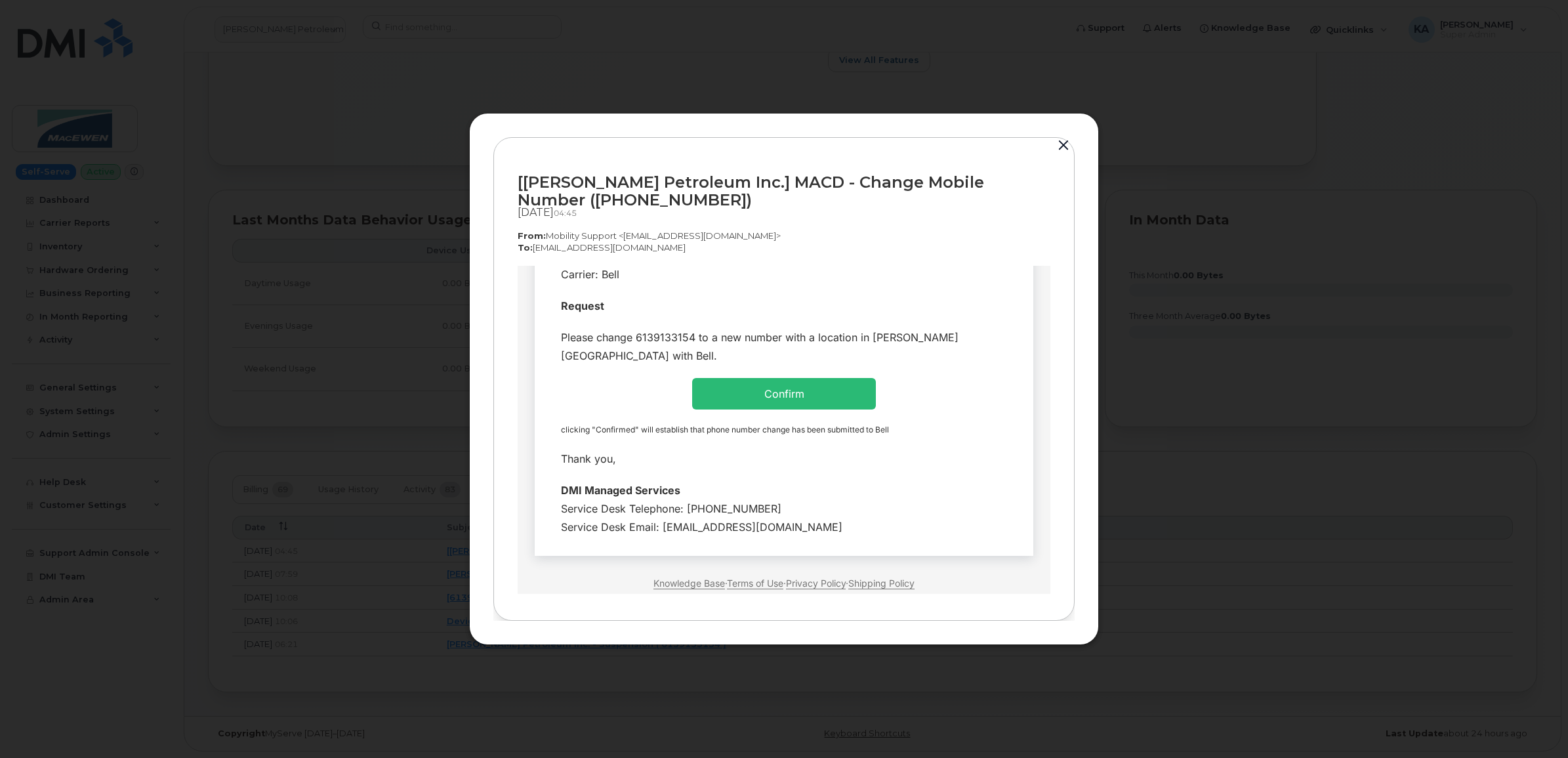
click at [536, 289] on td "Hi Team Request" at bounding box center [784, 252] width 498 height 605
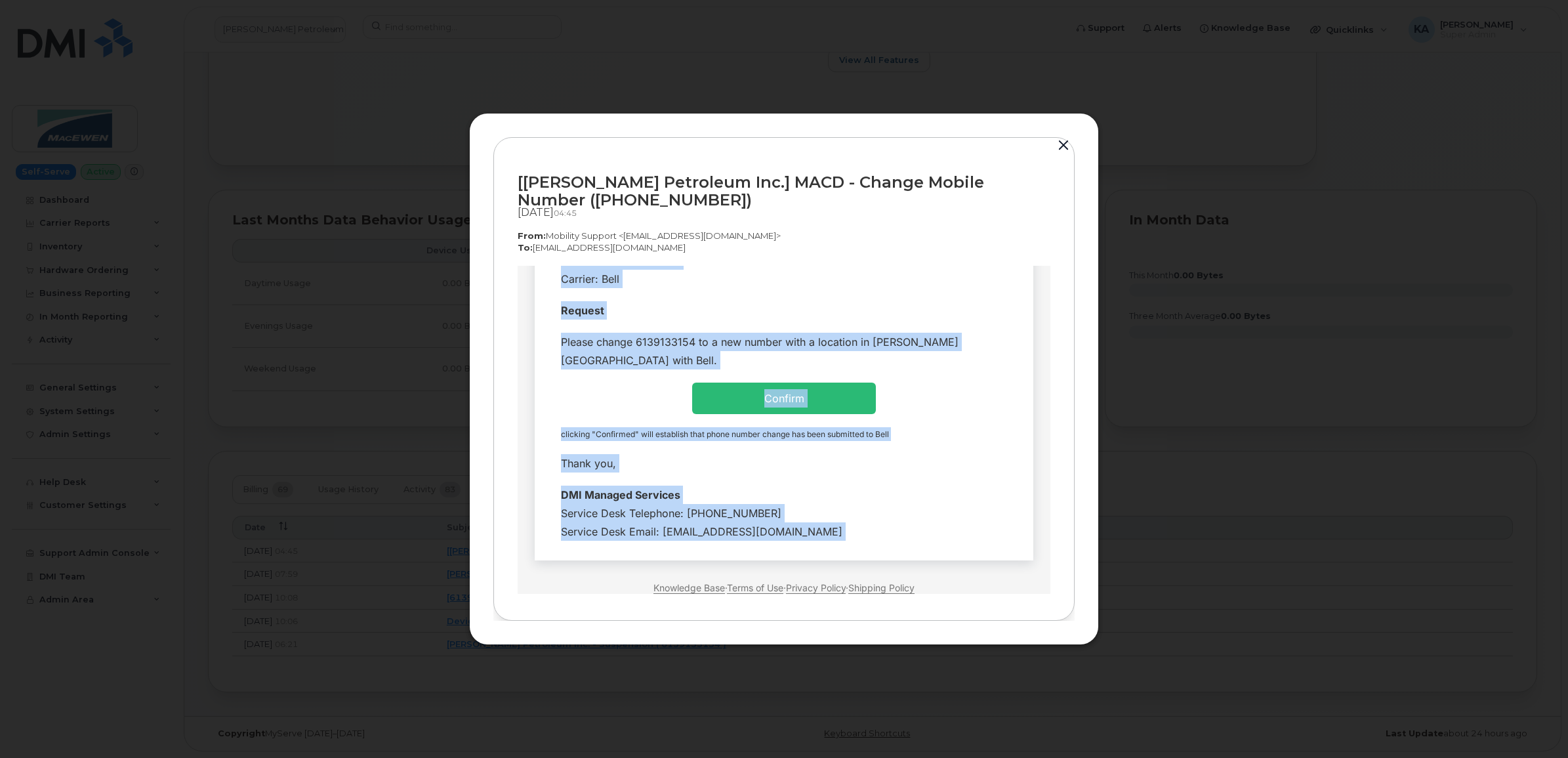
scroll to position [369, 0]
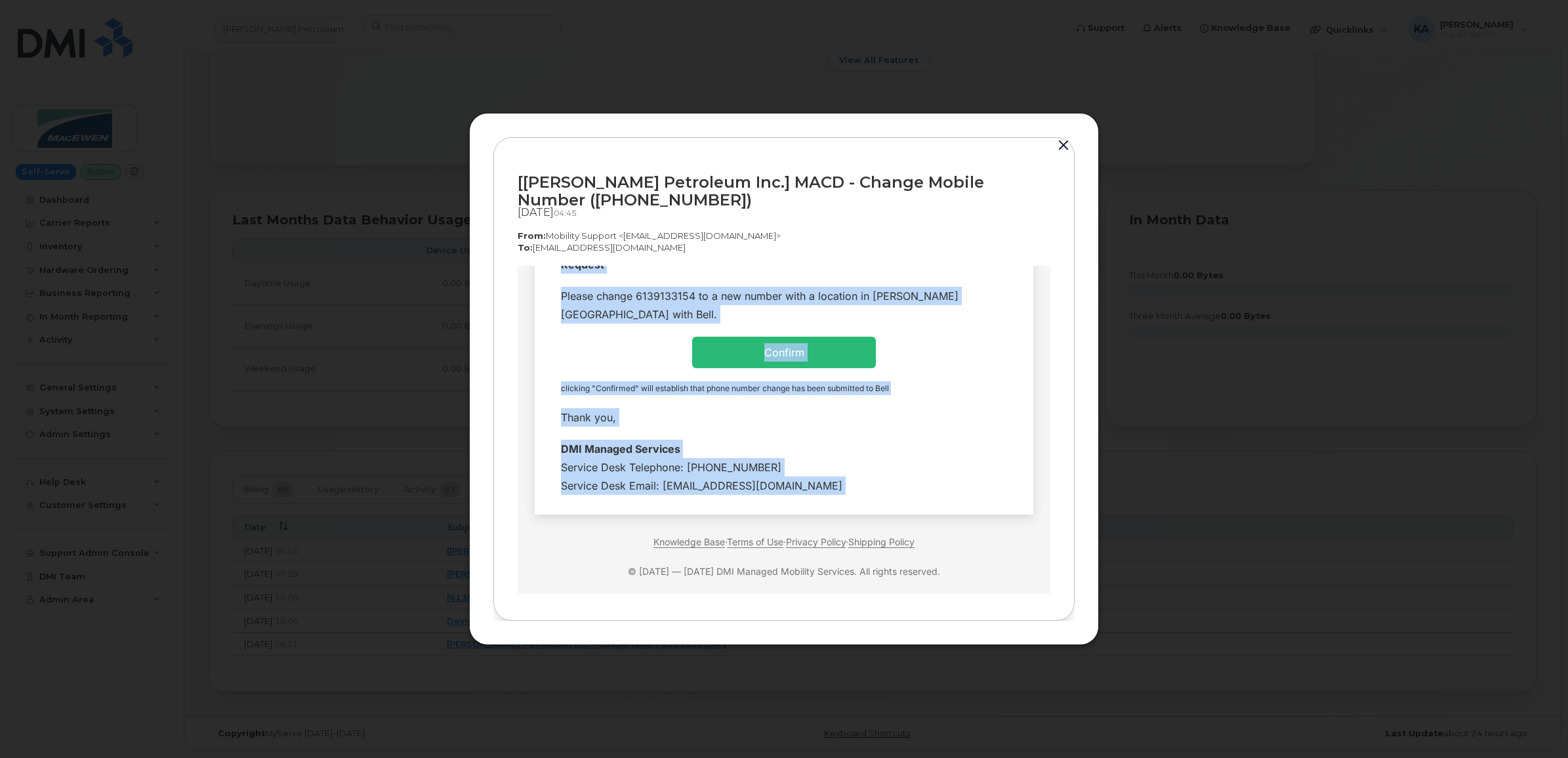
drag, startPoint x: 684, startPoint y: 294, endPoint x: 818, endPoint y: 478, distance: 227.6
click at [818, 478] on td "Hi Team Request" at bounding box center [784, 211] width 498 height 605
copy td "Hi Team Employee Details- Company Name: [PERSON_NAME] Petroleum Inc. Requested …"
